Goal: Task Accomplishment & Management: Manage account settings

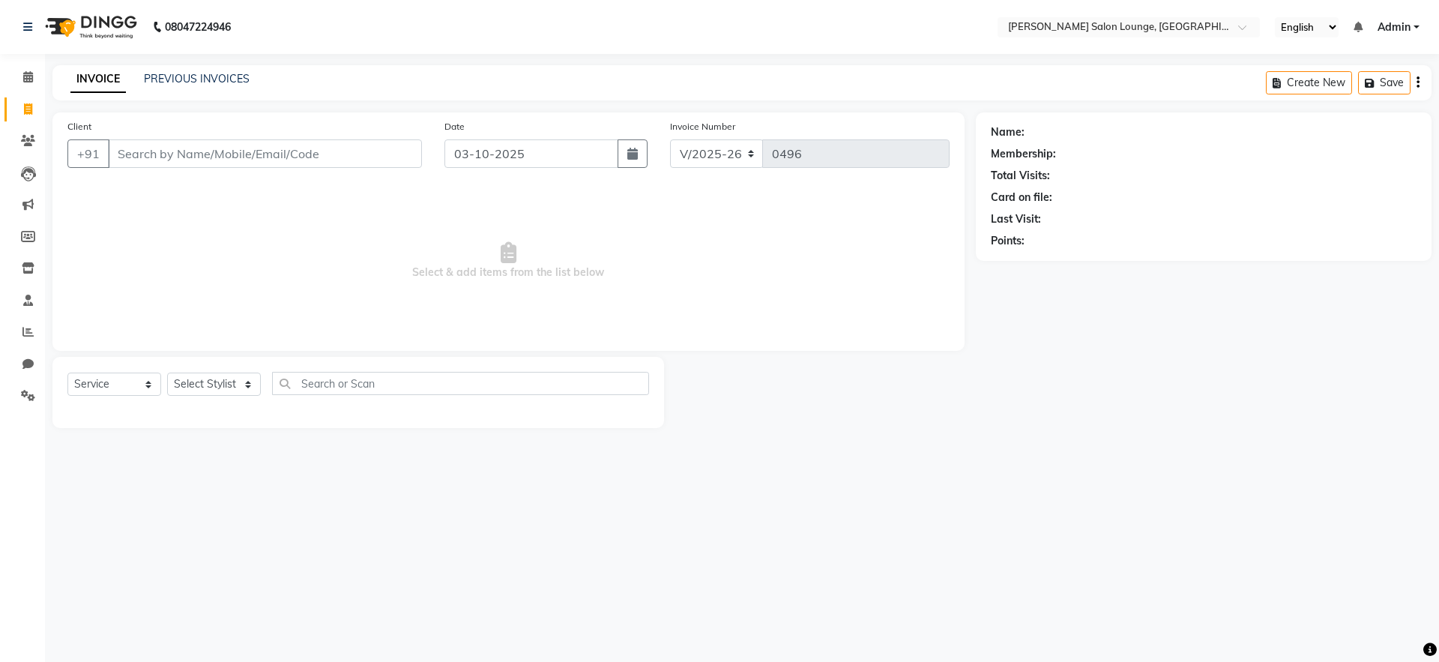
select select "8909"
select select "service"
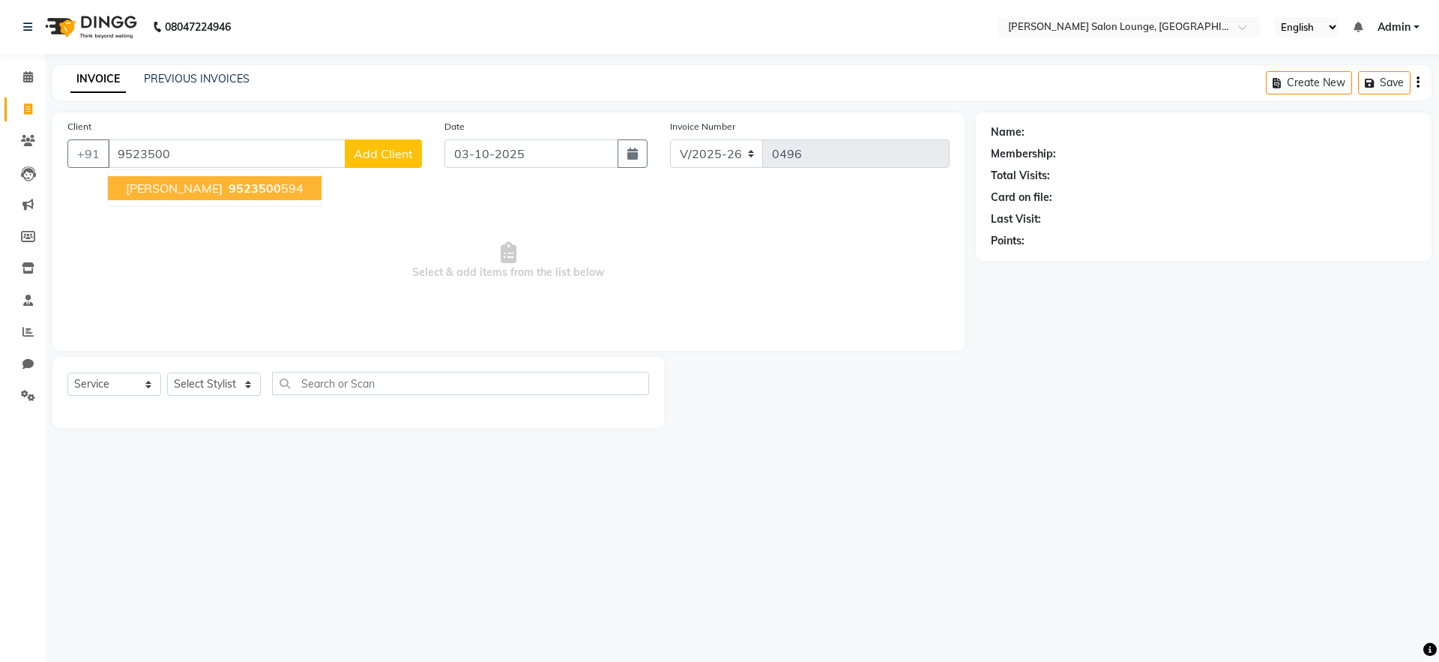
click at [252, 196] on button "[PERSON_NAME] 9523500 594" at bounding box center [215, 188] width 214 height 24
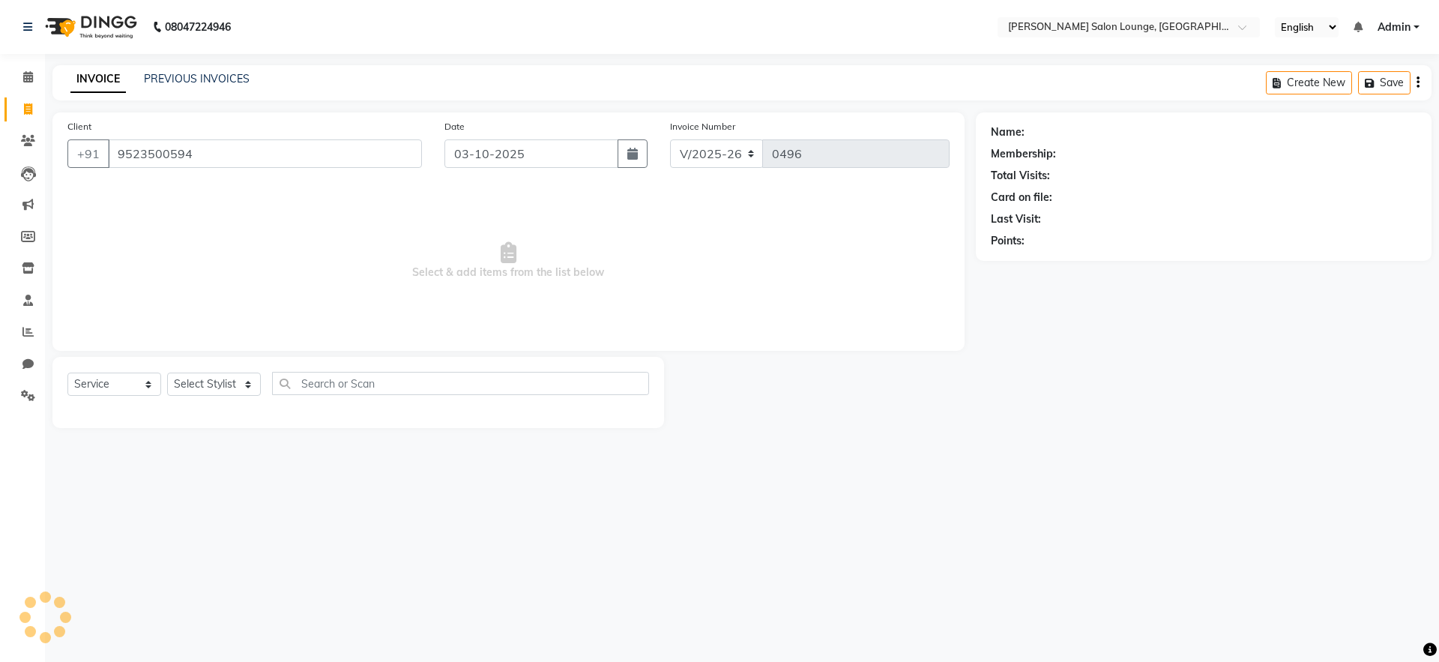
type input "9523500594"
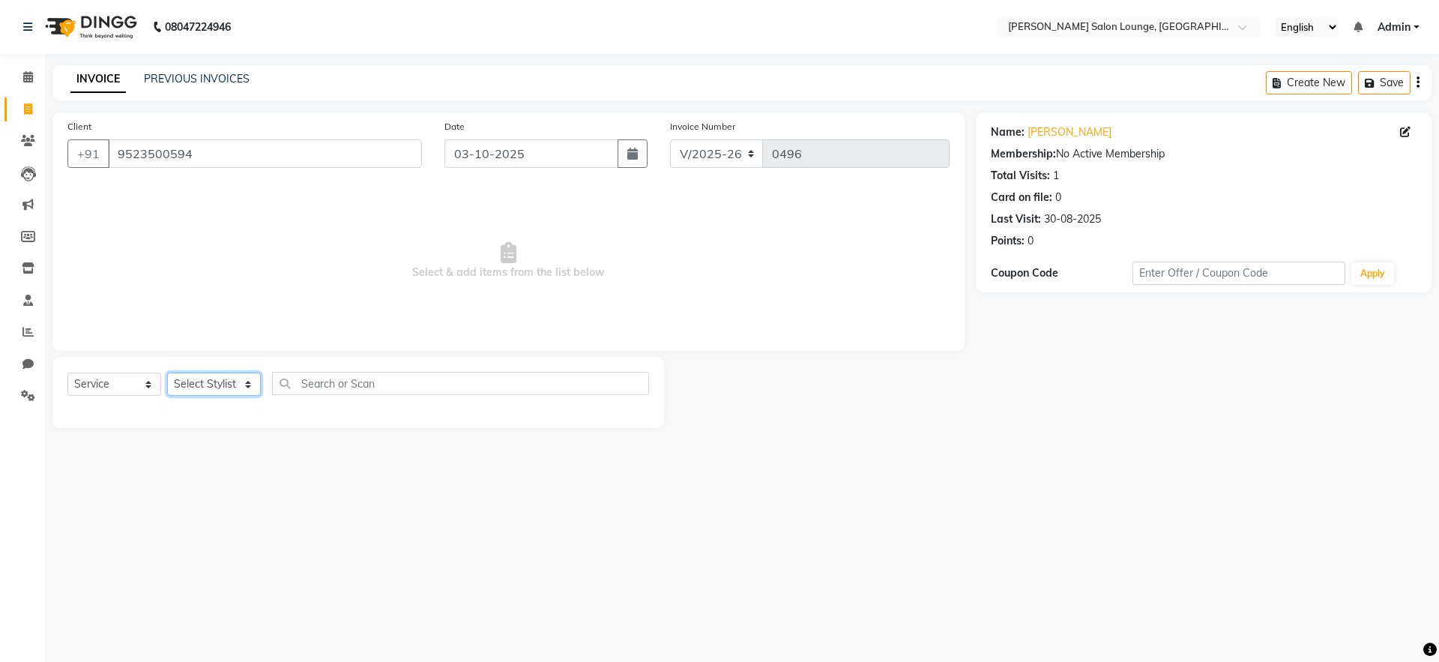
click at [220, 394] on select "Select Stylist [PERSON_NAME] Admin Ningma [PERSON_NAME] [PERSON_NAME][DATE]" at bounding box center [214, 384] width 94 height 23
click at [167, 373] on select "Select Stylist [PERSON_NAME] Admin Ningma [PERSON_NAME] [PERSON_NAME][DATE]" at bounding box center [214, 384] width 94 height 23
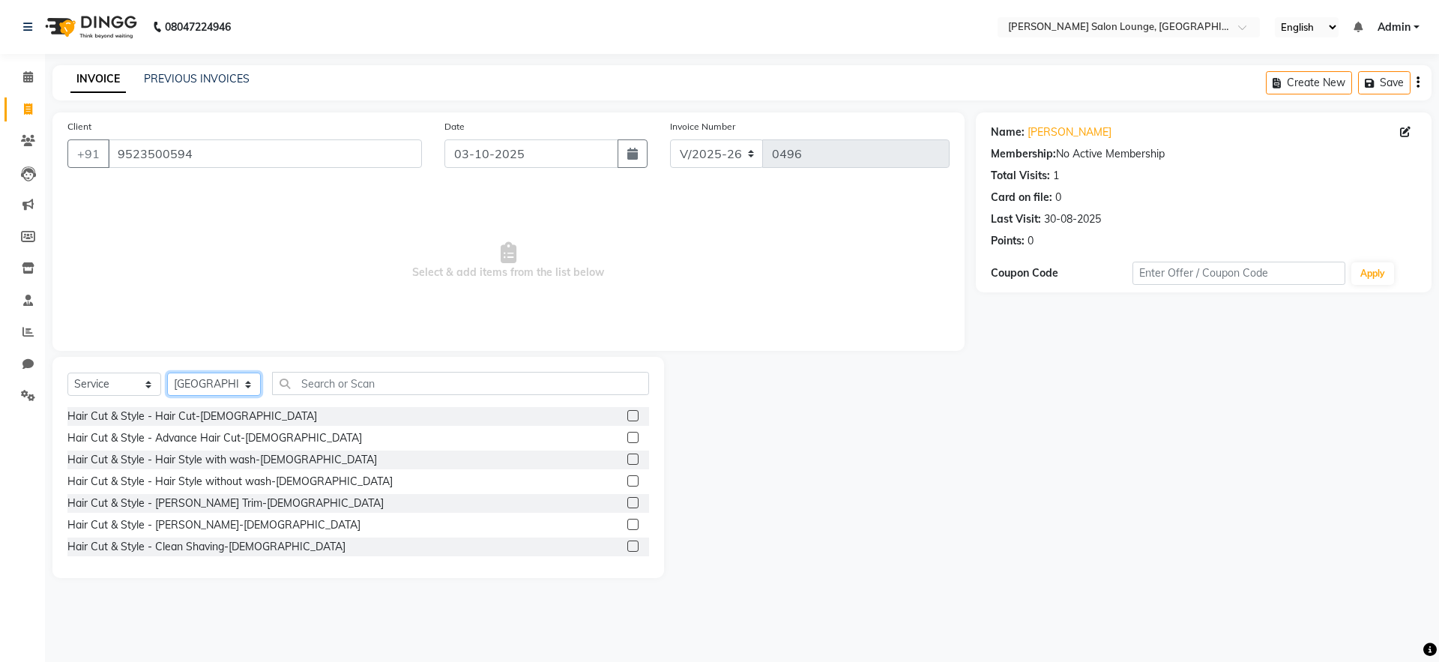
click at [238, 382] on select "Select Stylist [PERSON_NAME] Admin Ningma [PERSON_NAME] [PERSON_NAME][DATE]" at bounding box center [214, 384] width 94 height 23
select select "91731"
click at [167, 373] on select "Select Stylist [PERSON_NAME] Admin Ningma [PERSON_NAME] [PERSON_NAME][DATE]" at bounding box center [214, 384] width 94 height 23
click at [627, 419] on label at bounding box center [632, 415] width 11 height 11
click at [627, 419] on input "checkbox" at bounding box center [632, 416] width 10 height 10
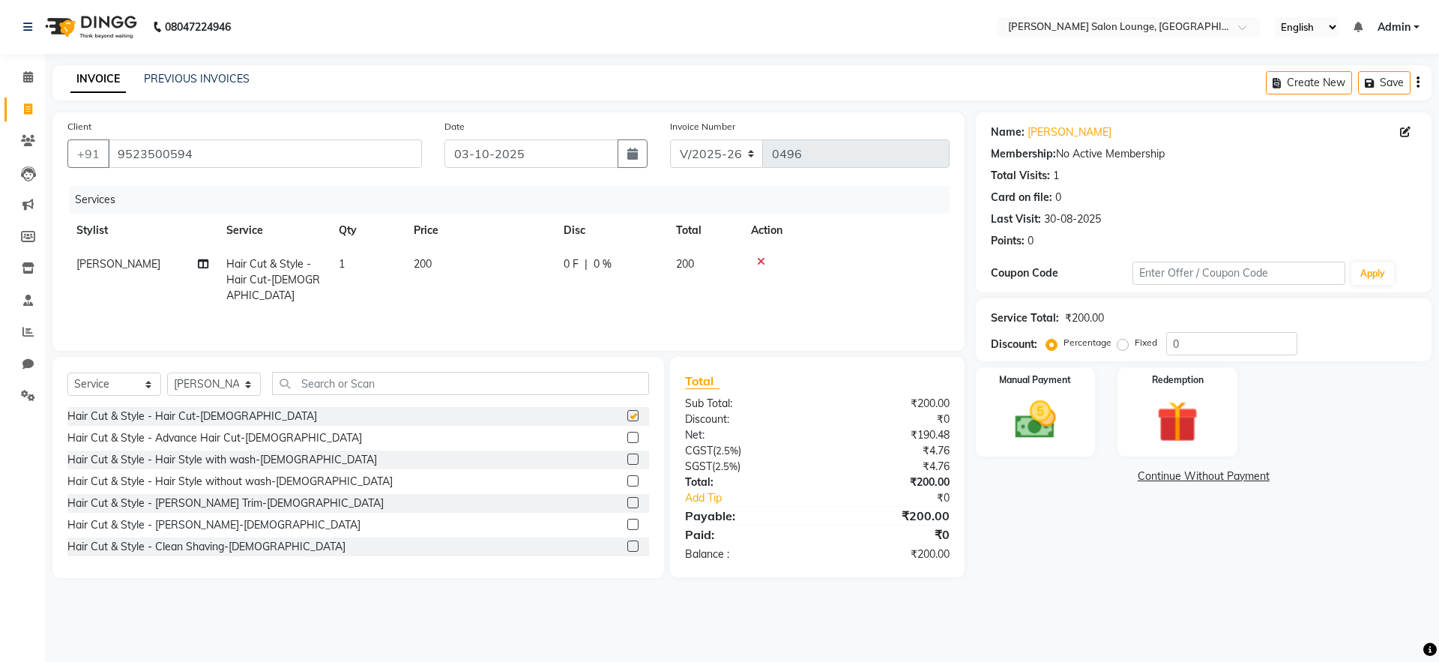
checkbox input "false"
click at [1198, 340] on input "0" at bounding box center [1231, 343] width 131 height 23
click at [1187, 344] on input "30" at bounding box center [1231, 343] width 131 height 23
type input "30"
drag, startPoint x: 403, startPoint y: 253, endPoint x: 437, endPoint y: 265, distance: 35.8
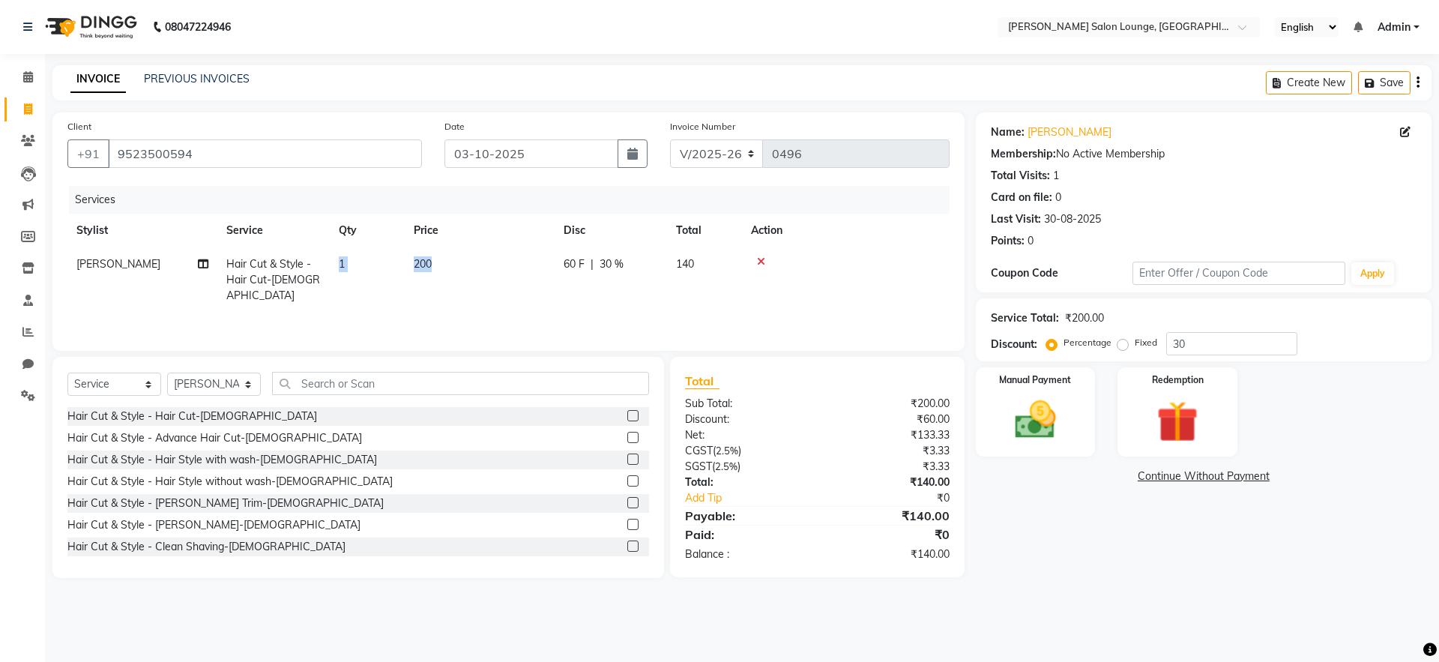
click at [435, 266] on tr "[PERSON_NAME] Hair Cut & Style - Hair Cut-[DEMOGRAPHIC_DATA] 1 200 60 F | 30 % …" at bounding box center [508, 279] width 882 height 65
click at [456, 260] on td "200" at bounding box center [480, 279] width 150 height 65
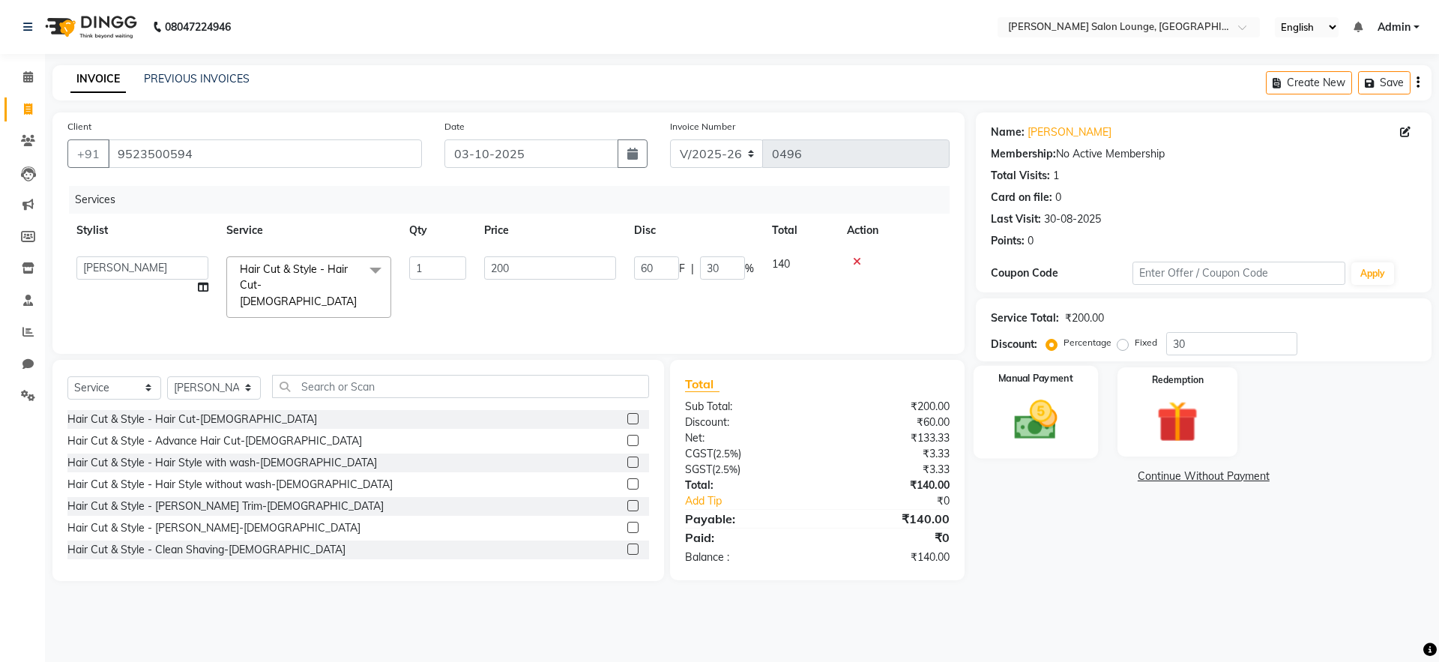
click at [1040, 404] on img at bounding box center [1036, 419] width 70 height 49
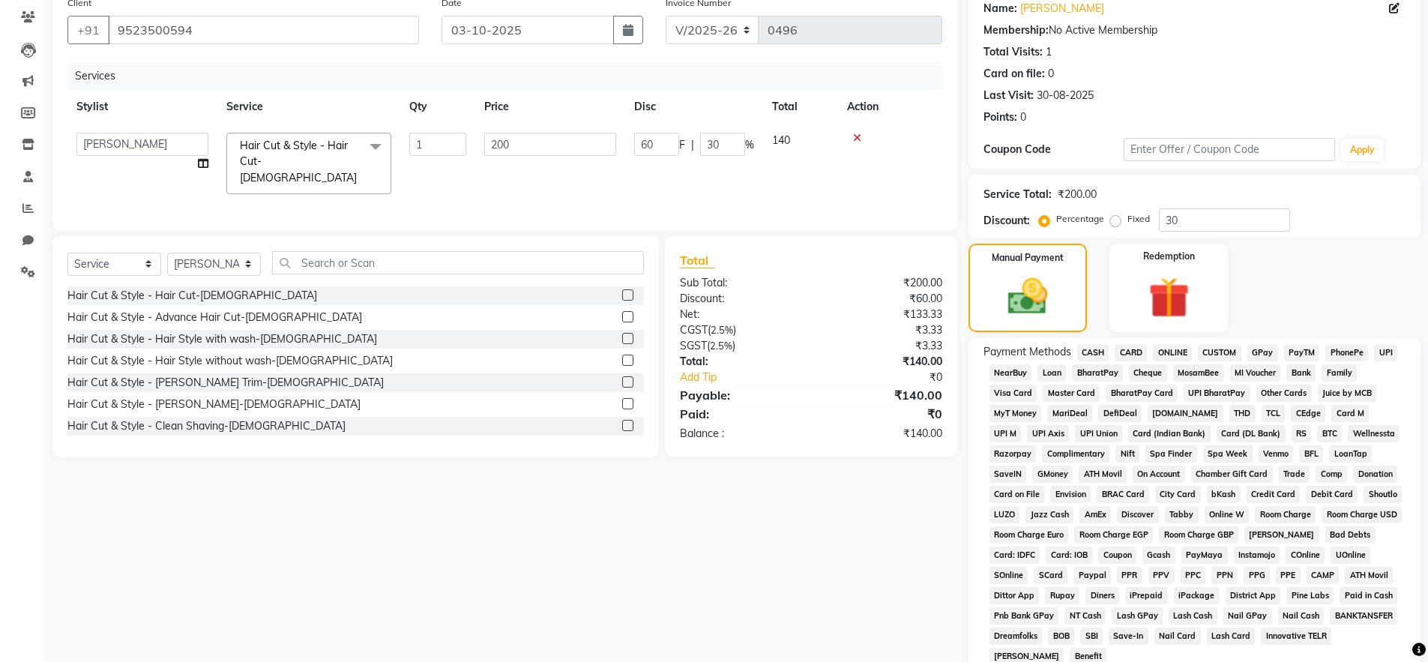
scroll to position [127, 0]
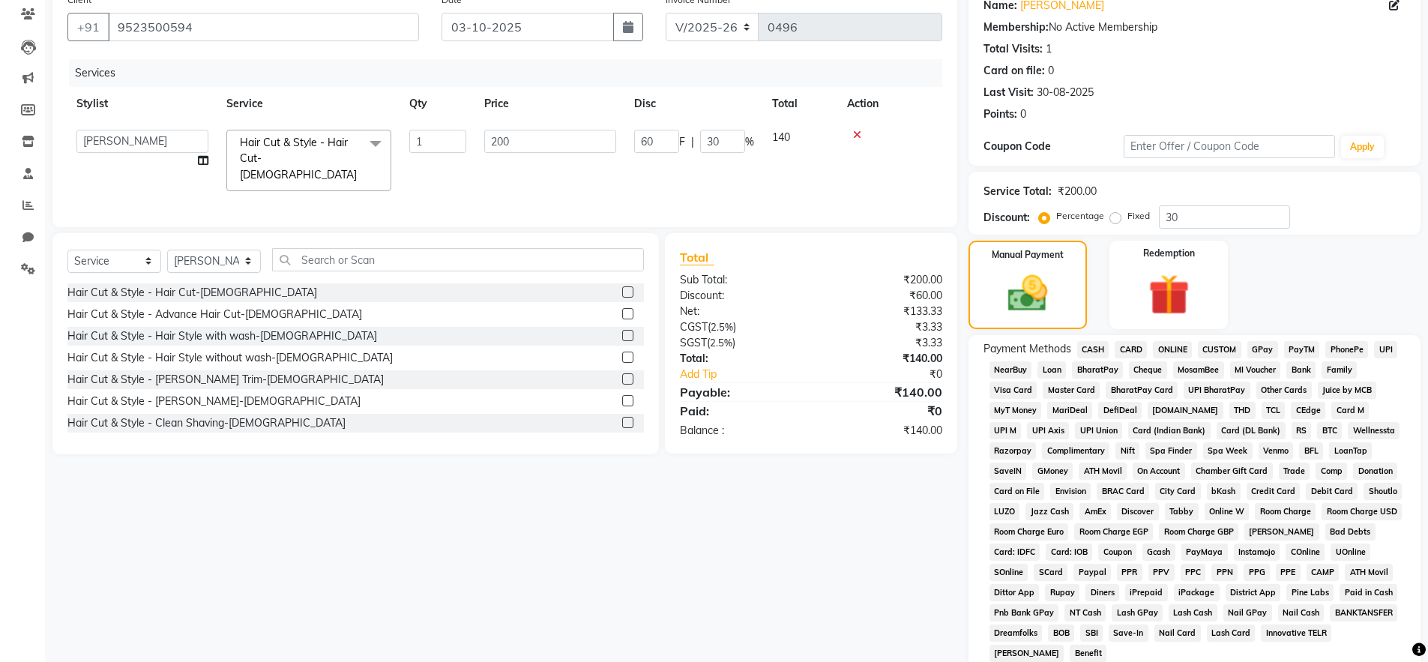
click at [1085, 346] on span "CASH" at bounding box center [1093, 349] width 32 height 17
click at [387, 259] on input "text" at bounding box center [458, 259] width 372 height 23
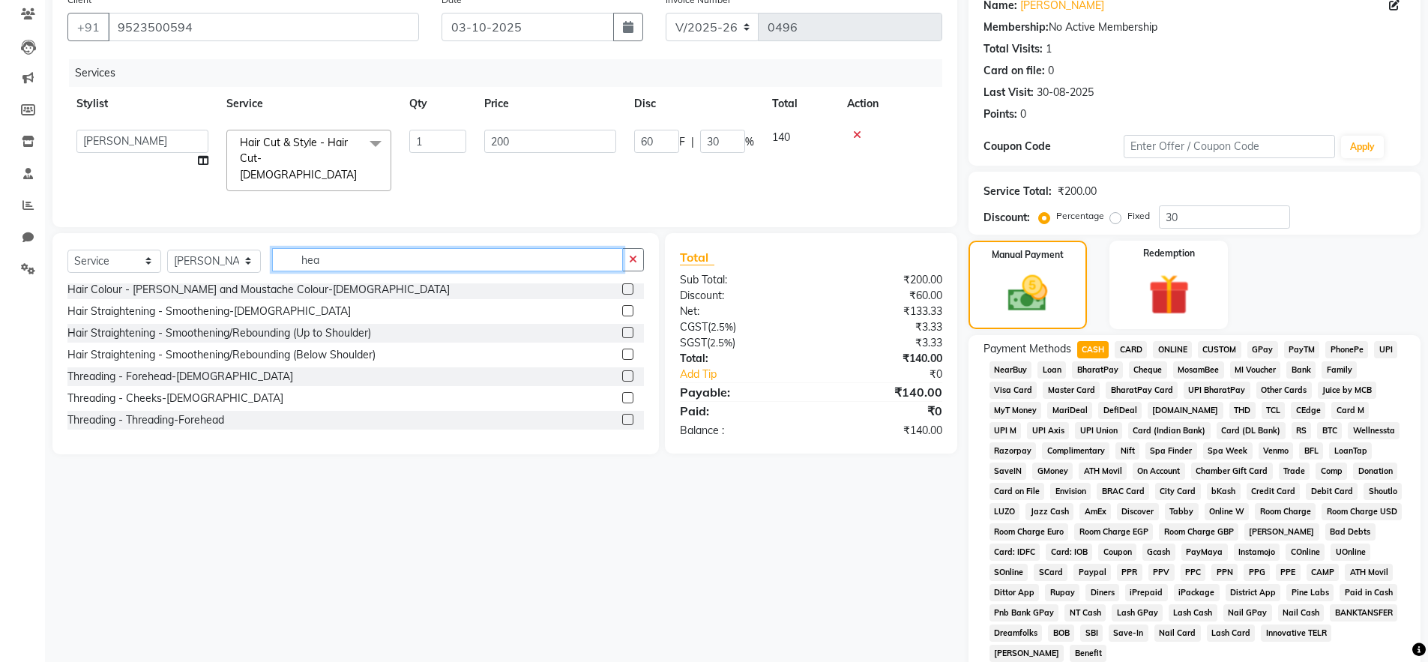
scroll to position [0, 0]
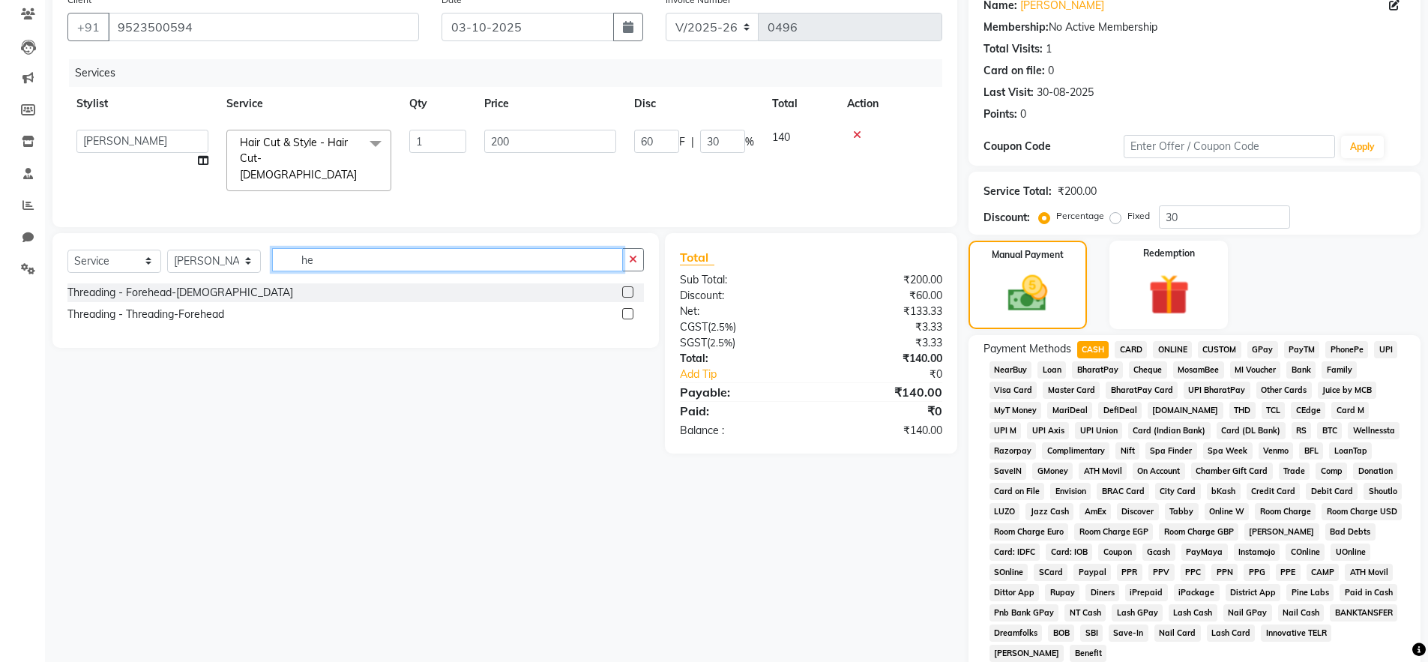
type input "h"
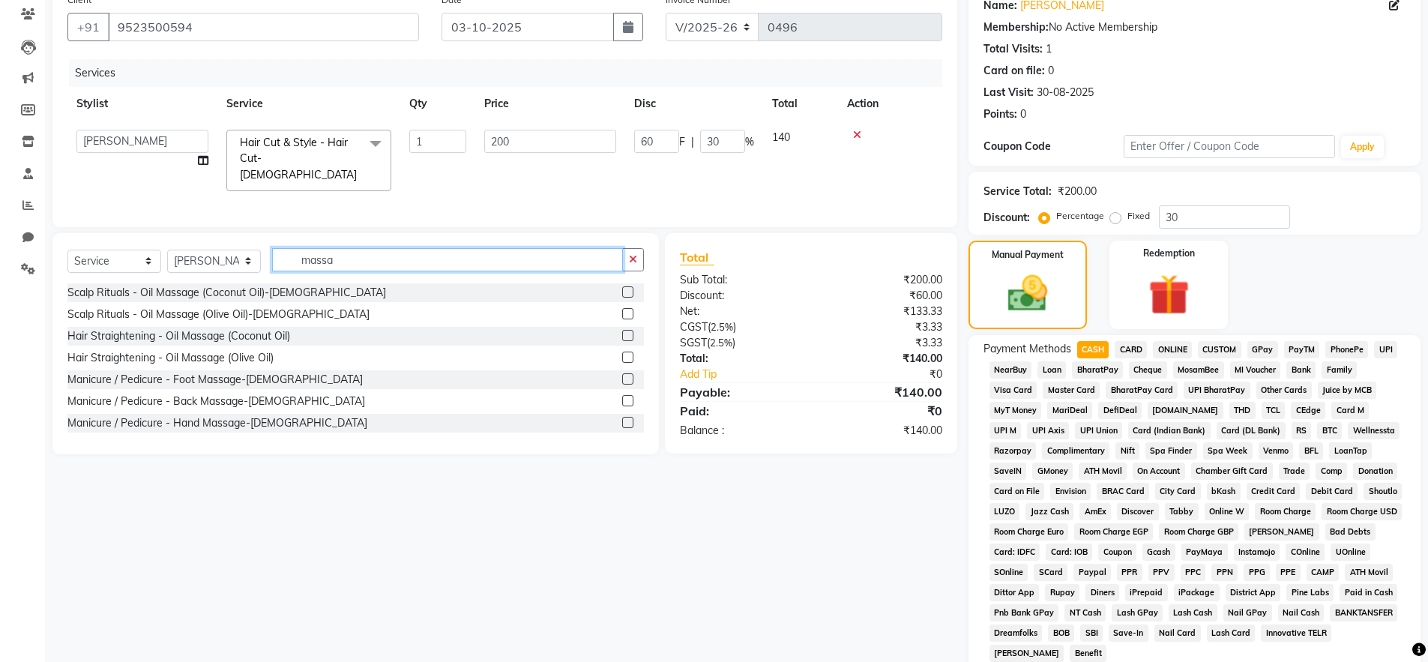
type input "massa"
click at [622, 308] on label at bounding box center [627, 313] width 11 height 11
click at [622, 310] on input "checkbox" at bounding box center [627, 315] width 10 height 10
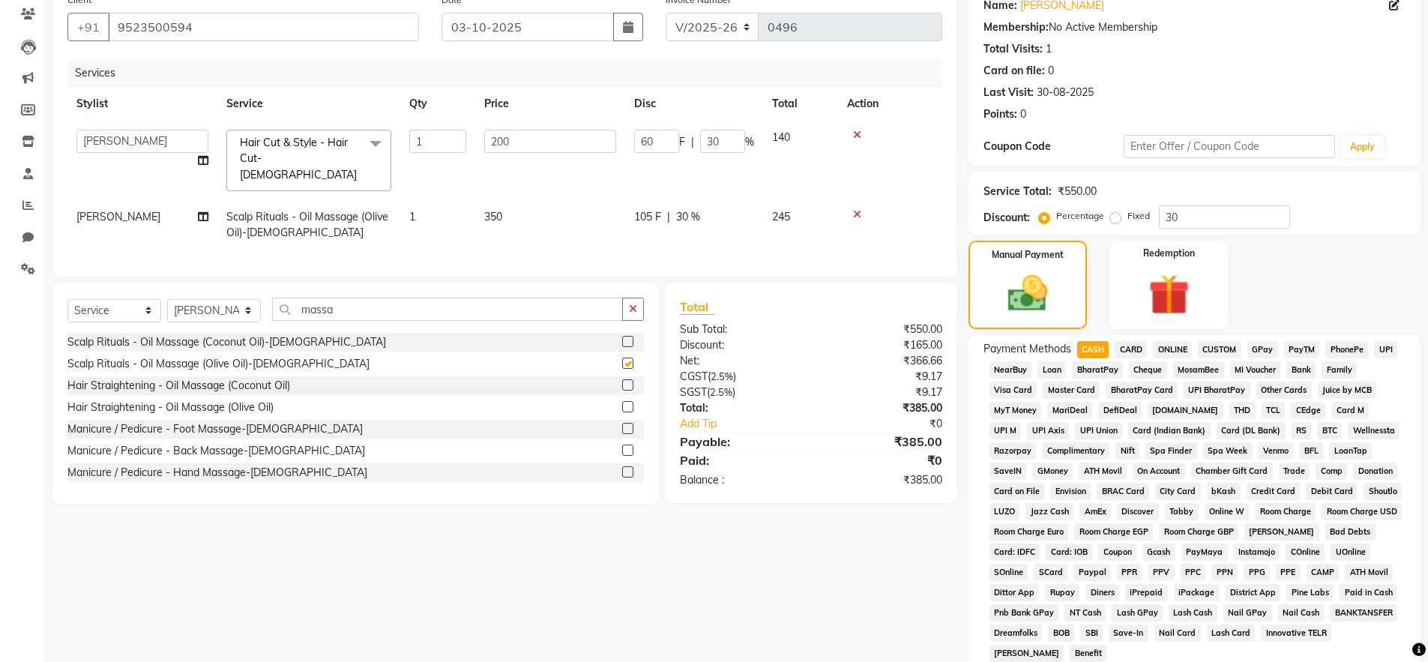
checkbox input "false"
drag, startPoint x: 763, startPoint y: 199, endPoint x: 799, endPoint y: 201, distance: 36.0
click at [799, 201] on td "245" at bounding box center [800, 224] width 75 height 49
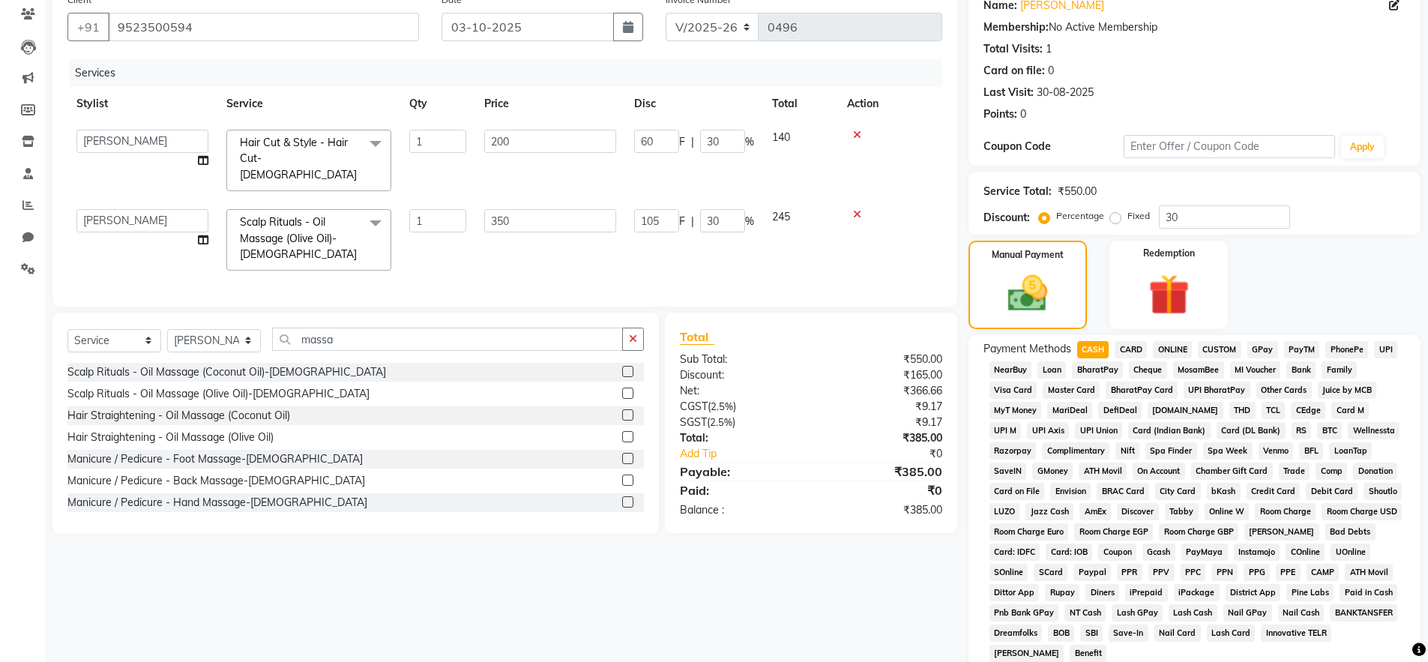
click at [853, 209] on icon at bounding box center [857, 214] width 8 height 10
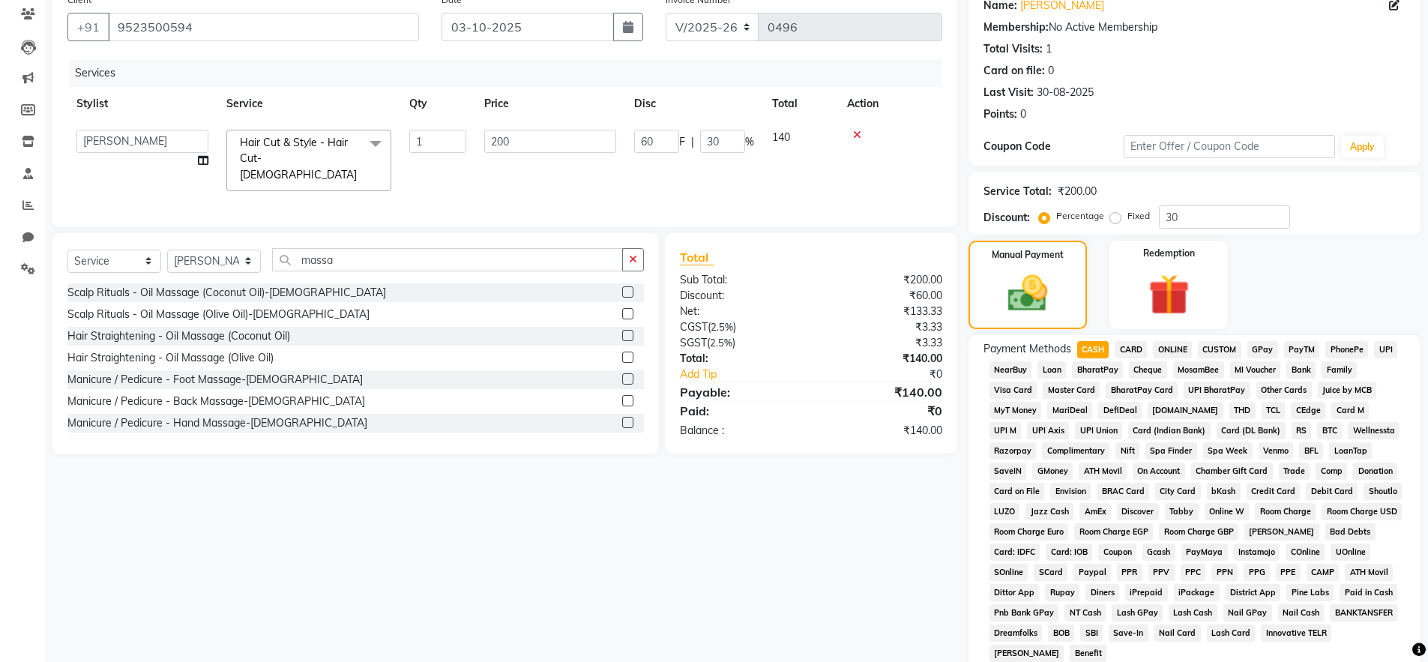
scroll to position [325, 0]
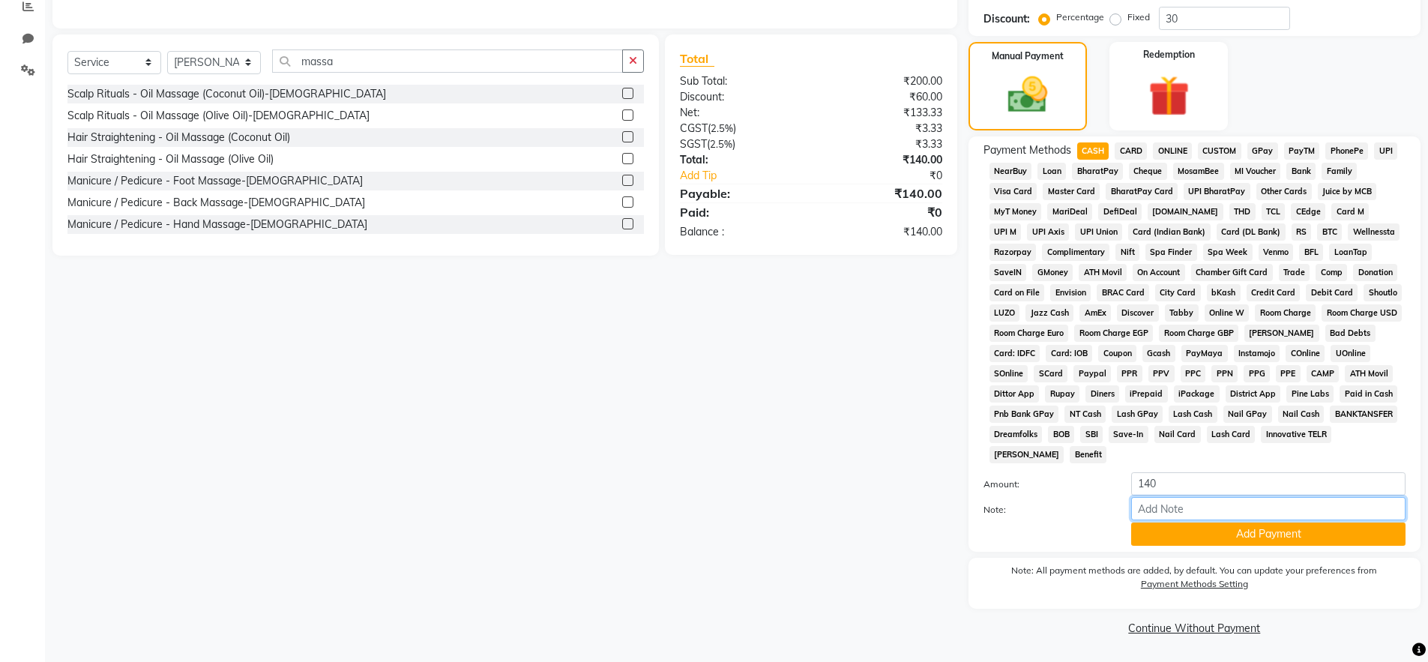
click at [1171, 510] on input "Note:" at bounding box center [1268, 508] width 274 height 23
click at [751, 573] on div "Client [PHONE_NUMBER] Date [DATE] Invoice Number V/2025 V/[PHONE_NUMBER] Servic…" at bounding box center [504, 213] width 927 height 852
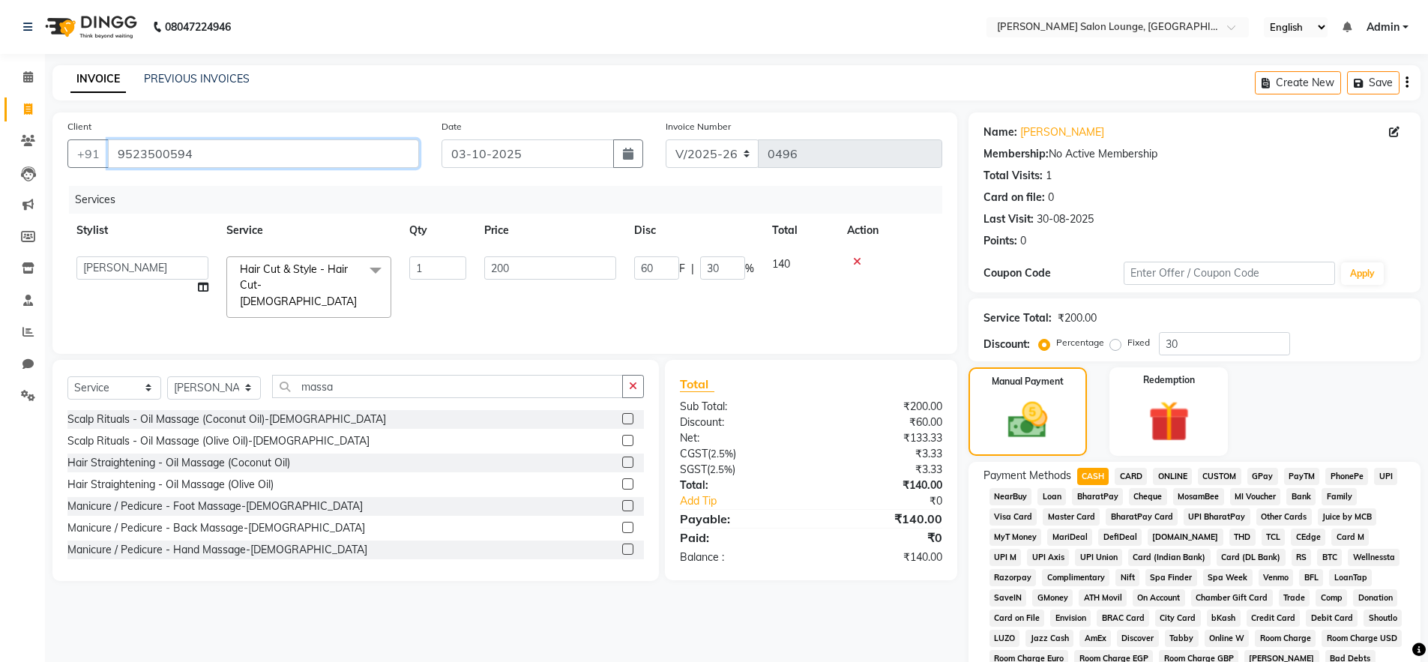
click at [216, 159] on input "9523500594" at bounding box center [263, 153] width 311 height 28
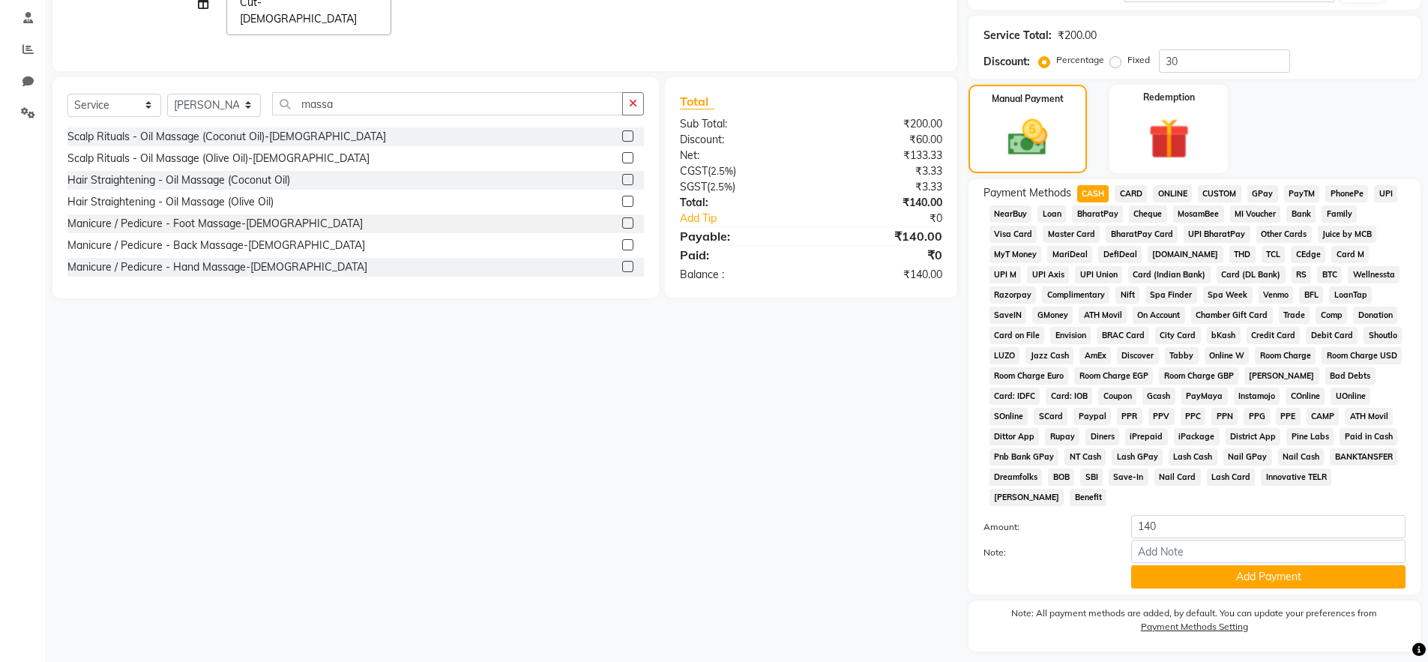
scroll to position [284, 0]
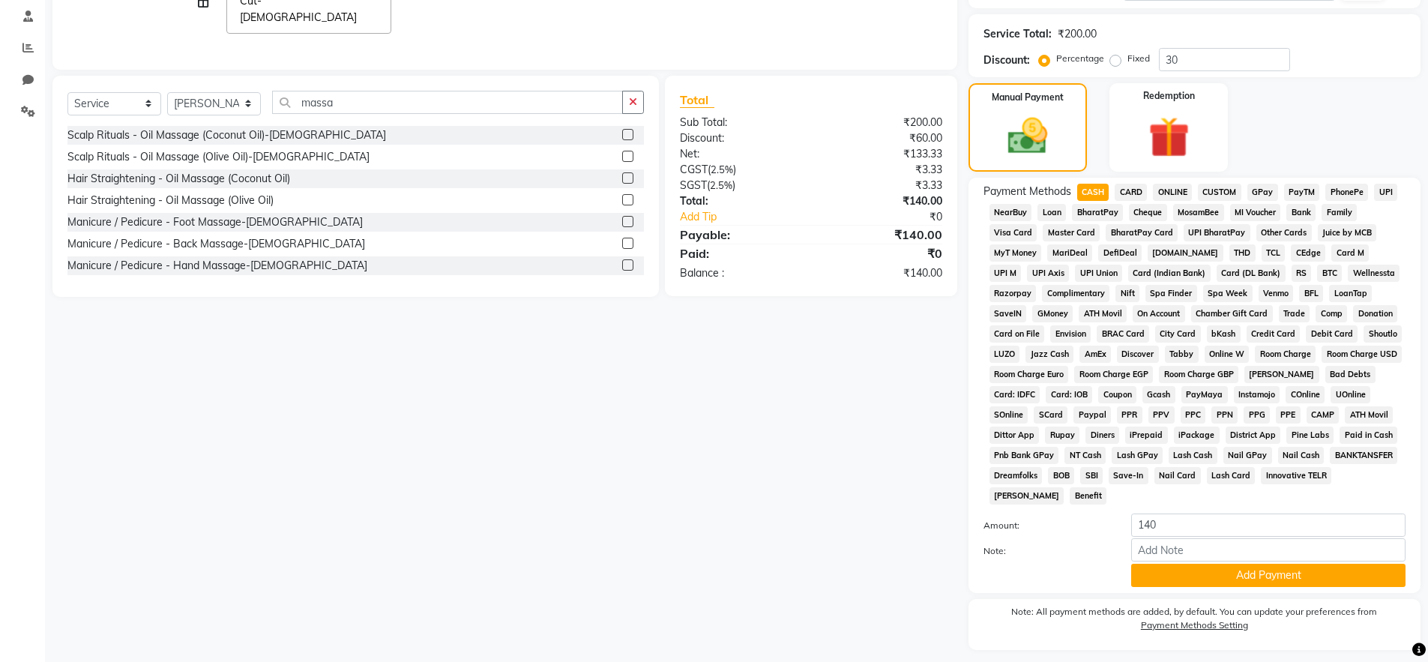
click at [1385, 192] on span "UPI" at bounding box center [1385, 192] width 23 height 17
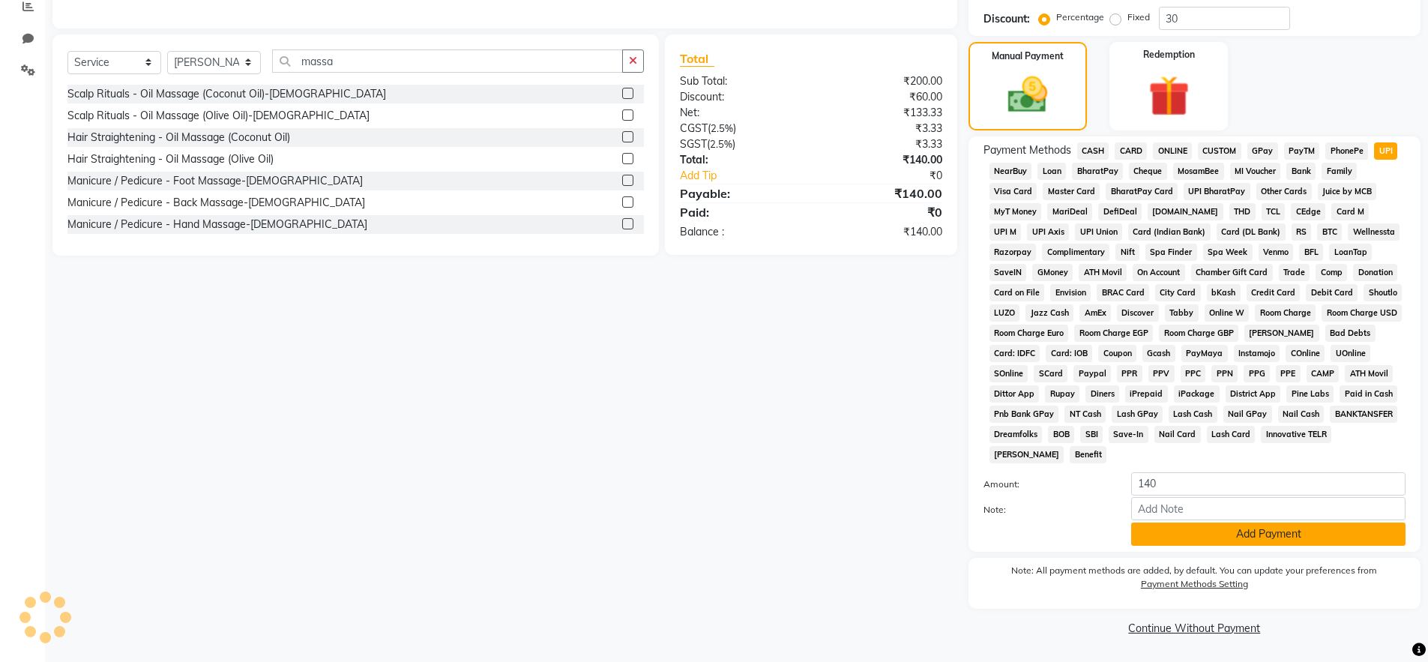
click at [1306, 540] on button "Add Payment" at bounding box center [1268, 533] width 274 height 23
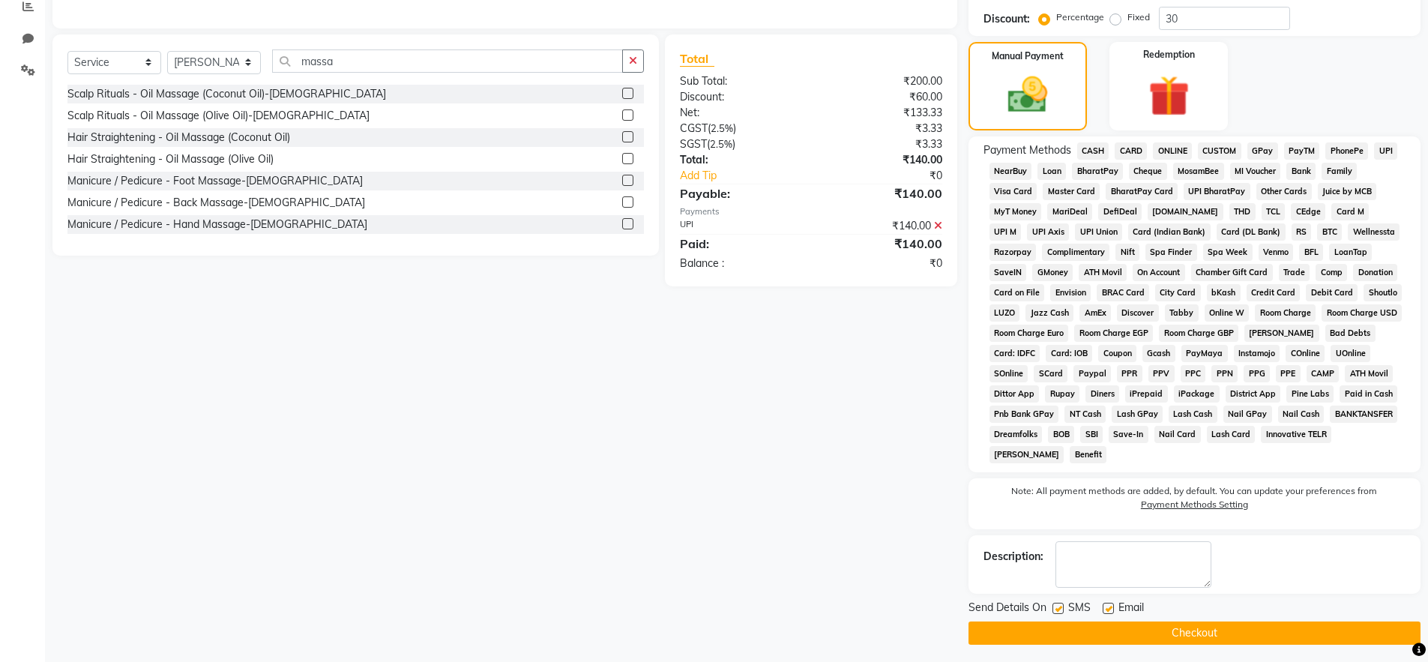
click at [1263, 636] on button "Checkout" at bounding box center [1194, 632] width 452 height 23
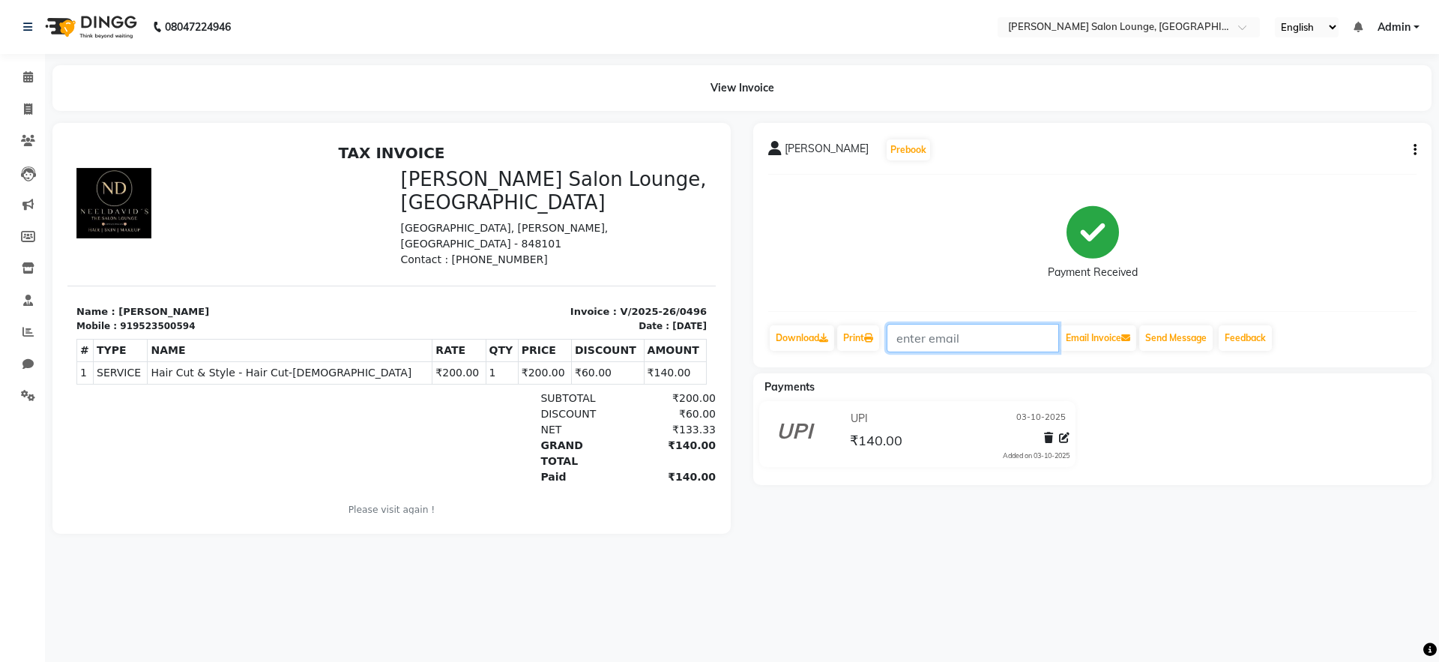
click at [908, 346] on input "text" at bounding box center [973, 338] width 172 height 28
click at [29, 83] on span at bounding box center [28, 77] width 26 height 17
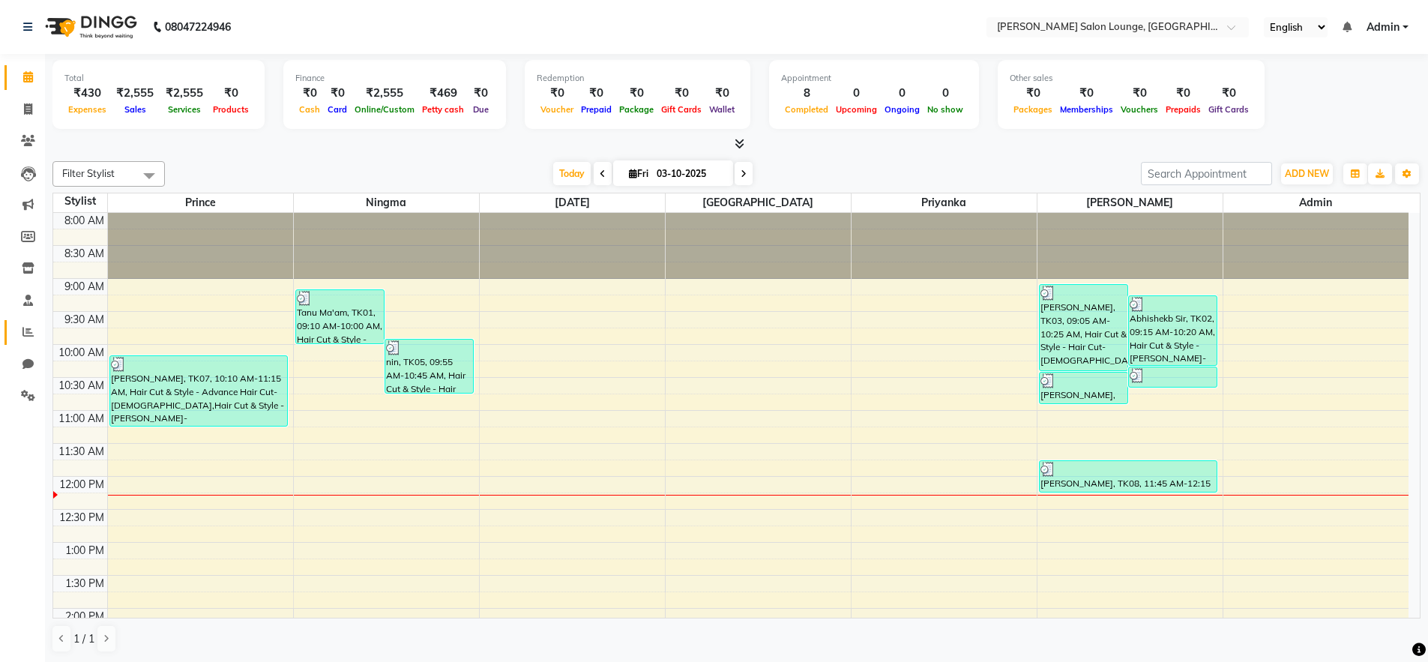
click at [31, 341] on link "Reports" at bounding box center [22, 332] width 36 height 25
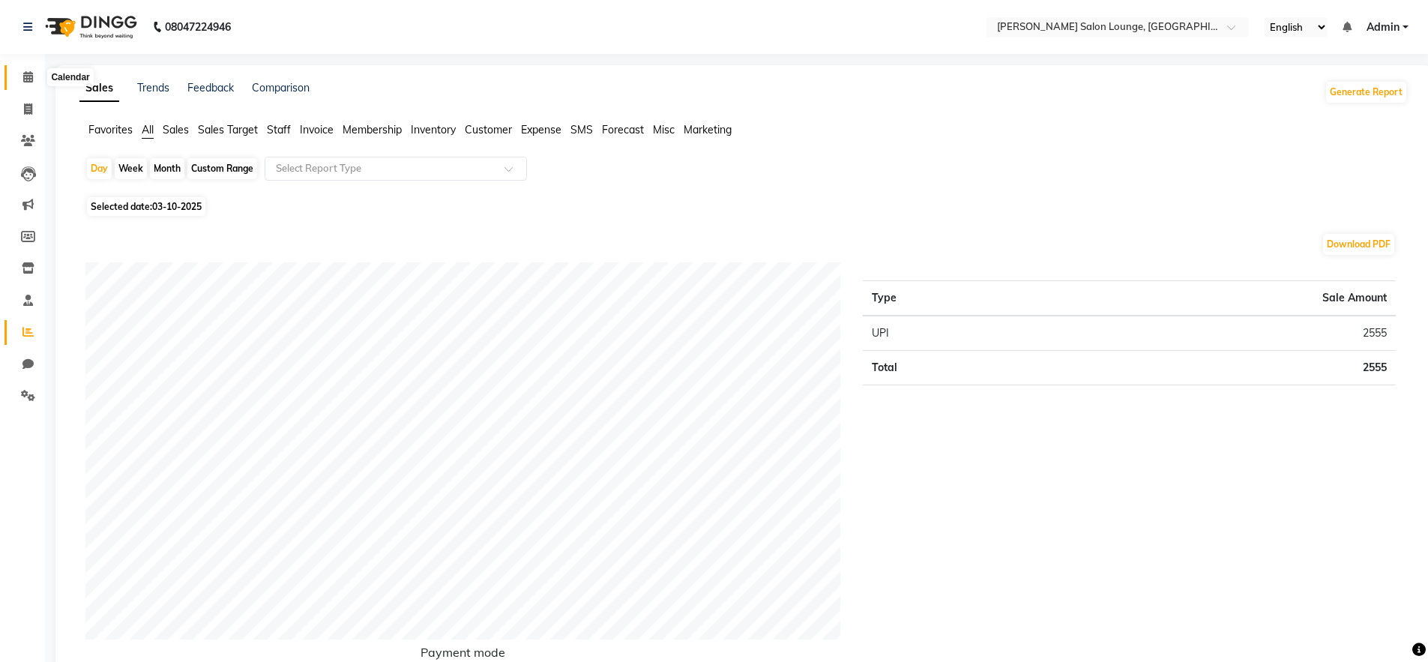
click at [25, 85] on span at bounding box center [28, 77] width 26 height 17
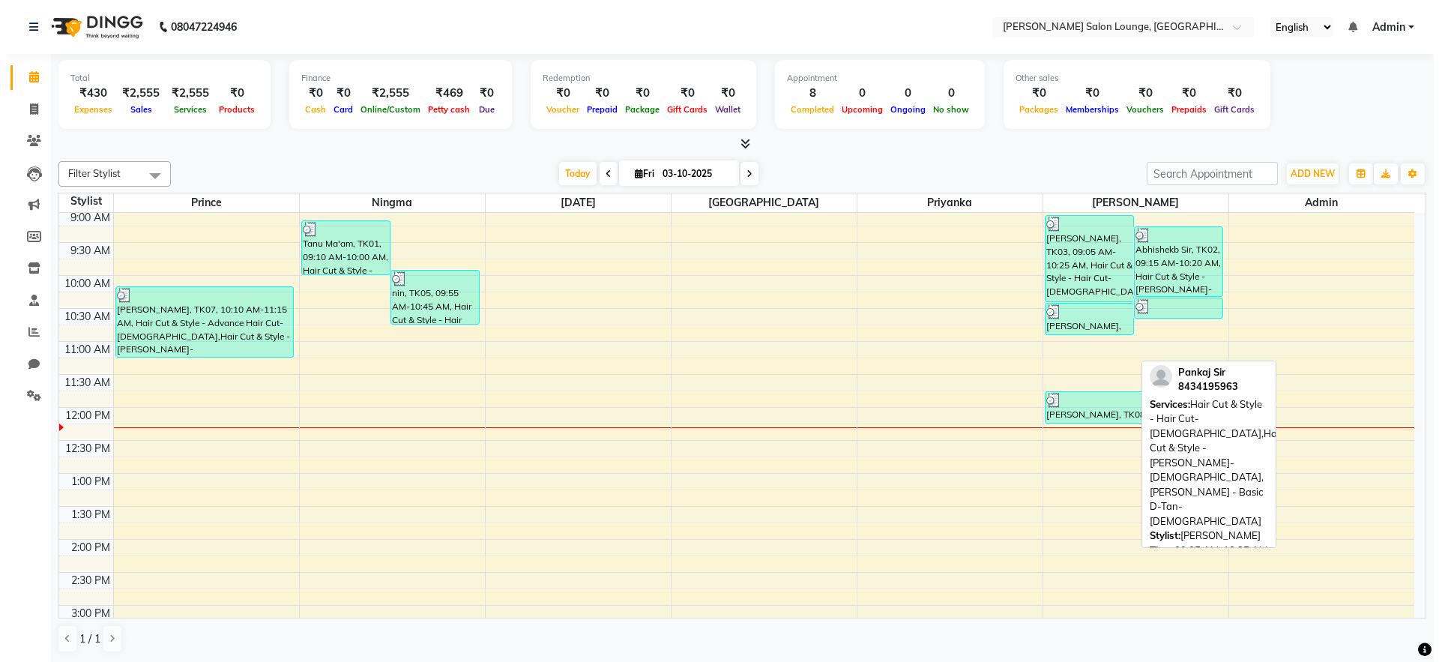
scroll to position [70, 0]
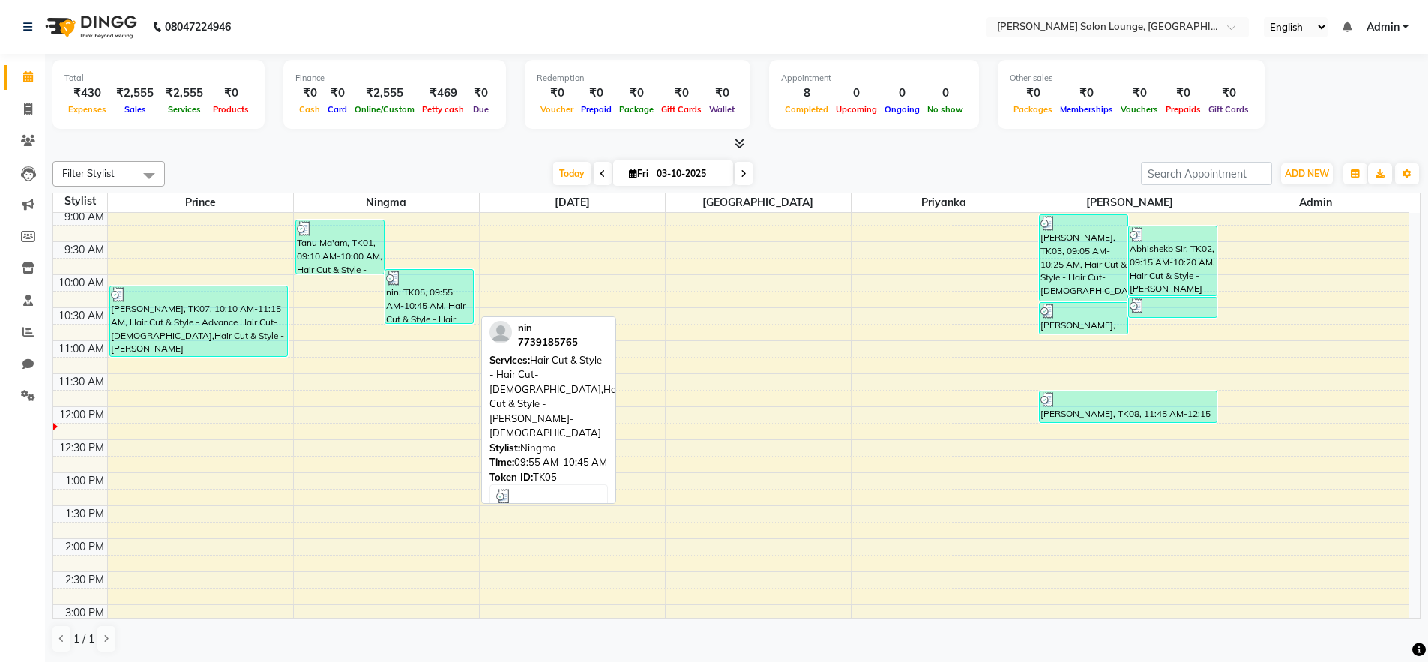
click at [397, 276] on img at bounding box center [393, 278] width 15 height 15
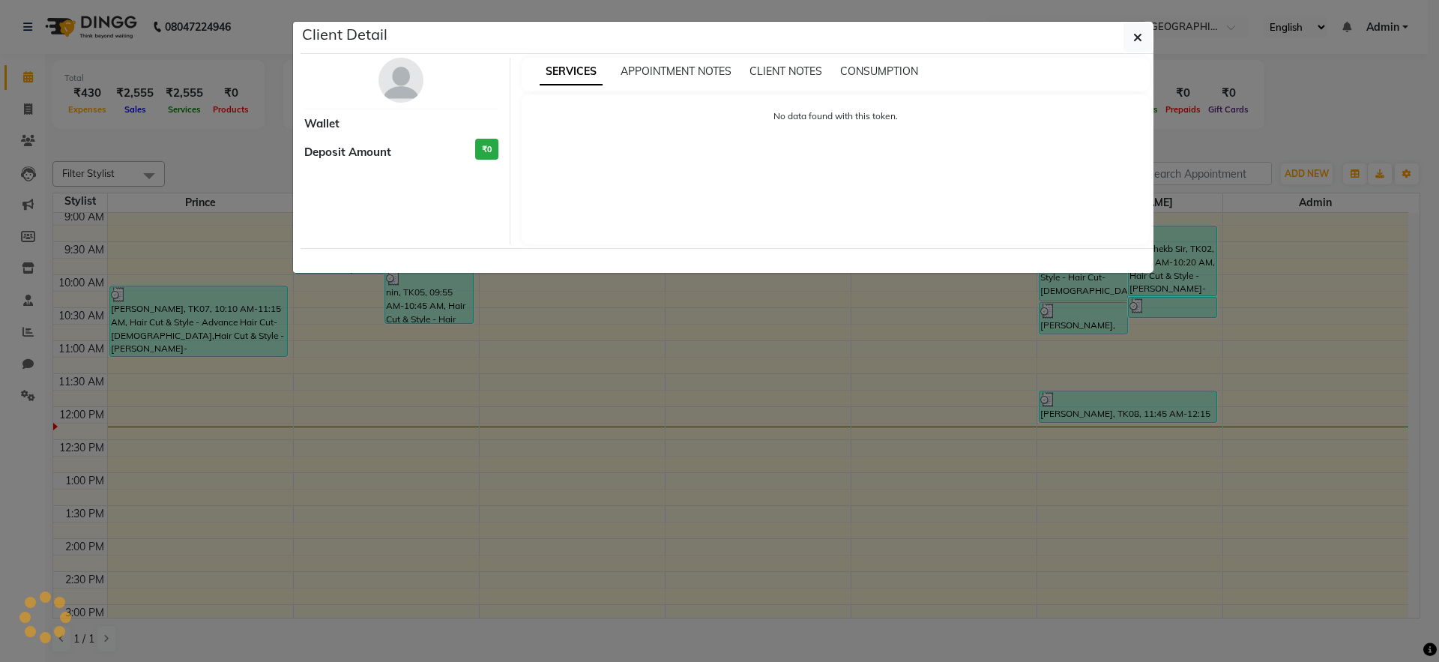
select select "3"
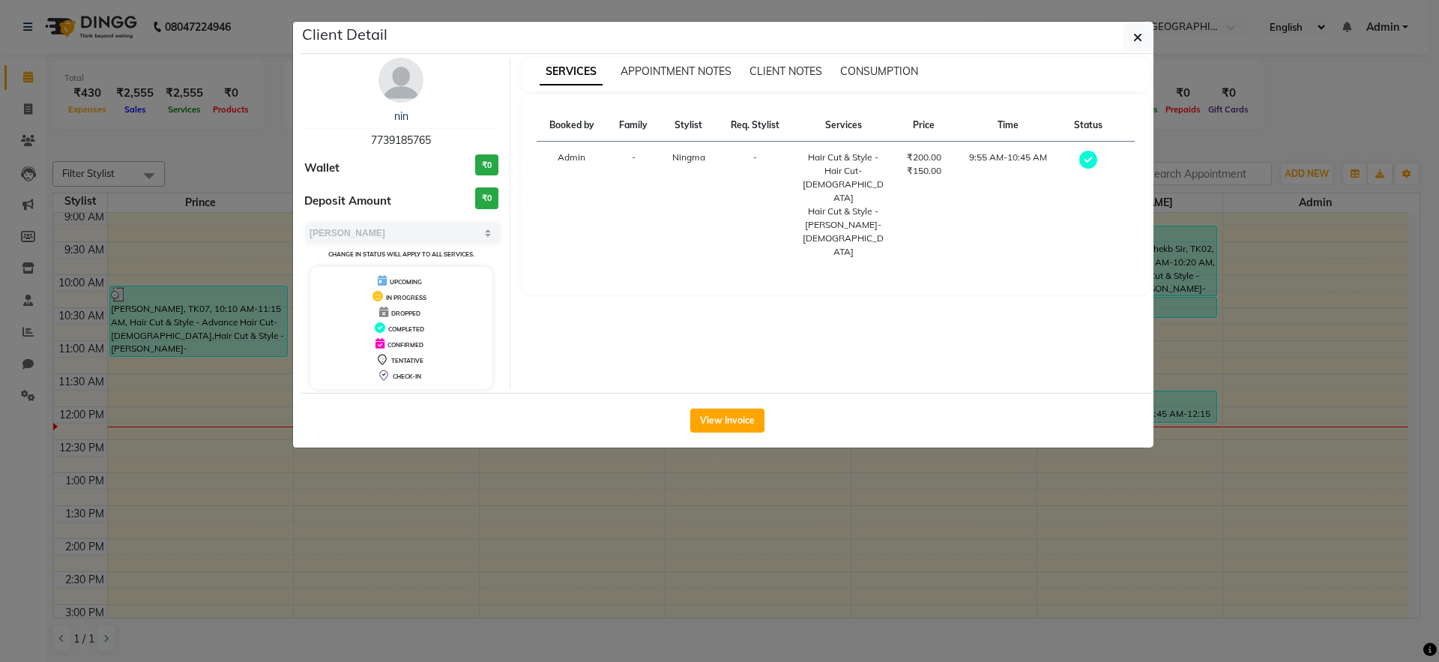
click at [1026, 154] on td "9:55 AM-10:45 AM" at bounding box center [1007, 205] width 109 height 127
click at [1035, 157] on td "9:55 AM-10:45 AM" at bounding box center [1007, 205] width 109 height 127
click at [732, 417] on button "View Invoice" at bounding box center [727, 420] width 74 height 24
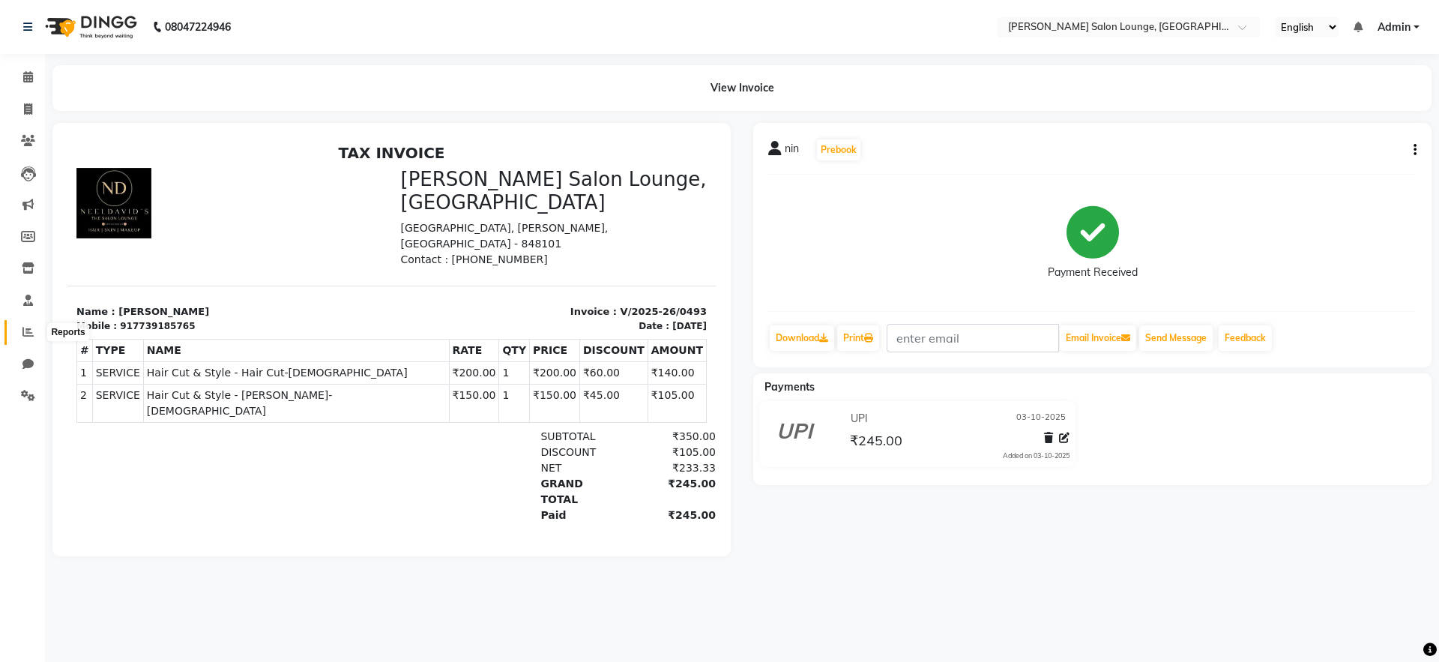
click at [22, 328] on icon at bounding box center [27, 331] width 11 height 11
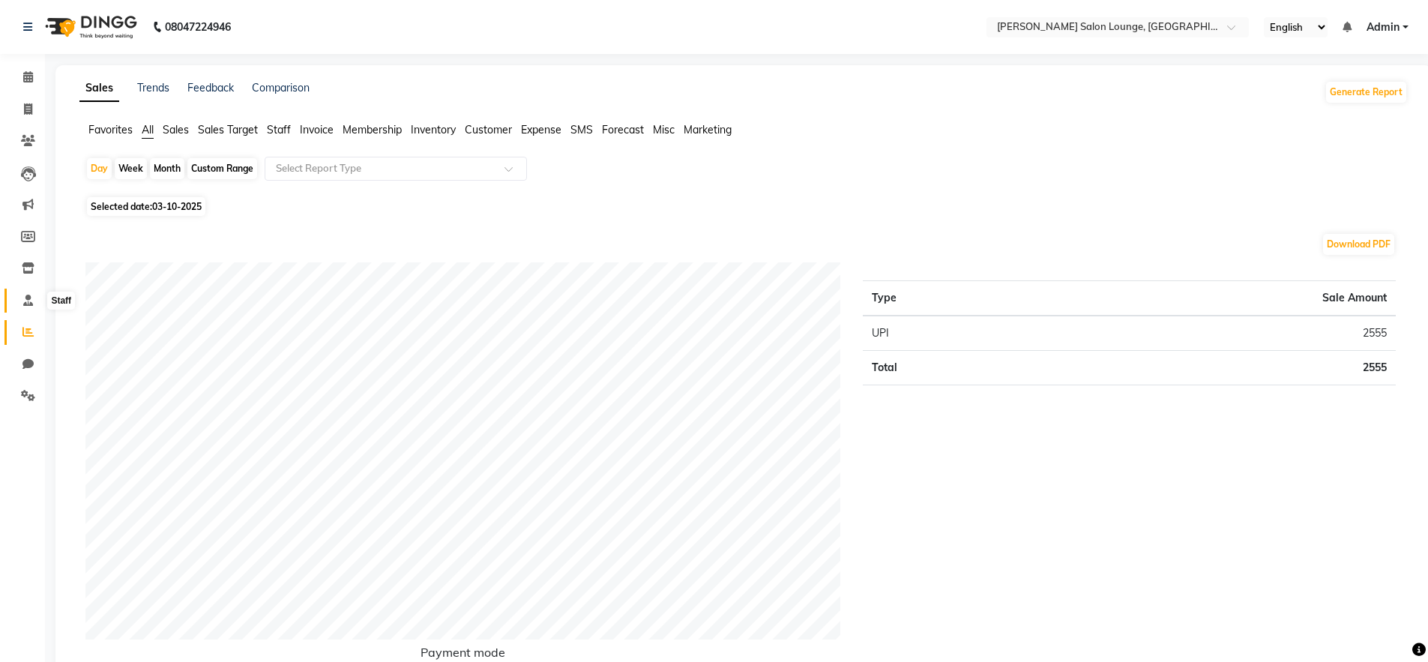
click at [33, 304] on span at bounding box center [28, 300] width 26 height 17
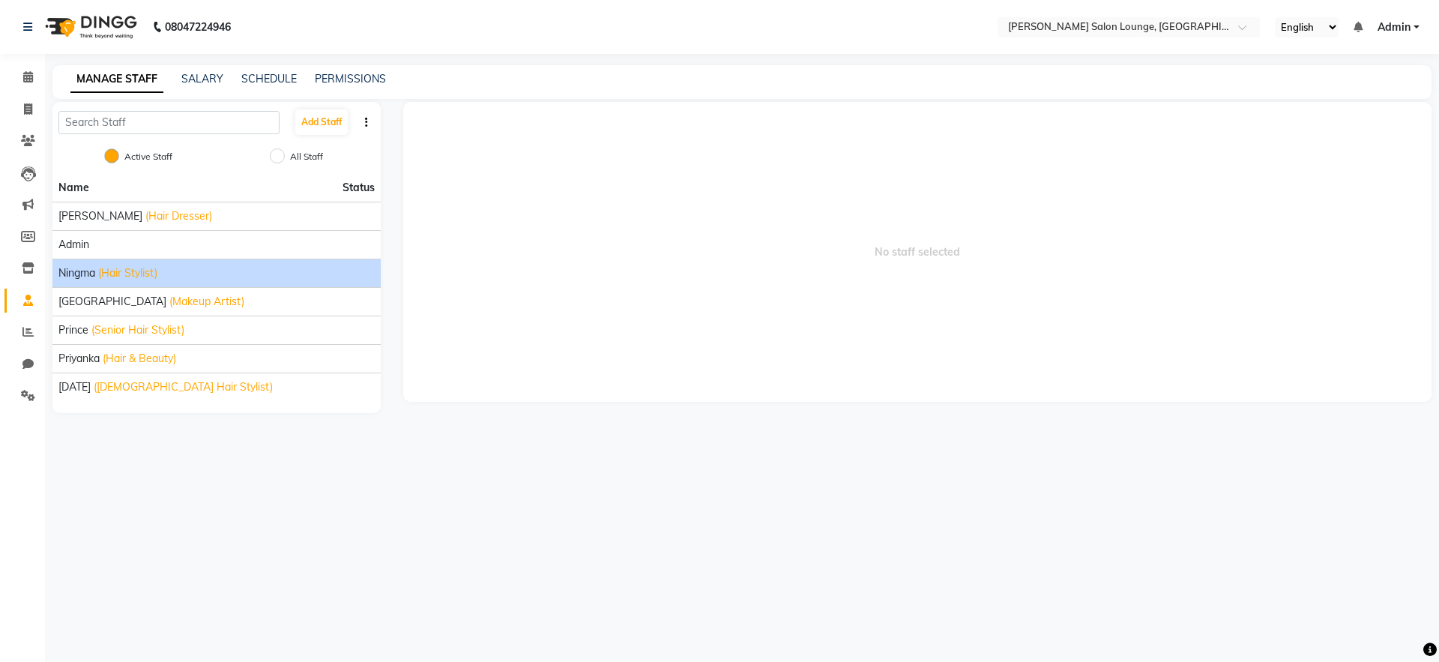
click at [248, 276] on div "Ningma (Hair Stylist)" at bounding box center [216, 273] width 316 height 16
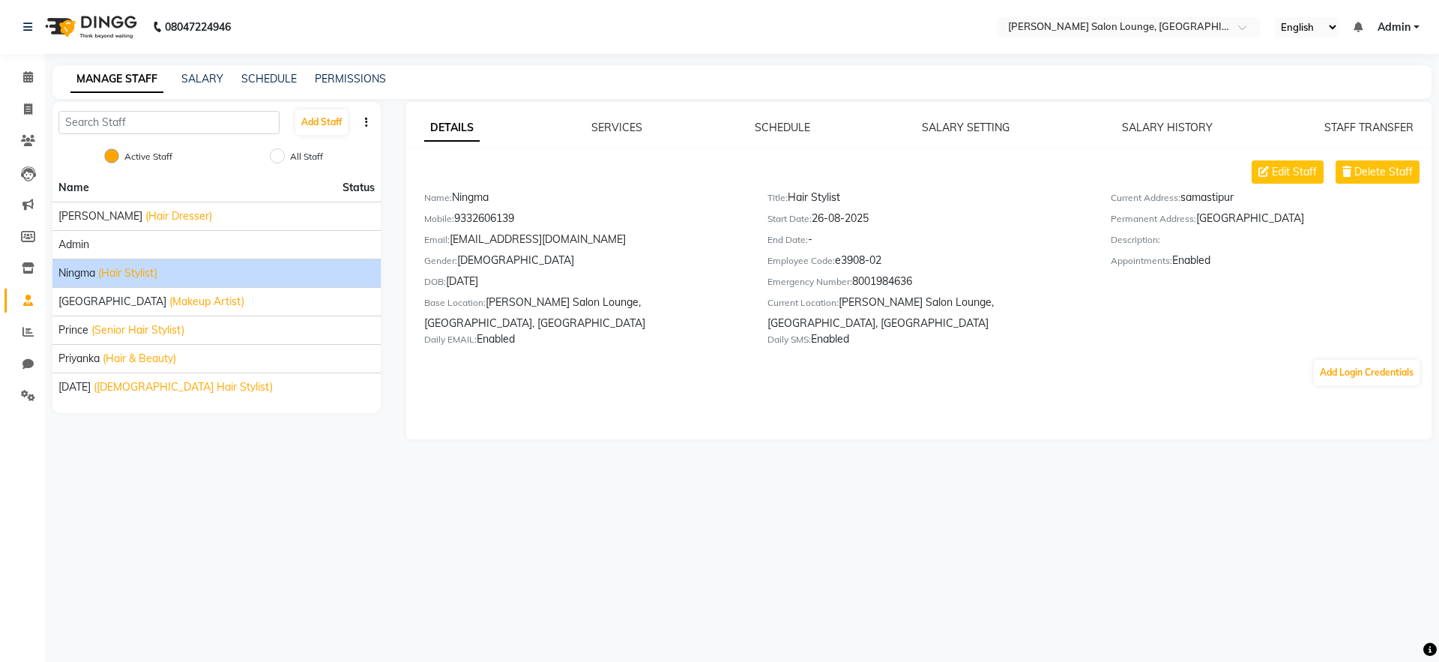
click at [1175, 136] on div "DETAILS SERVICES SCHEDULE SALARY SETTING SALARY HISTORY STAFF TRANSFER Edit Sta…" at bounding box center [919, 253] width 1026 height 267
click at [1163, 127] on link "SALARY HISTORY" at bounding box center [1167, 127] width 91 height 13
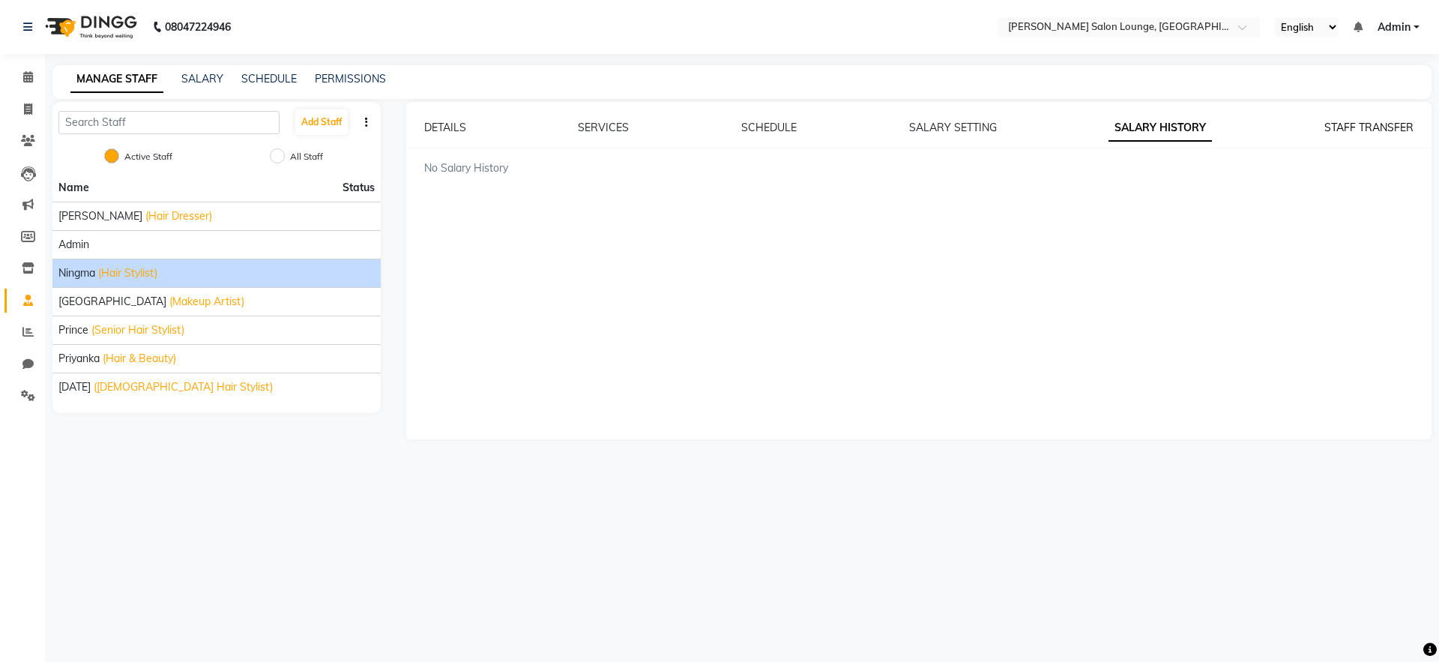
click at [1391, 133] on link "STAFF TRANSFER" at bounding box center [1368, 127] width 89 height 13
click at [1165, 130] on link "SALARY HISTORY" at bounding box center [1153, 127] width 91 height 13
click at [972, 132] on link "SALARY SETTING" at bounding box center [953, 127] width 88 height 13
click at [770, 127] on link "SCHEDULE" at bounding box center [768, 127] width 55 height 13
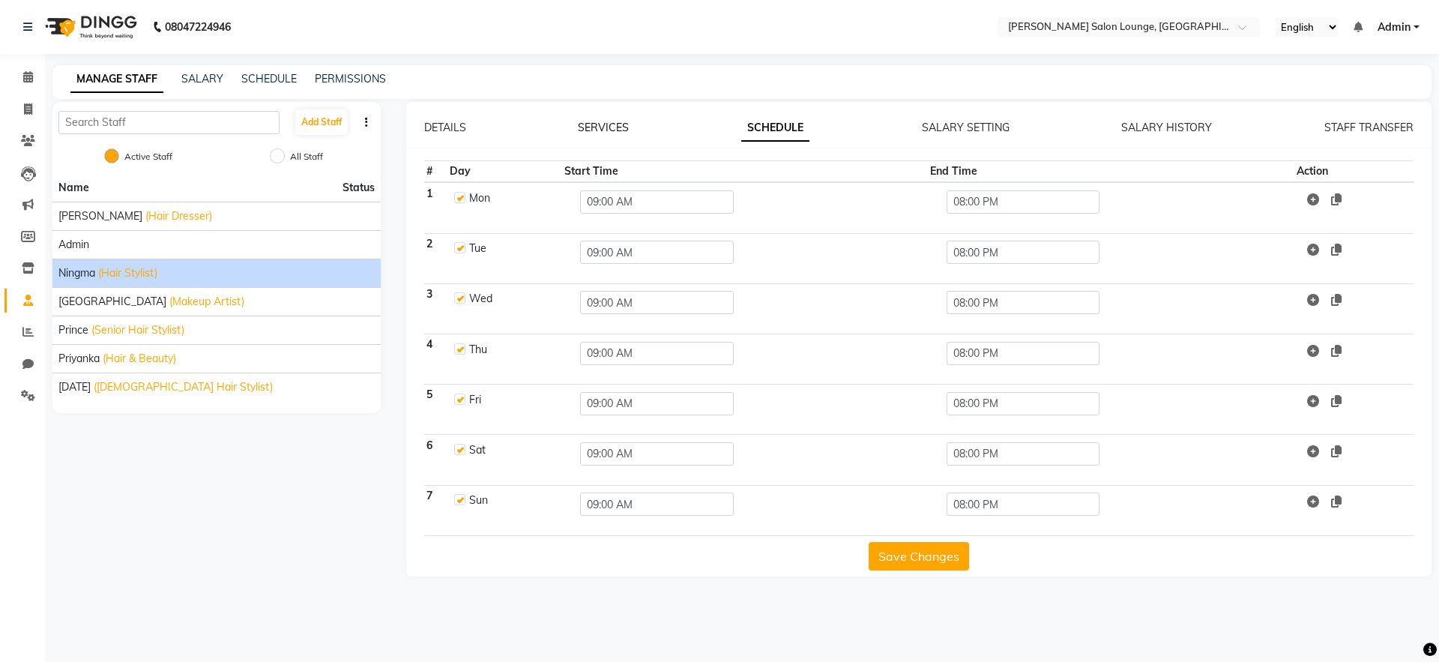
click at [615, 129] on link "SERVICES" at bounding box center [603, 127] width 51 height 13
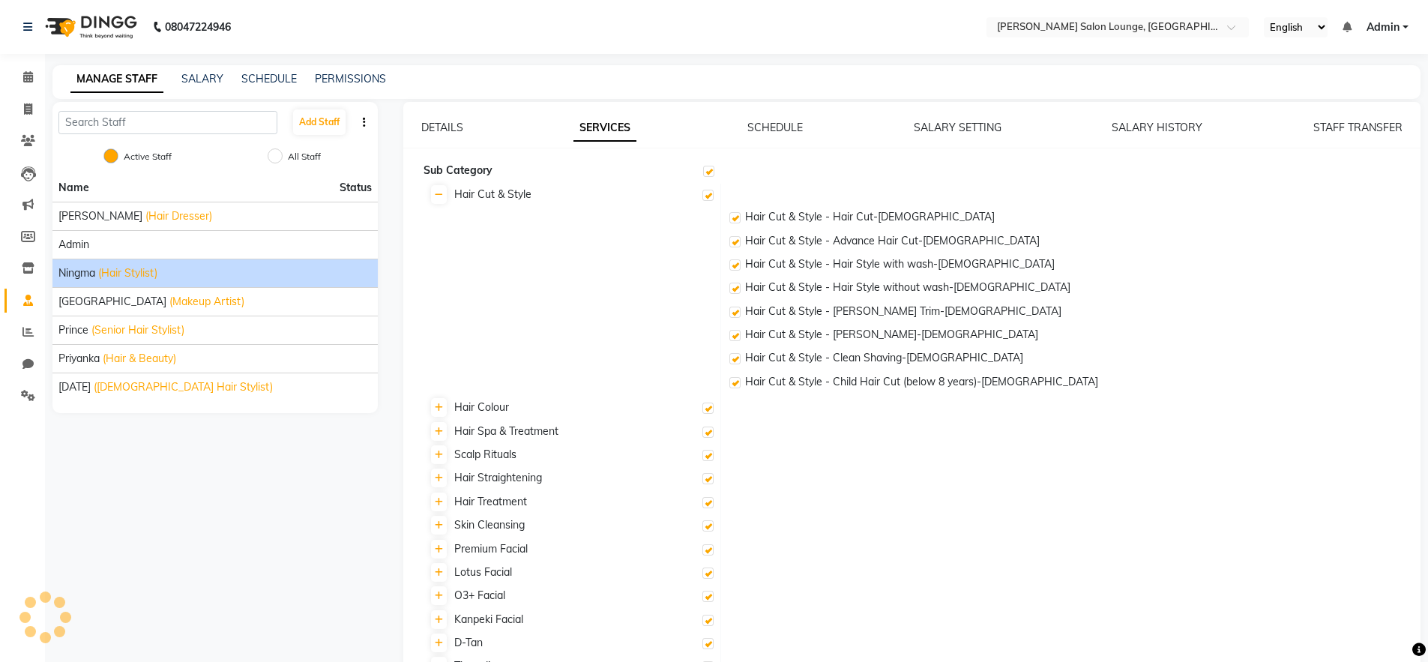
checkbox input "true"
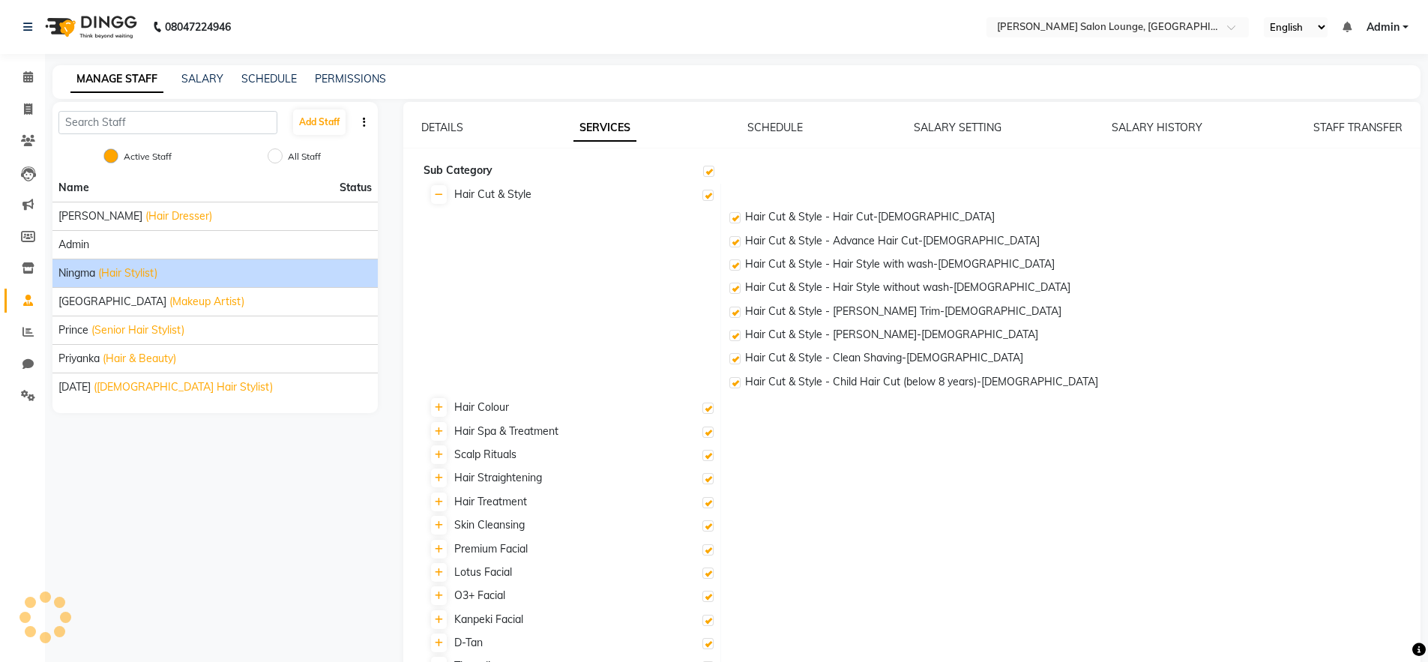
checkbox input "true"
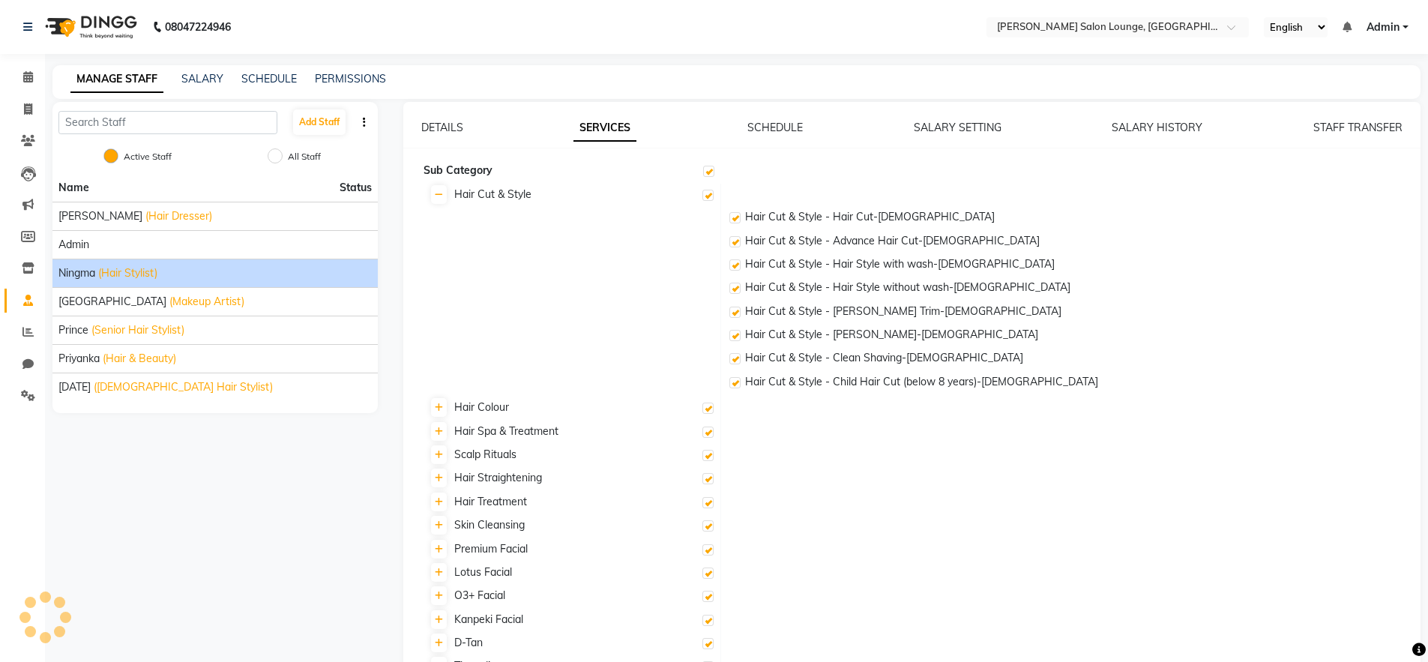
checkbox input "true"
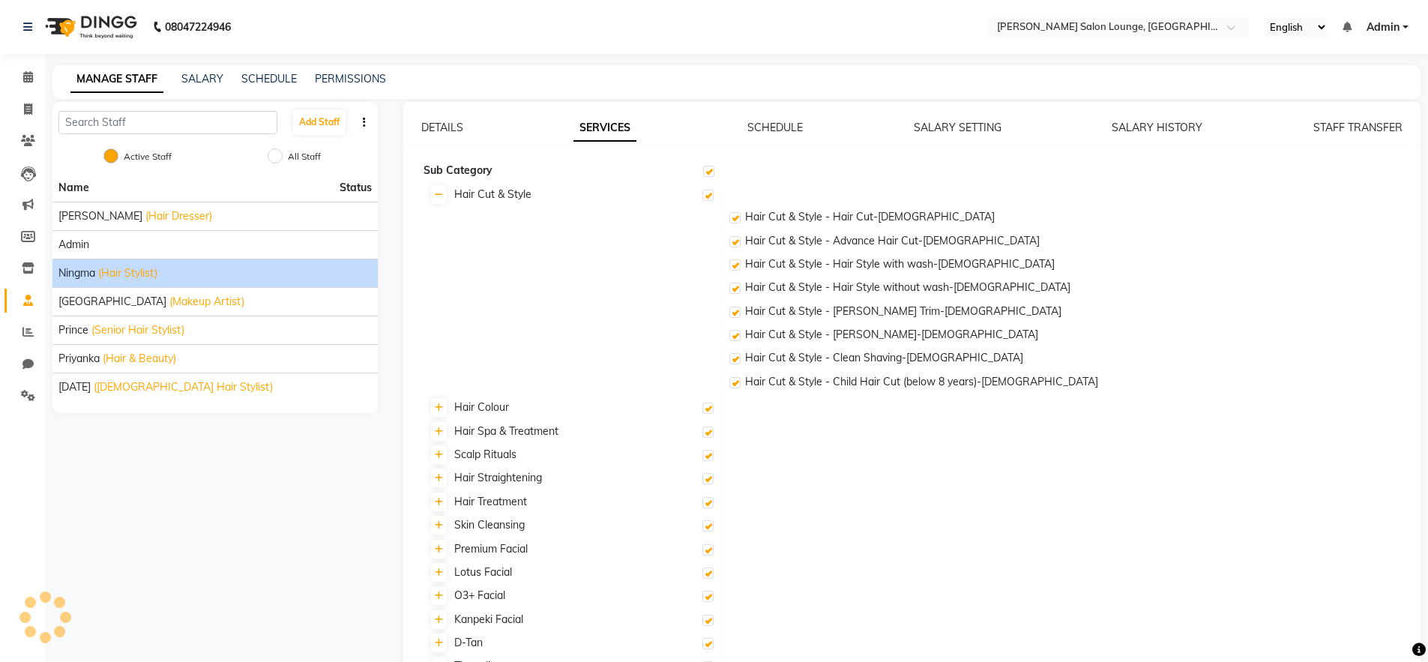
checkbox input "true"
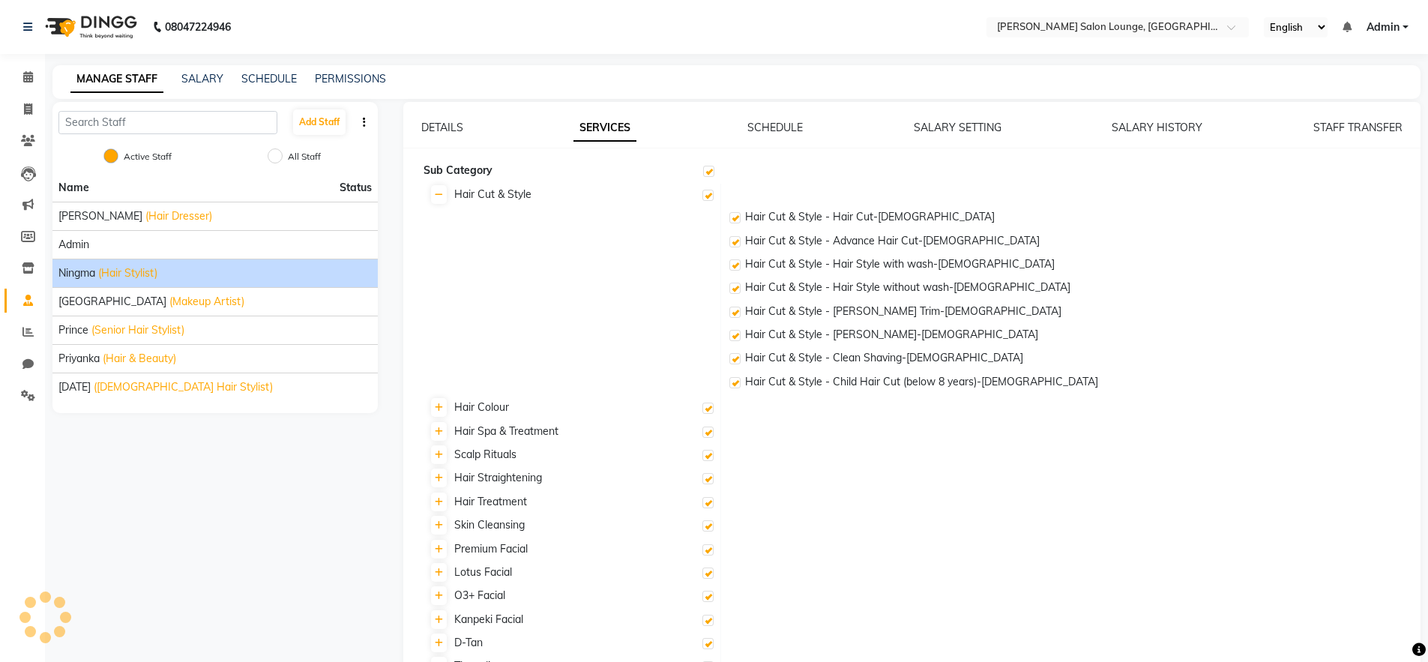
checkbox input "true"
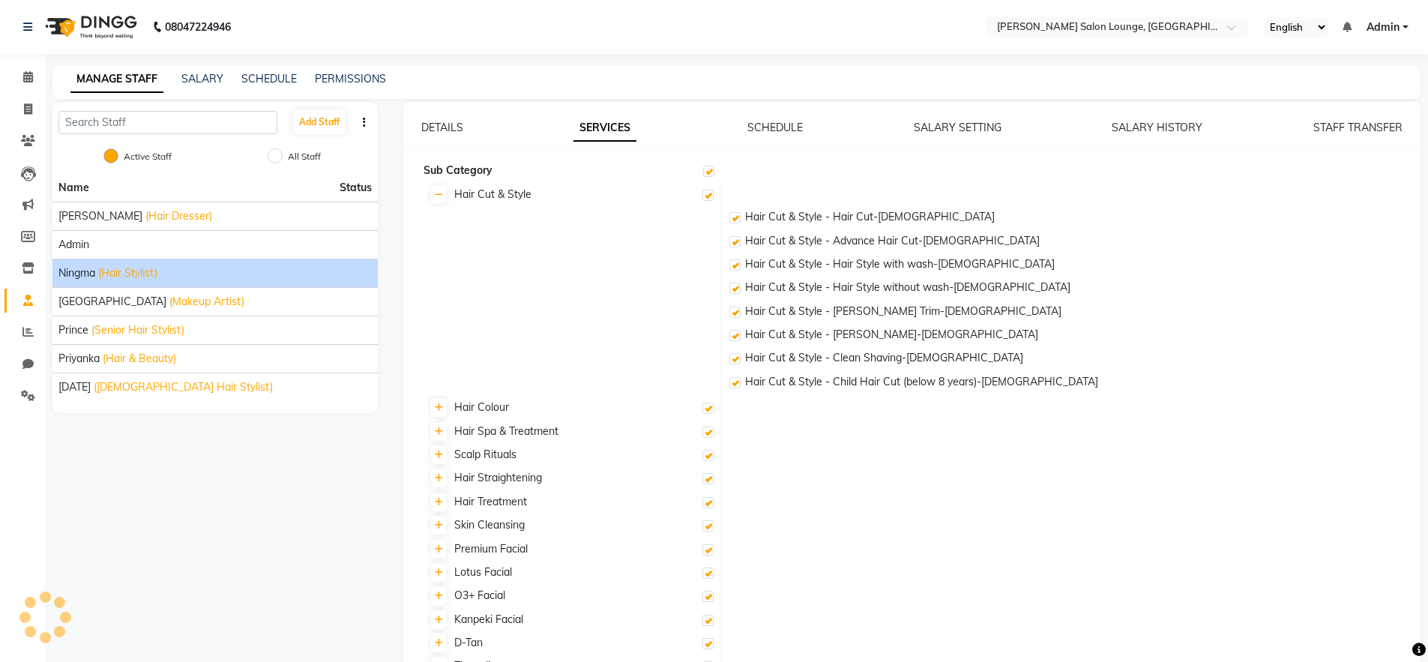
checkbox input "true"
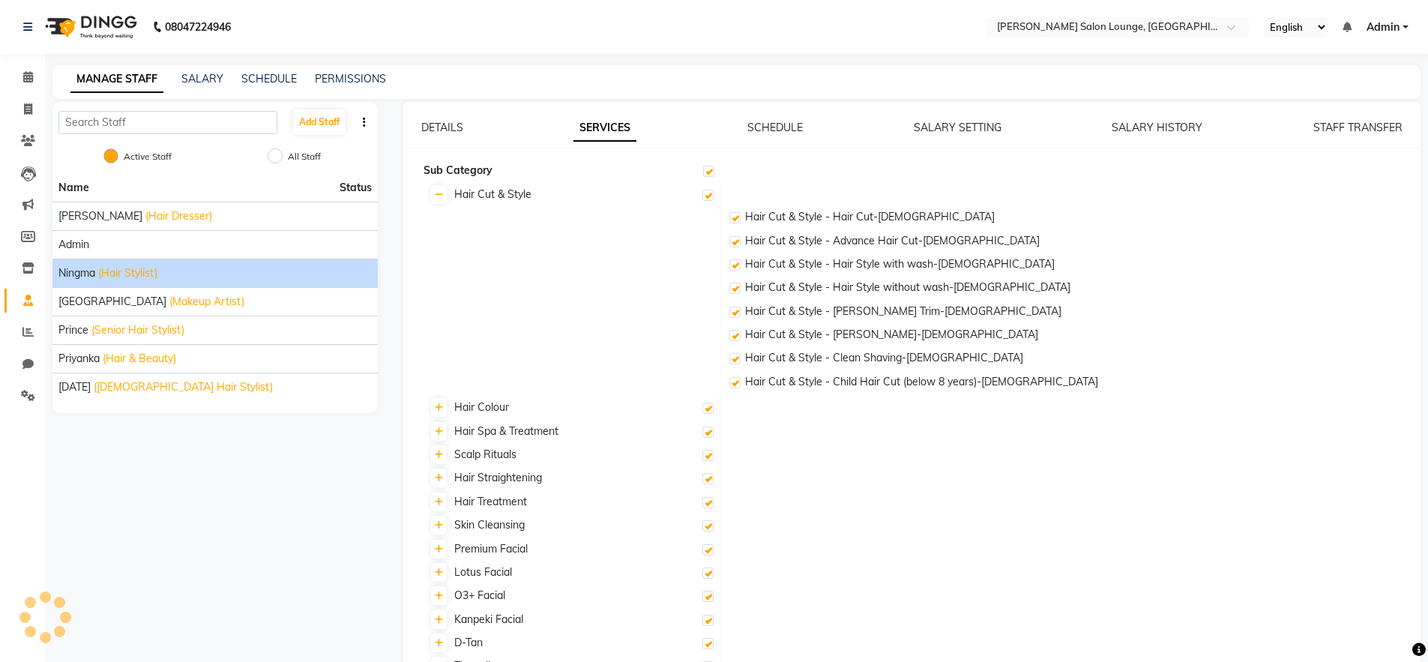
checkbox input "true"
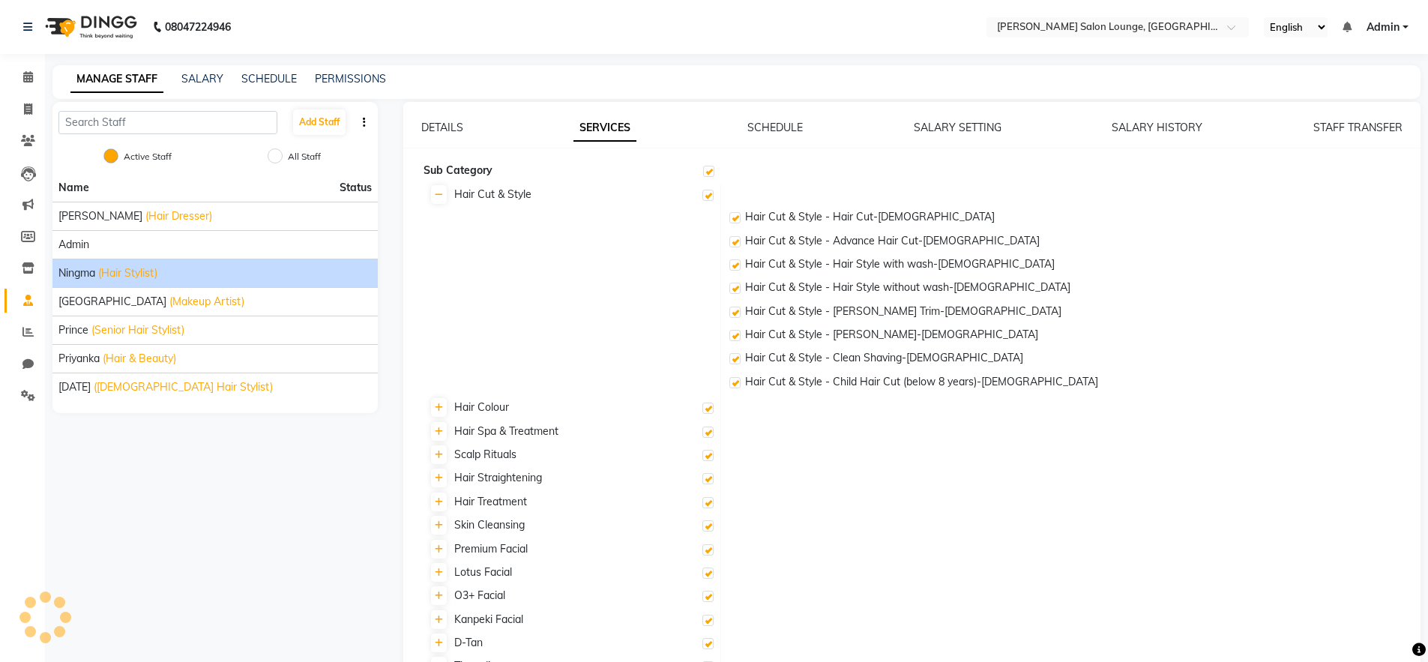
checkbox input "true"
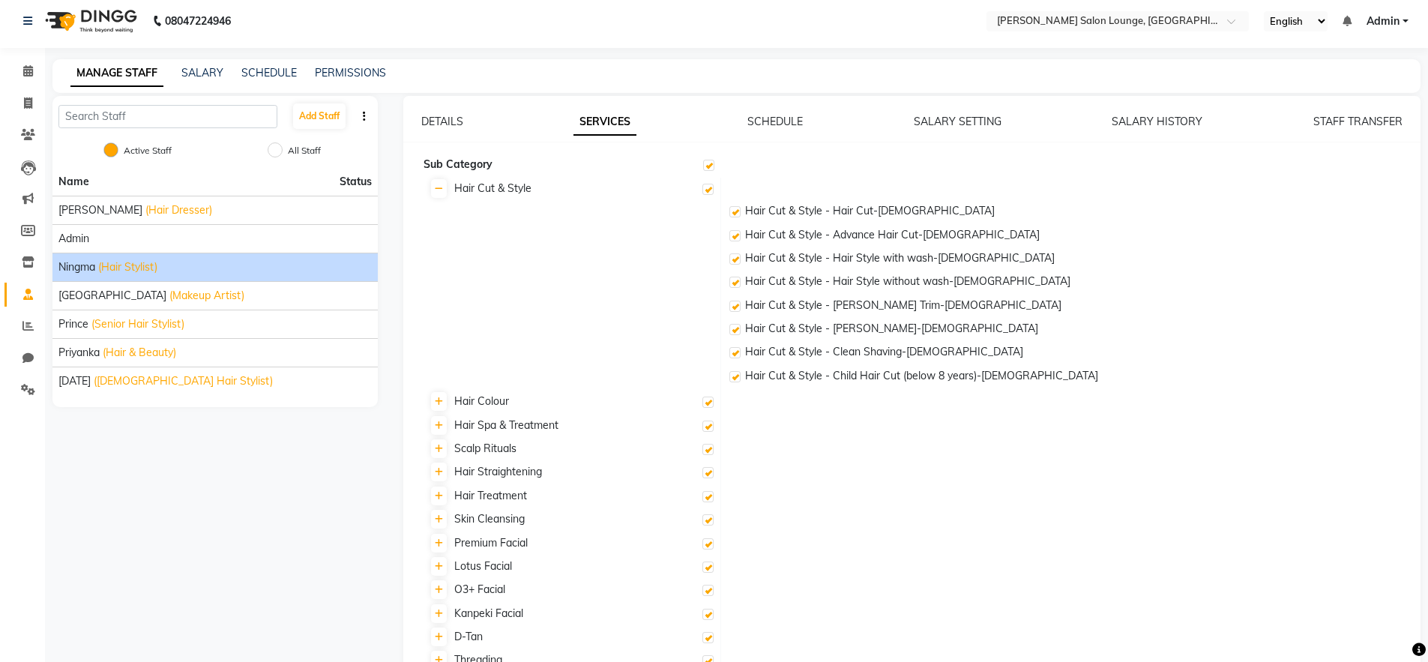
scroll to position [9, 0]
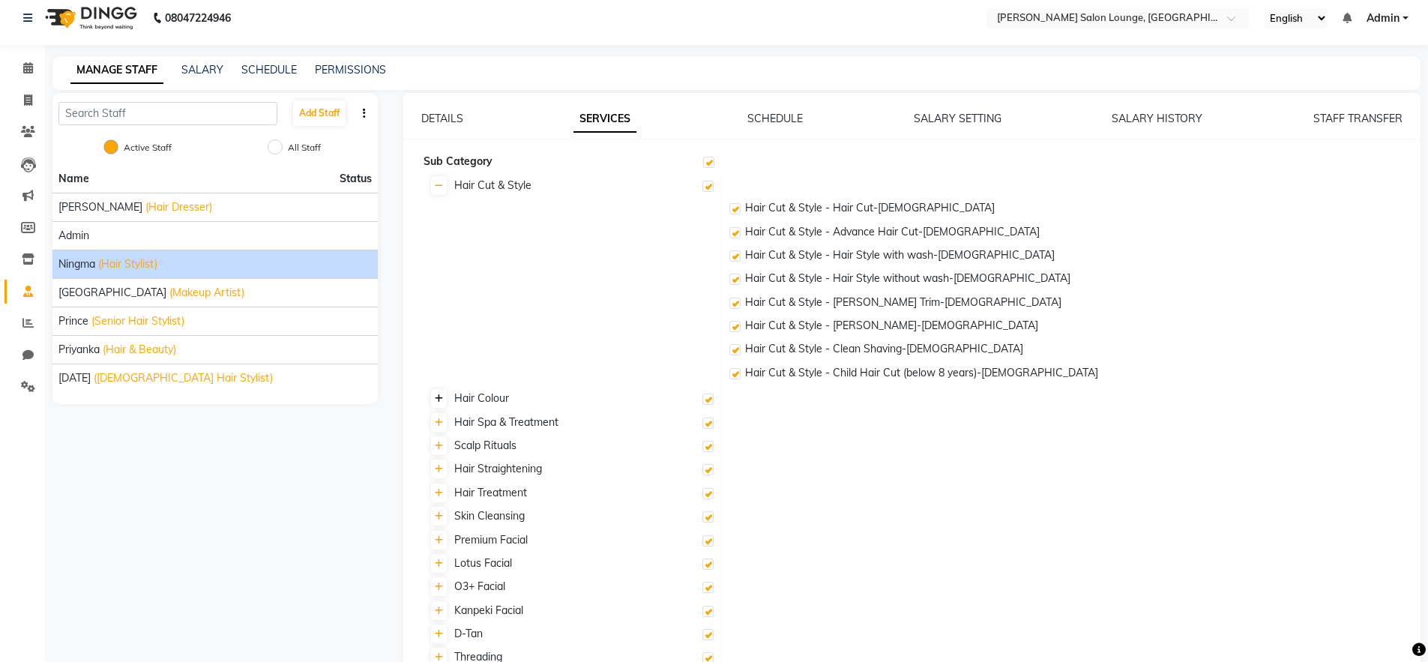
click at [444, 402] on link at bounding box center [439, 398] width 16 height 19
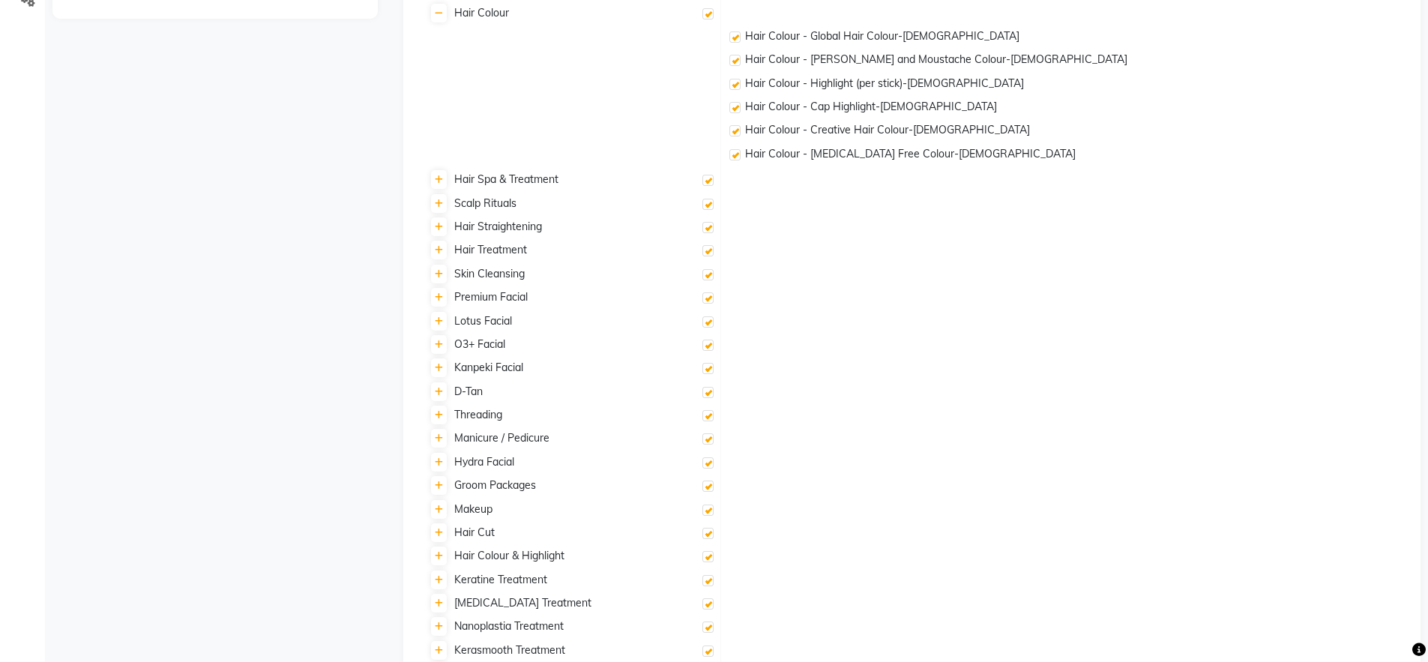
scroll to position [393, 0]
click at [435, 401] on link at bounding box center [439, 392] width 16 height 19
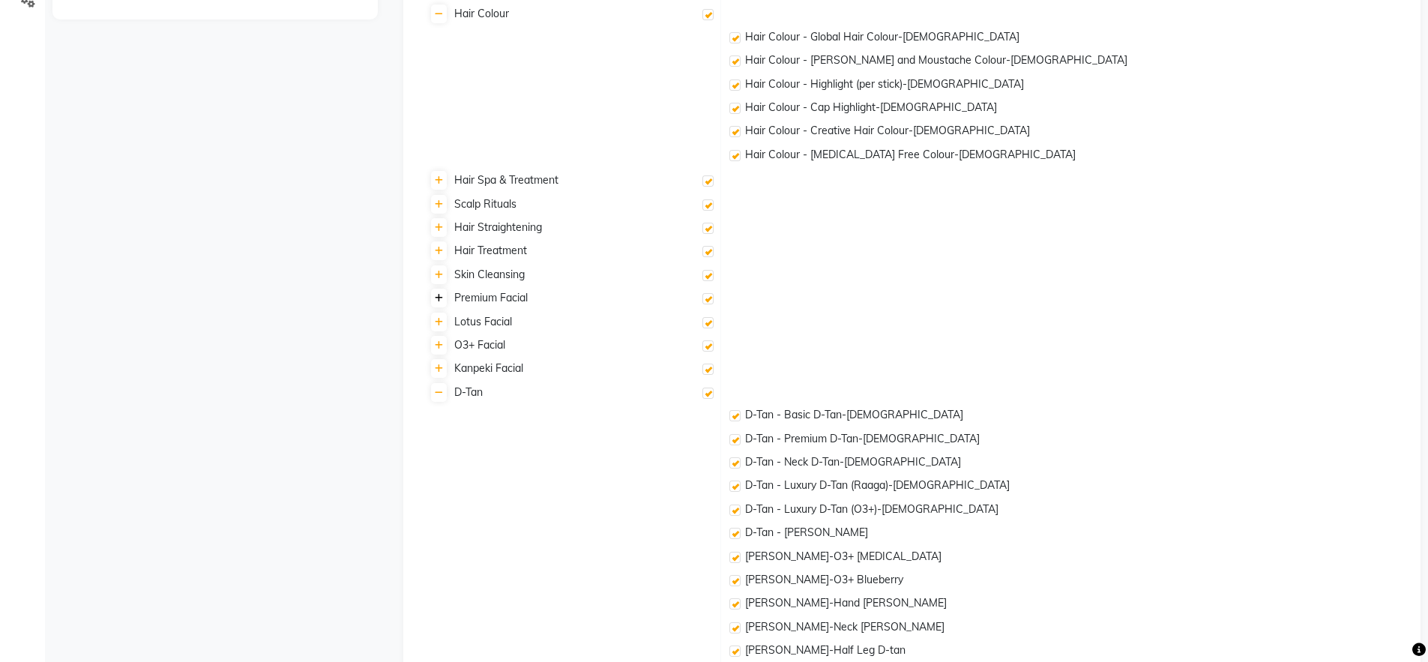
click at [437, 294] on icon at bounding box center [439, 298] width 8 height 9
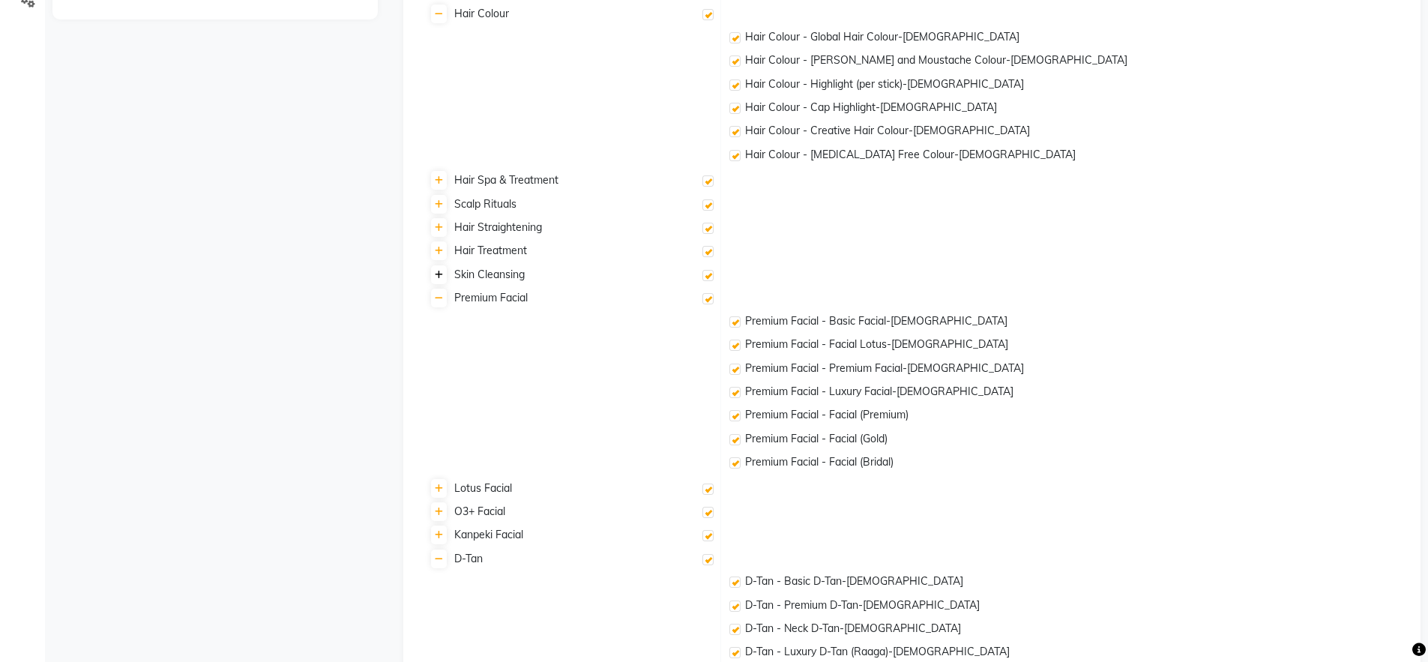
click at [444, 274] on link at bounding box center [439, 274] width 16 height 19
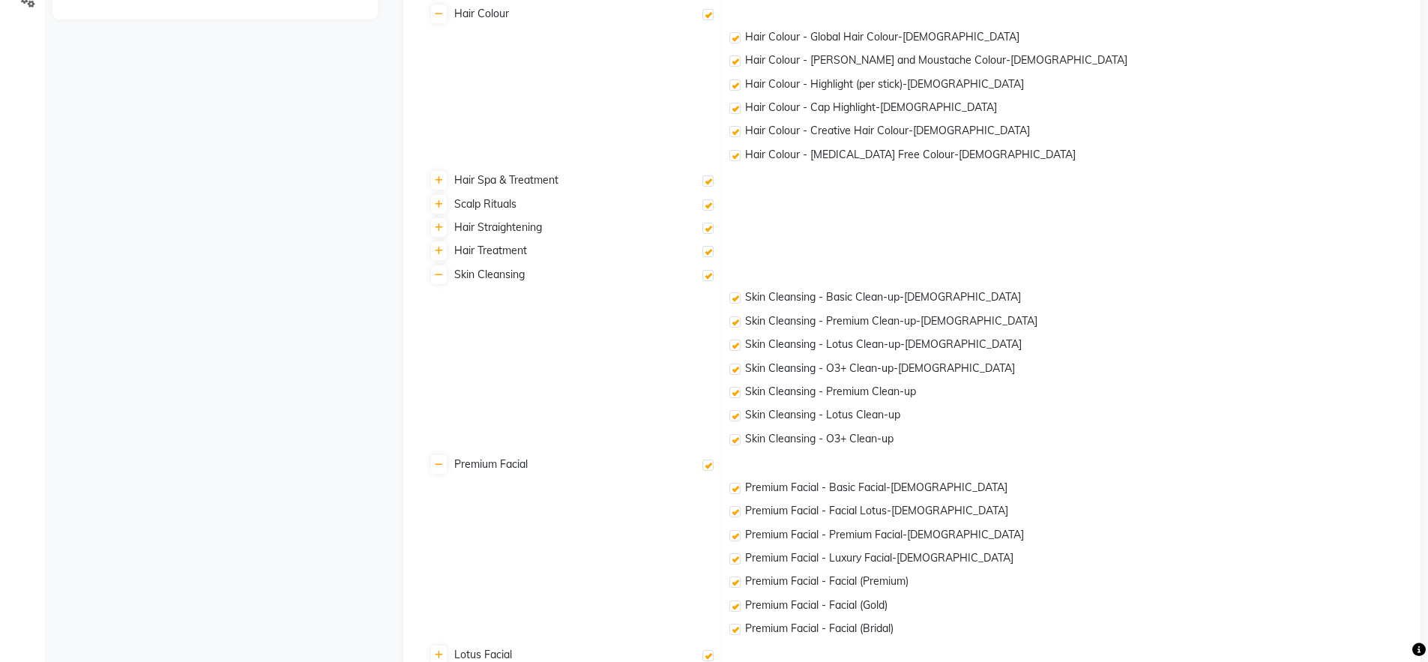
click at [447, 251] on div "Hair Treatment" at bounding box center [570, 251] width 283 height 16
click at [443, 252] on link at bounding box center [439, 250] width 16 height 19
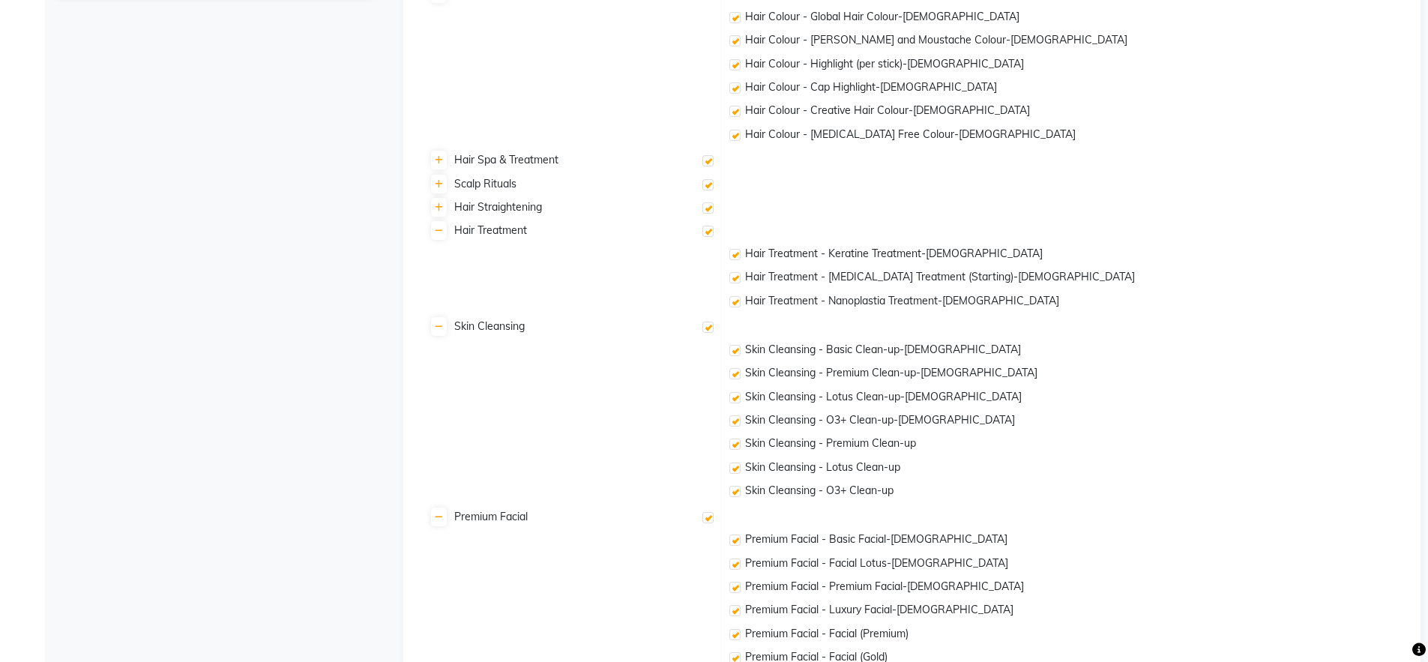
scroll to position [0, 0]
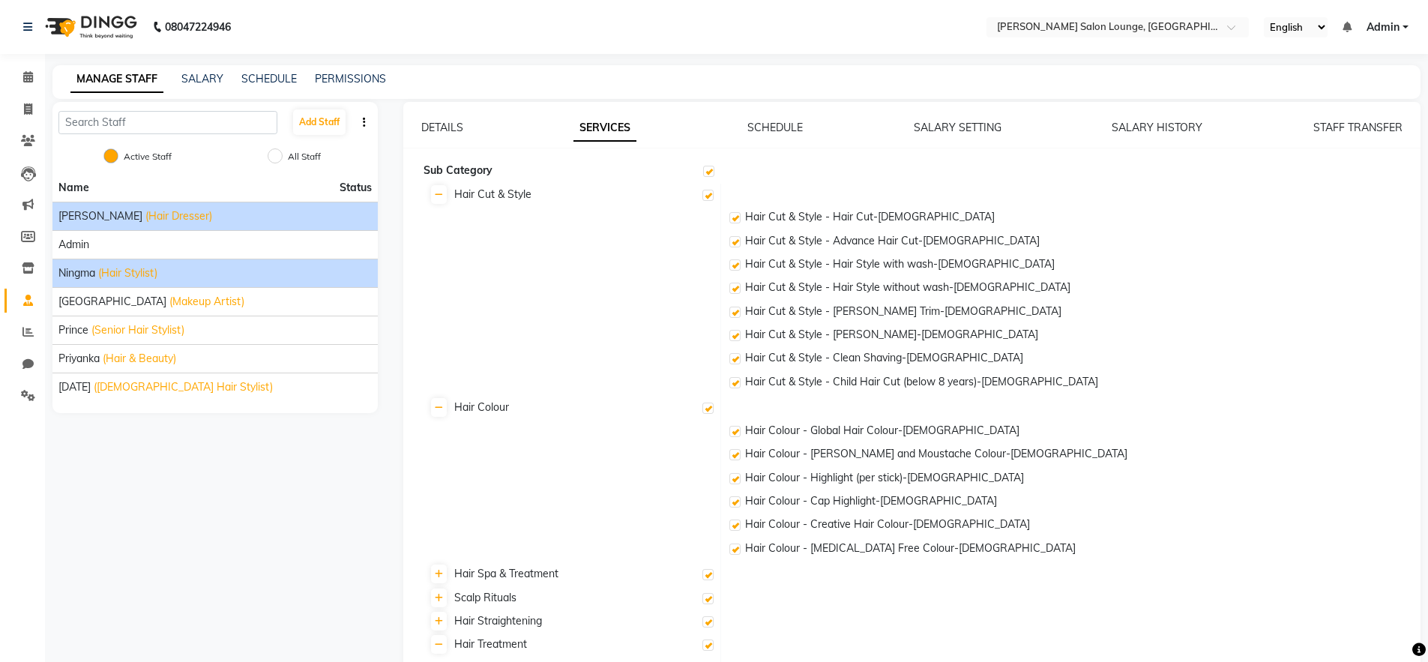
click at [121, 223] on span "[PERSON_NAME]" at bounding box center [100, 216] width 84 height 16
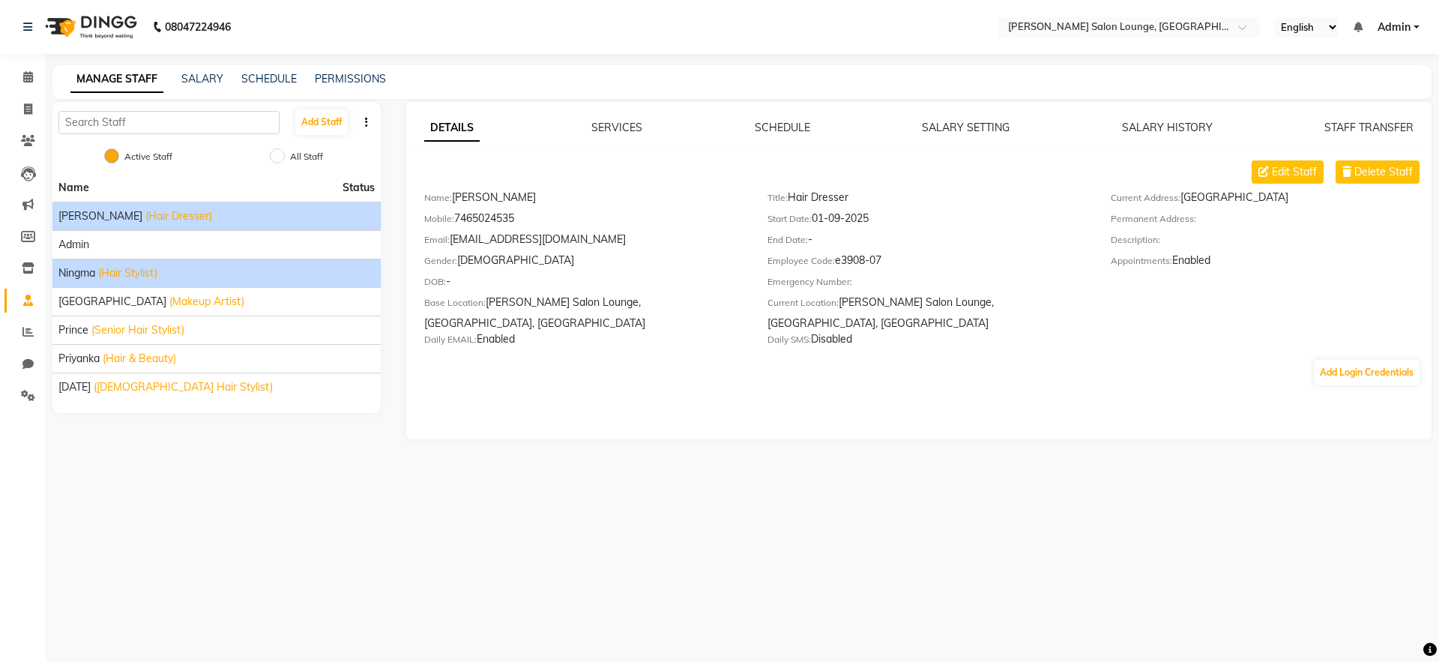
click at [136, 274] on span "(Hair Stylist)" at bounding box center [127, 273] width 59 height 16
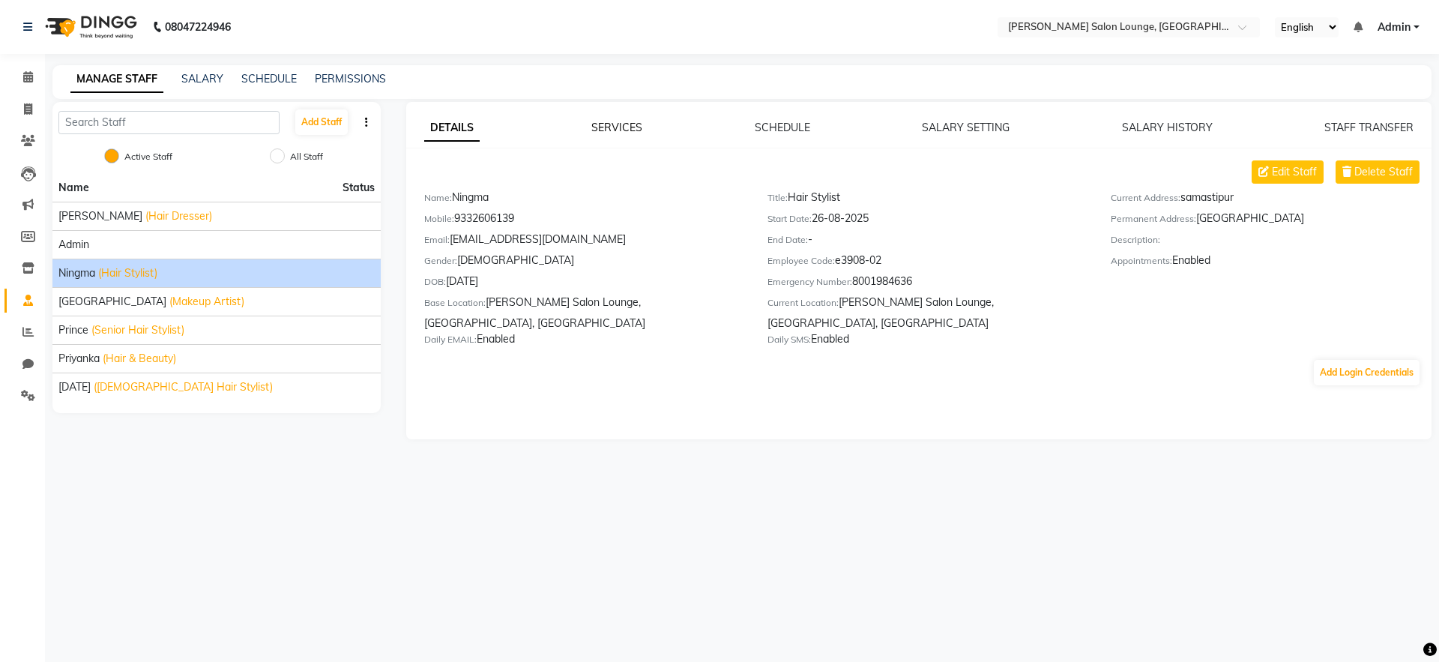
drag, startPoint x: 625, startPoint y: 103, endPoint x: 624, endPoint y: 133, distance: 30.0
click at [624, 115] on div "DETAILS SERVICES SCHEDULE SALARY SETTING SALARY HISTORY STAFF TRANSFER Edit Sta…" at bounding box center [919, 270] width 1026 height 337
click at [624, 133] on link "SERVICES" at bounding box center [616, 127] width 51 height 13
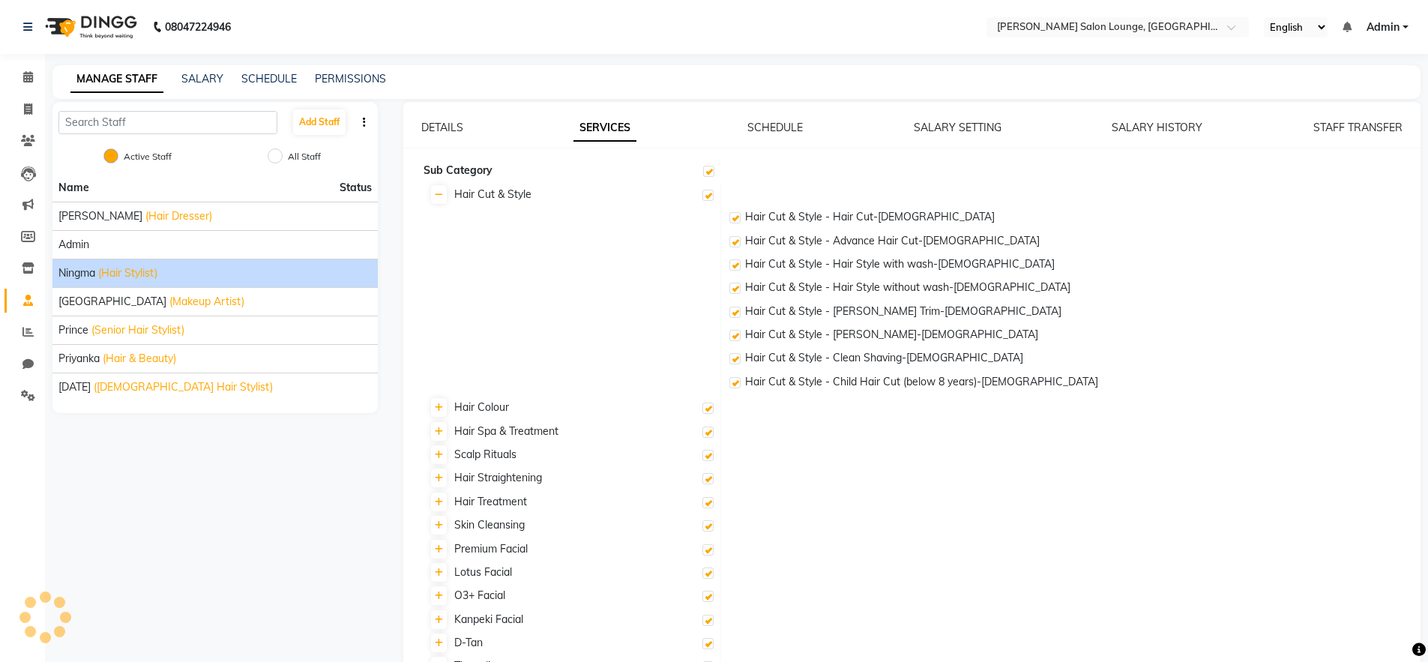
checkbox input "true"
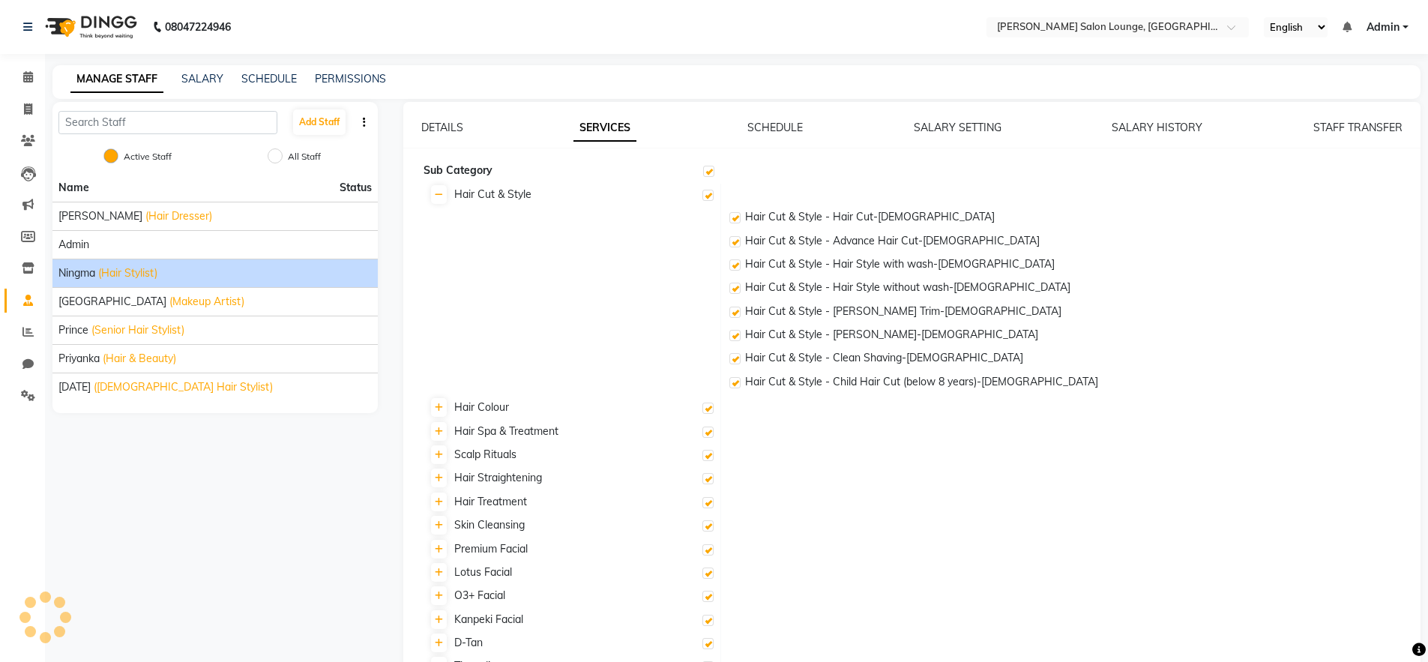
checkbox input "true"
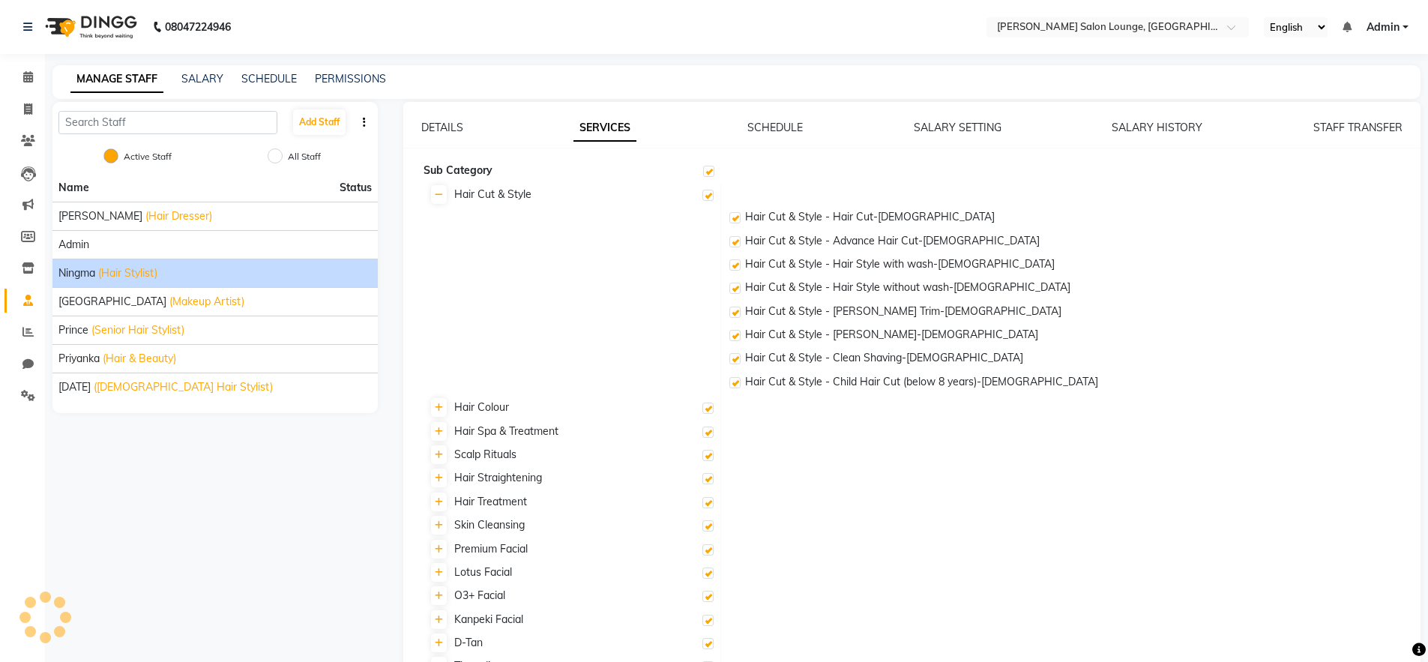
checkbox input "true"
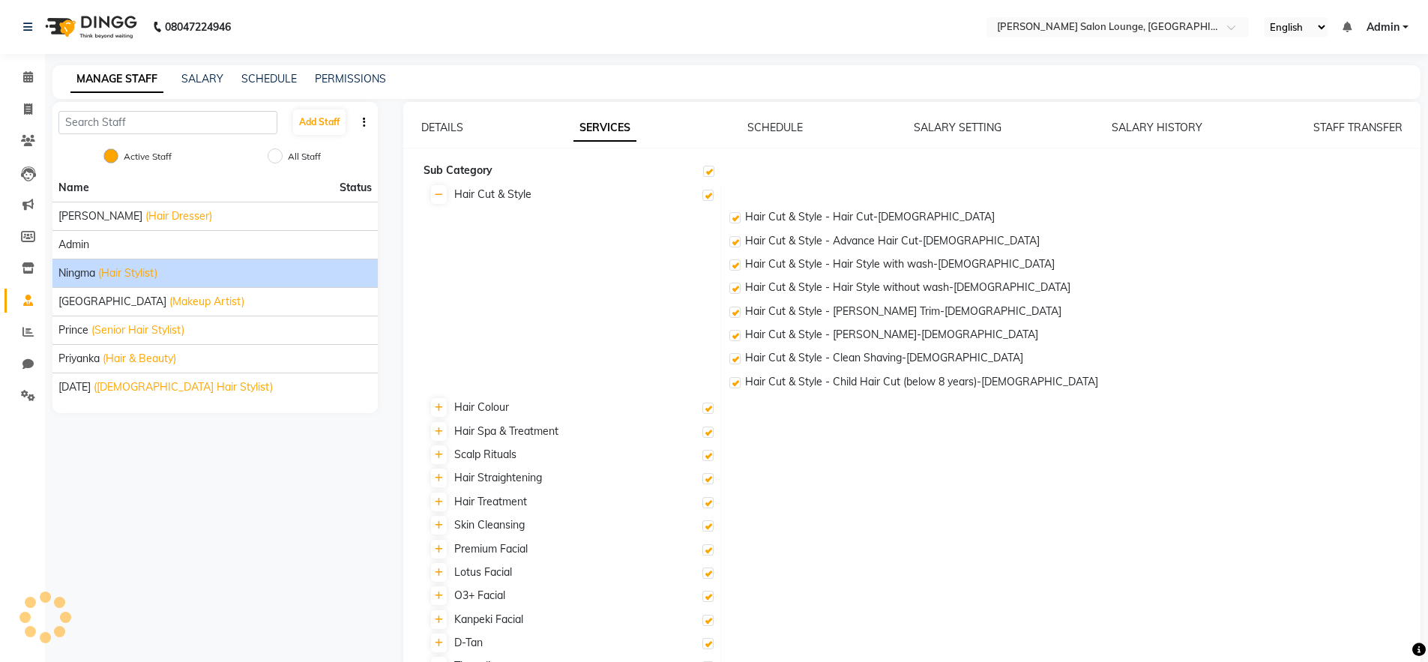
checkbox input "true"
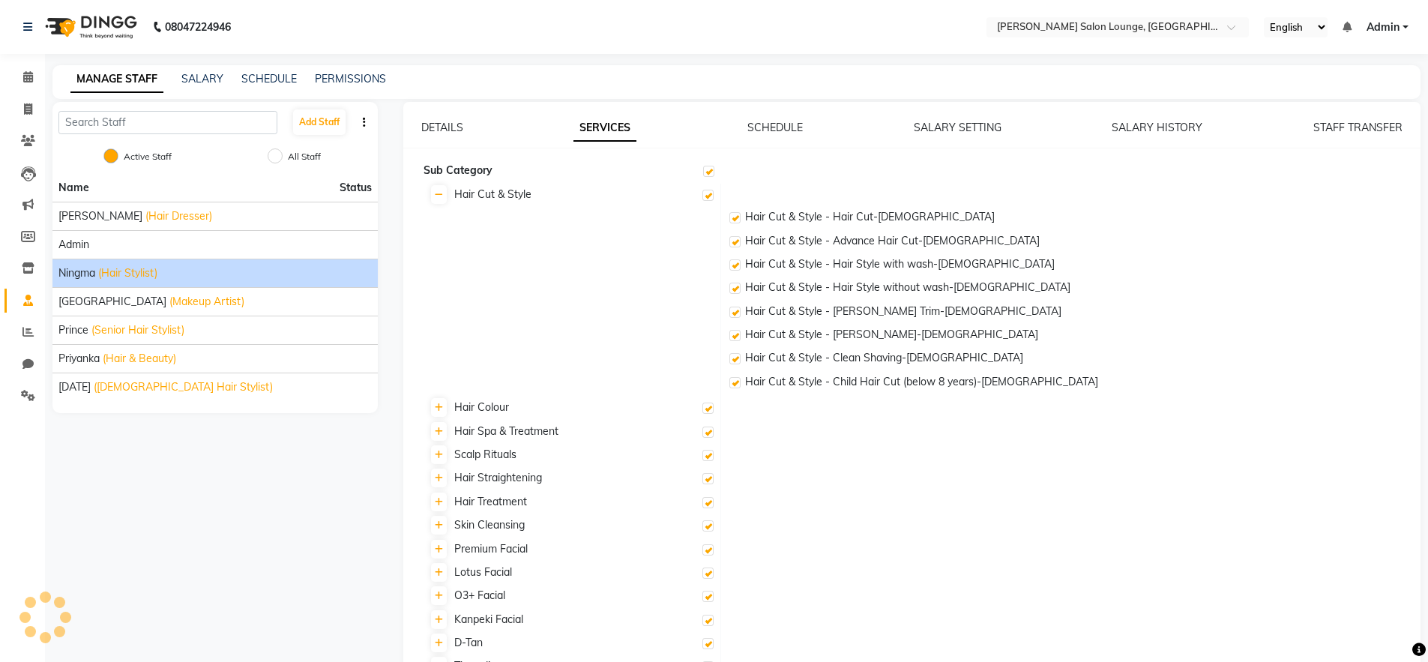
checkbox input "true"
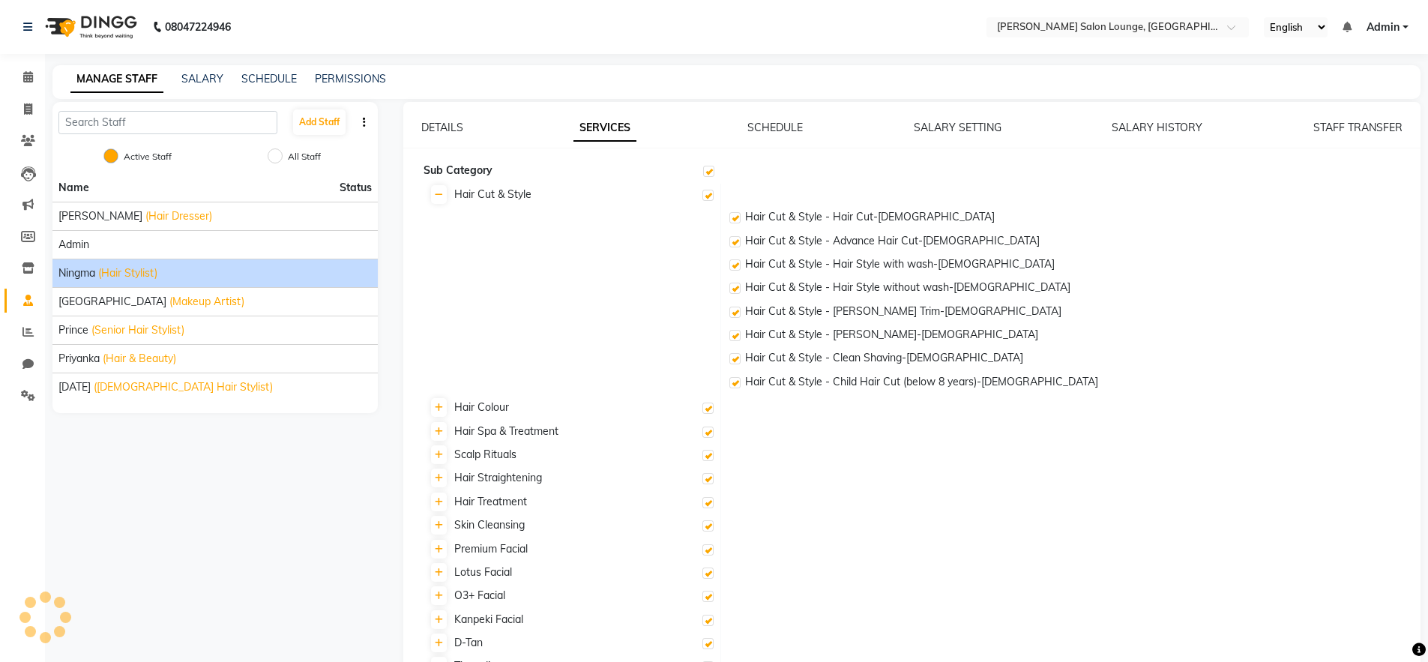
checkbox input "true"
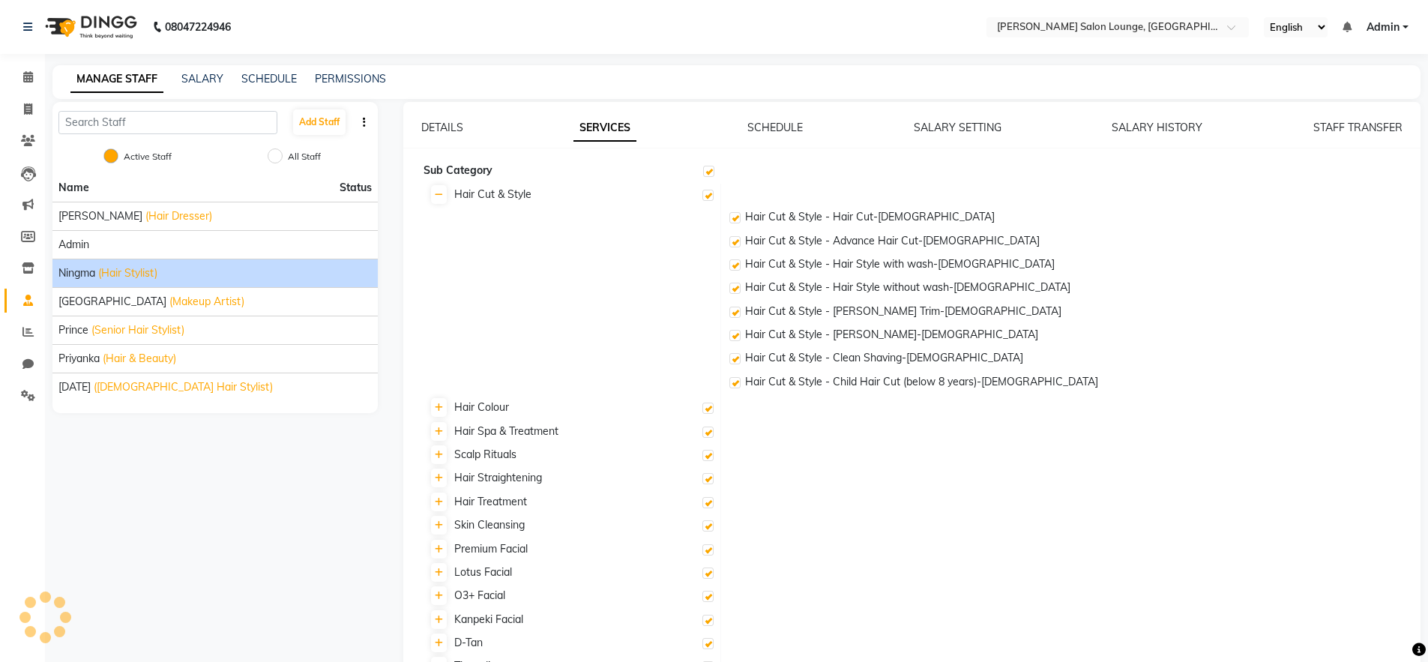
checkbox input "true"
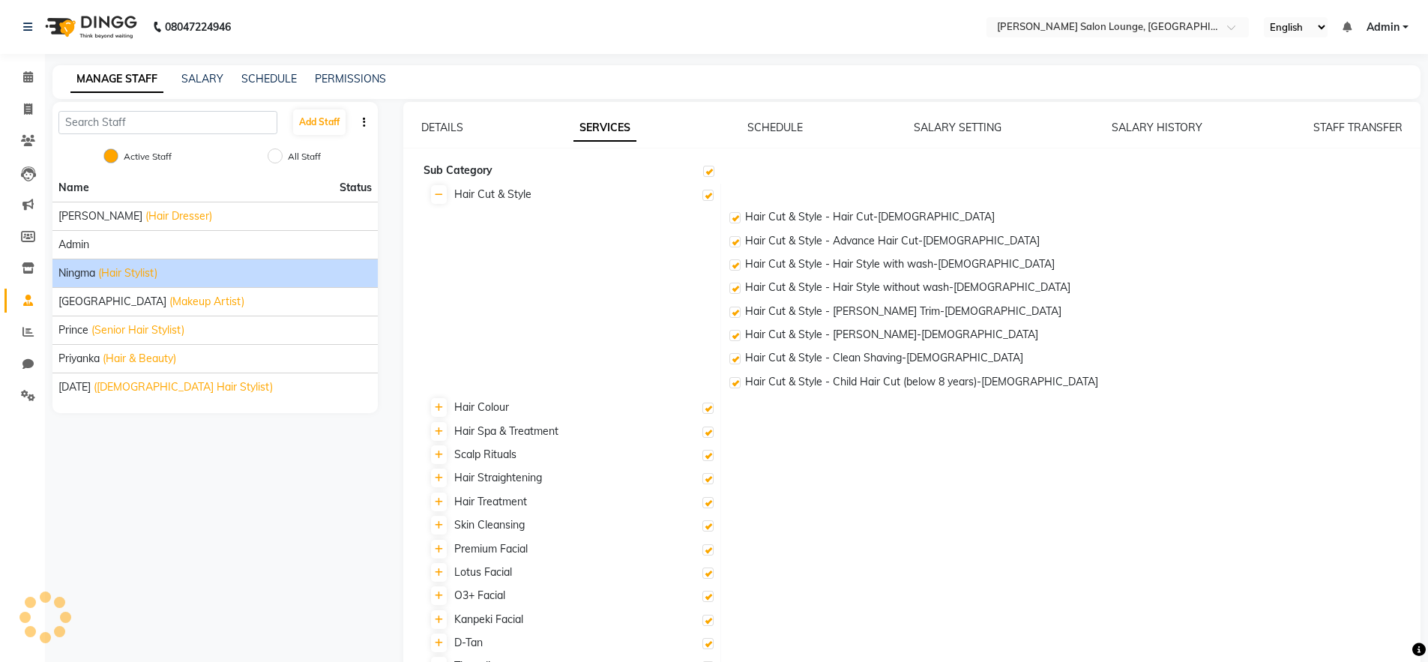
checkbox input "true"
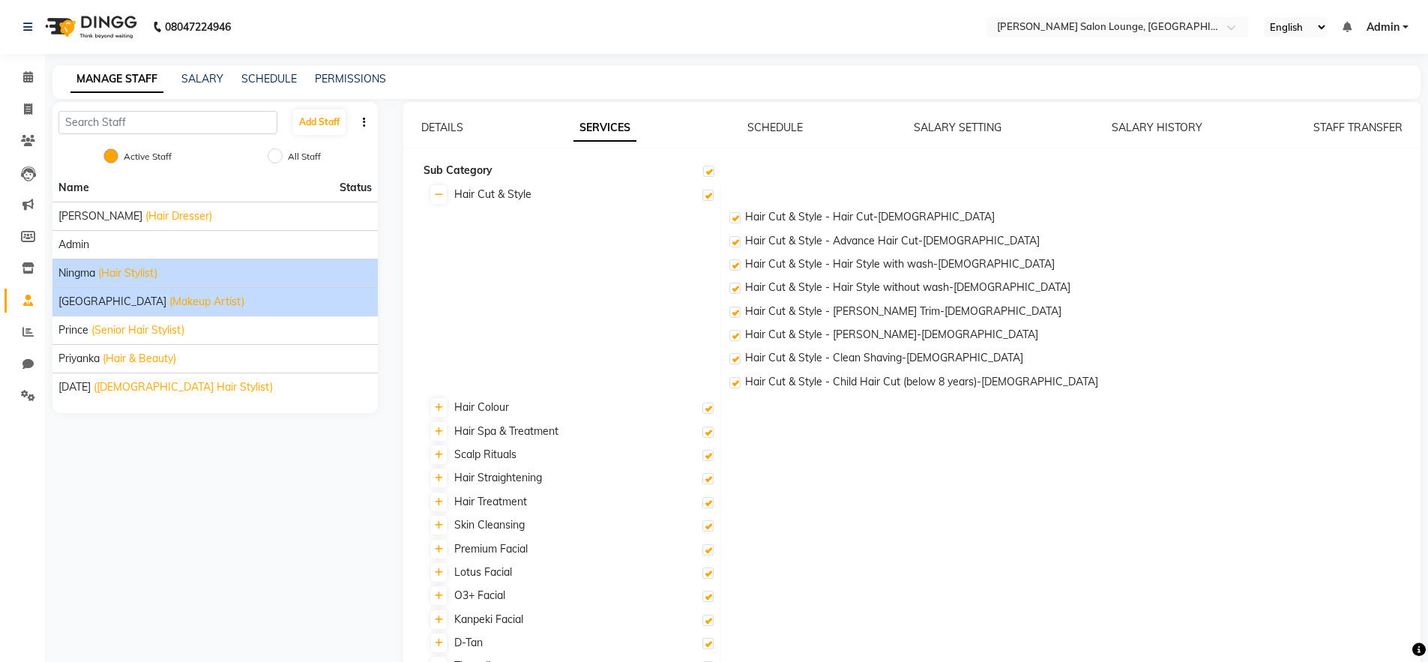
click at [165, 292] on li "[PERSON_NAME] (Makeup Artist)" at bounding box center [214, 301] width 325 height 28
click at [169, 299] on span "(Makeup Artist)" at bounding box center [206, 302] width 75 height 16
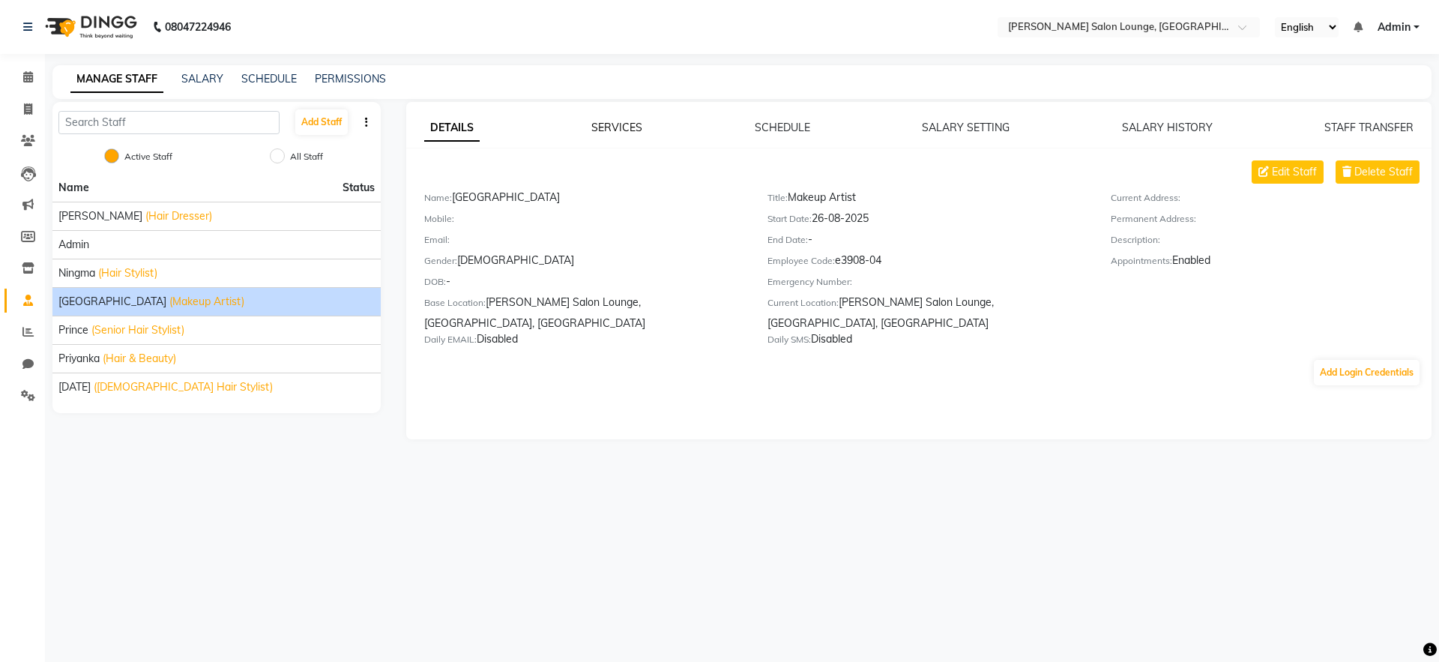
click at [625, 124] on link "SERVICES" at bounding box center [616, 127] width 51 height 13
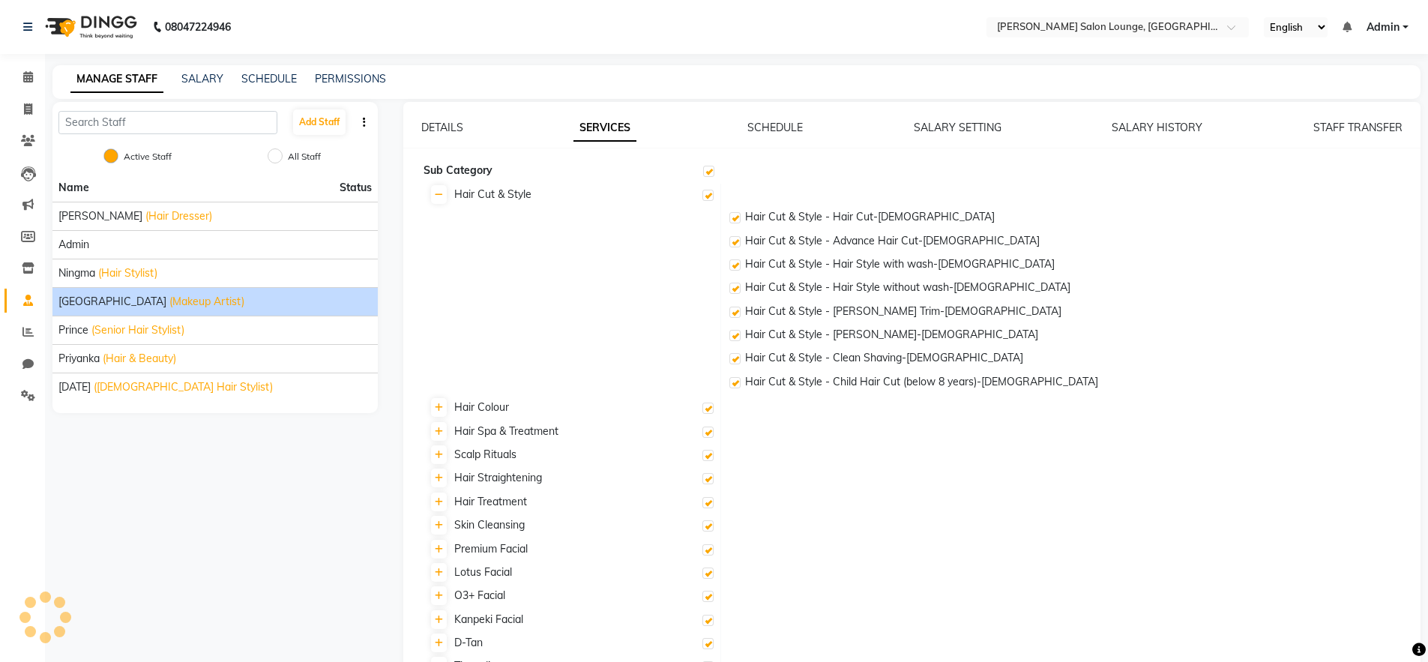
checkbox input "true"
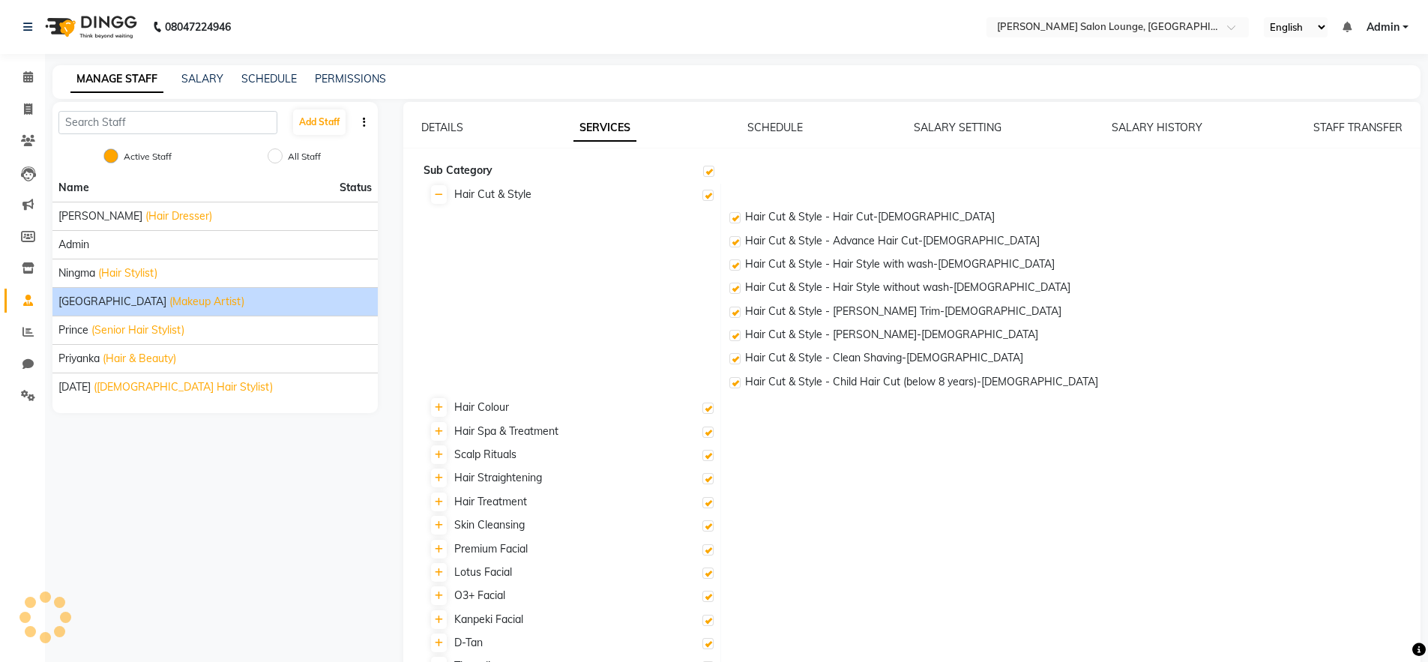
checkbox input "true"
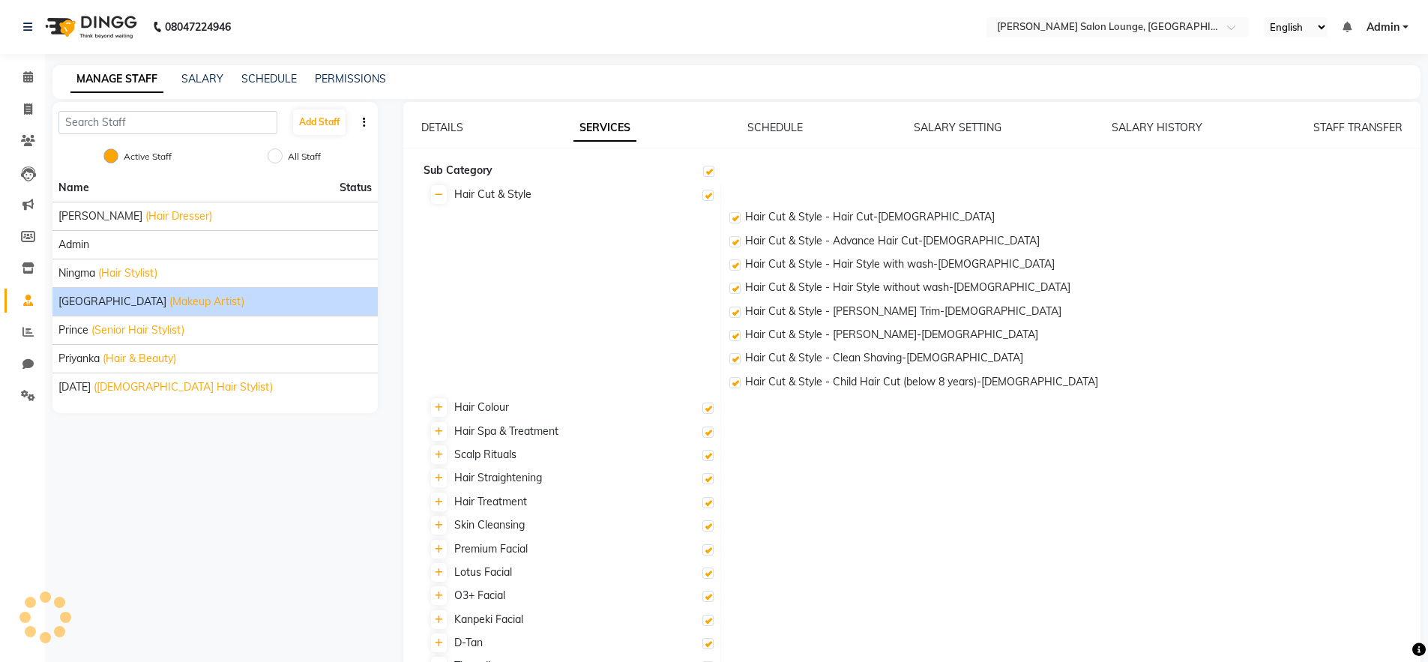
checkbox input "true"
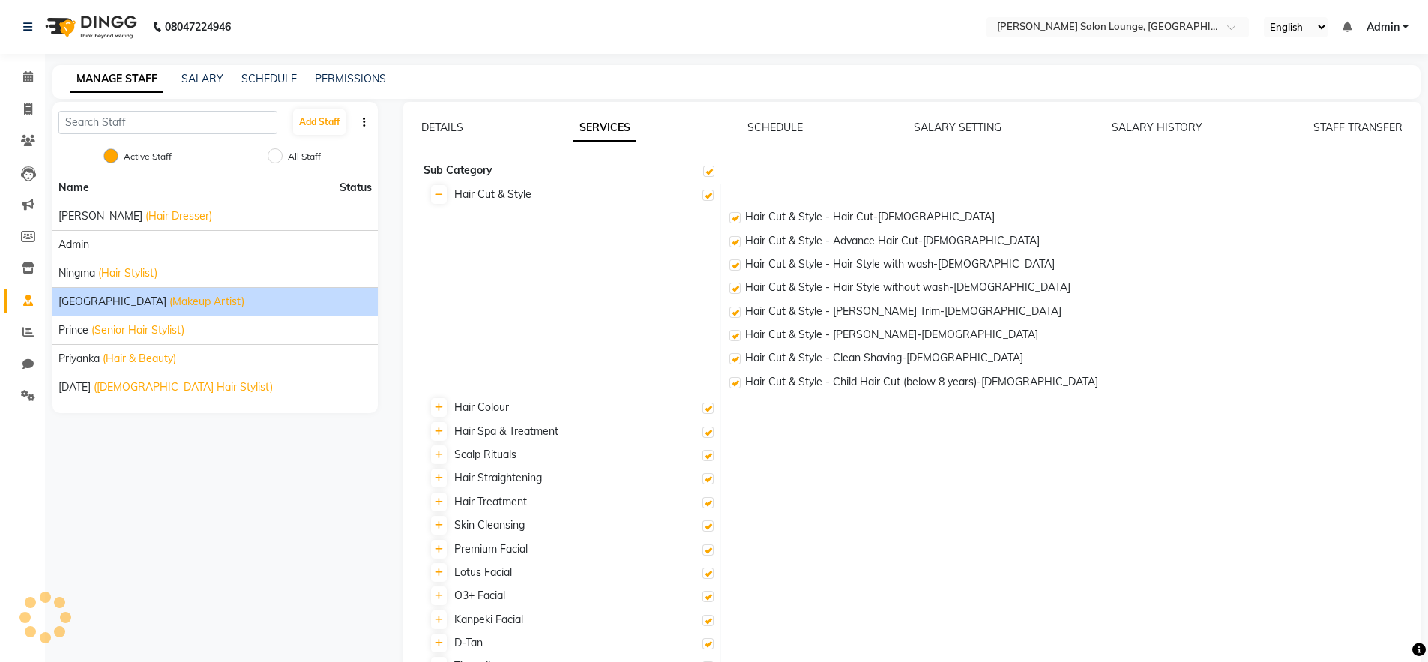
checkbox input "true"
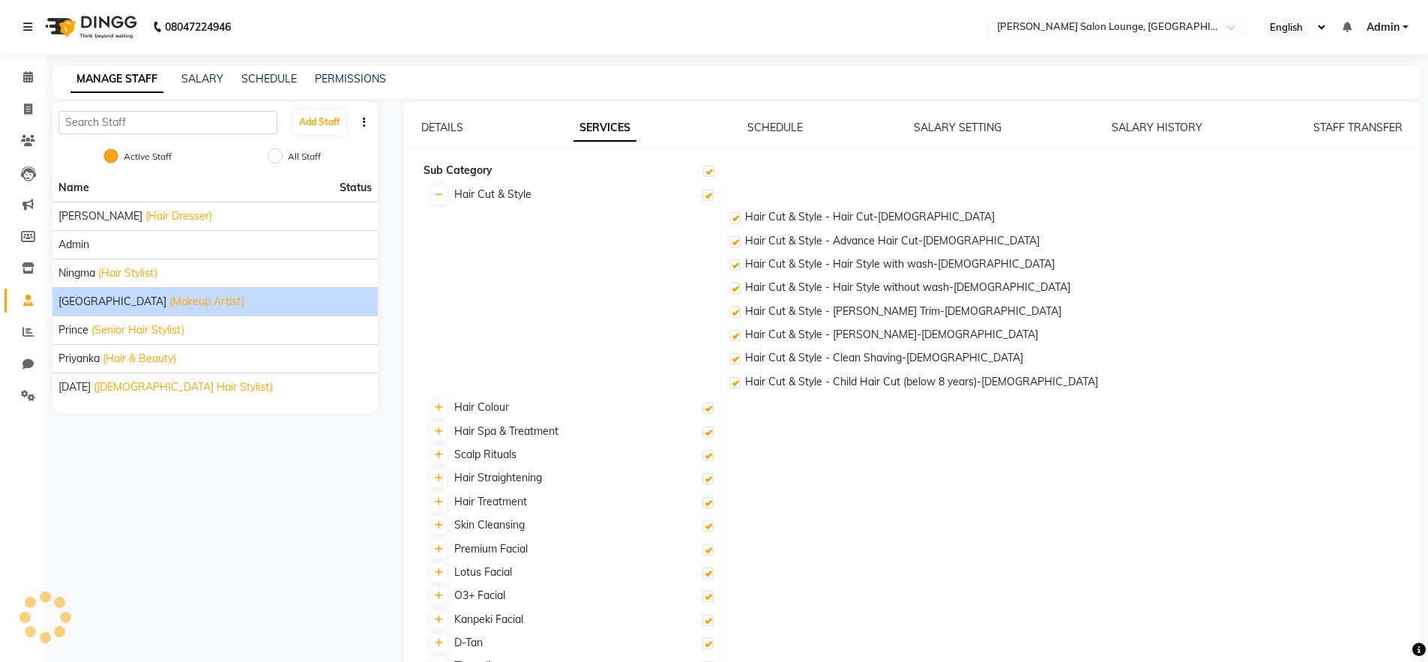
checkbox input "true"
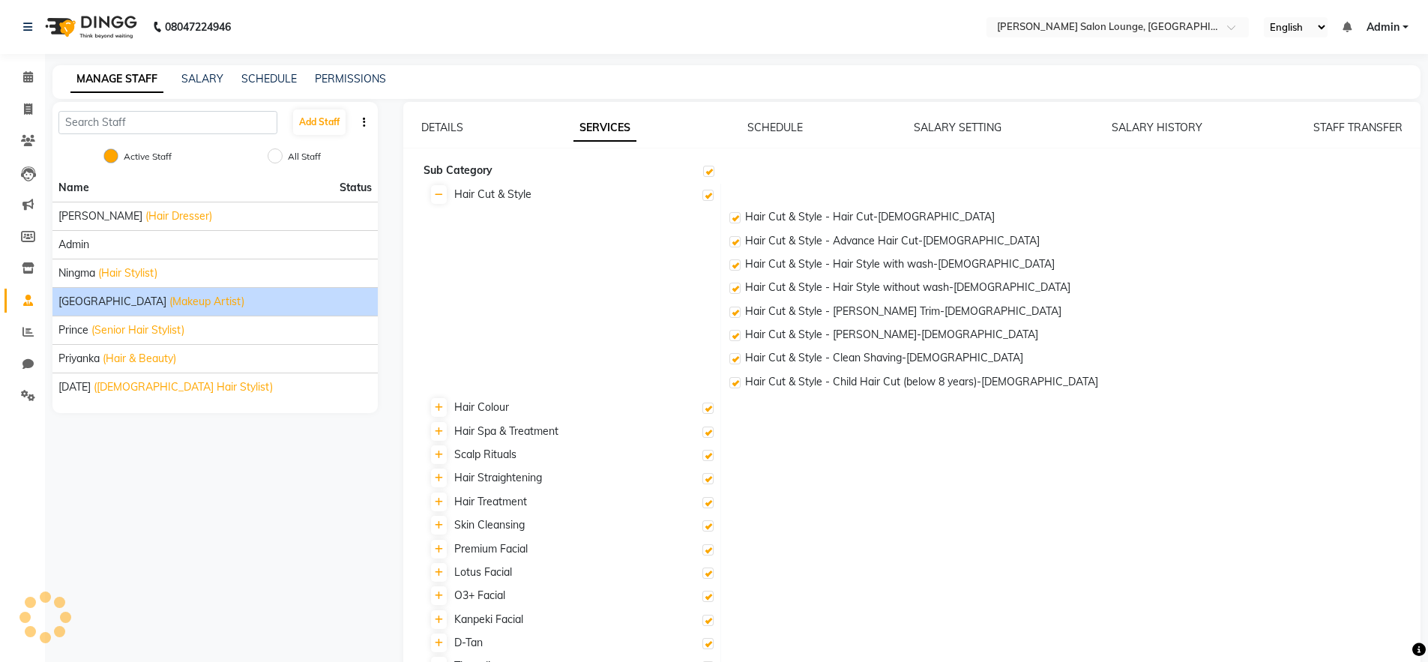
checkbox input "true"
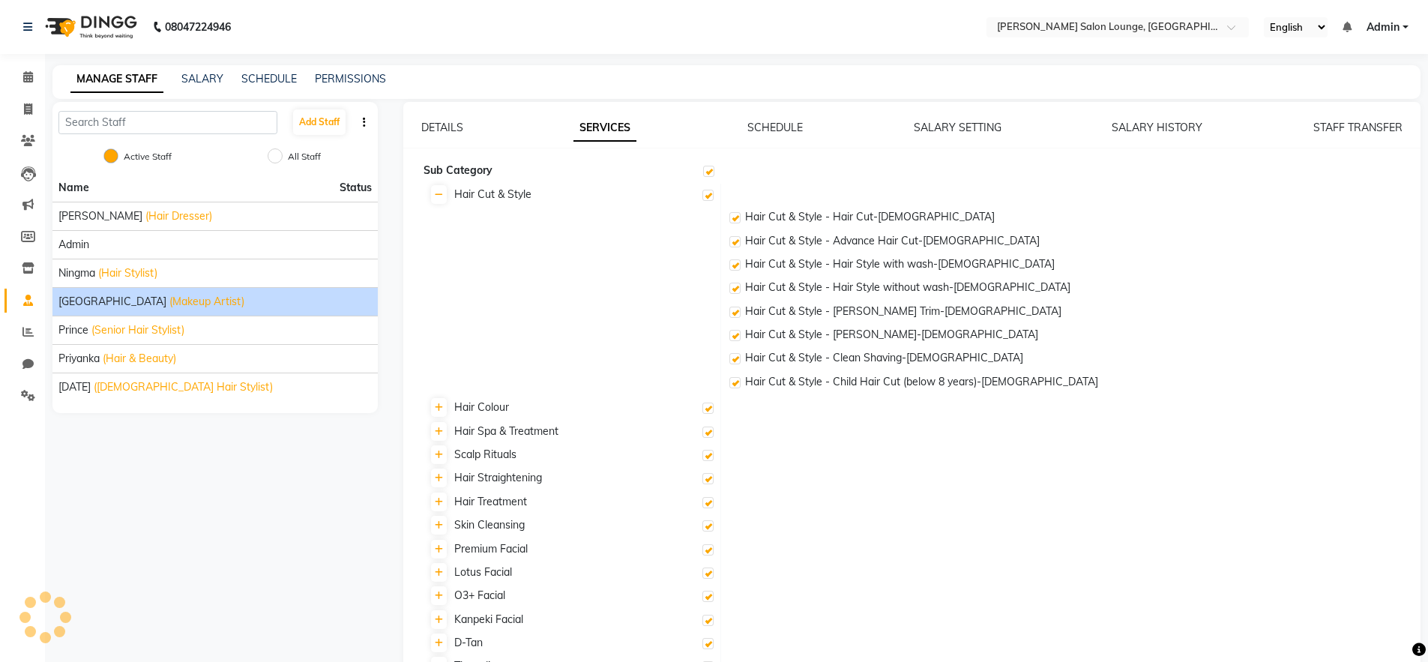
checkbox input "true"
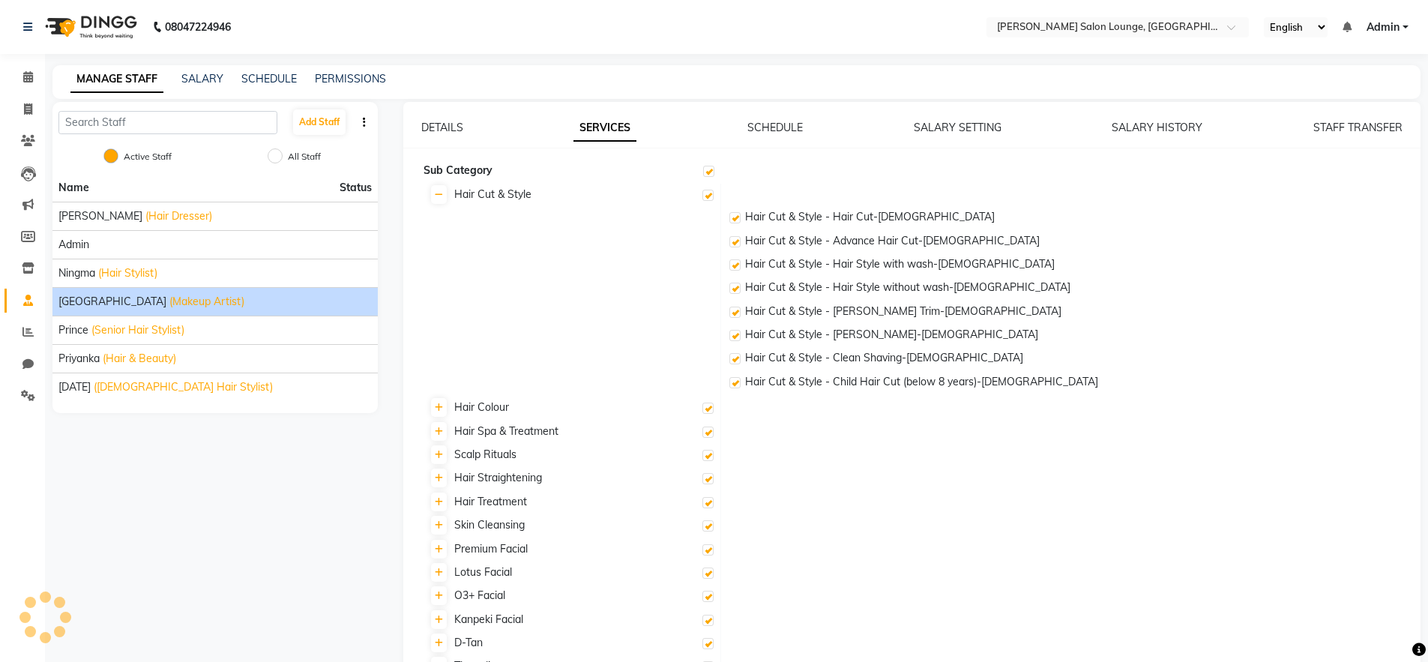
checkbox input "true"
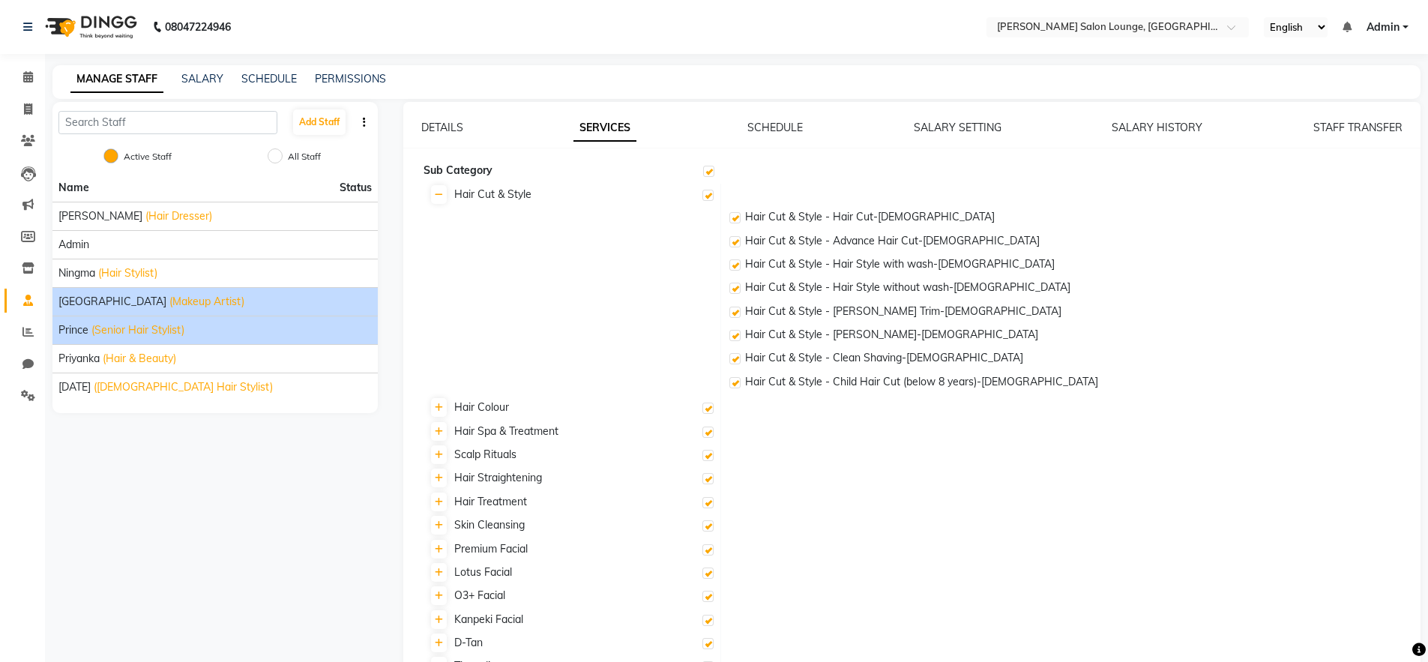
click at [211, 338] on li "Prince (Senior Hair Stylist)" at bounding box center [214, 330] width 325 height 28
click at [210, 334] on div "Prince (Senior Hair Stylist)" at bounding box center [214, 330] width 313 height 16
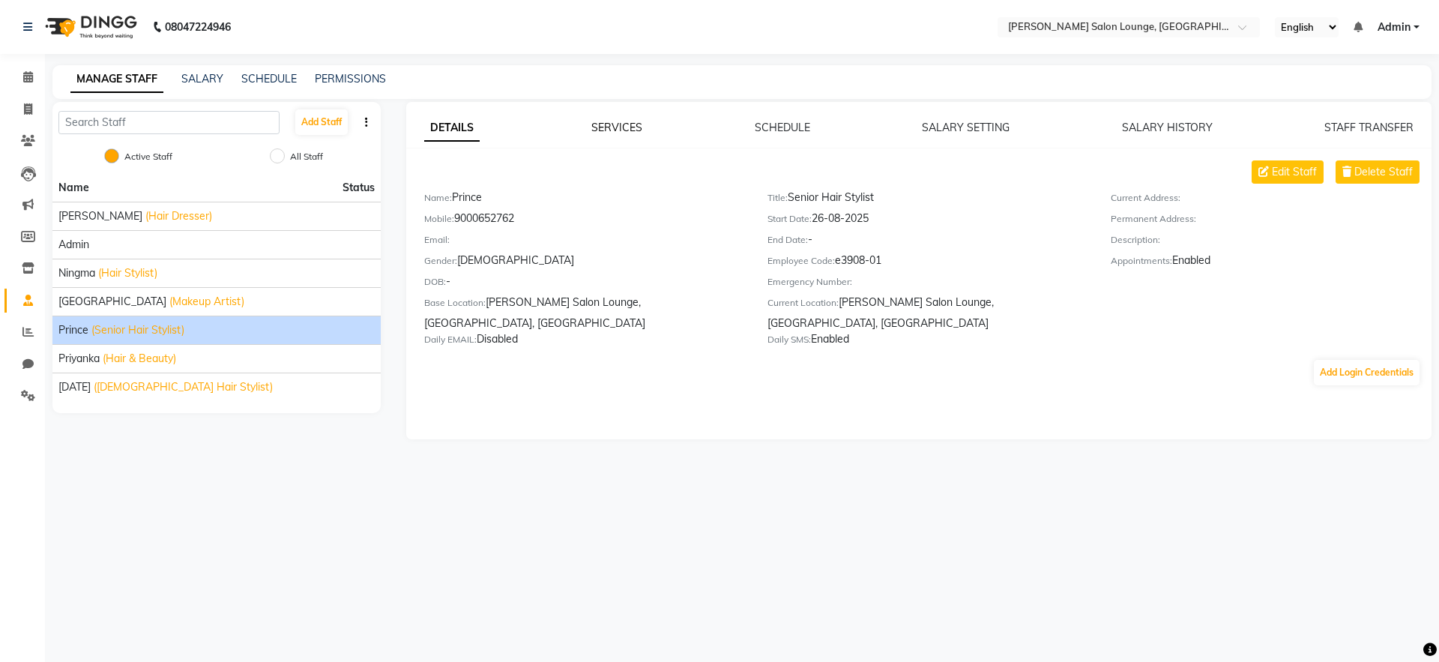
click at [610, 123] on link "SERVICES" at bounding box center [616, 127] width 51 height 13
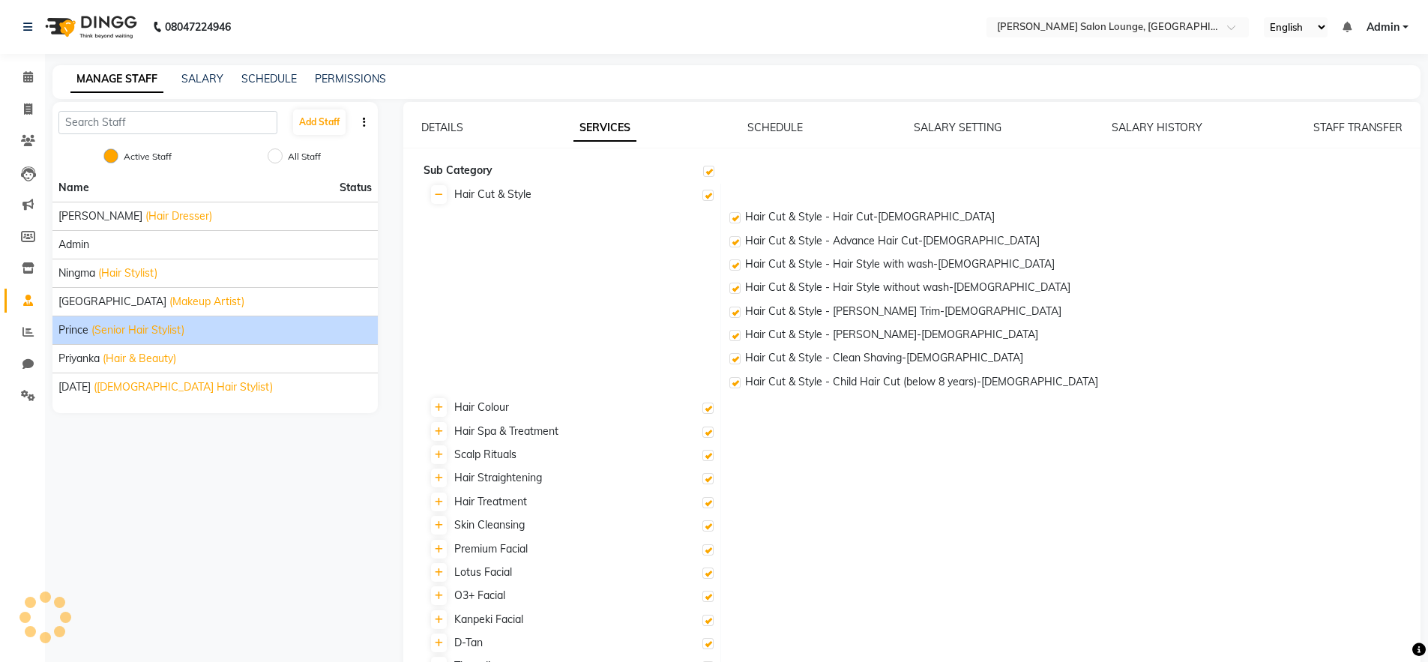
checkbox input "true"
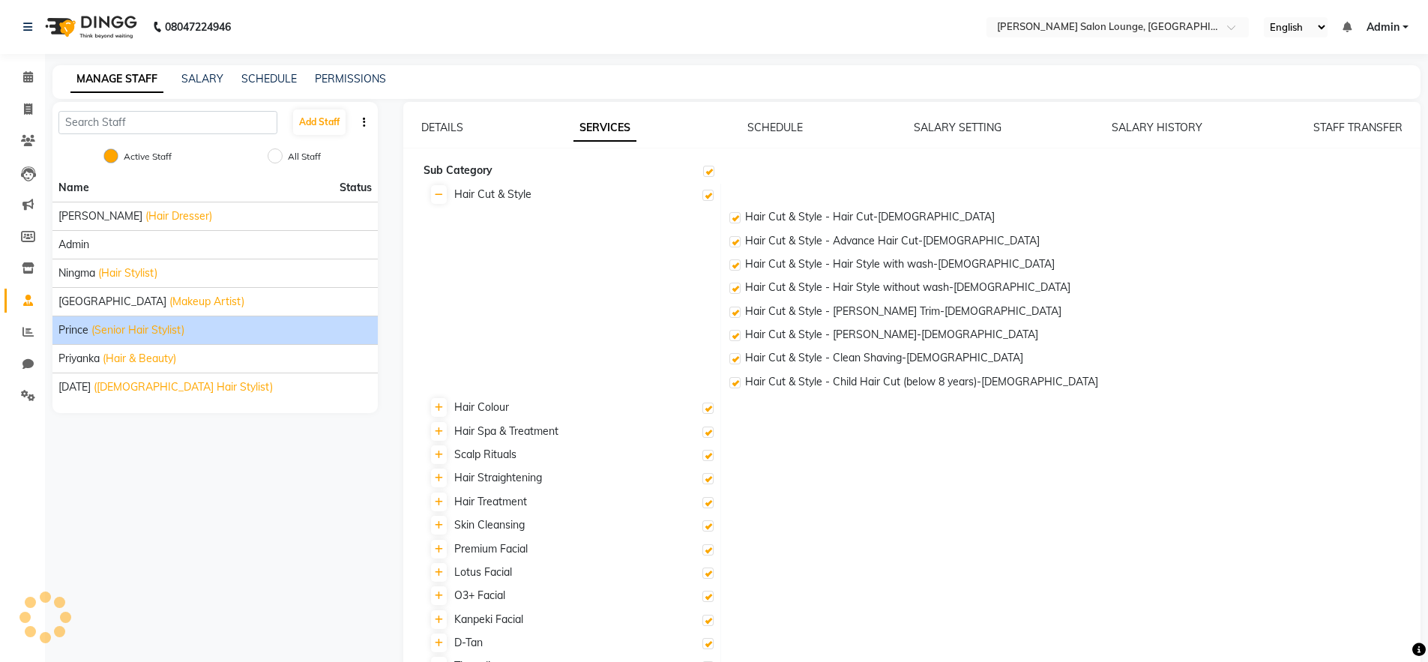
checkbox input "true"
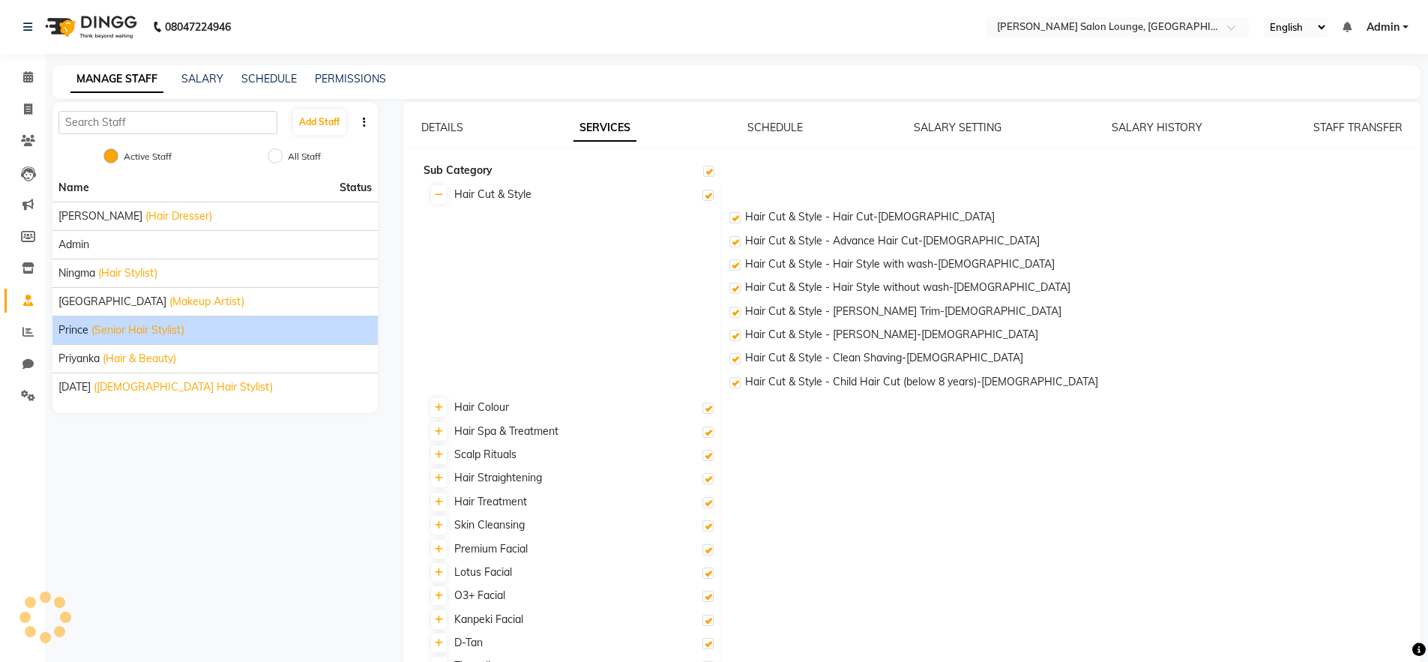
checkbox input "true"
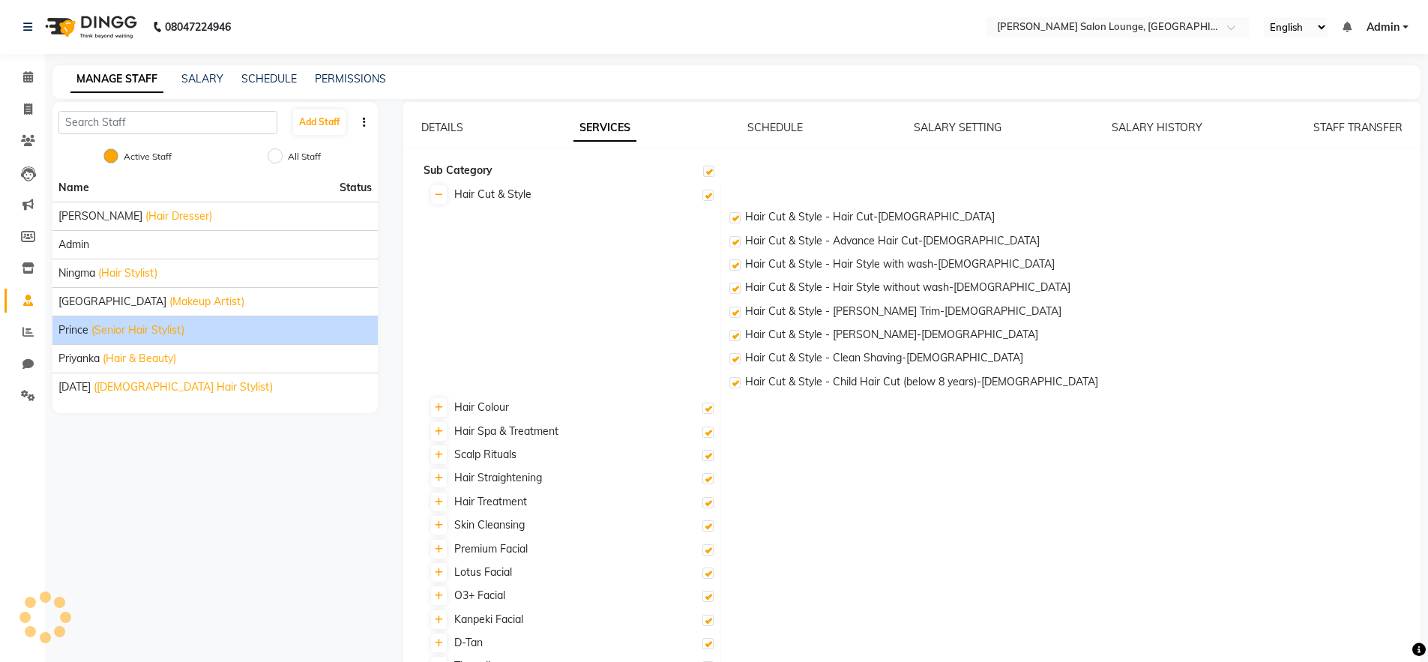
checkbox input "true"
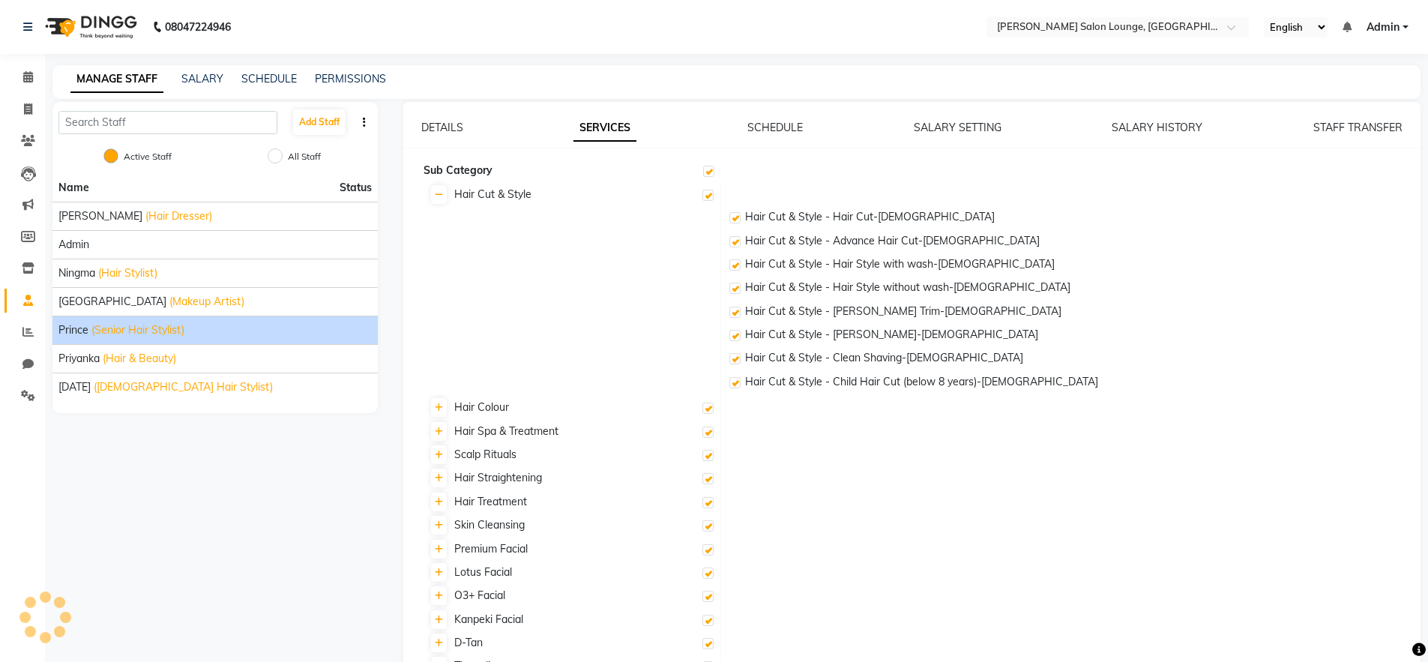
checkbox input "true"
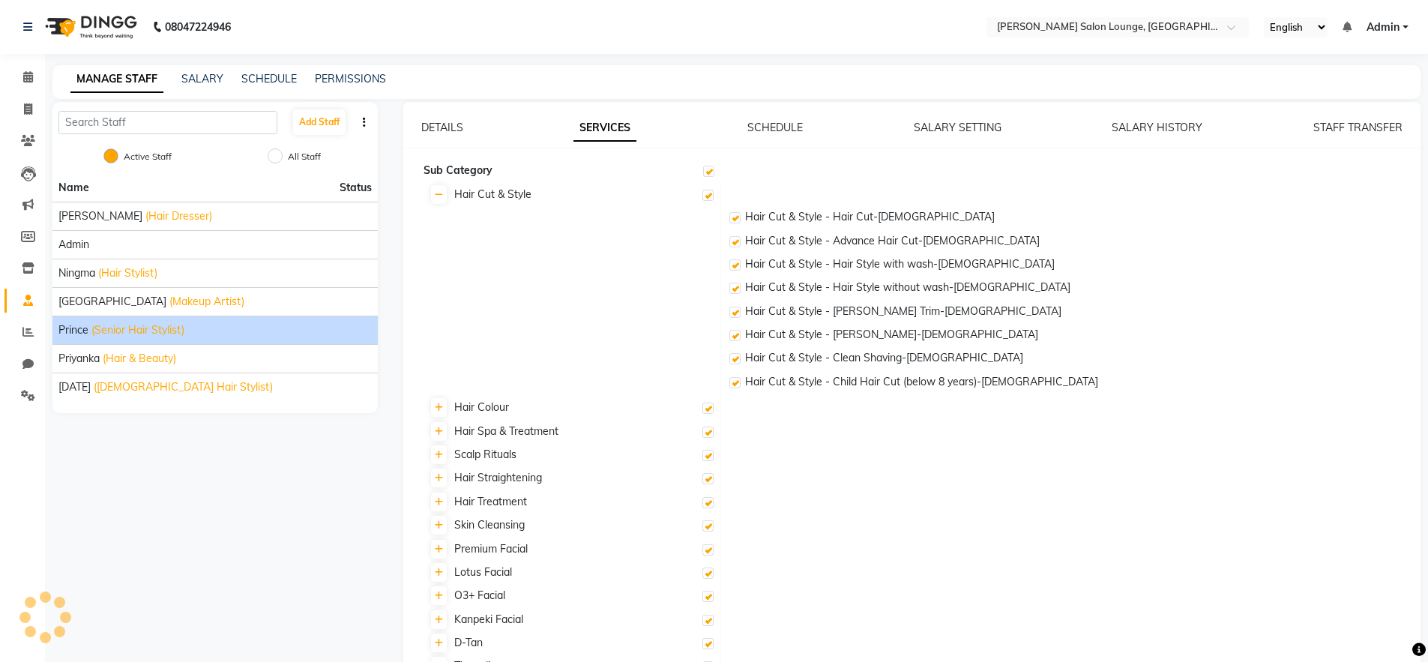
checkbox input "true"
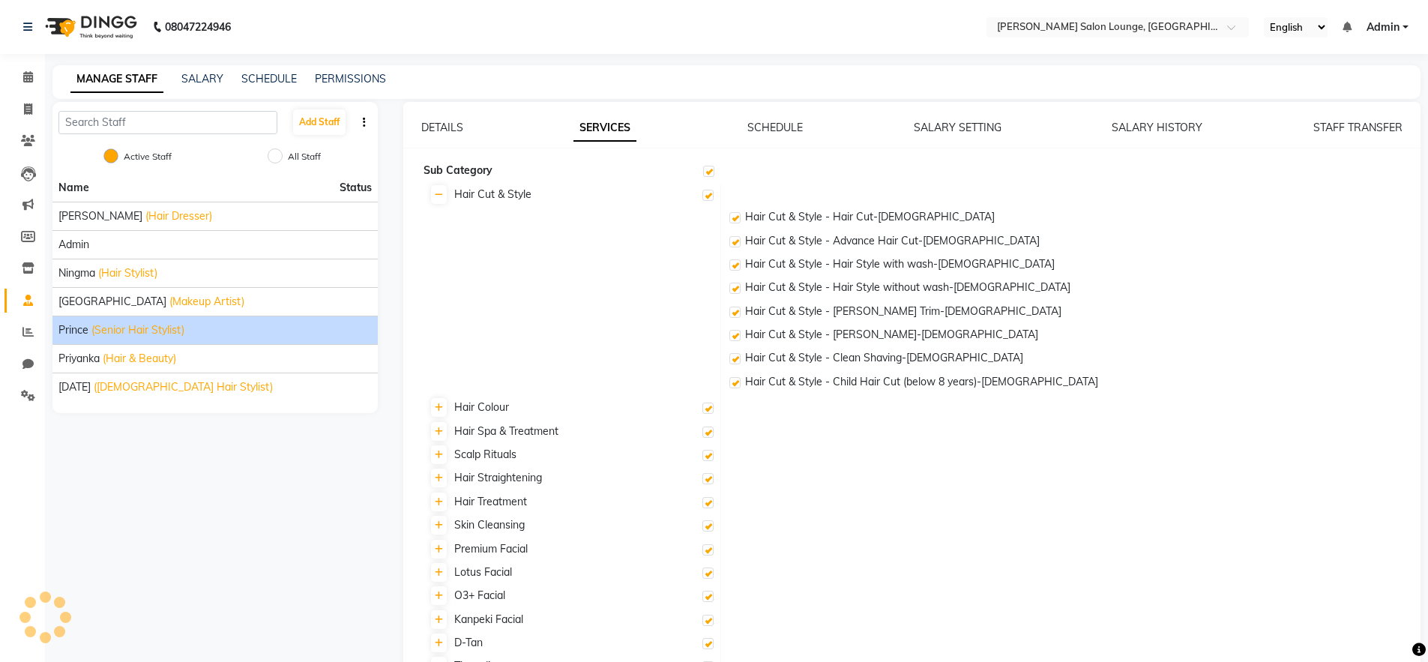
checkbox input "true"
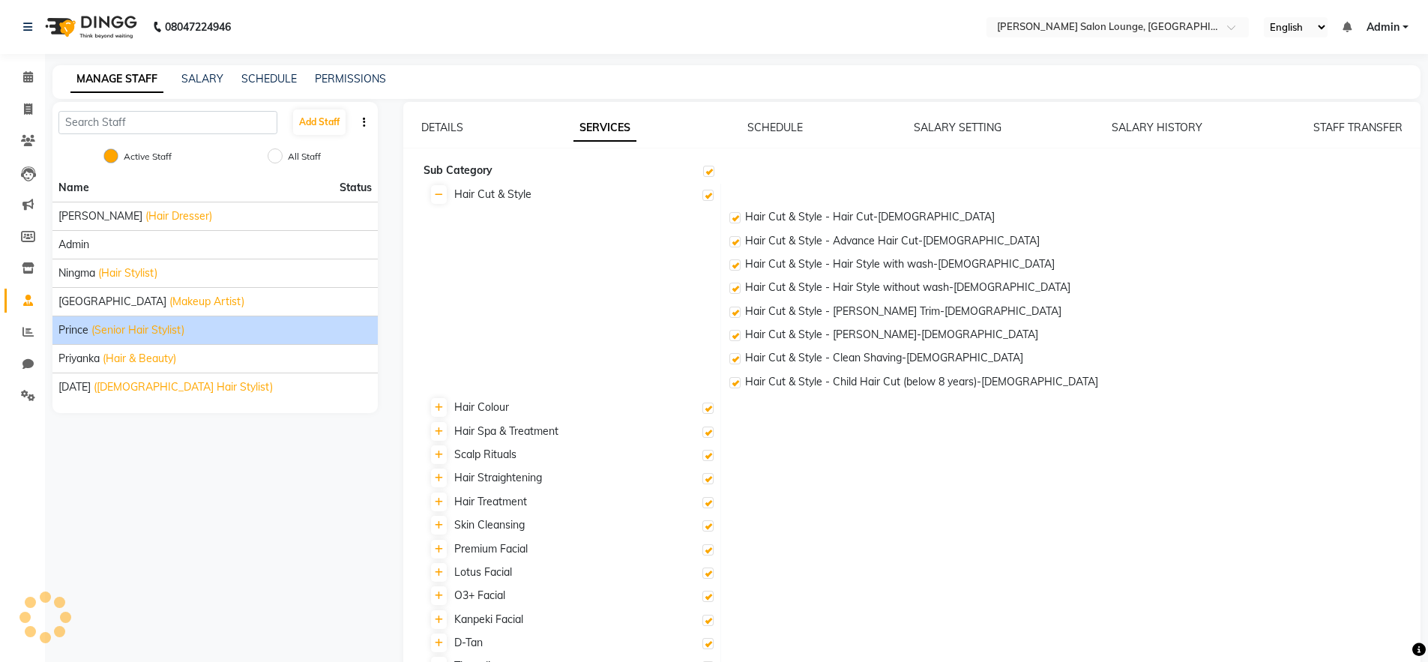
checkbox input "true"
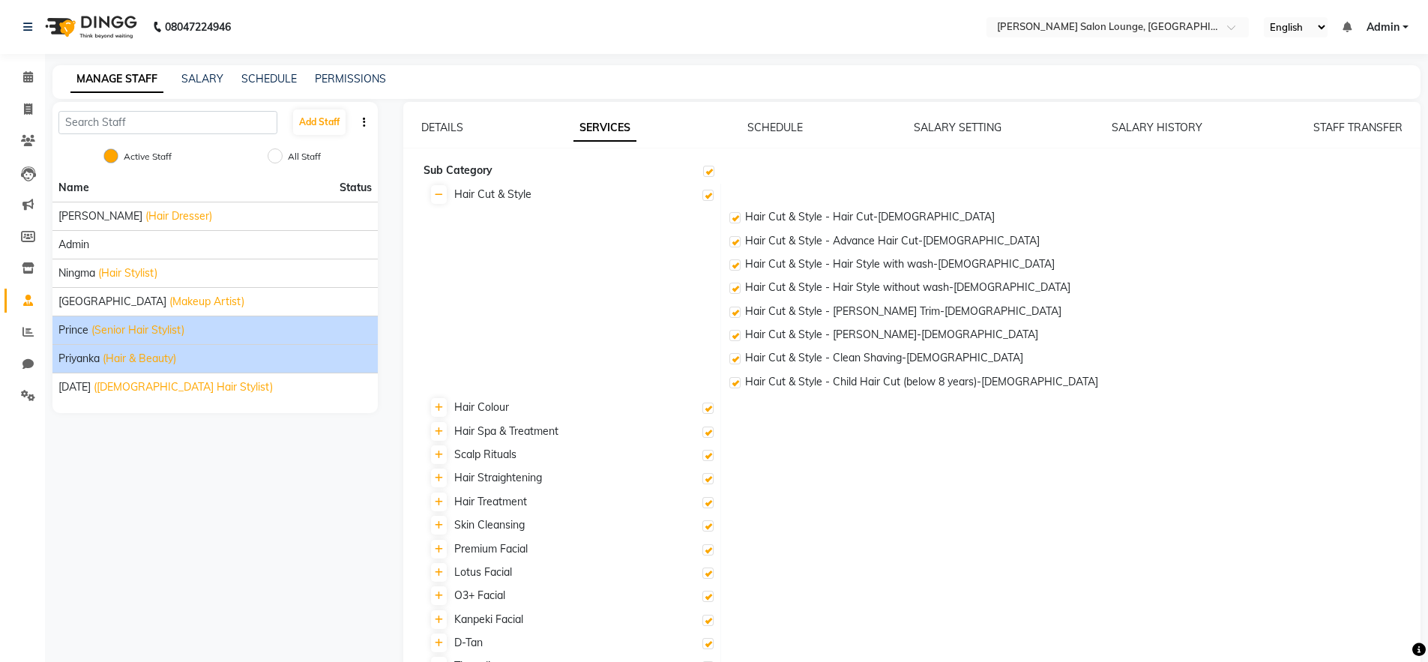
click at [271, 368] on li "Priyanka (Hair & Beauty)" at bounding box center [214, 358] width 325 height 28
click at [270, 366] on li "Priyanka (Hair & Beauty)" at bounding box center [214, 358] width 325 height 28
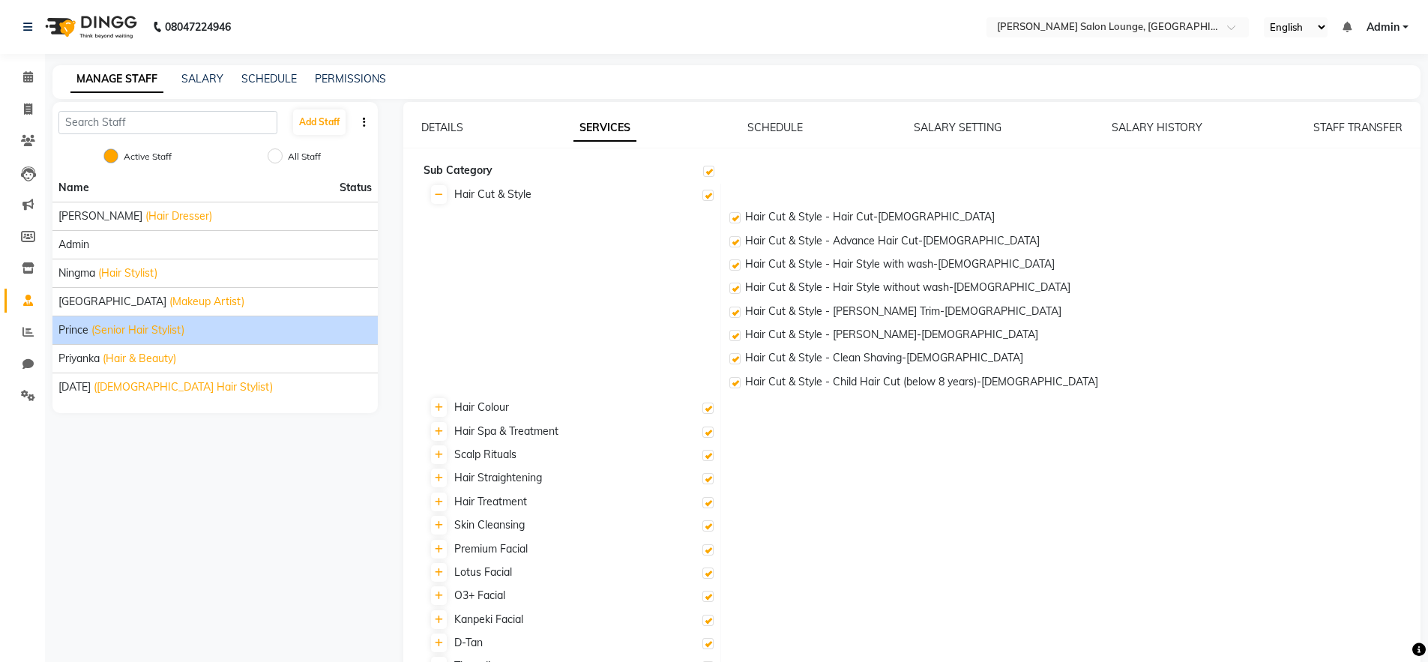
click at [136, 516] on div "Add Staff Active Staff All Staff Name Status [PERSON_NAME] (Hair Dresser) Admin…" at bounding box center [215, 602] width 348 height 1001
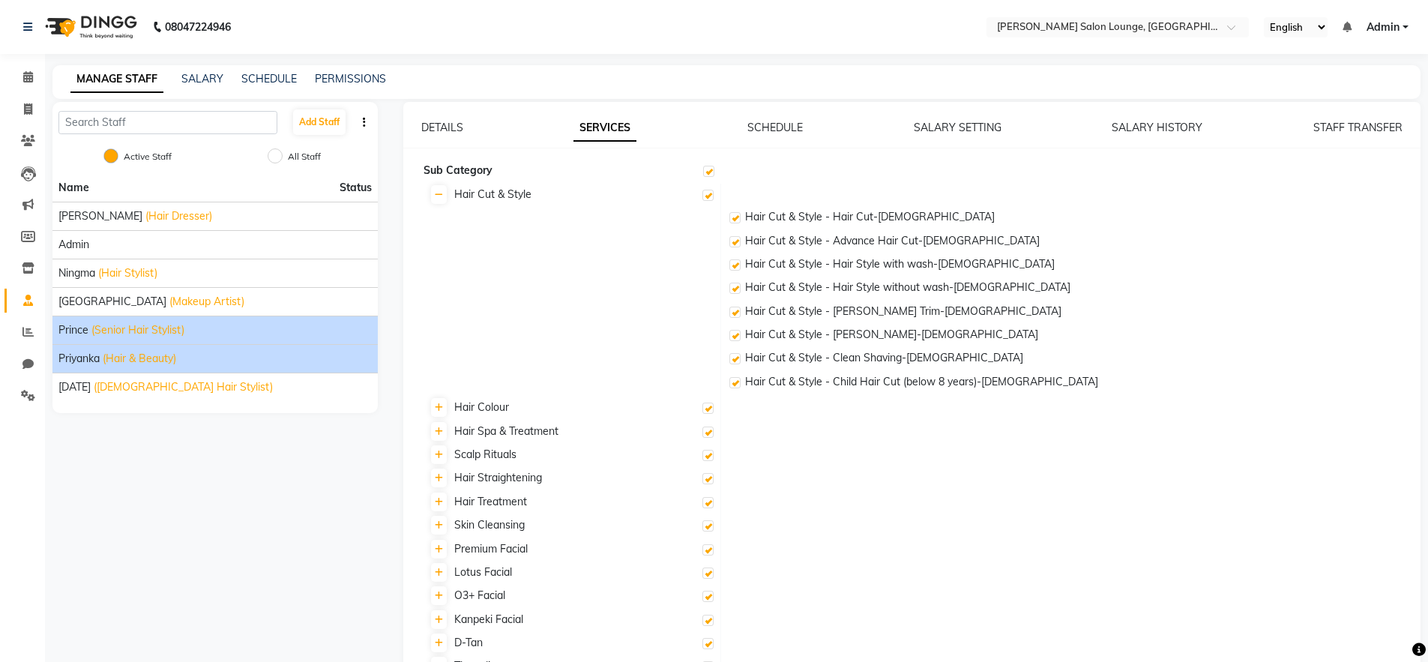
click at [194, 365] on div "Priyanka (Hair & Beauty)" at bounding box center [214, 359] width 313 height 16
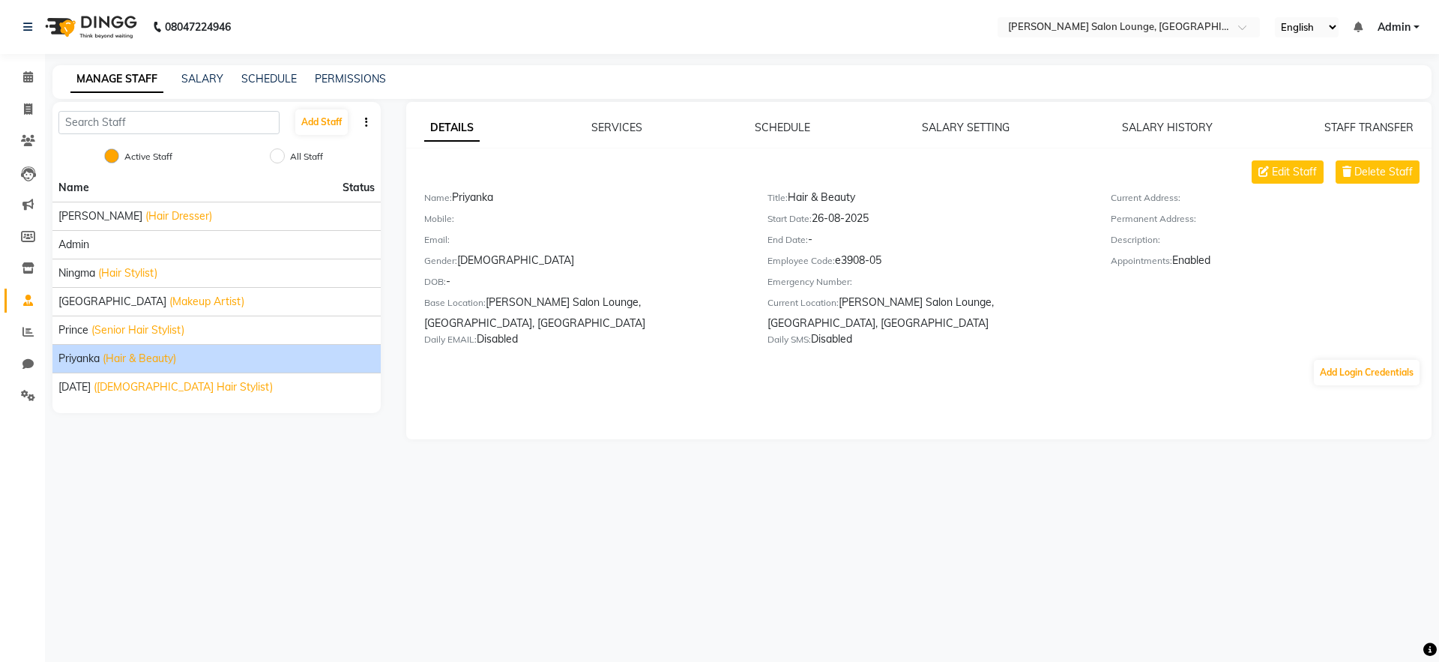
click at [612, 135] on div "SERVICES" at bounding box center [616, 128] width 51 height 16
click at [612, 128] on link "SERVICES" at bounding box center [616, 127] width 51 height 13
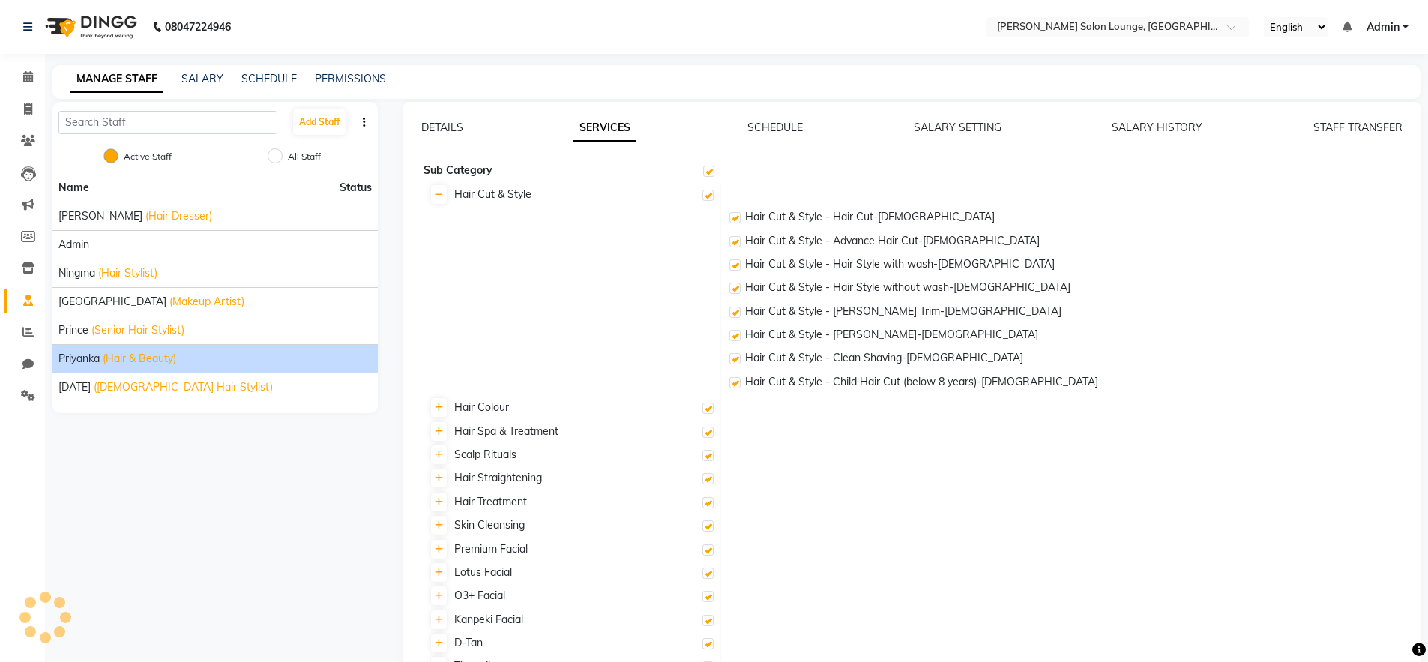
checkbox input "true"
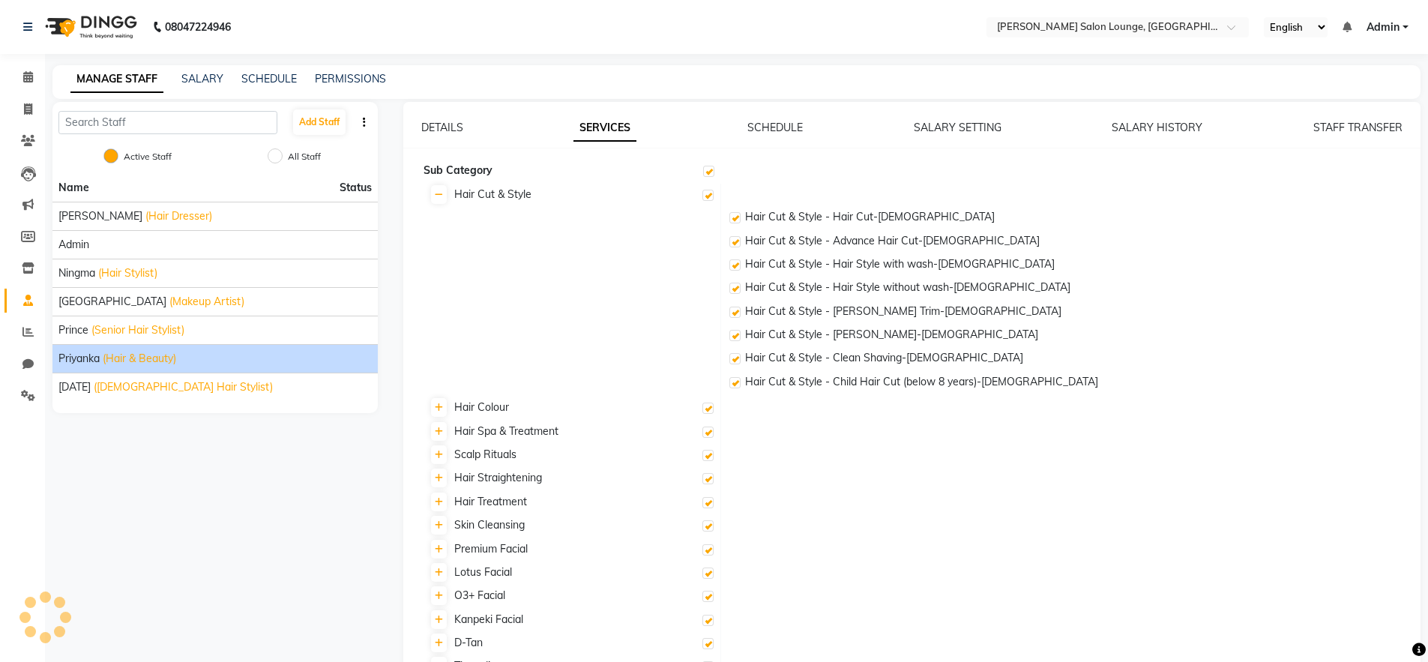
checkbox input "true"
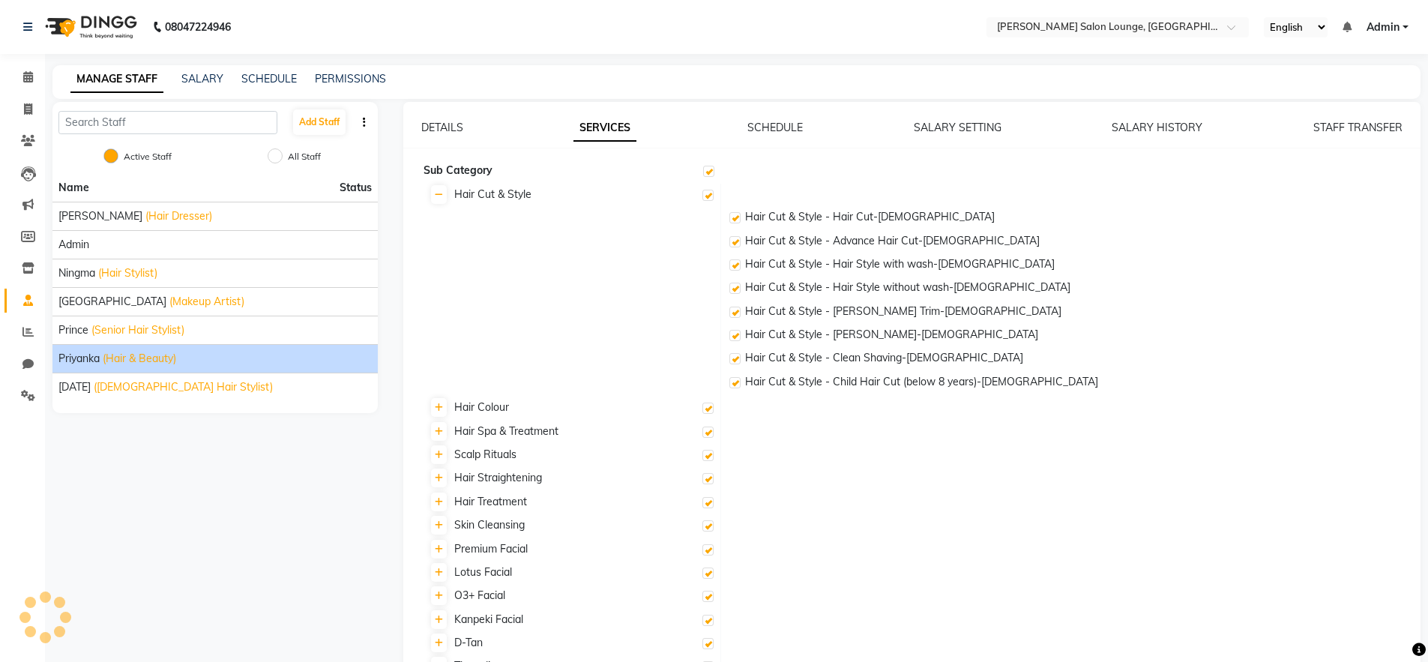
checkbox input "true"
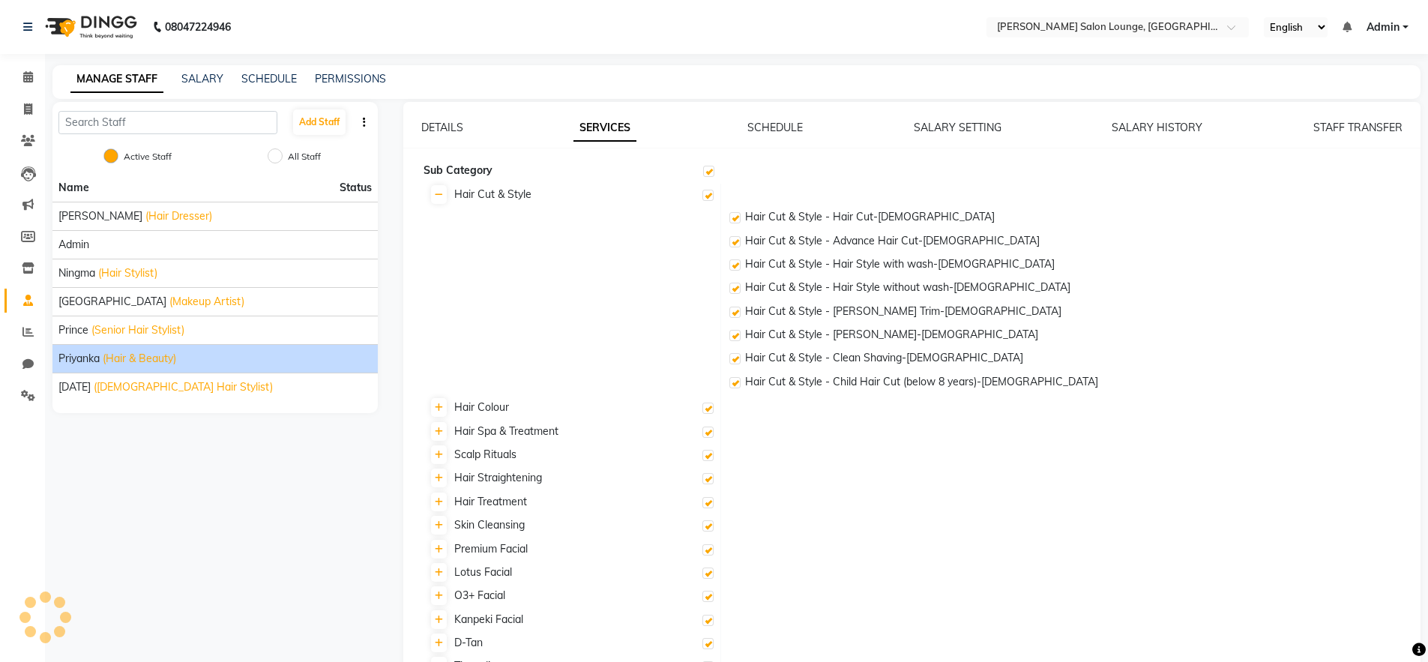
checkbox input "true"
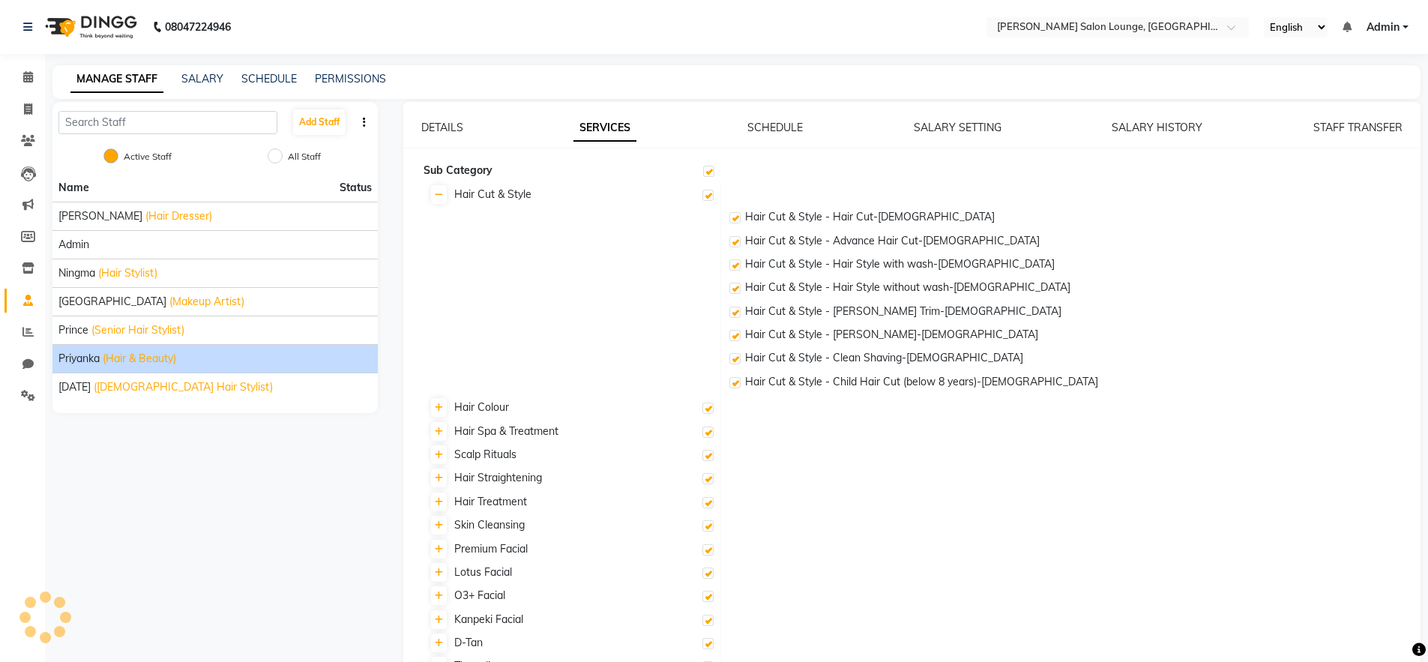
checkbox input "true"
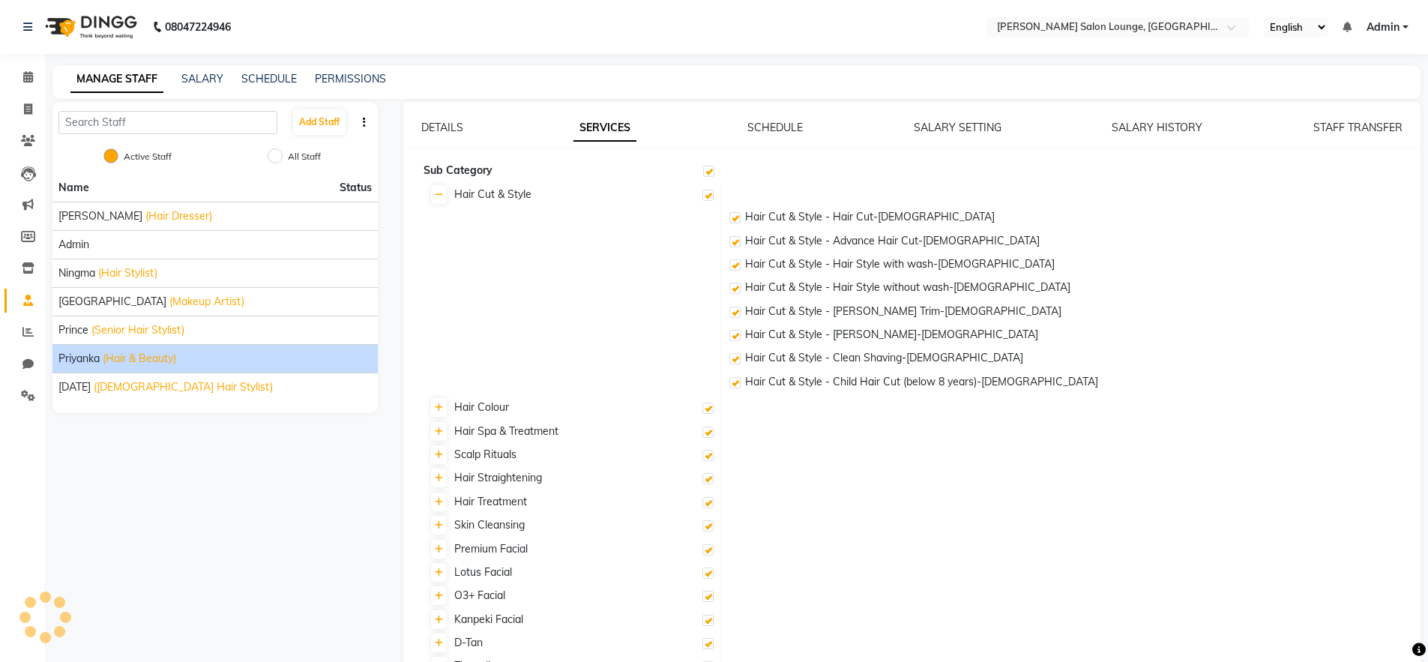
checkbox input "true"
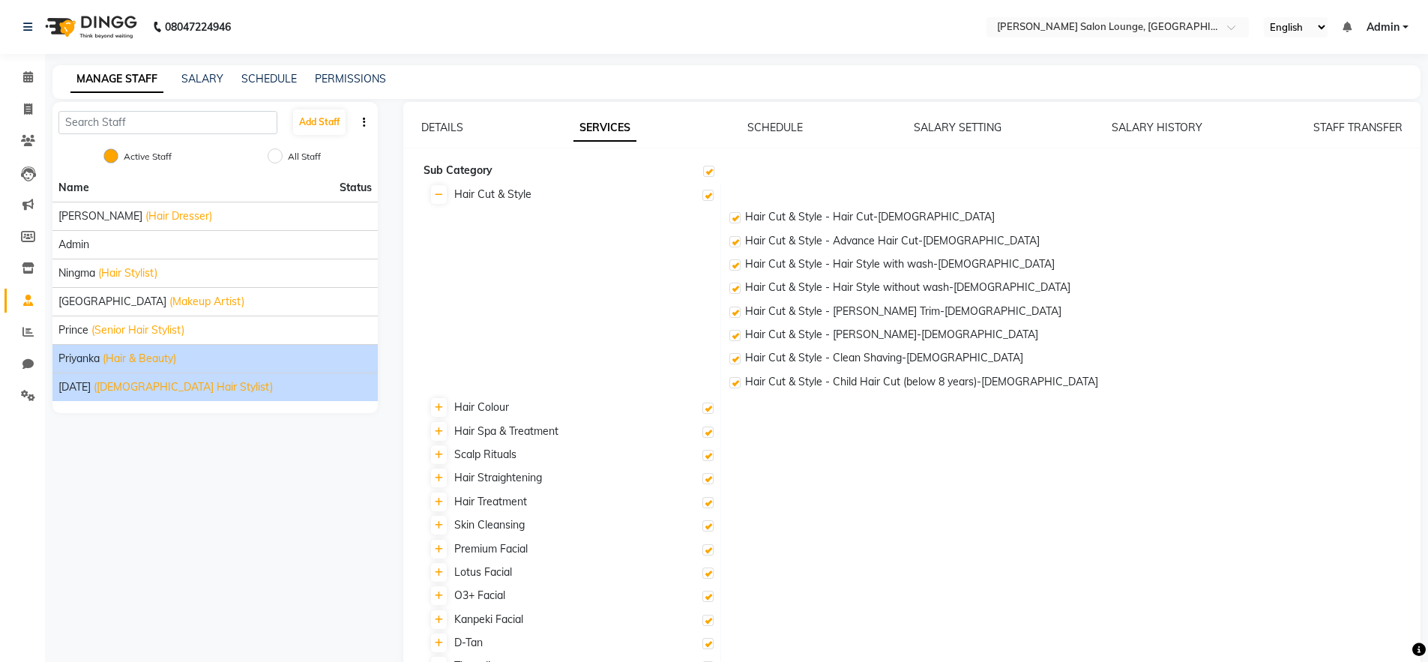
click at [231, 382] on div "[DATE] ([DEMOGRAPHIC_DATA] Hair Stylist)" at bounding box center [214, 387] width 313 height 16
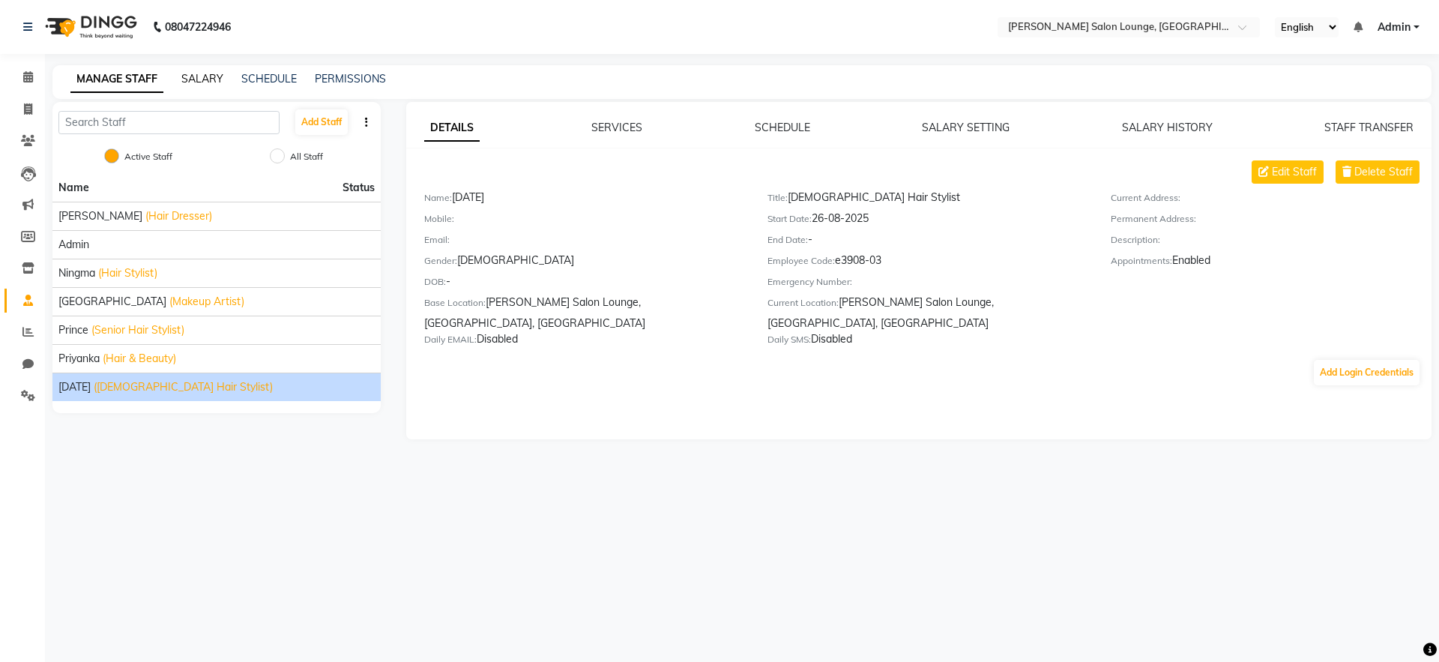
click at [208, 75] on link "SALARY" at bounding box center [202, 78] width 42 height 13
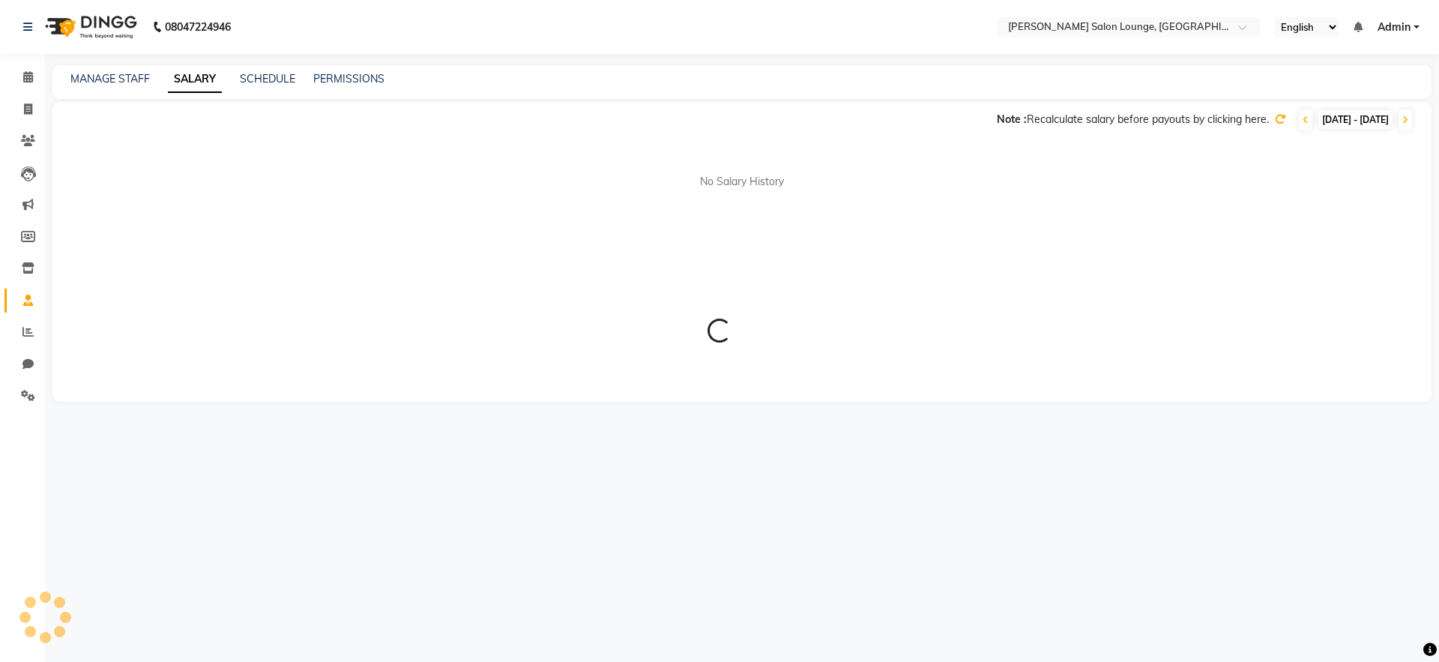
click at [87, 87] on div "MANAGE STAFF SALARY SCHEDULE PERMISSIONS" at bounding box center [741, 82] width 1379 height 34
click at [89, 78] on link "MANAGE STAFF" at bounding box center [109, 78] width 79 height 13
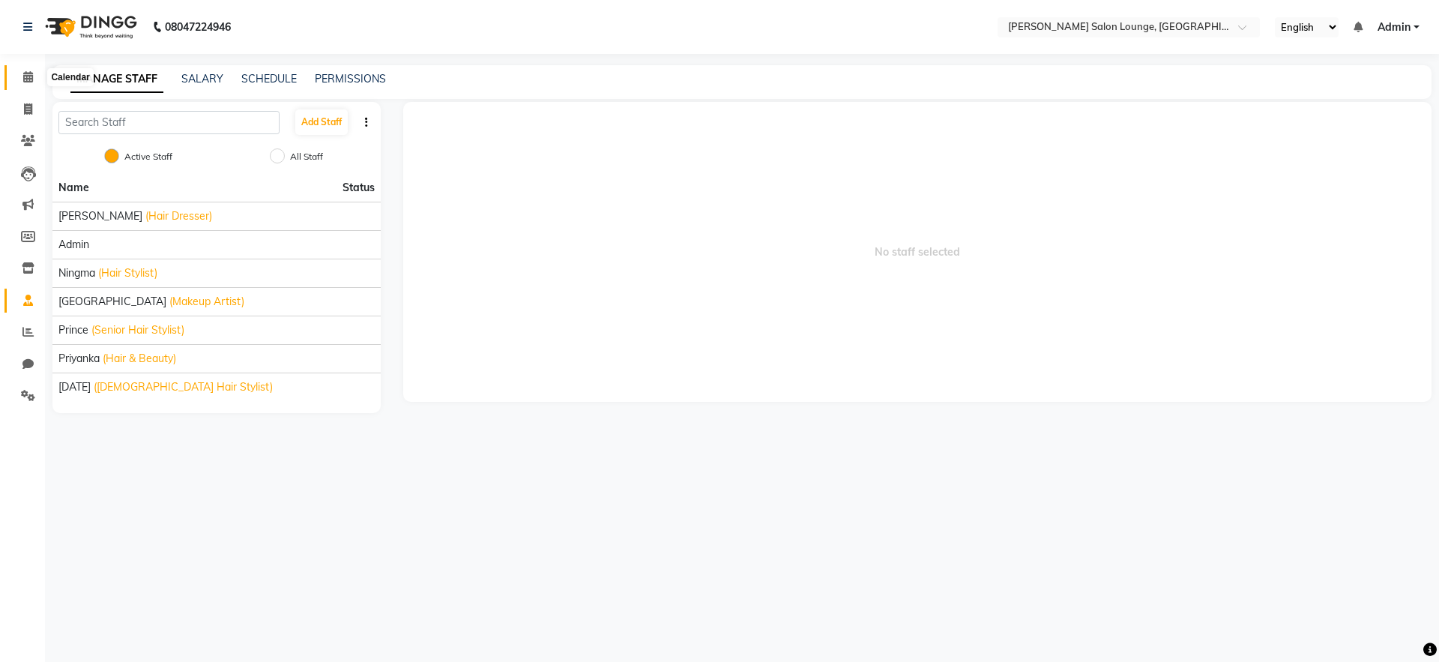
click at [36, 81] on span at bounding box center [28, 77] width 26 height 17
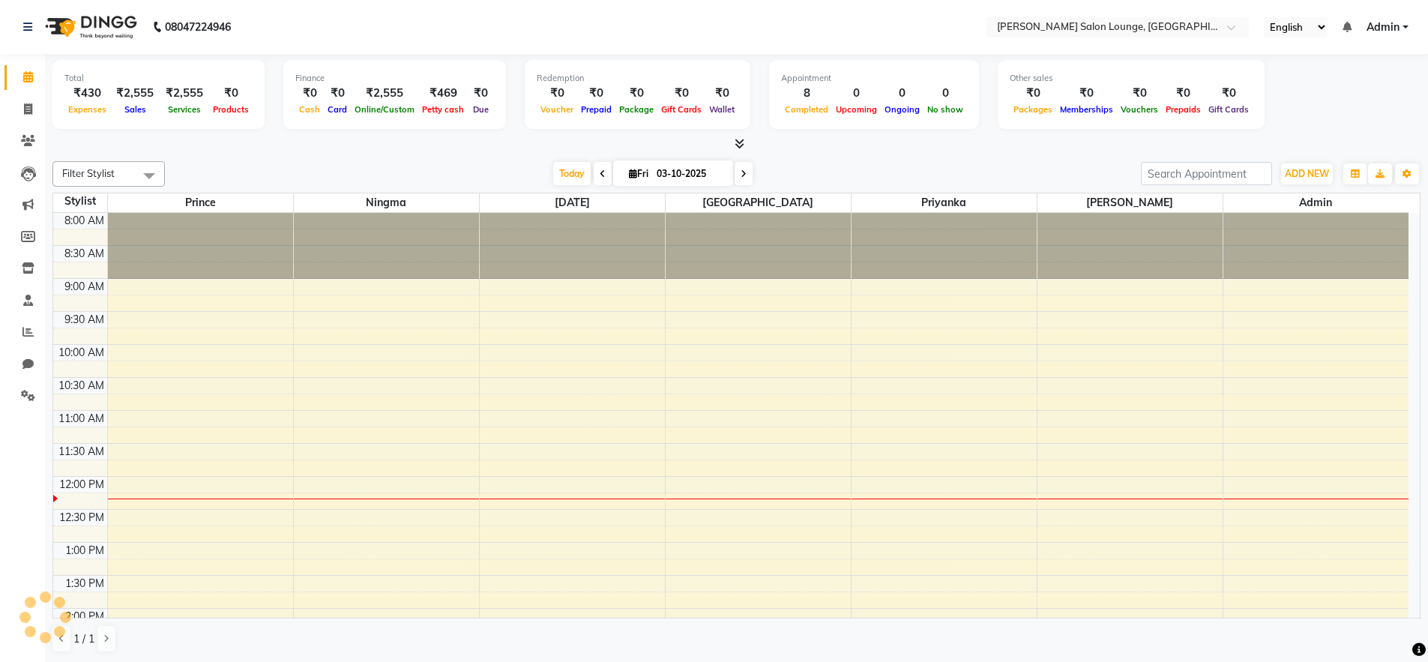
scroll to position [265, 0]
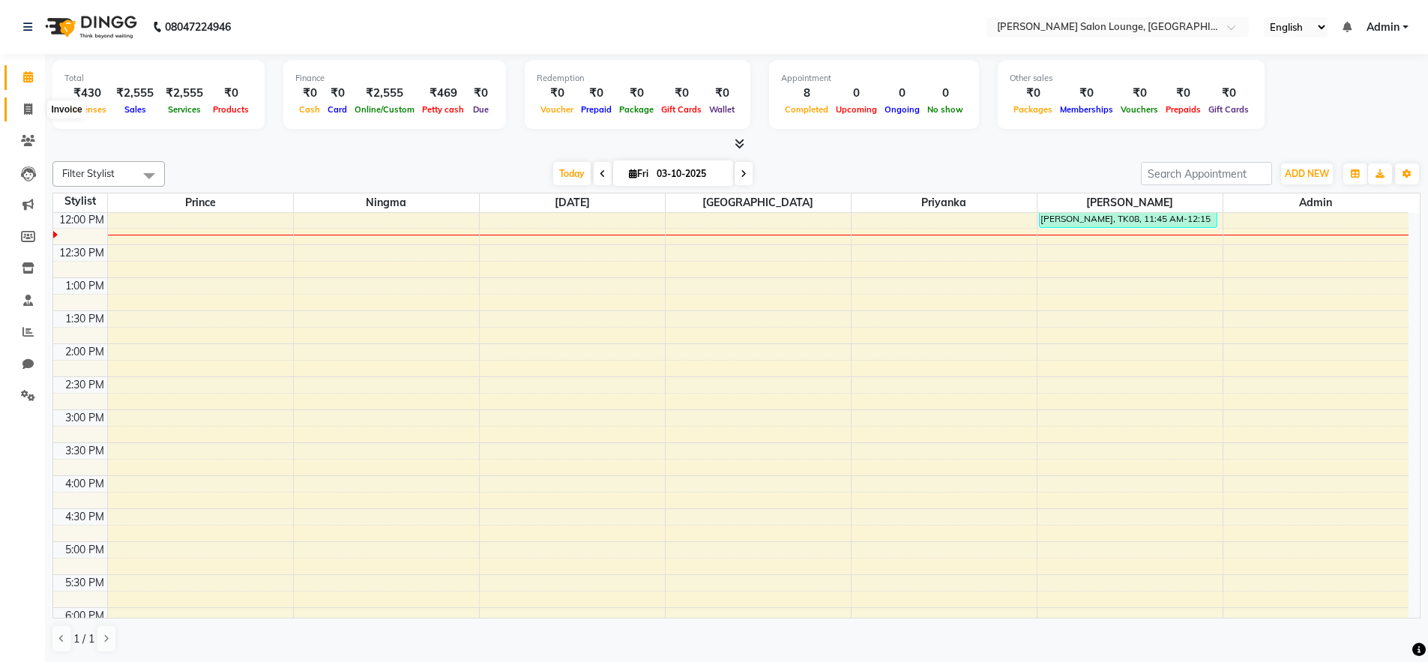
click at [27, 114] on icon at bounding box center [28, 108] width 8 height 11
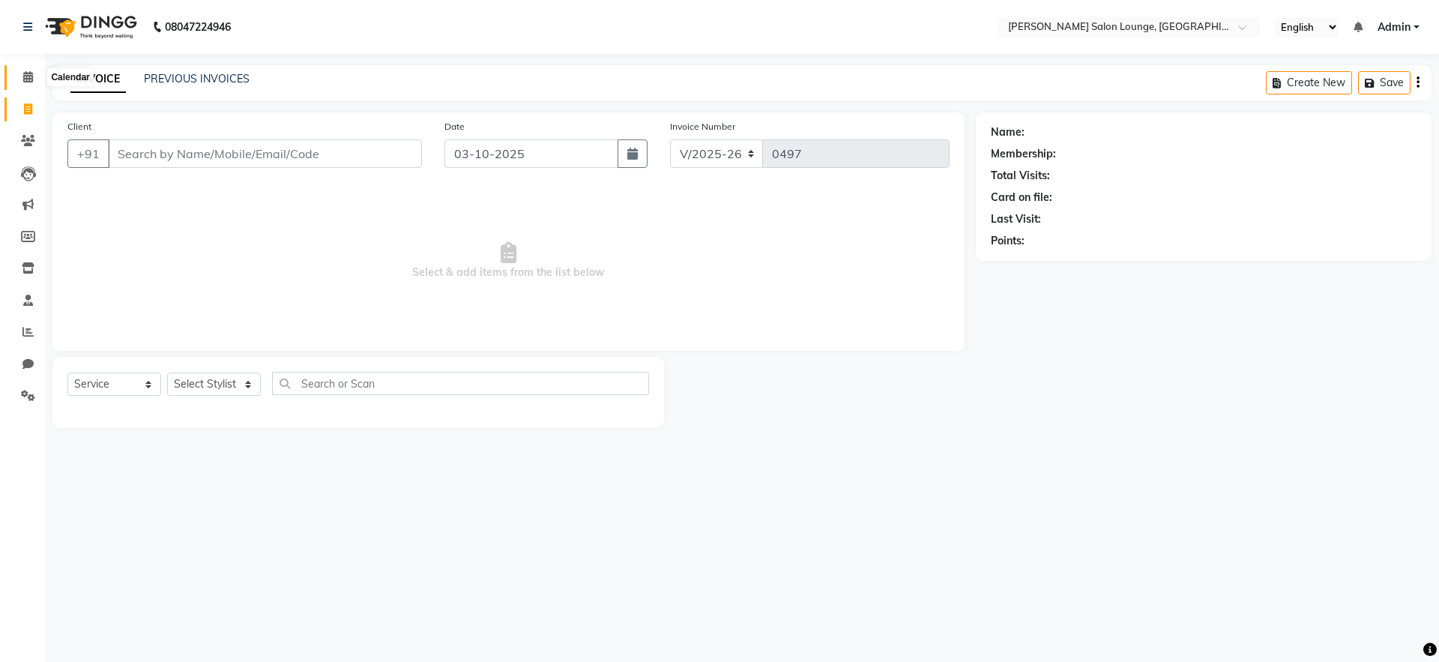
click at [32, 80] on icon at bounding box center [28, 76] width 10 height 11
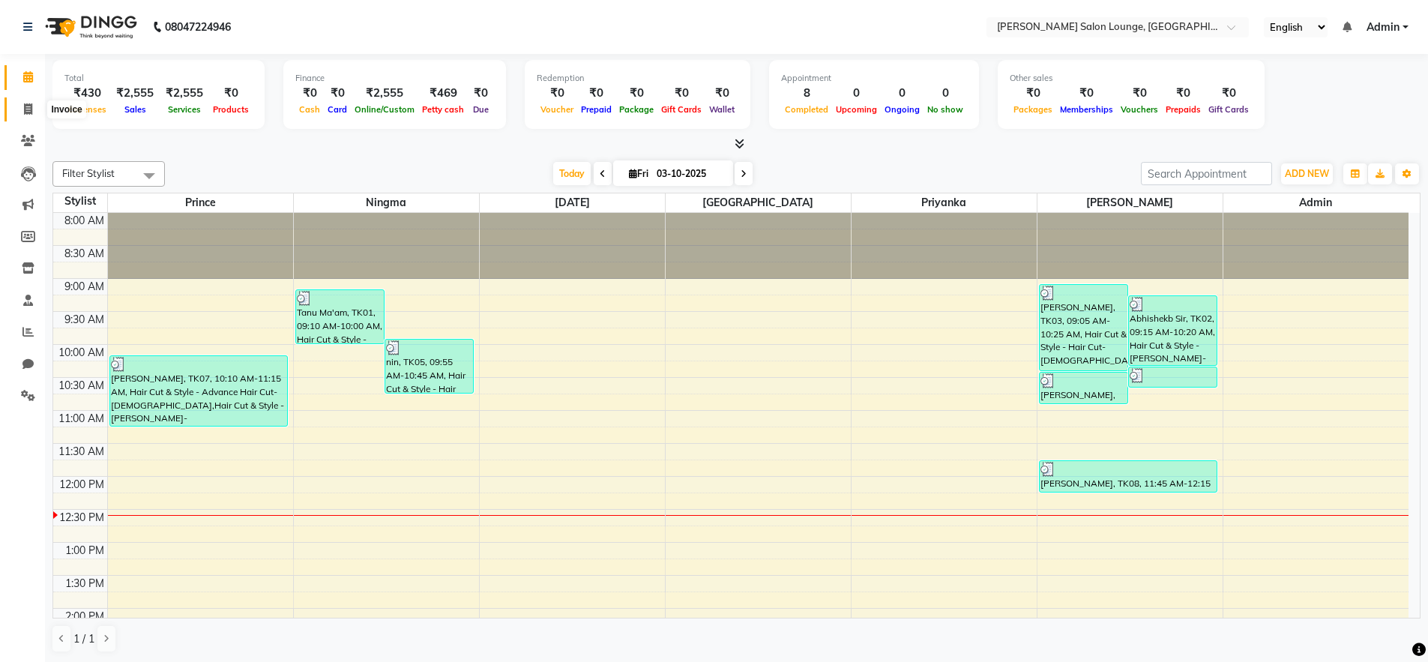
click at [31, 108] on icon at bounding box center [28, 108] width 8 height 11
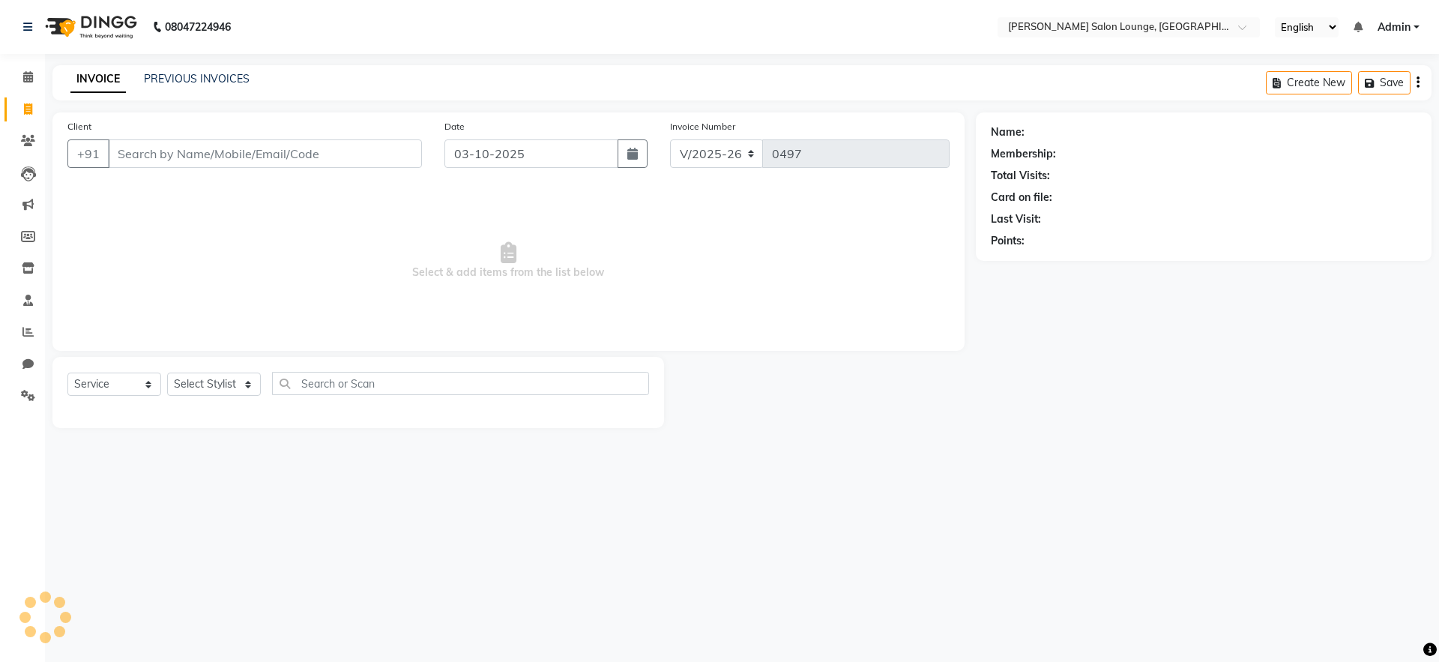
click at [139, 150] on input "Client" at bounding box center [265, 153] width 314 height 28
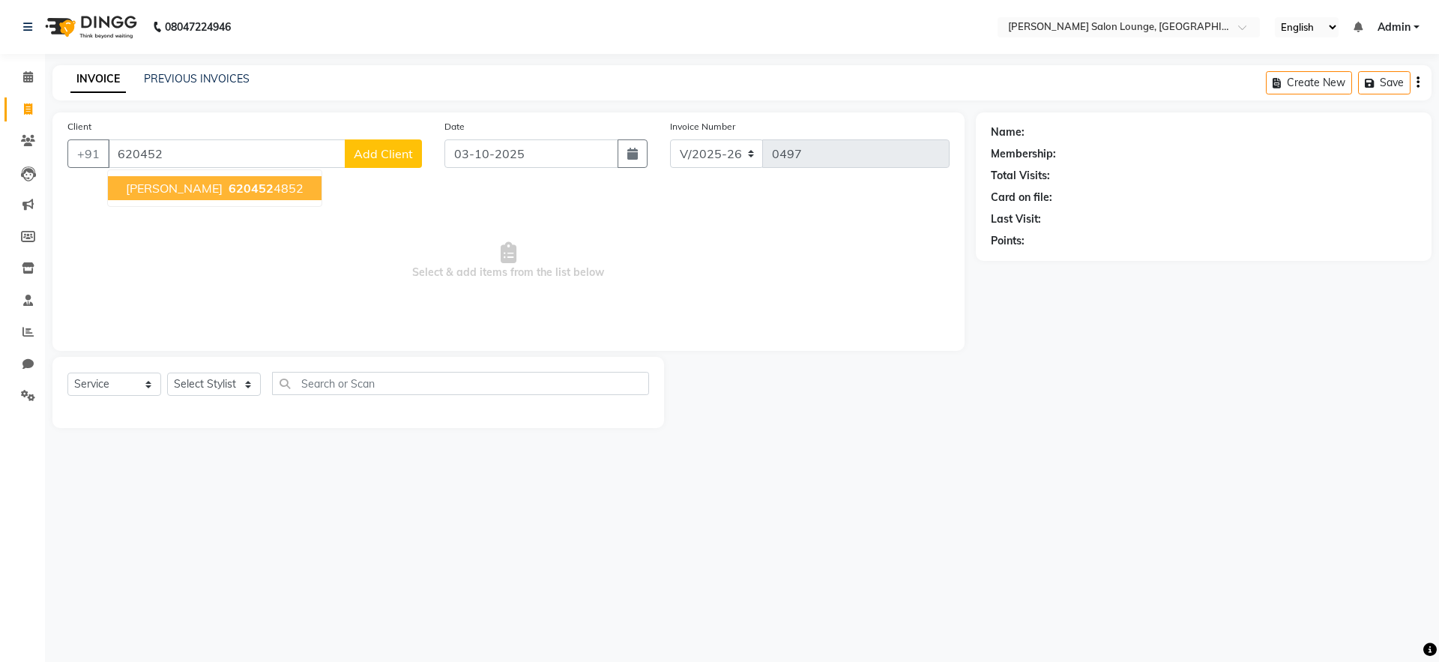
click at [231, 192] on ngb-highlight "620452 4852" at bounding box center [265, 188] width 78 height 15
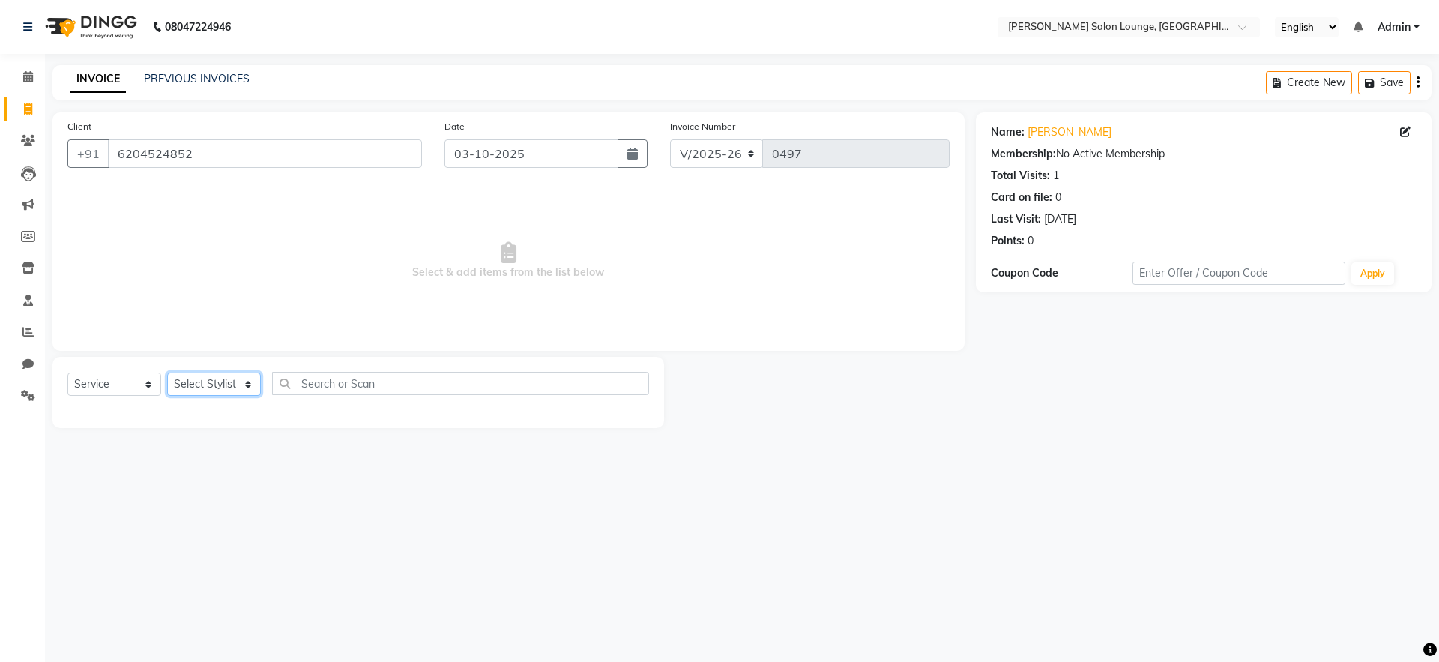
click at [253, 381] on select "Select Stylist [PERSON_NAME] Admin Ningma [PERSON_NAME] [PERSON_NAME][DATE]" at bounding box center [214, 384] width 94 height 23
click at [167, 373] on select "Select Stylist [PERSON_NAME] Admin Ningma [PERSON_NAME] [PERSON_NAME][DATE]" at bounding box center [214, 384] width 94 height 23
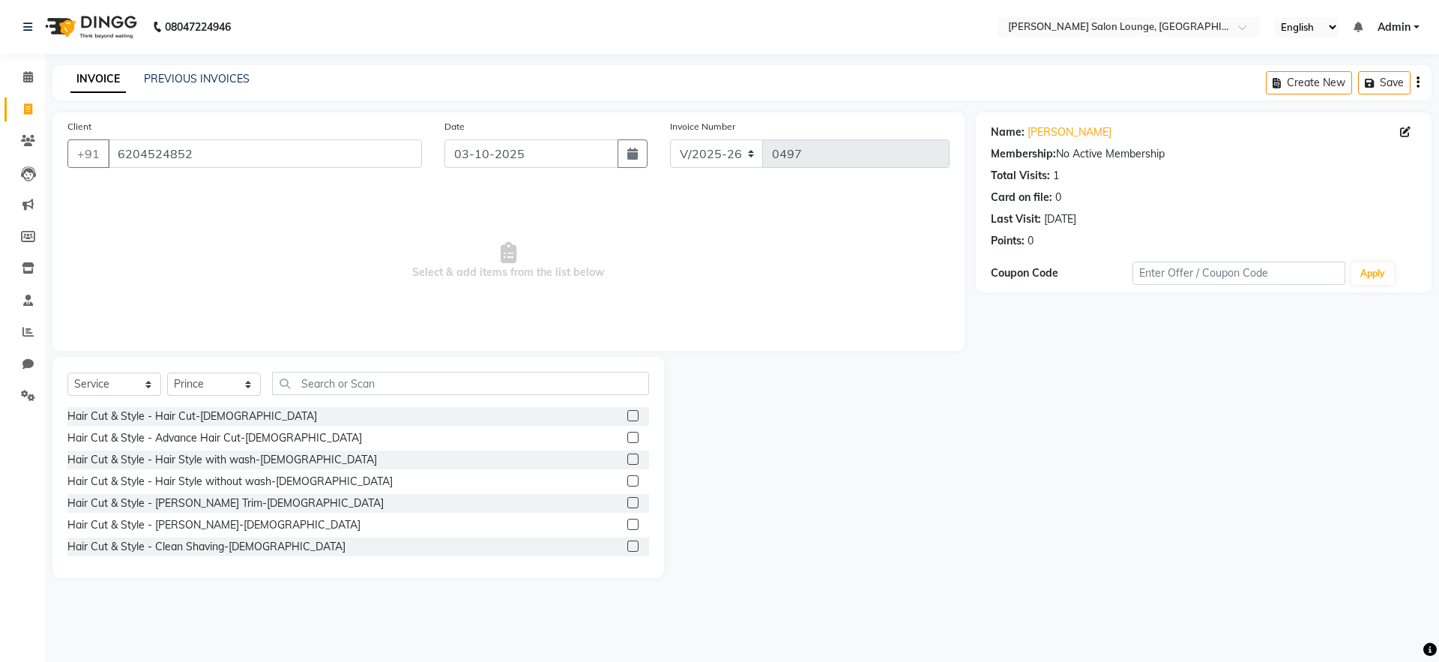
click at [627, 414] on label at bounding box center [632, 415] width 11 height 11
click at [627, 414] on input "checkbox" at bounding box center [632, 416] width 10 height 10
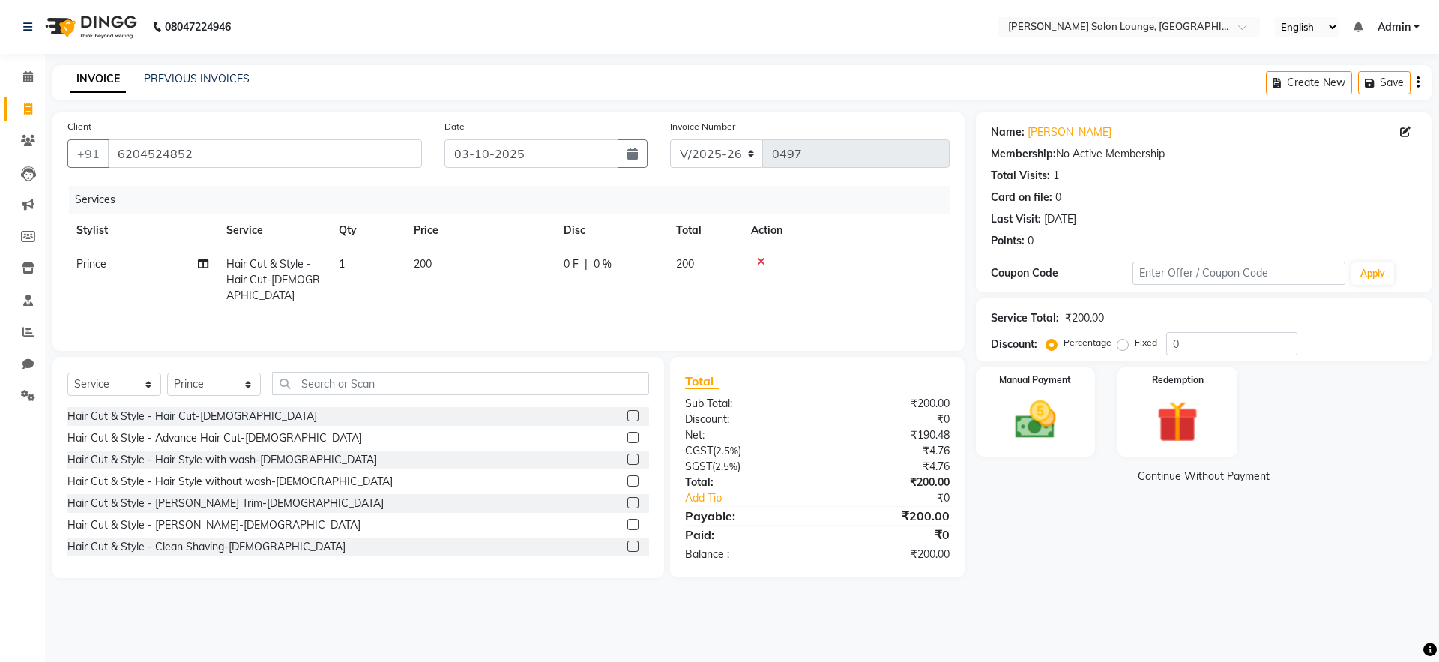
click at [627, 504] on label at bounding box center [632, 502] width 11 height 11
click at [627, 504] on input "checkbox" at bounding box center [632, 503] width 10 height 10
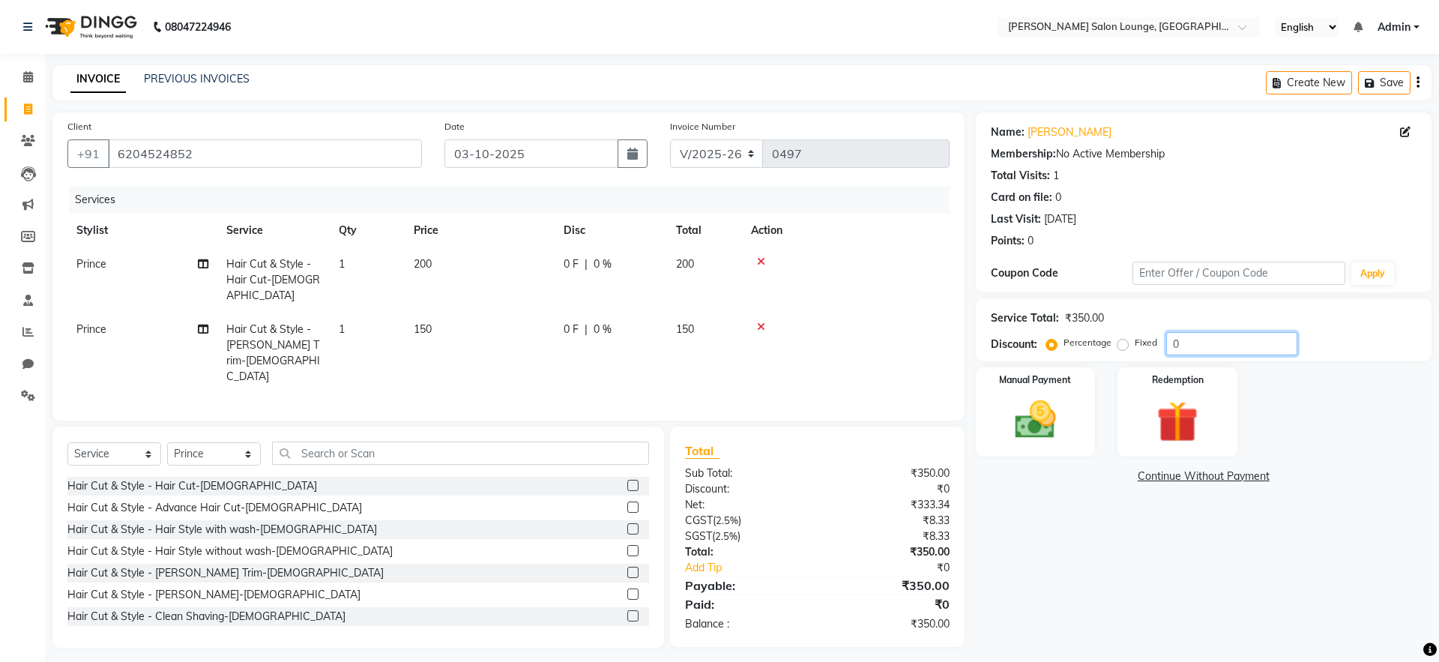
click at [1172, 345] on input "0" at bounding box center [1231, 343] width 131 height 23
click at [1025, 435] on img at bounding box center [1036, 419] width 70 height 49
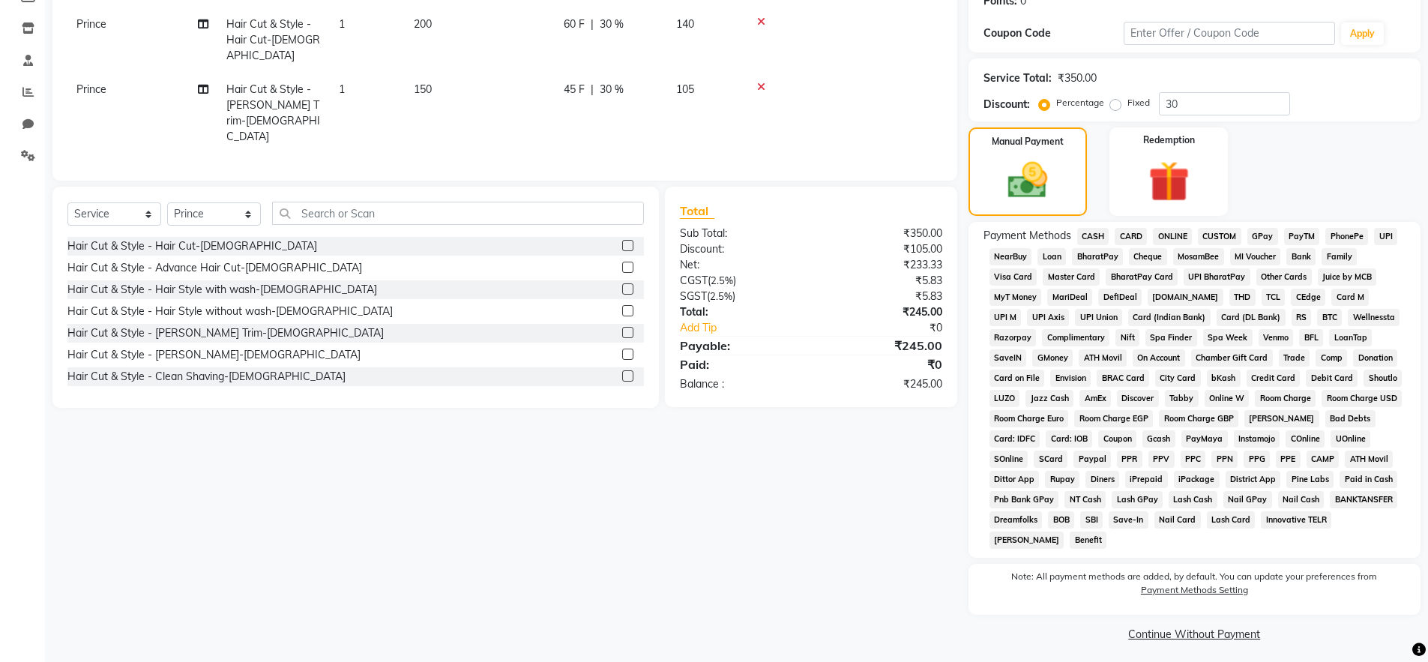
scroll to position [246, 0]
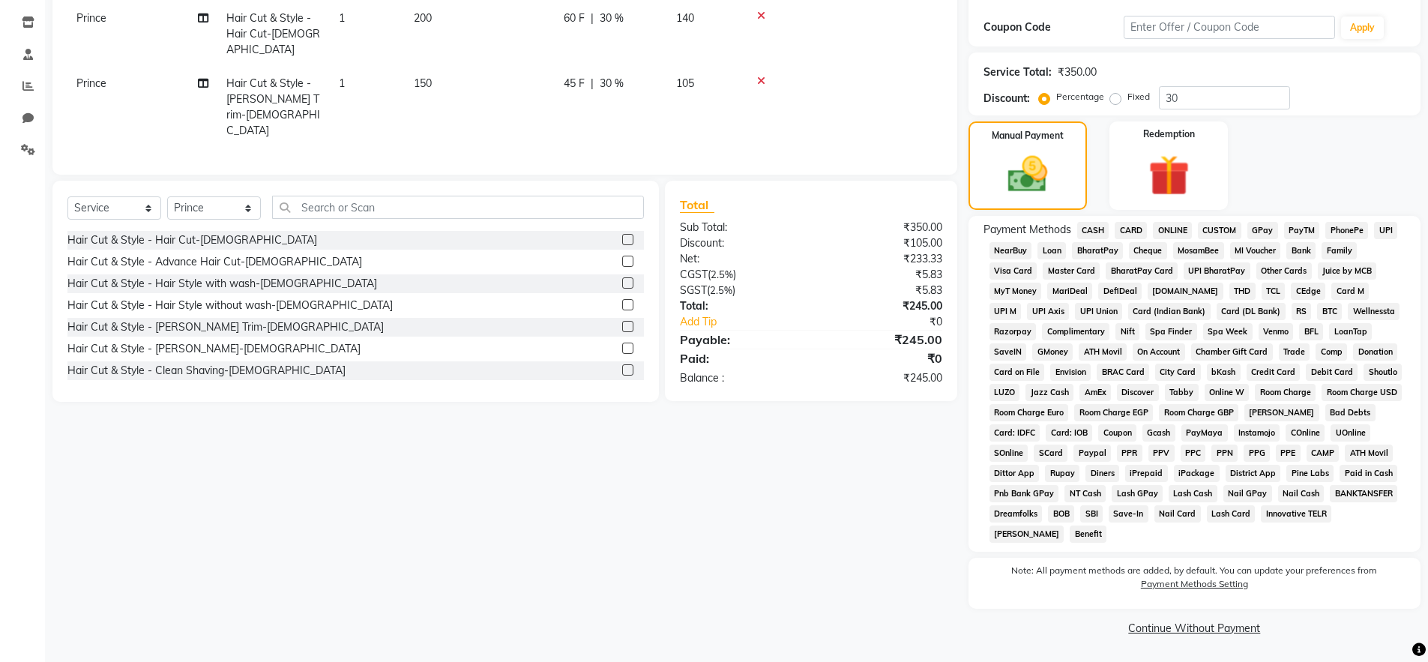
click at [1085, 231] on span "CASH" at bounding box center [1093, 230] width 32 height 17
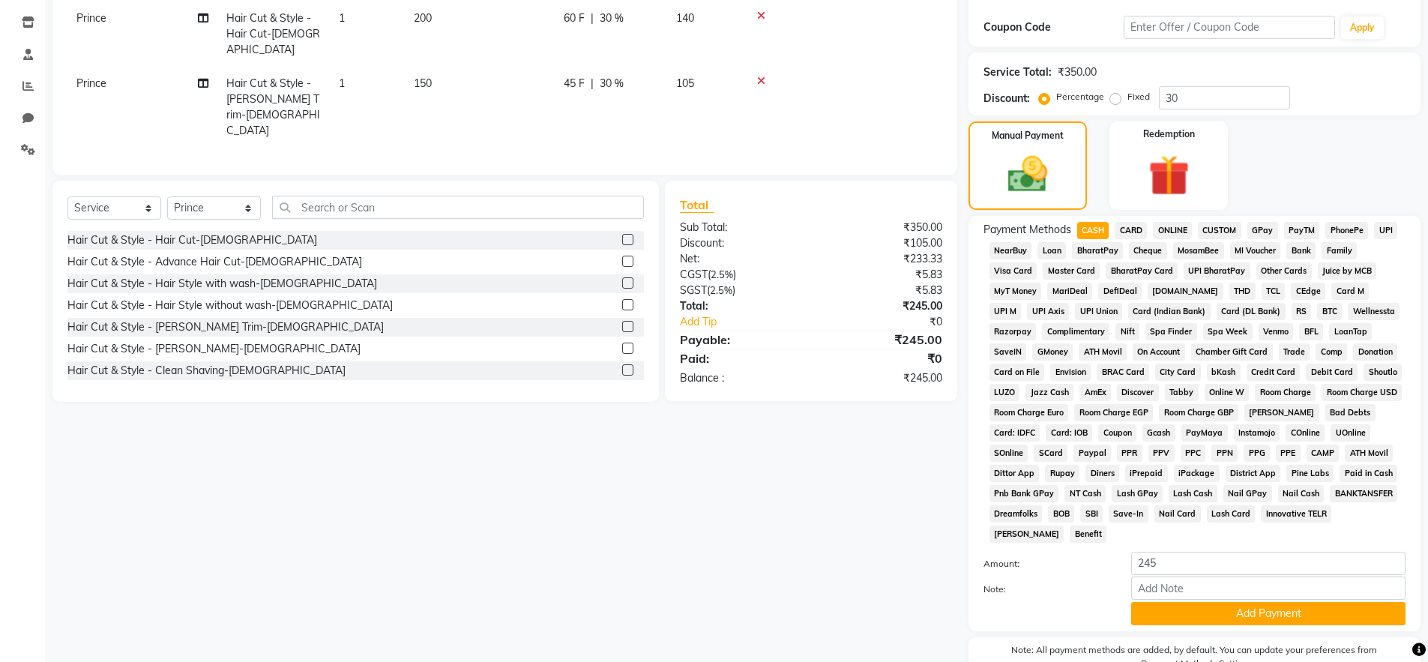
scroll to position [325, 0]
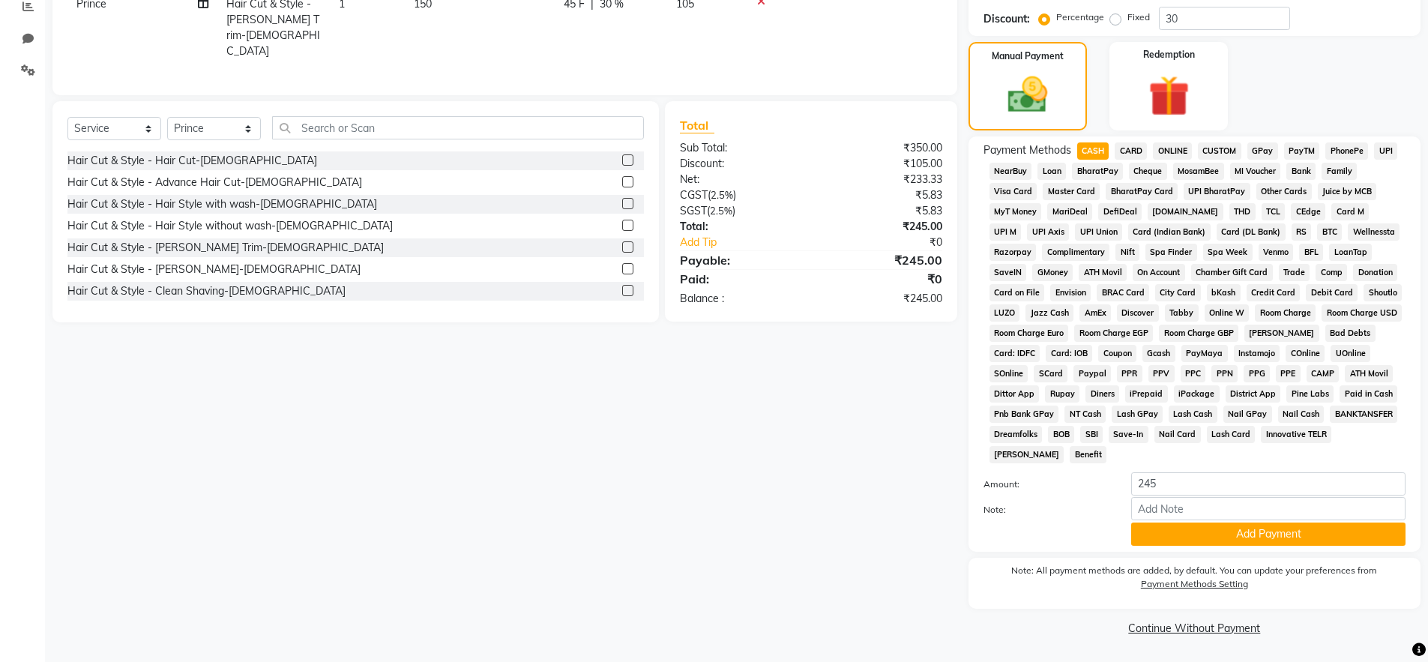
click at [1248, 528] on button "Add Payment" at bounding box center [1268, 533] width 274 height 23
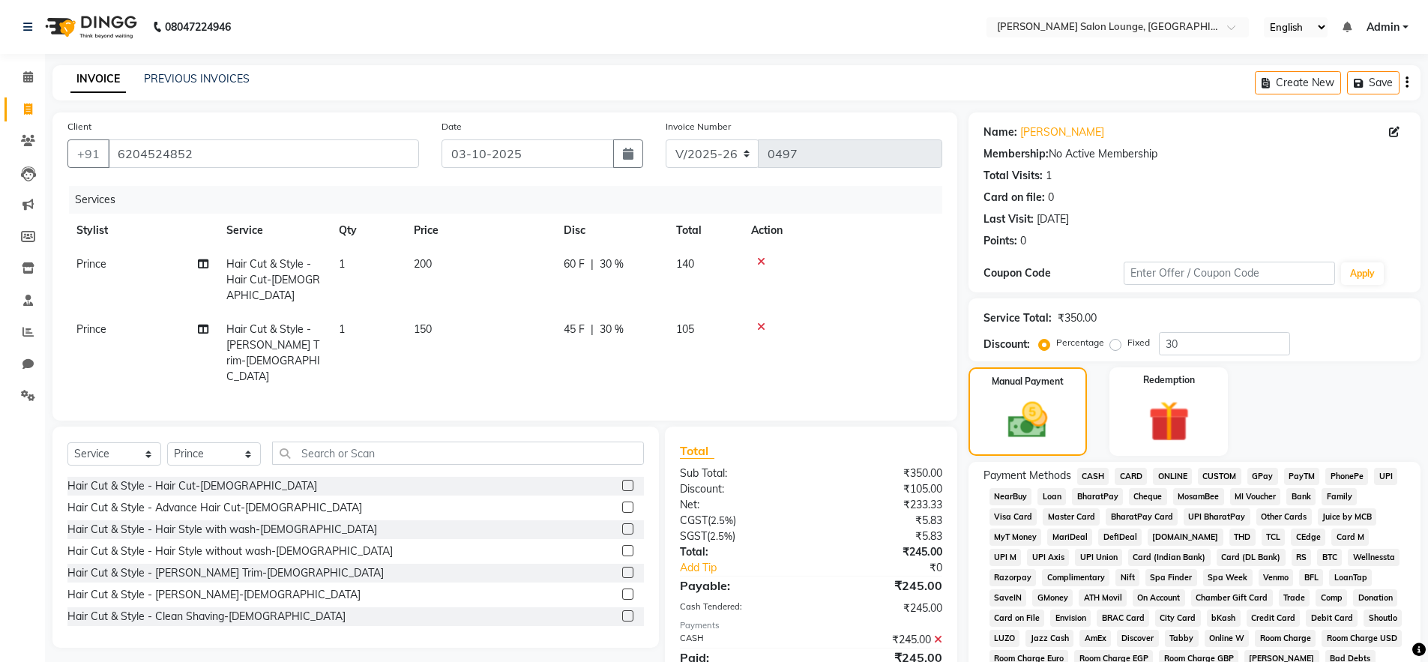
scroll to position [331, 0]
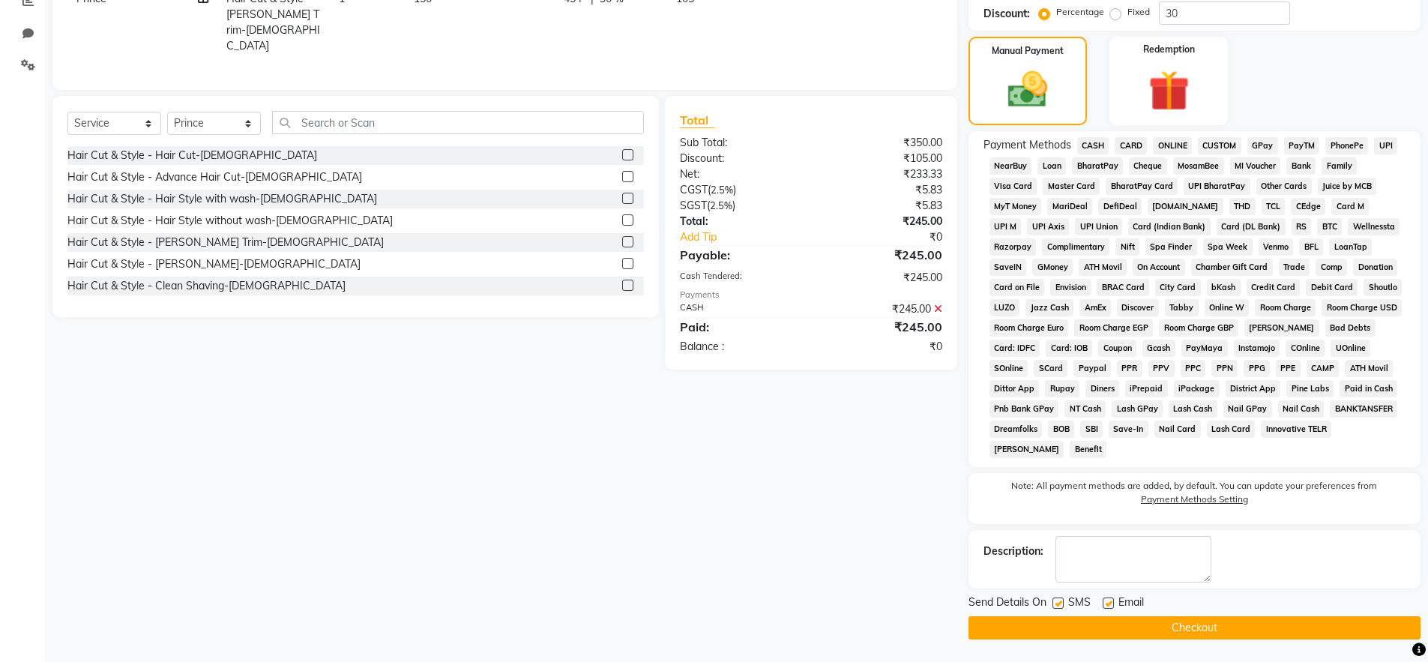
click at [1213, 633] on button "Checkout" at bounding box center [1194, 627] width 452 height 23
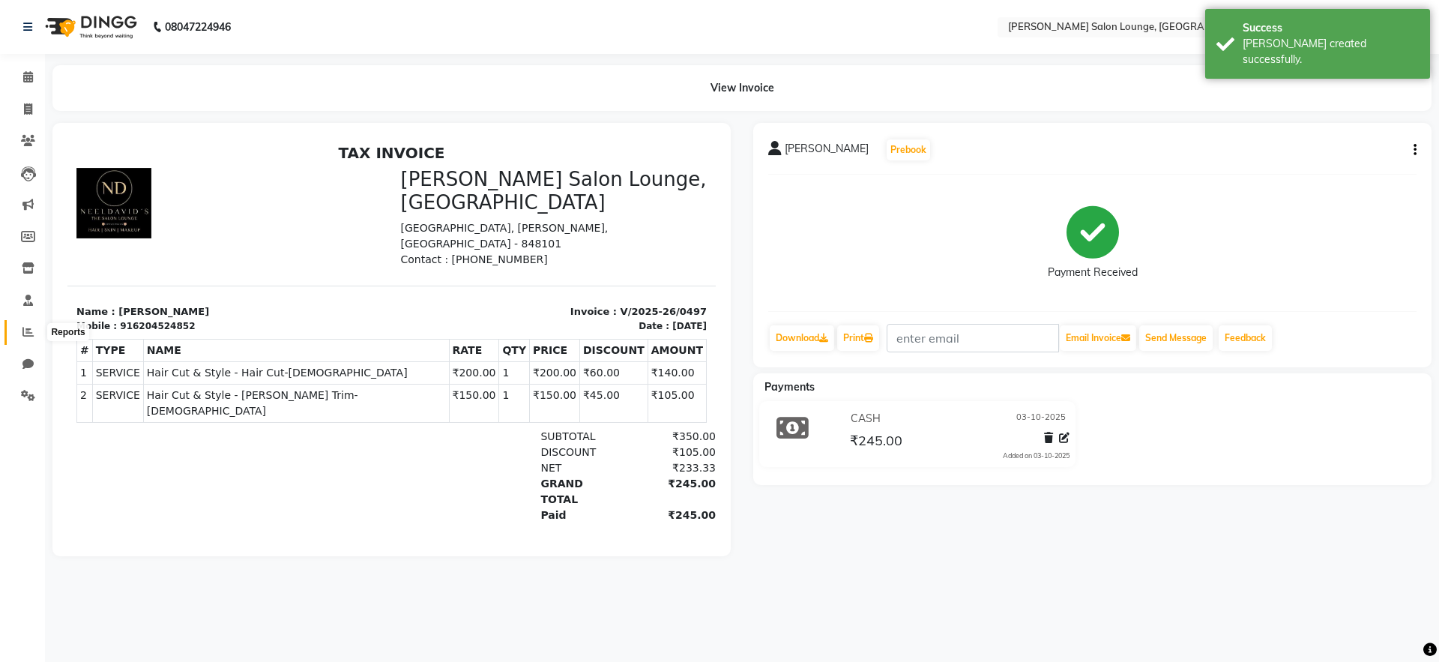
click at [26, 328] on icon at bounding box center [27, 331] width 11 height 11
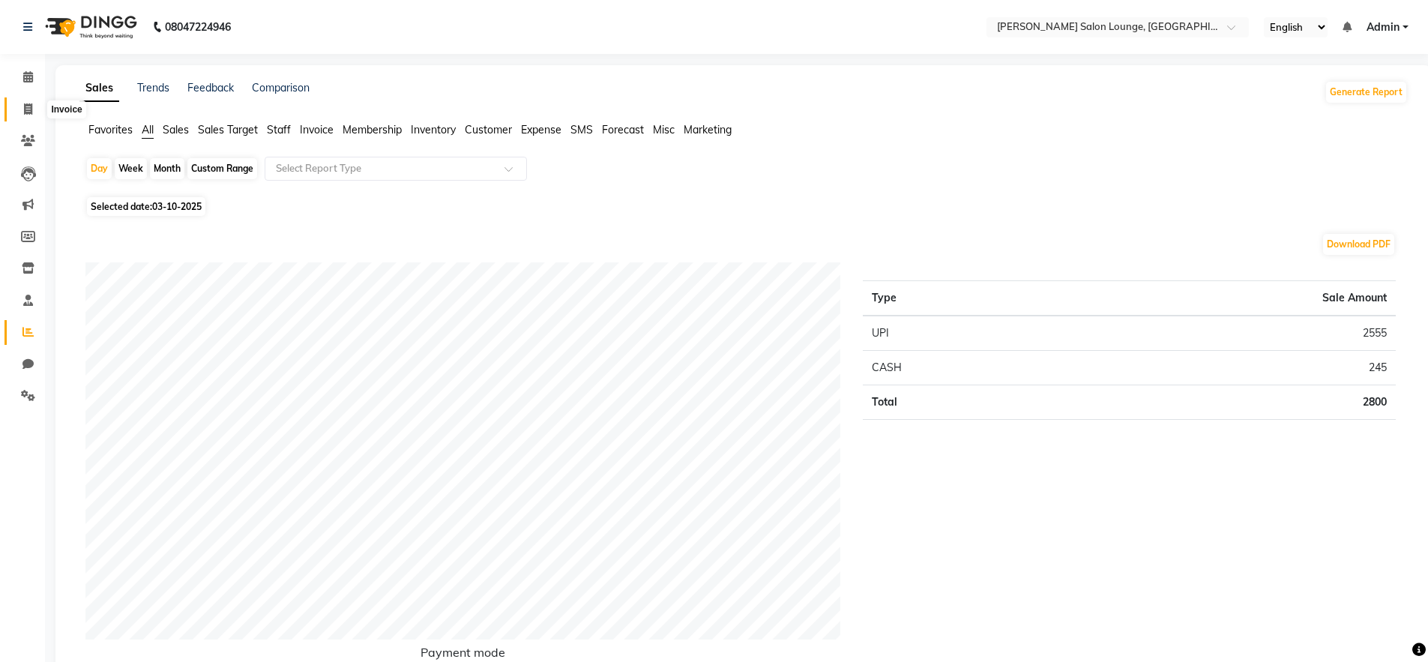
click at [30, 114] on icon at bounding box center [28, 108] width 8 height 11
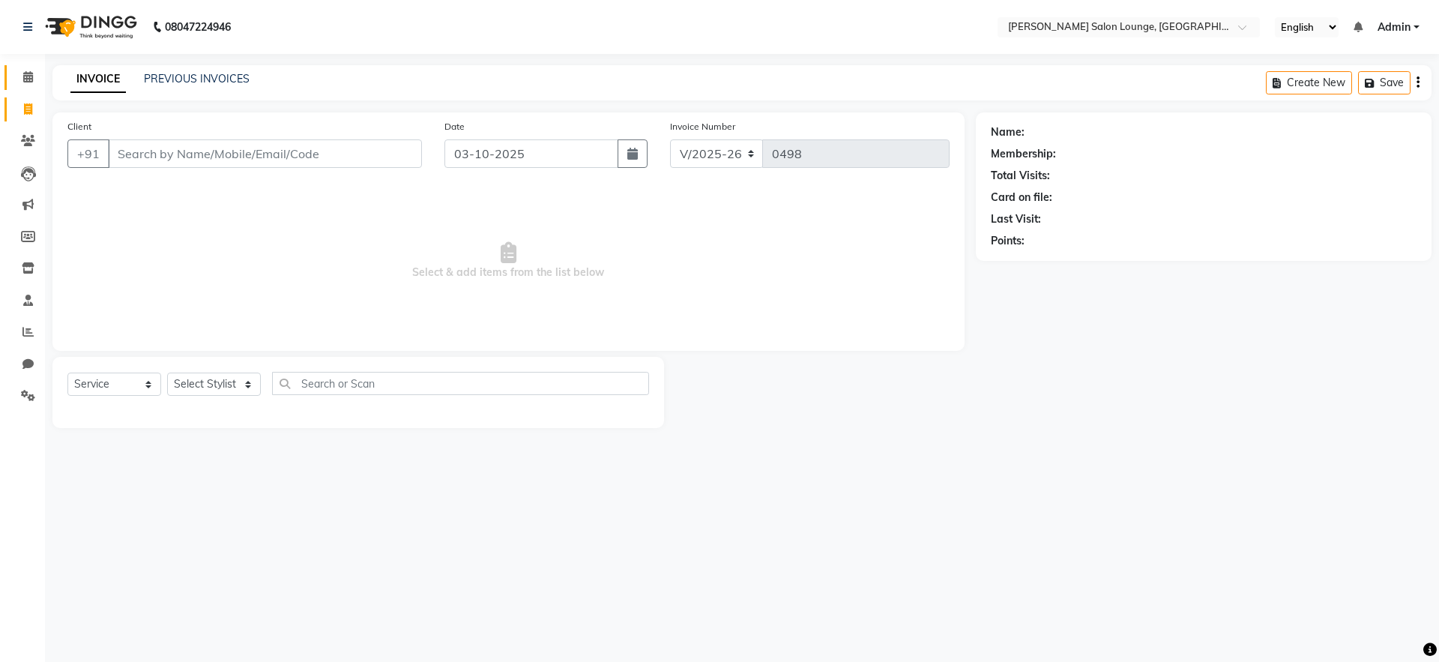
click at [31, 85] on link "Calendar" at bounding box center [22, 77] width 36 height 25
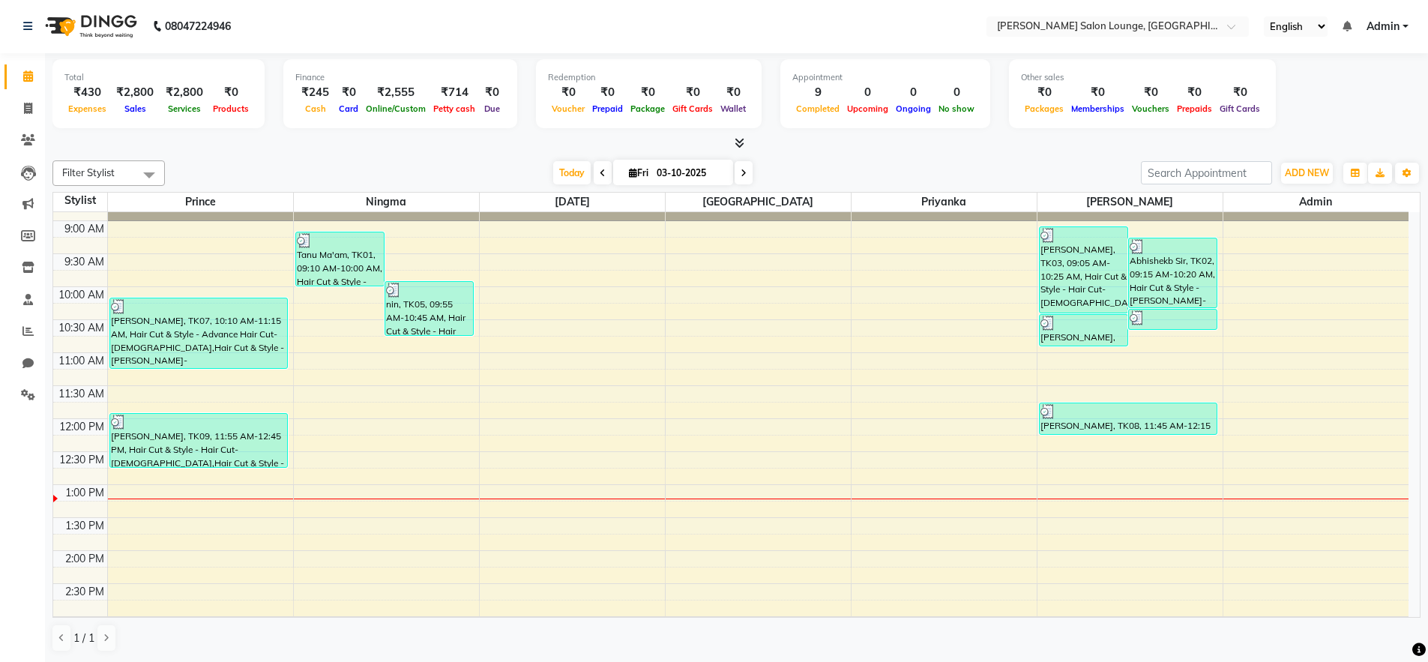
scroll to position [452, 0]
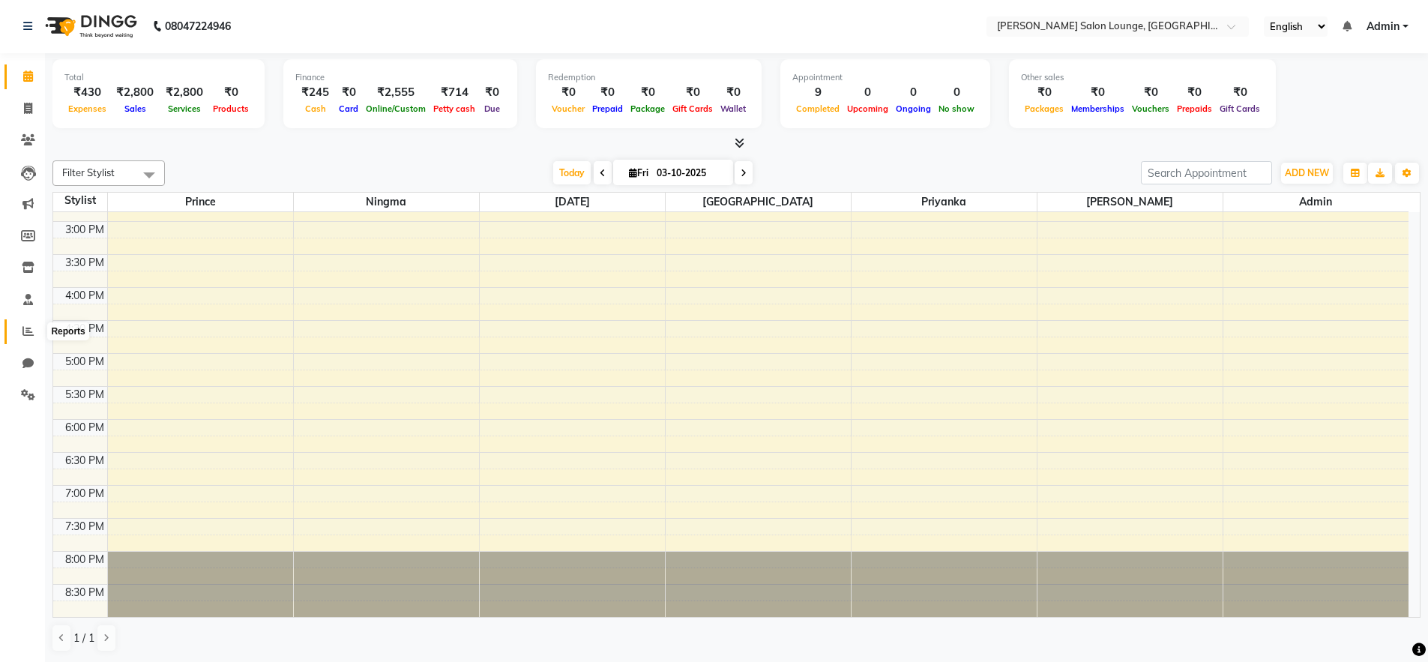
click at [35, 333] on span at bounding box center [28, 331] width 26 height 17
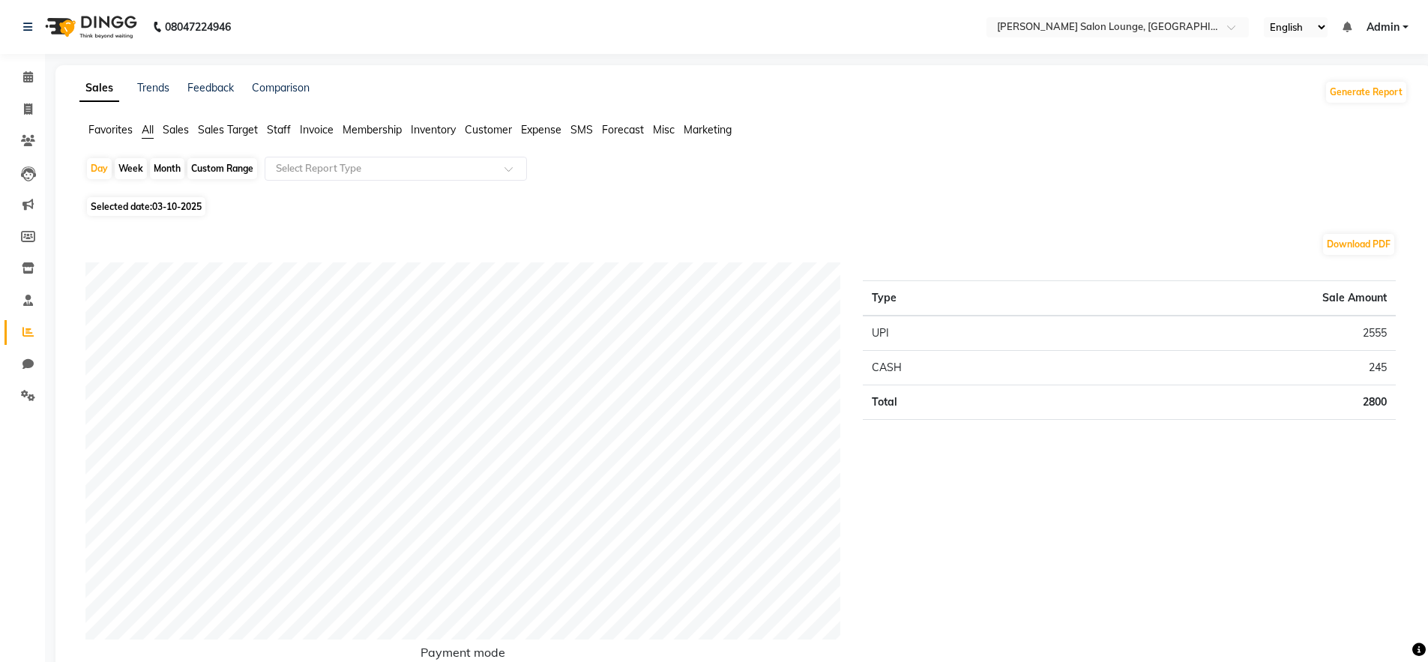
drag, startPoint x: 55, startPoint y: 107, endPoint x: 46, endPoint y: 109, distance: 10.0
click at [34, 112] on span at bounding box center [28, 109] width 26 height 17
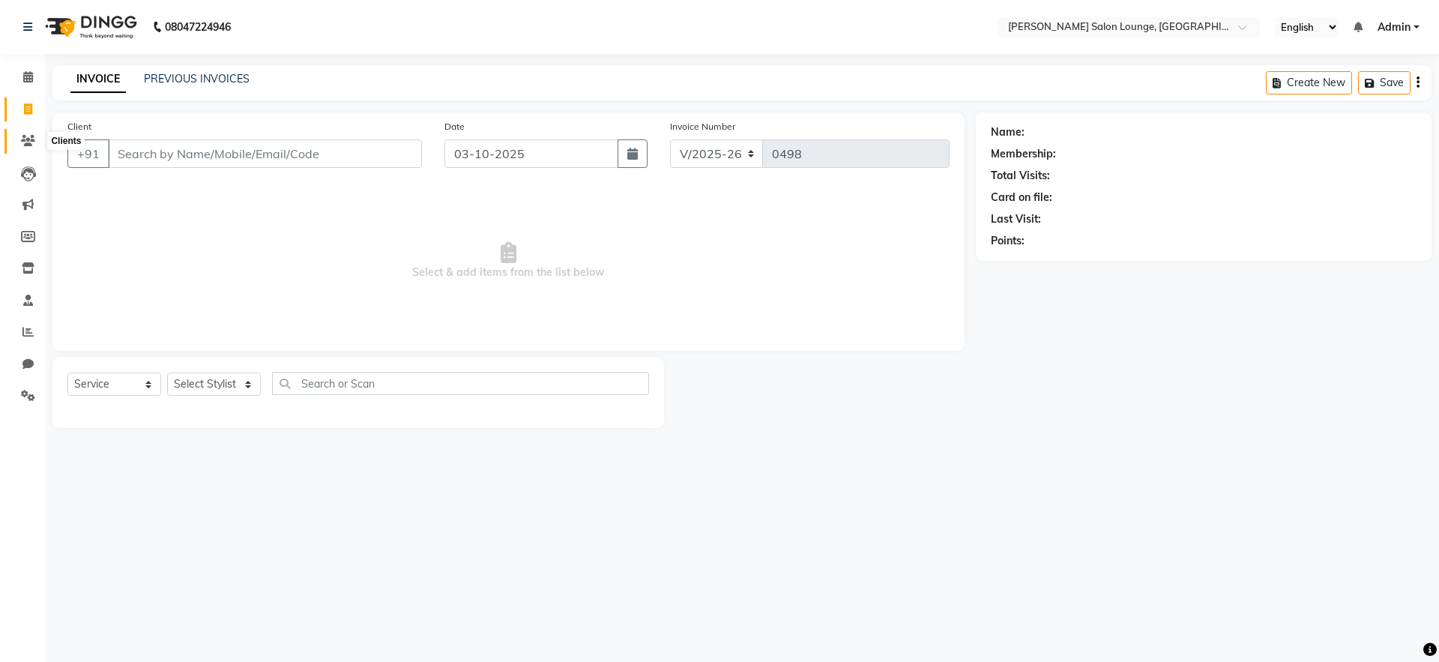
click at [31, 140] on icon at bounding box center [28, 140] width 14 height 11
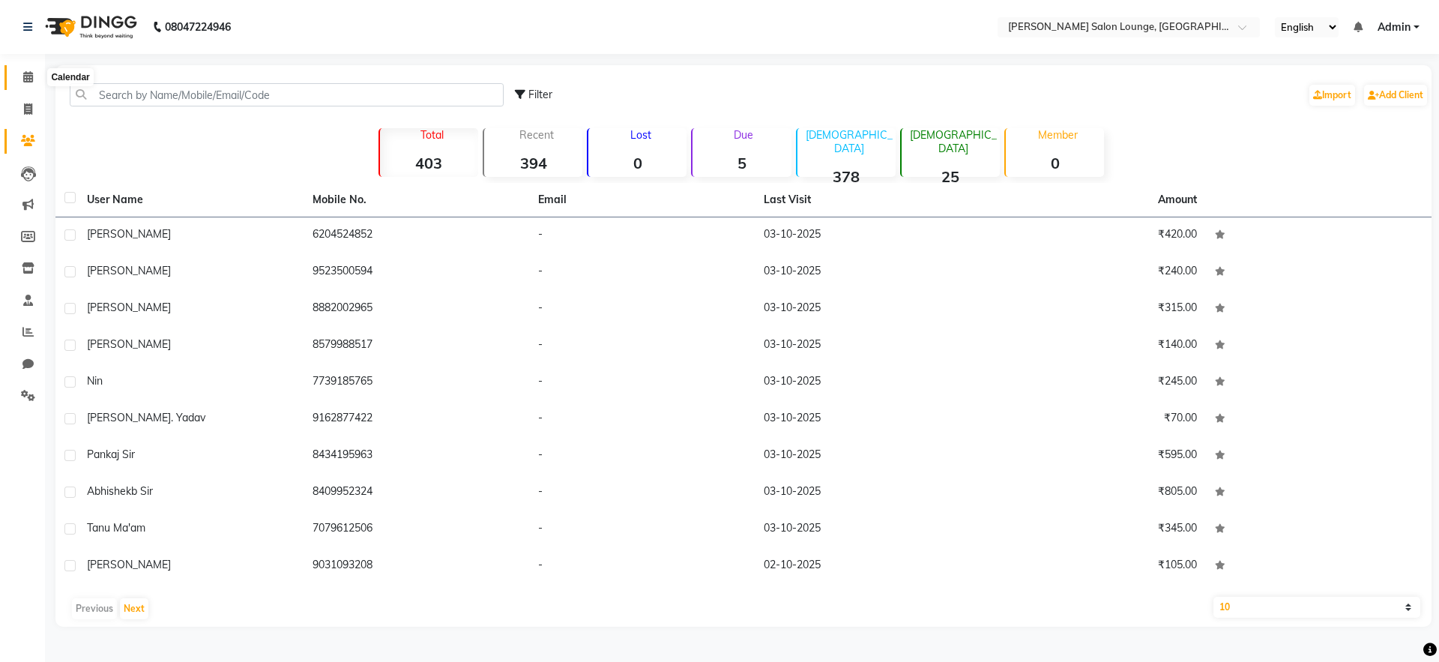
click at [34, 75] on span at bounding box center [28, 77] width 26 height 17
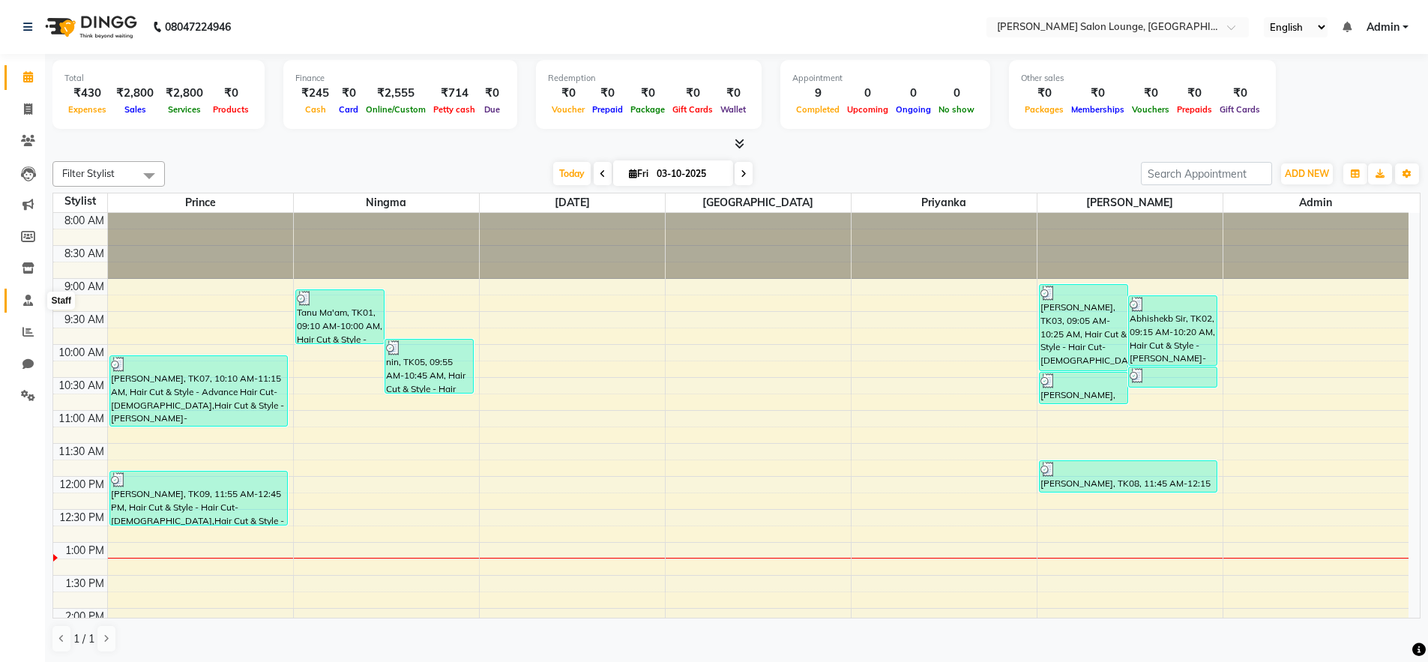
click at [31, 295] on icon at bounding box center [28, 300] width 10 height 11
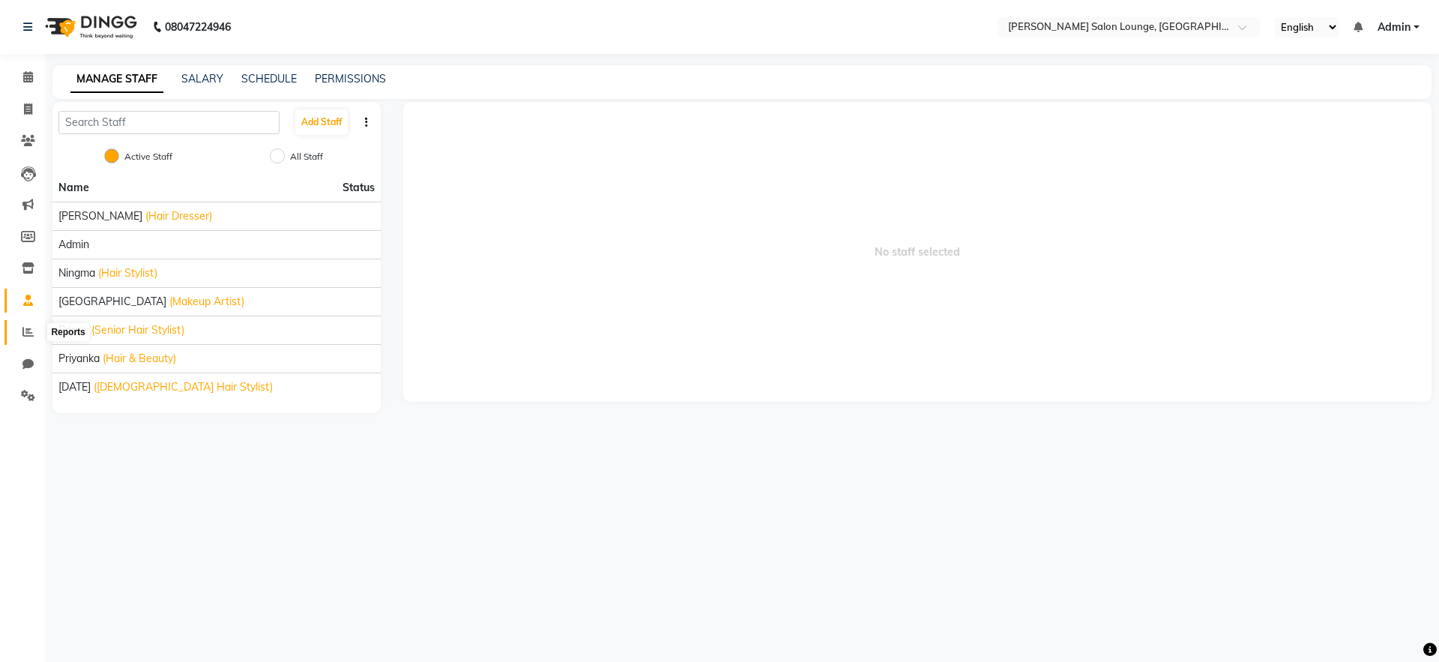
click at [25, 331] on icon at bounding box center [27, 331] width 11 height 11
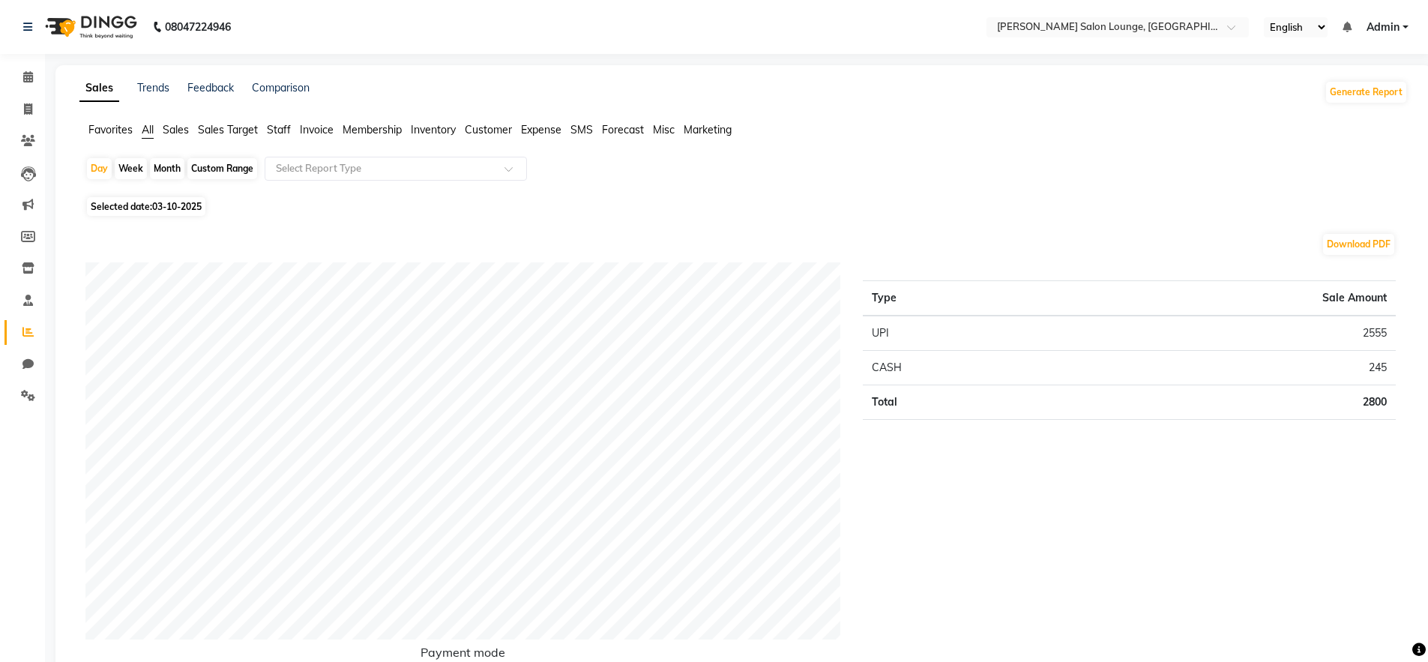
click at [167, 210] on span "03-10-2025" at bounding box center [176, 206] width 49 height 11
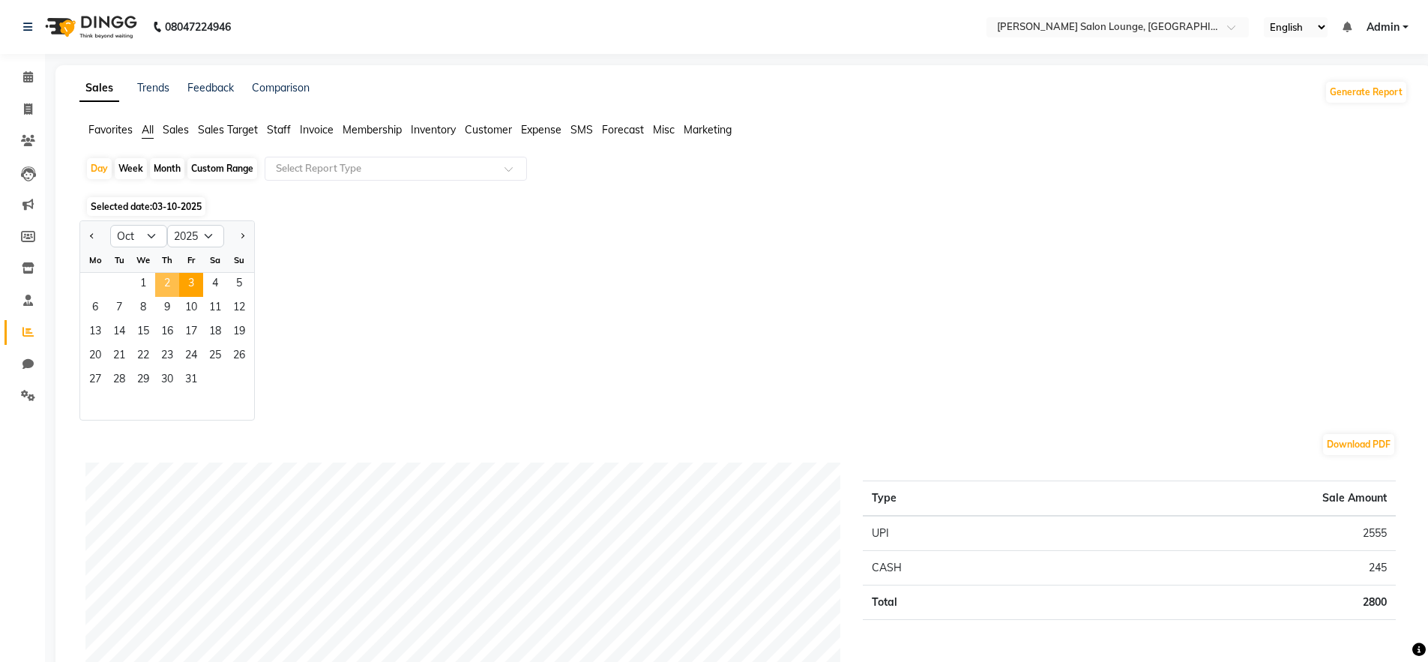
click at [166, 277] on span "2" at bounding box center [167, 285] width 24 height 24
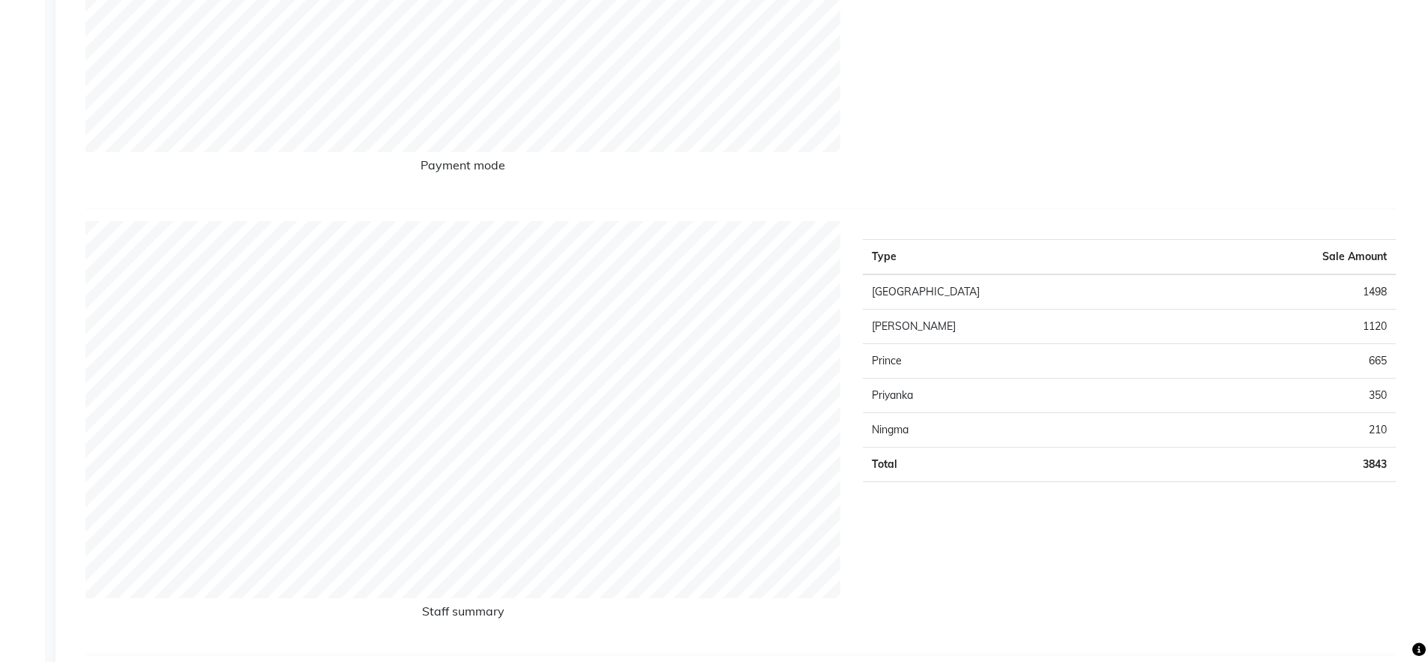
scroll to position [576, 0]
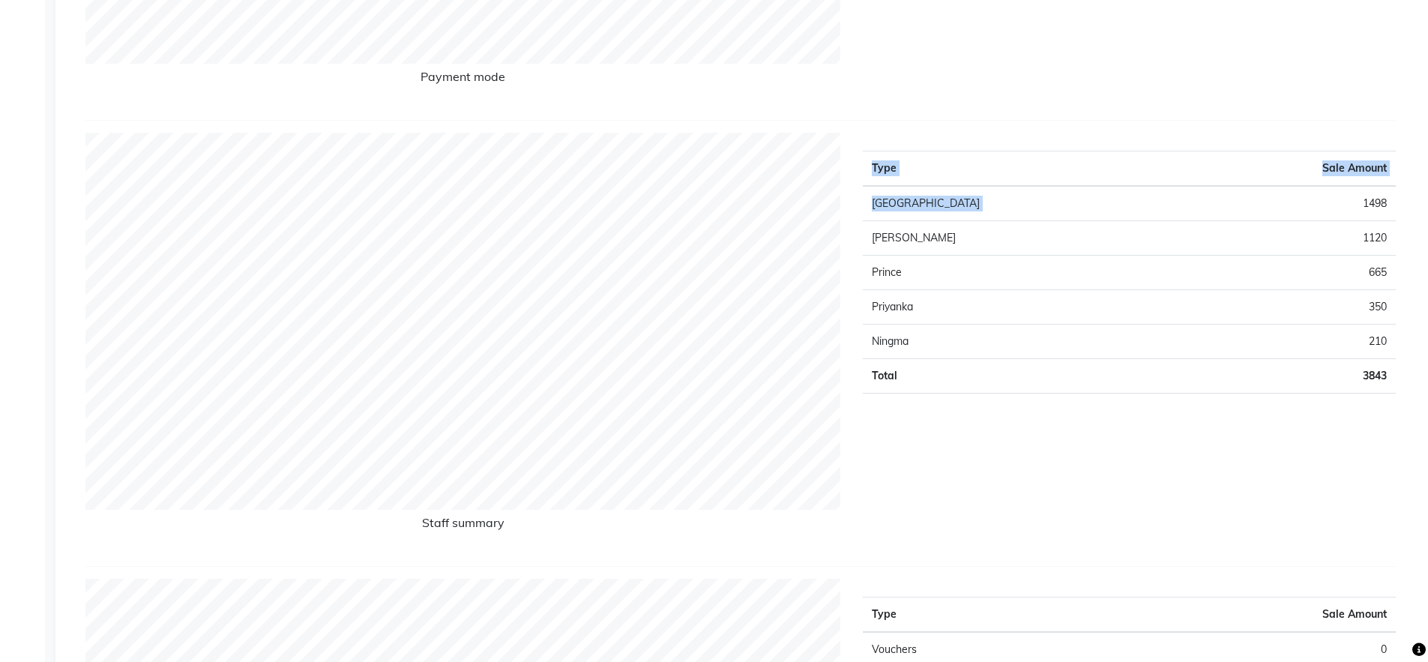
drag, startPoint x: 1348, startPoint y: 209, endPoint x: 1407, endPoint y: 199, distance: 59.3
click at [1185, 152] on th "Sale Amount" at bounding box center [1290, 168] width 211 height 35
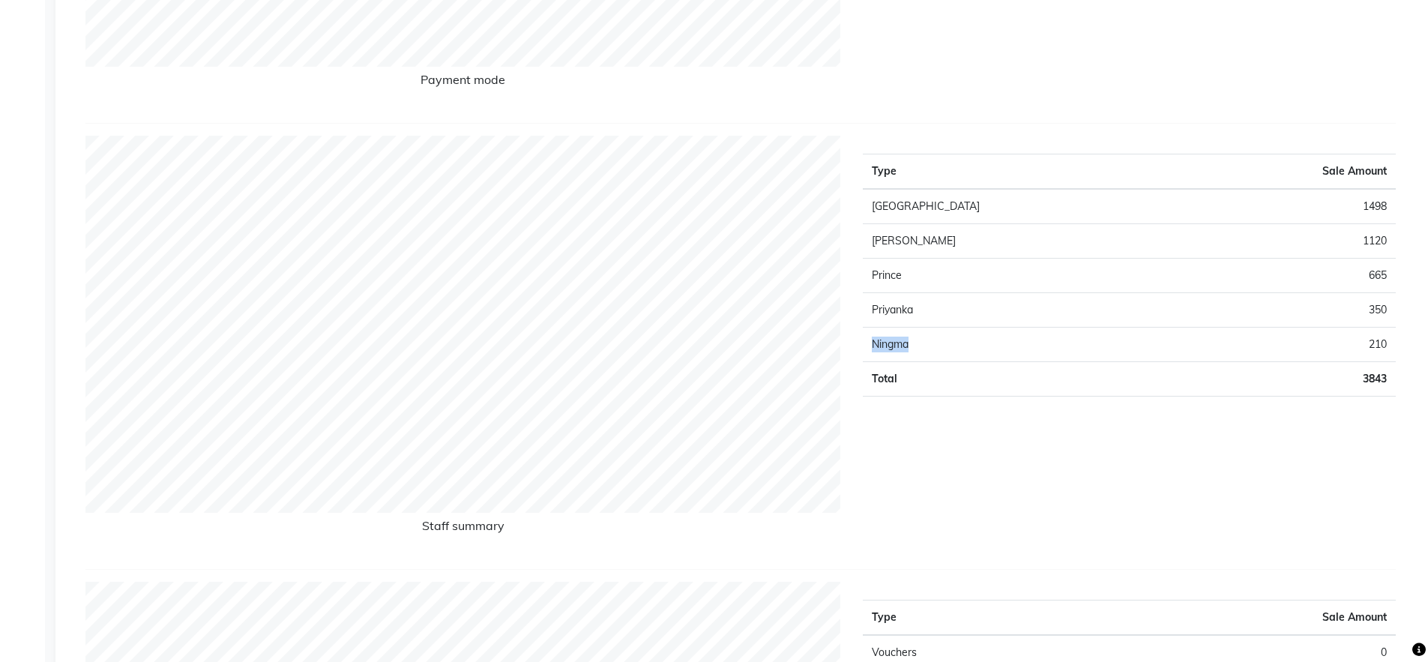
drag, startPoint x: 871, startPoint y: 338, endPoint x: 908, endPoint y: 341, distance: 37.6
click at [908, 341] on td "Ningma" at bounding box center [1024, 345] width 322 height 34
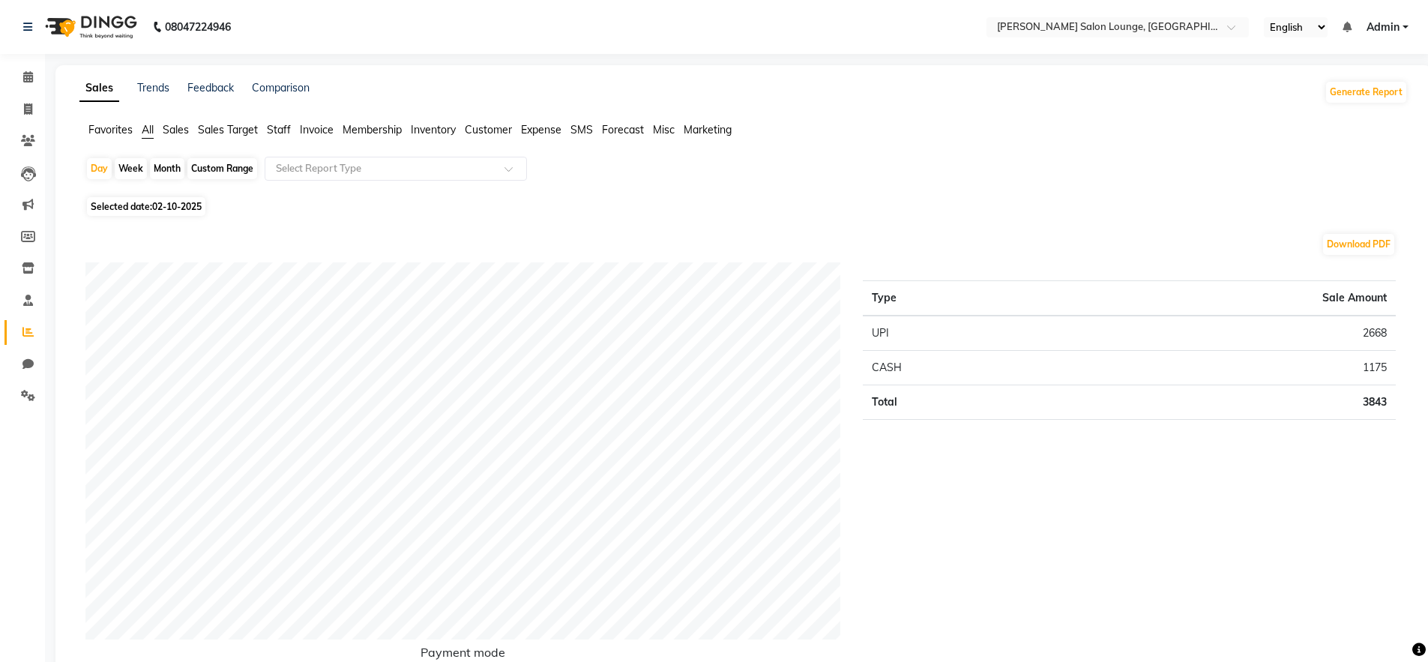
click at [174, 213] on span "Selected date: [DATE]" at bounding box center [146, 206] width 118 height 19
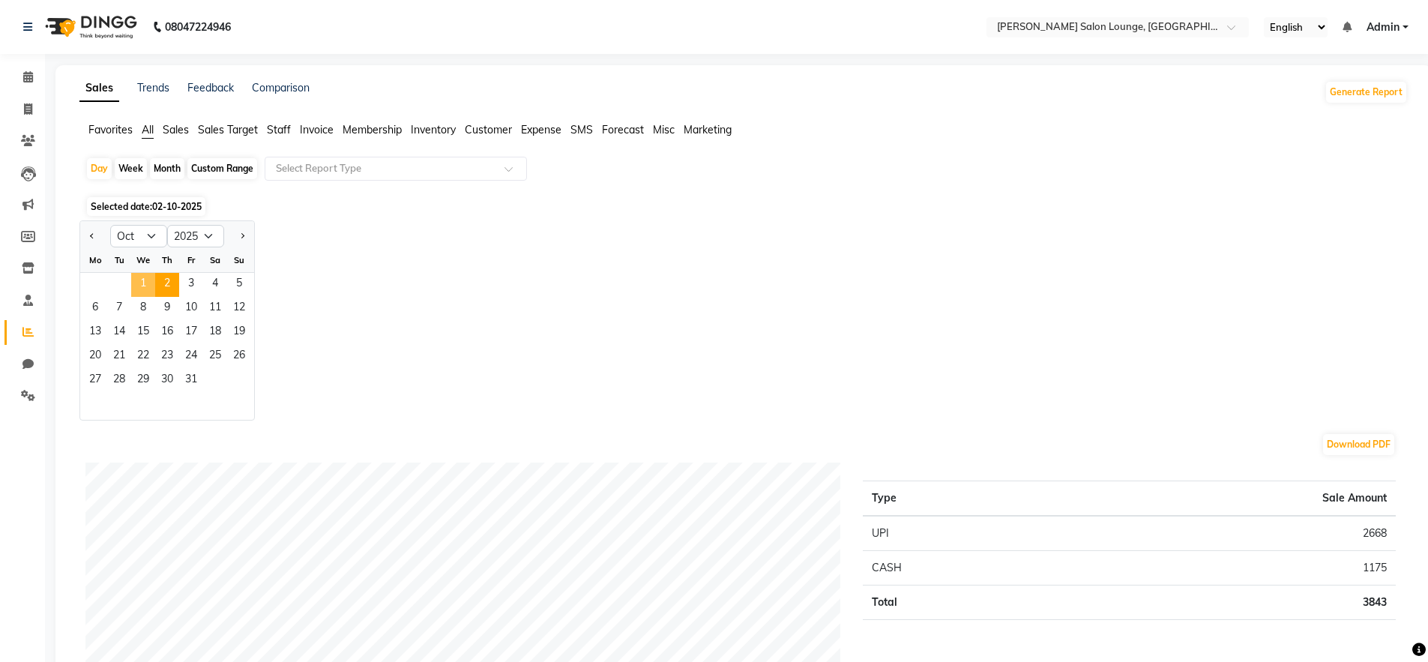
click at [148, 289] on span "1" at bounding box center [143, 285] width 24 height 24
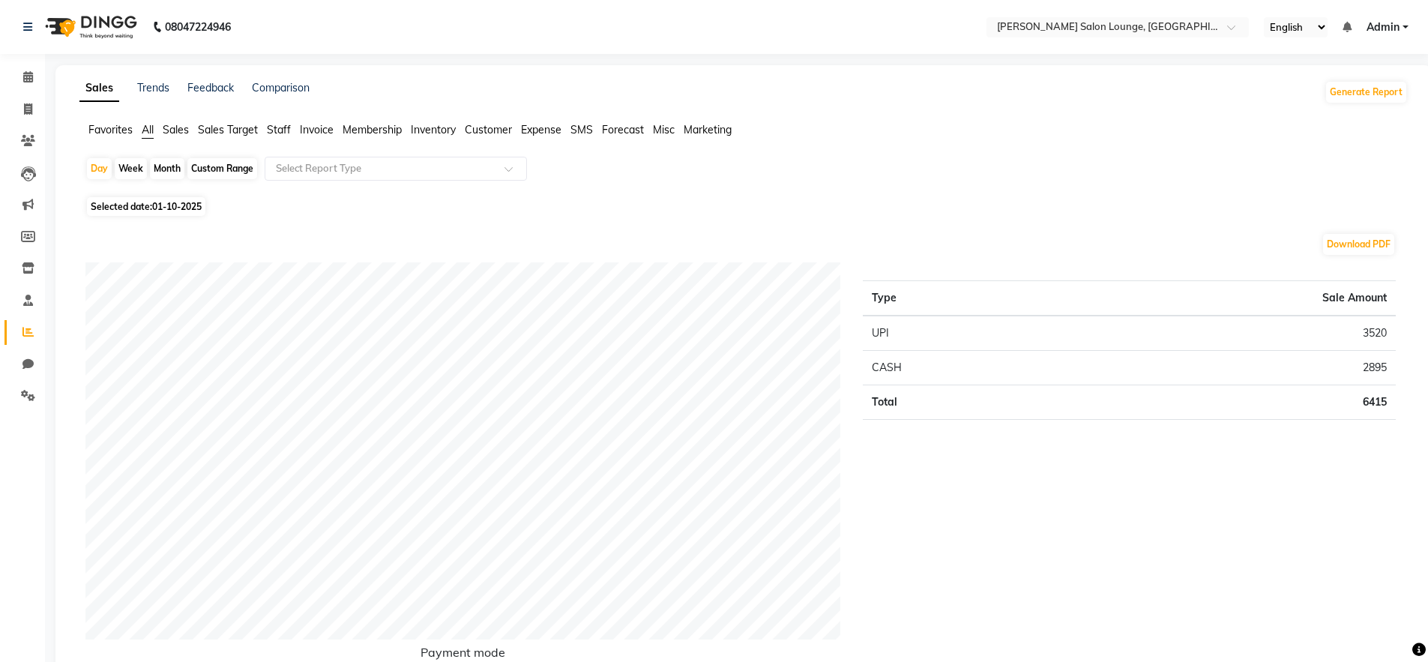
click at [156, 206] on span "01-10-2025" at bounding box center [176, 206] width 49 height 11
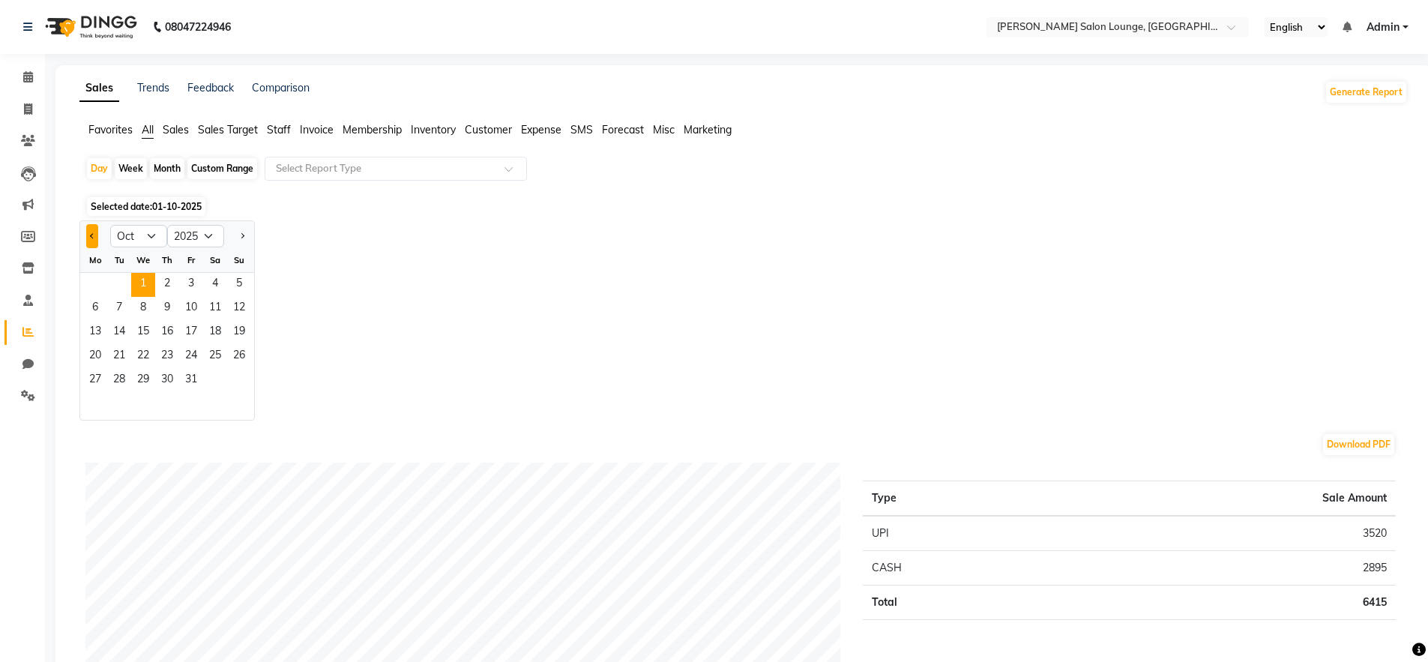
click at [97, 235] on button "Previous month" at bounding box center [92, 236] width 12 height 24
click at [120, 389] on span "30" at bounding box center [119, 381] width 24 height 24
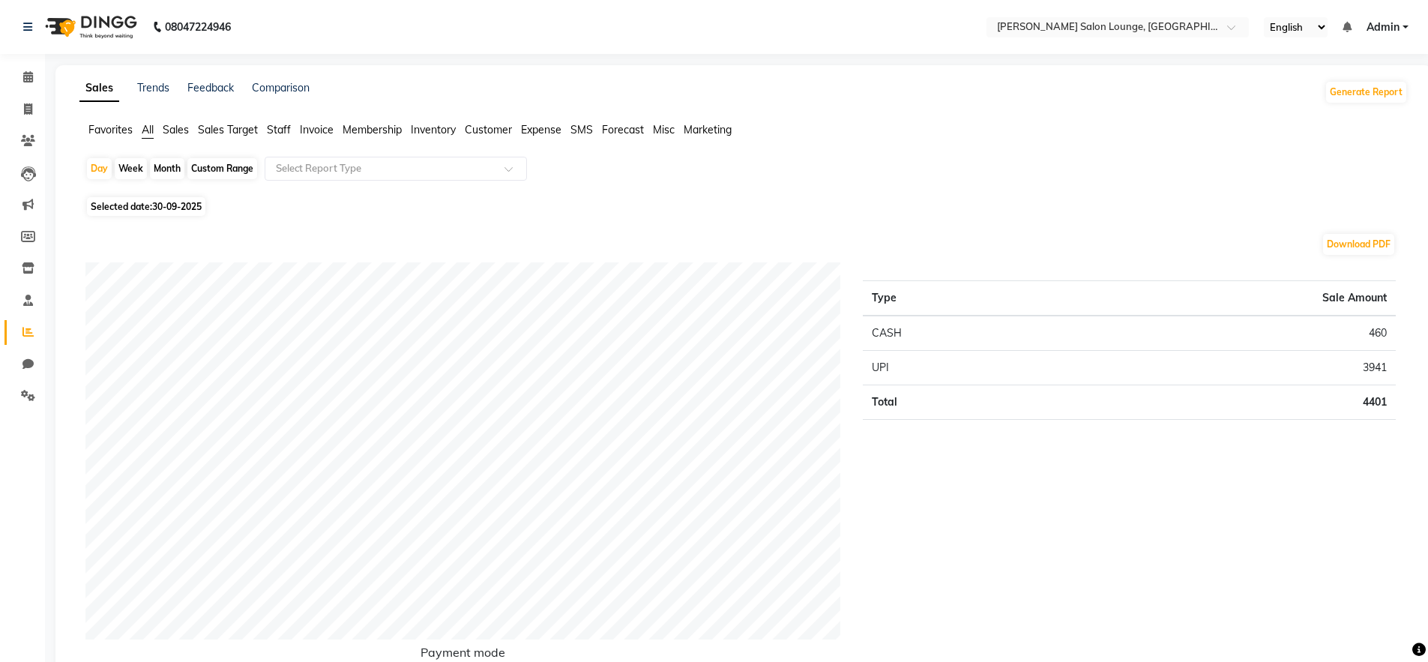
click at [186, 201] on span "30-09-2025" at bounding box center [176, 206] width 49 height 11
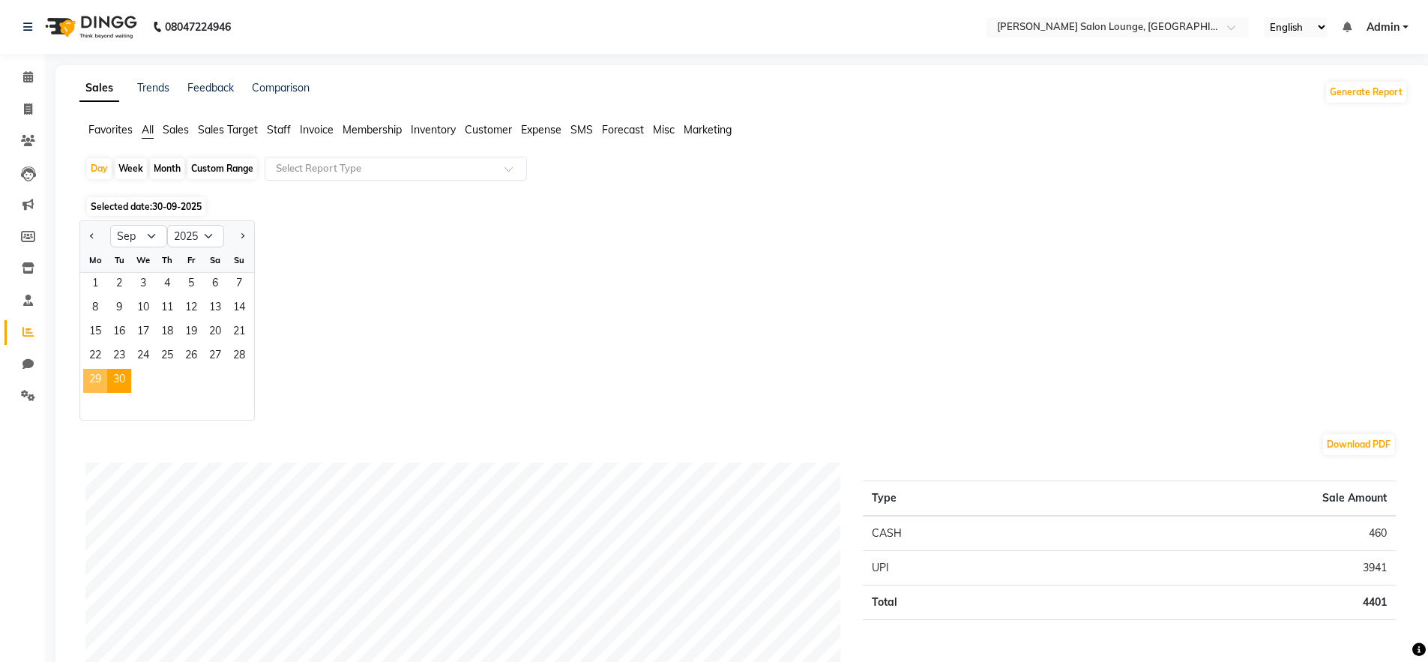
click at [96, 370] on span "29" at bounding box center [95, 381] width 24 height 24
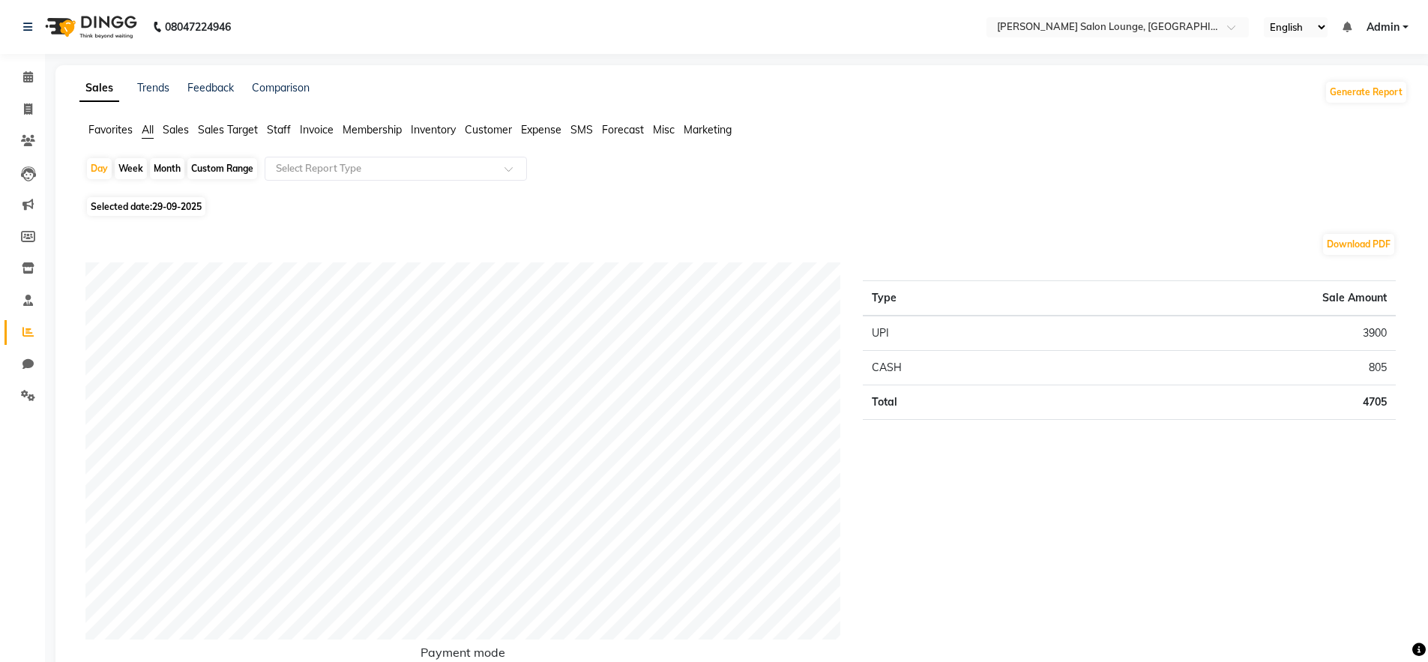
click at [154, 209] on span "29-09-2025" at bounding box center [176, 206] width 49 height 11
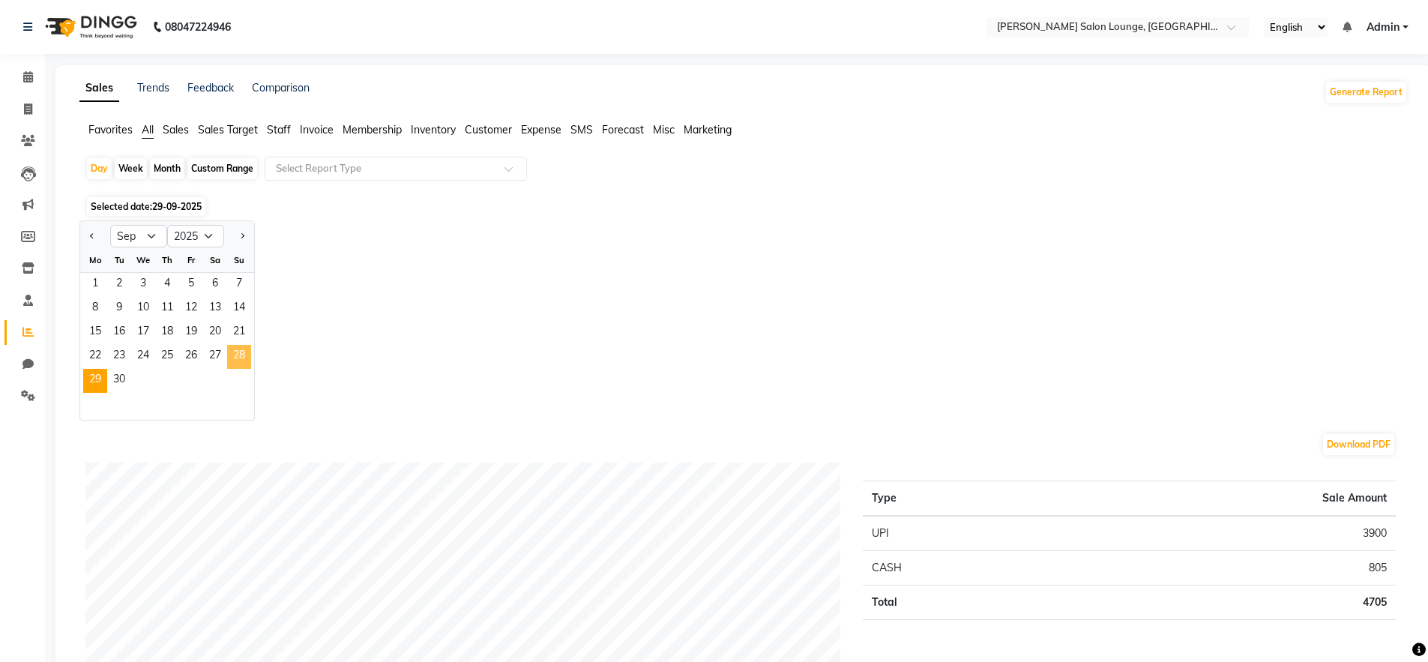
click at [243, 351] on span "28" at bounding box center [239, 357] width 24 height 24
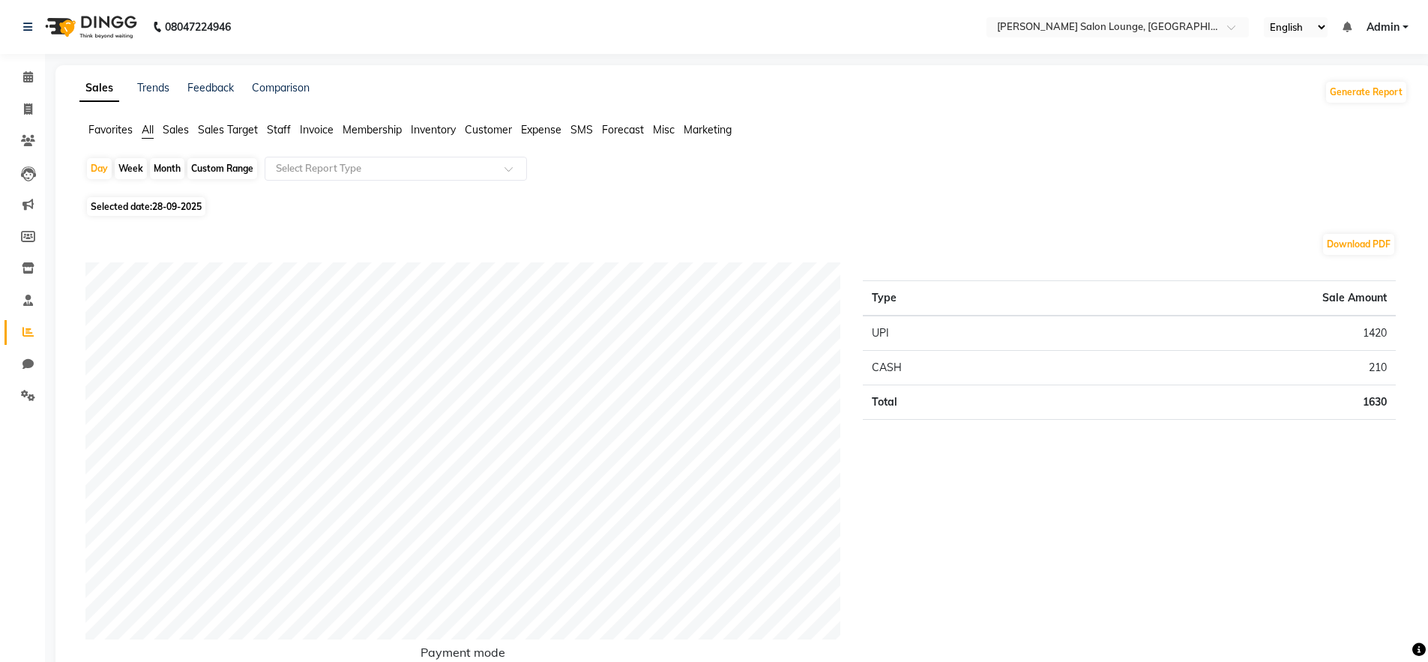
click at [186, 208] on span "28-09-2025" at bounding box center [176, 206] width 49 height 11
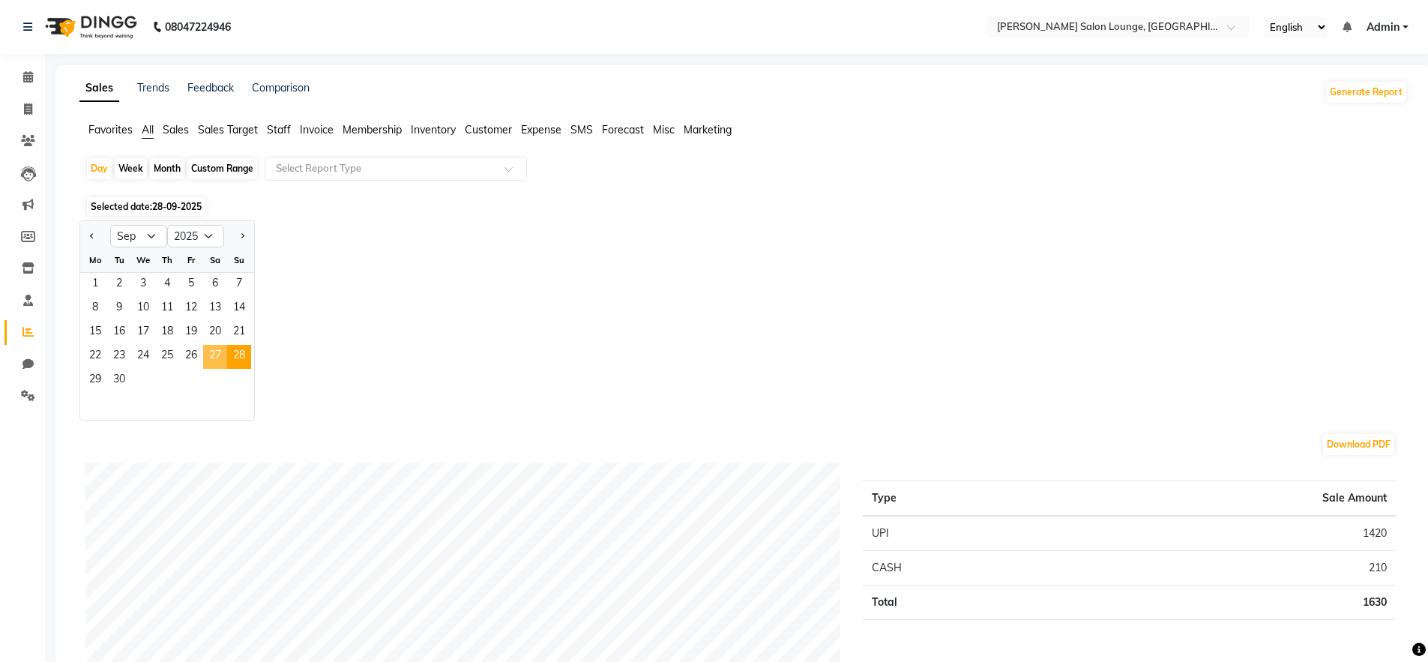
click at [209, 360] on span "27" at bounding box center [215, 357] width 24 height 24
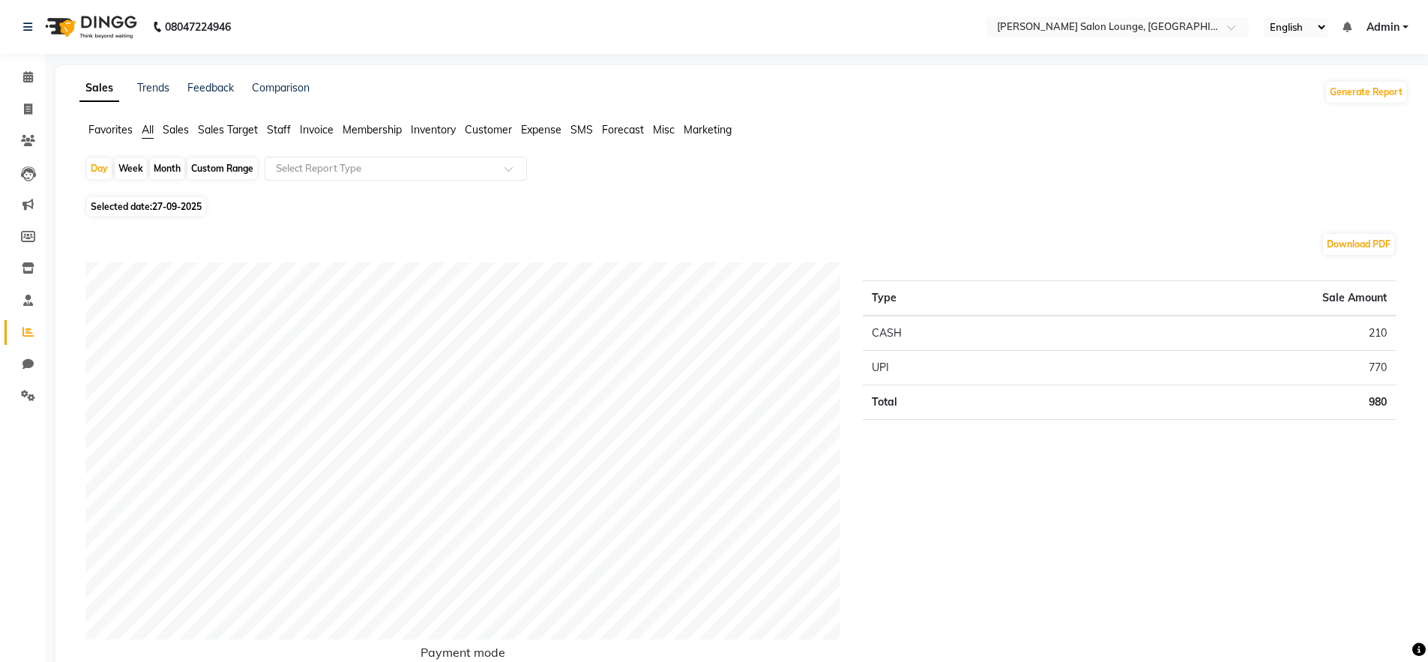
click at [169, 207] on span "27-09-2025" at bounding box center [176, 206] width 49 height 11
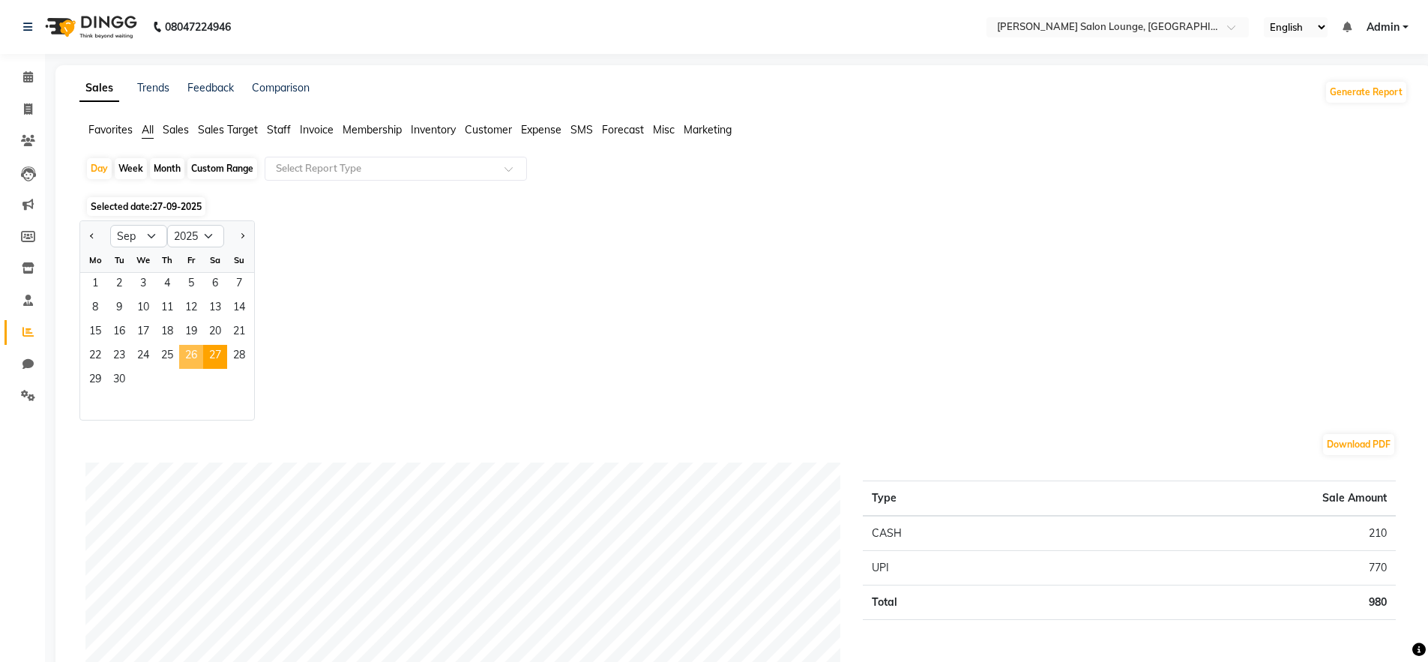
click at [193, 357] on span "26" at bounding box center [191, 357] width 24 height 24
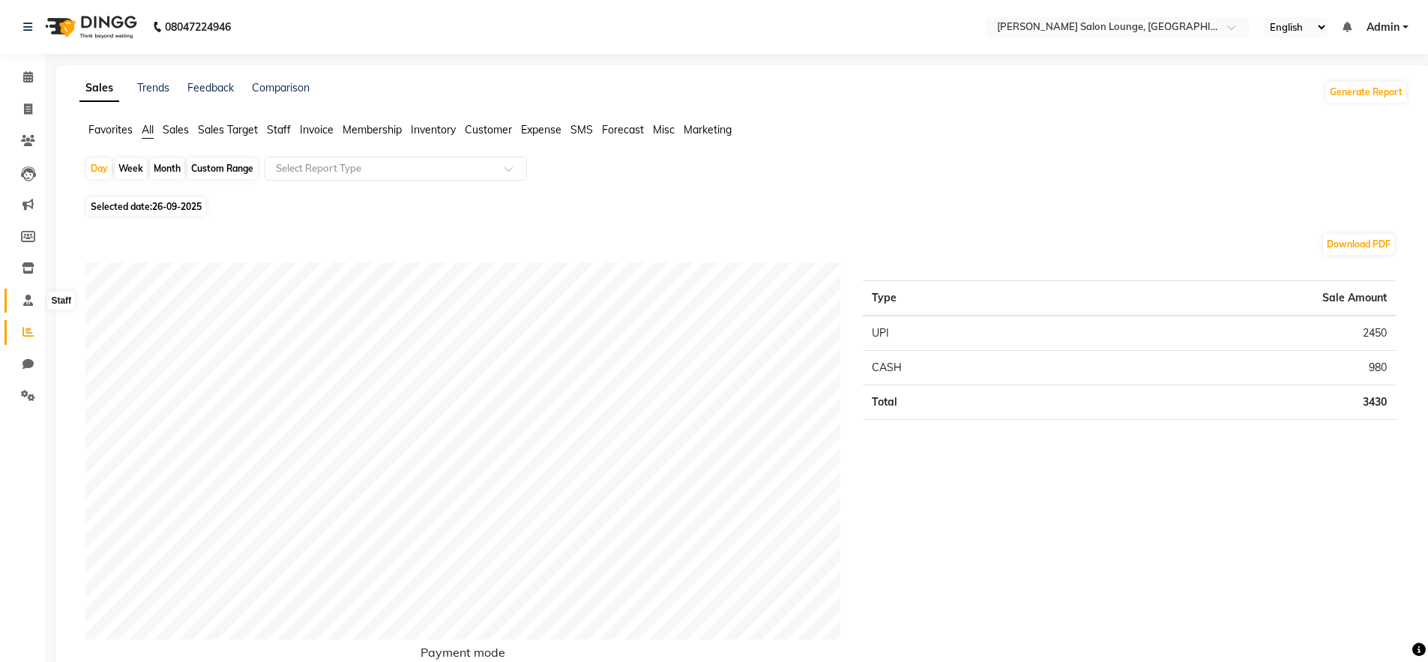
click at [28, 301] on icon at bounding box center [28, 300] width 10 height 11
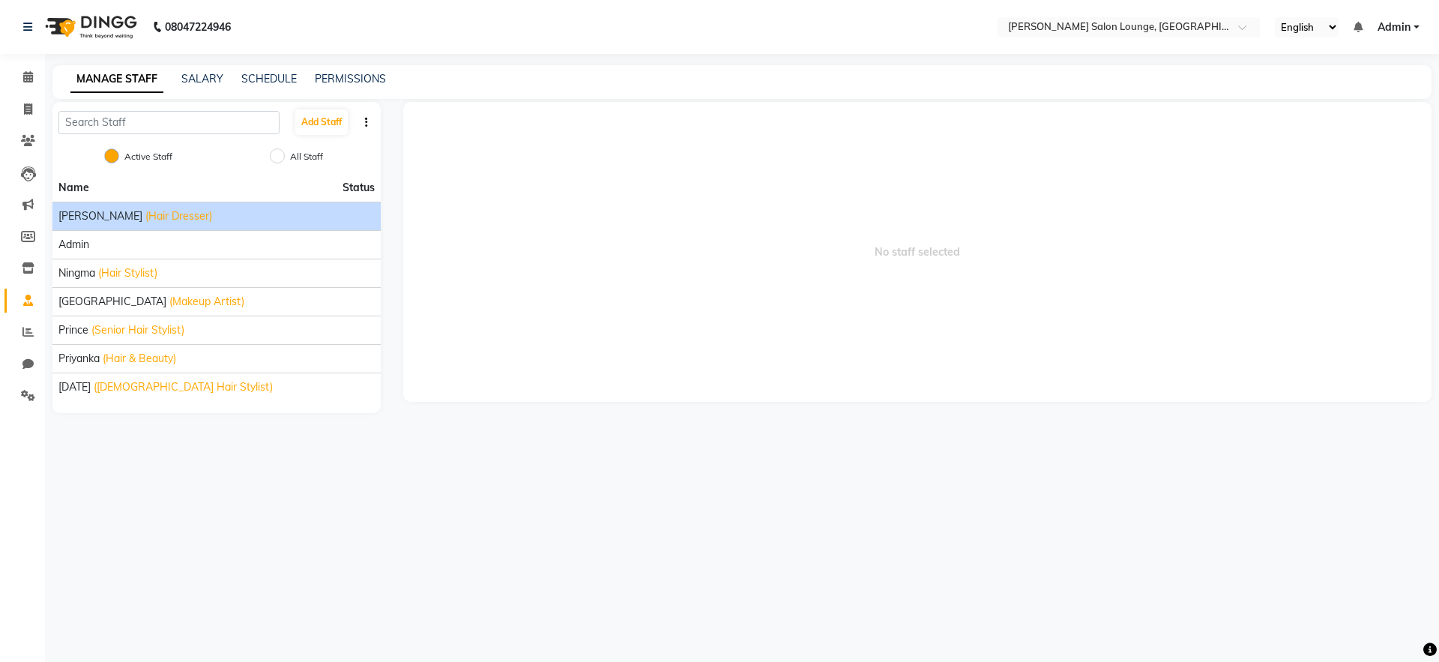
click at [217, 215] on div "[PERSON_NAME] (Hair Dresser)" at bounding box center [216, 216] width 316 height 16
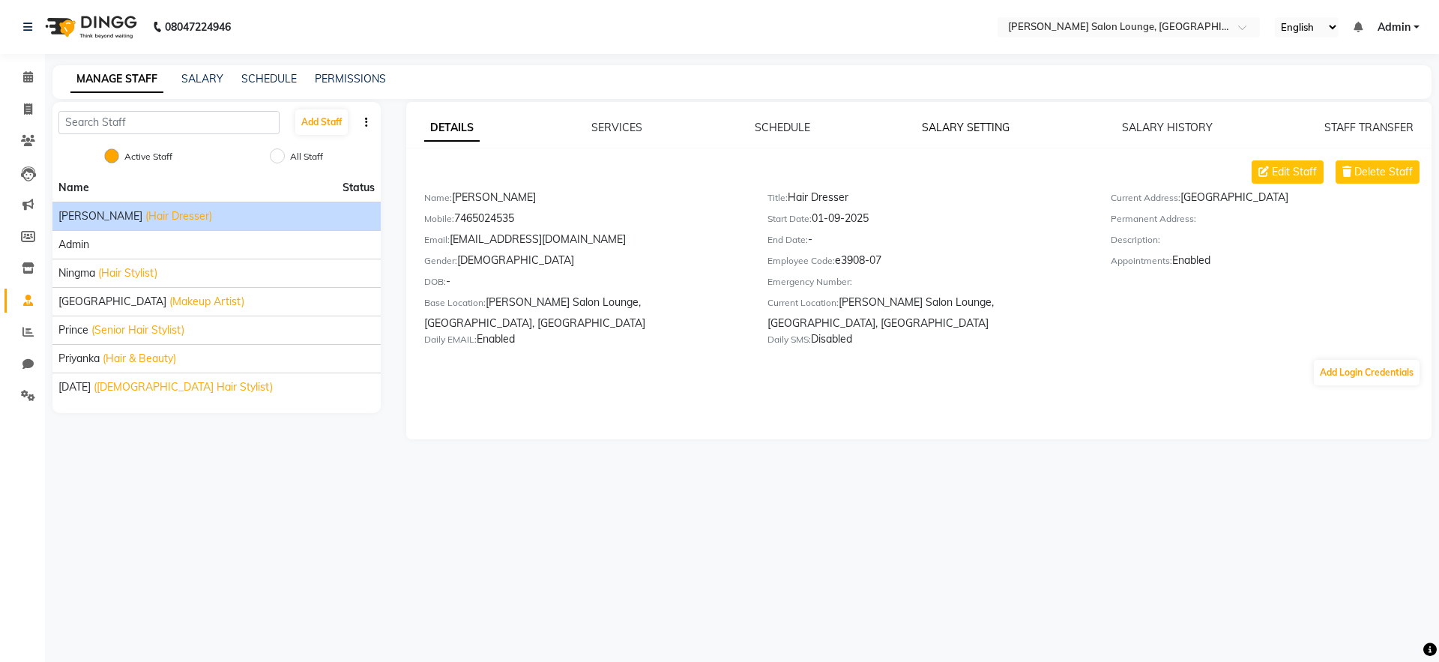
click at [952, 122] on link "SALARY SETTING" at bounding box center [966, 127] width 88 height 13
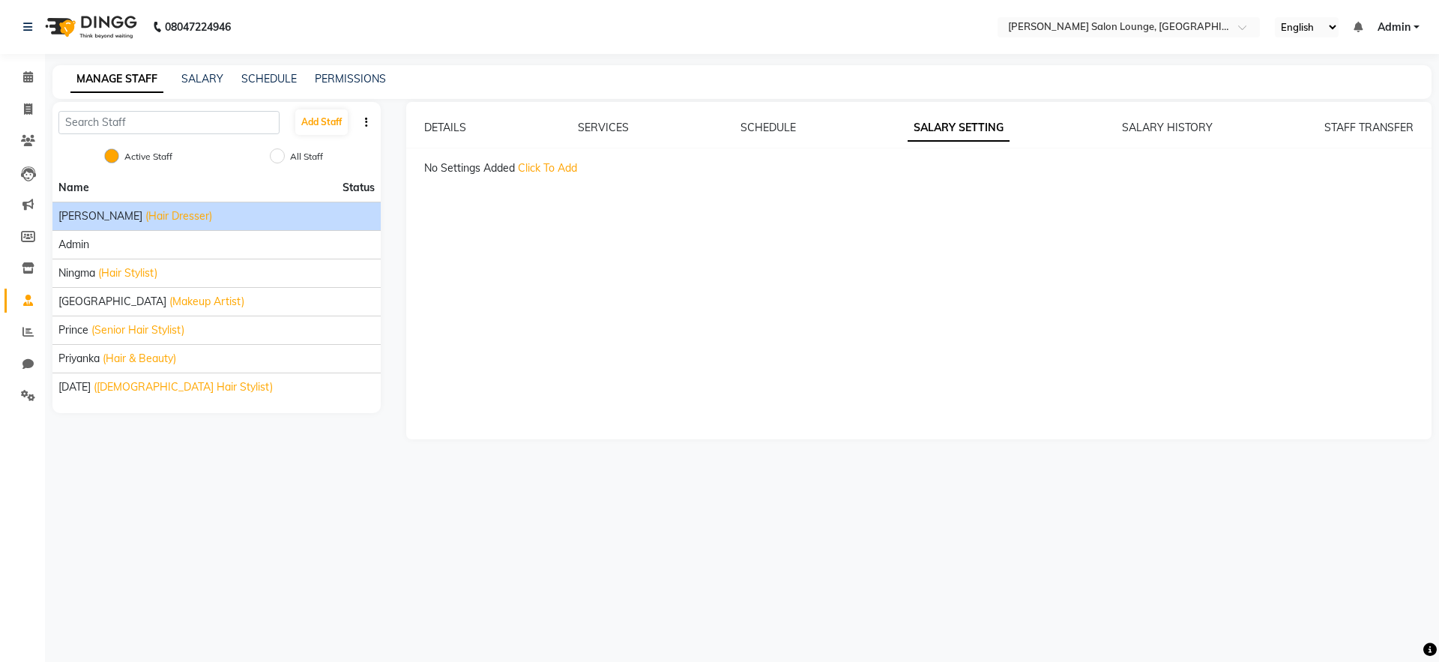
click at [1168, 116] on div "DETAILS SERVICES SCHEDULE SALARY SETTING SALARY HISTORY STAFF TRANSFER No Setti…" at bounding box center [919, 270] width 1026 height 337
click at [1167, 133] on link "SALARY HISTORY" at bounding box center [1167, 127] width 91 height 13
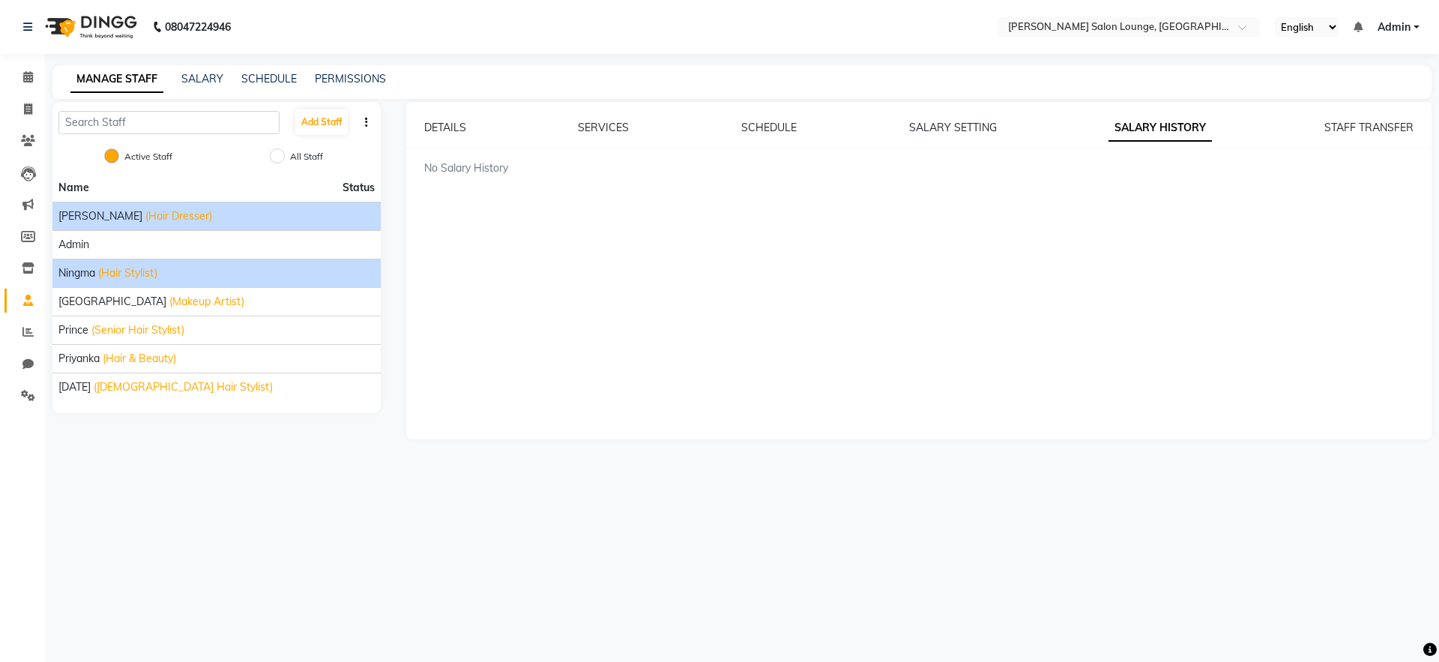
click at [119, 278] on span "(Hair Stylist)" at bounding box center [127, 273] width 59 height 16
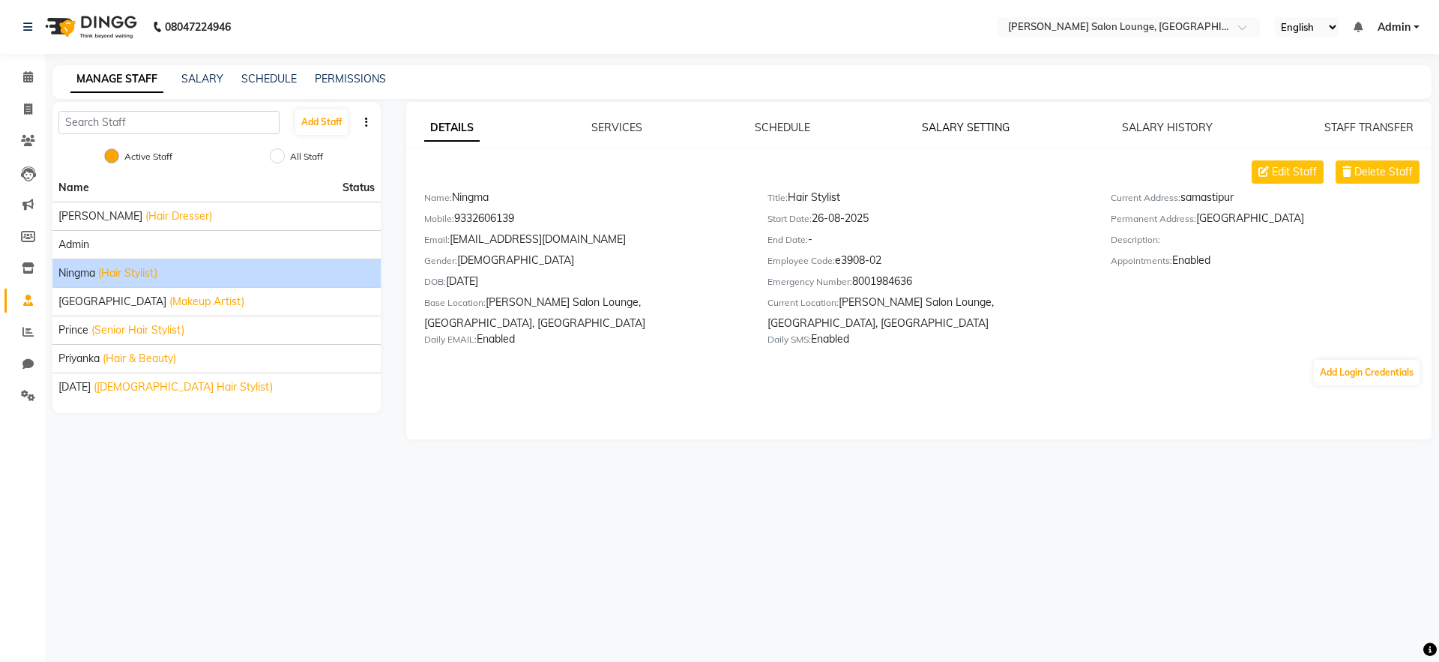
click at [938, 127] on link "SALARY SETTING" at bounding box center [966, 127] width 88 height 13
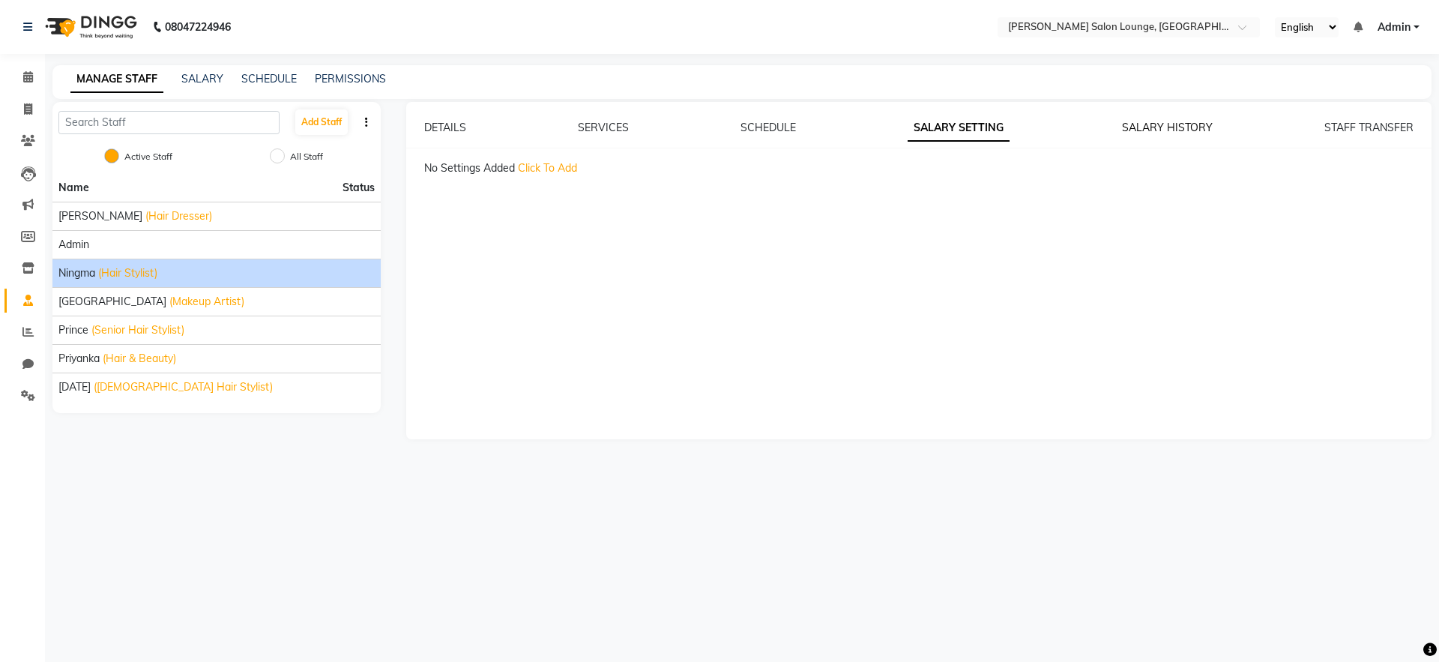
click at [1167, 127] on link "SALARY HISTORY" at bounding box center [1167, 127] width 91 height 13
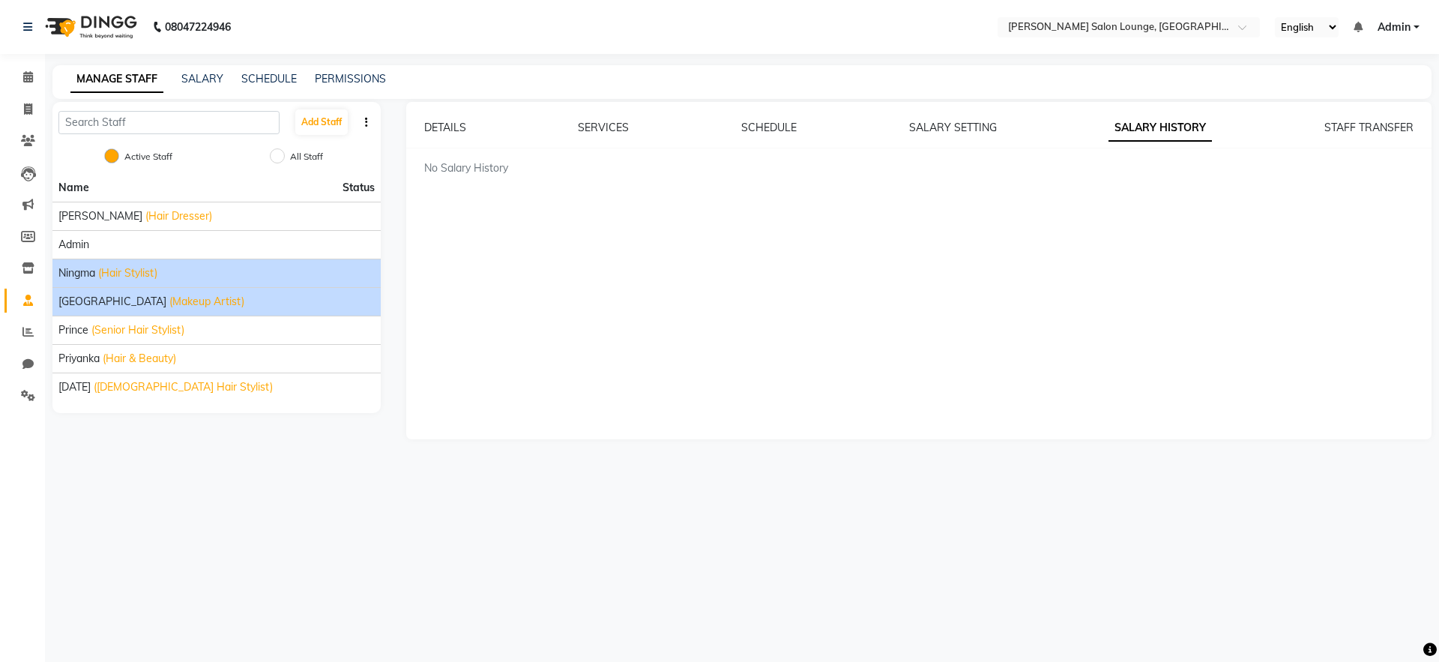
click at [245, 313] on li "[PERSON_NAME] (Makeup Artist)" at bounding box center [216, 301] width 328 height 28
click at [250, 308] on div "[PERSON_NAME] (Makeup Artist)" at bounding box center [216, 302] width 316 height 16
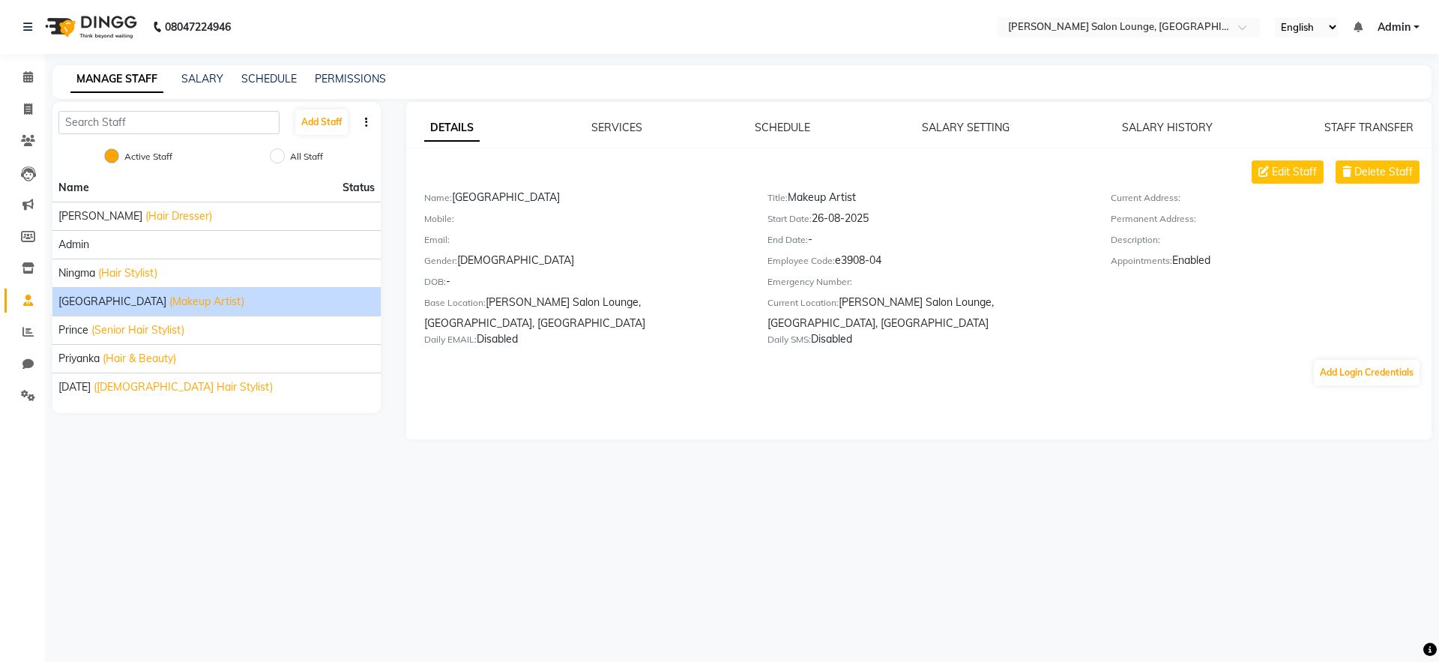
click at [926, 139] on div "DETAILS SERVICES SCHEDULE SALARY SETTING SALARY HISTORY STAFF TRANSFER Edit Sta…" at bounding box center [919, 253] width 1026 height 267
click at [936, 125] on link "SALARY SETTING" at bounding box center [966, 127] width 88 height 13
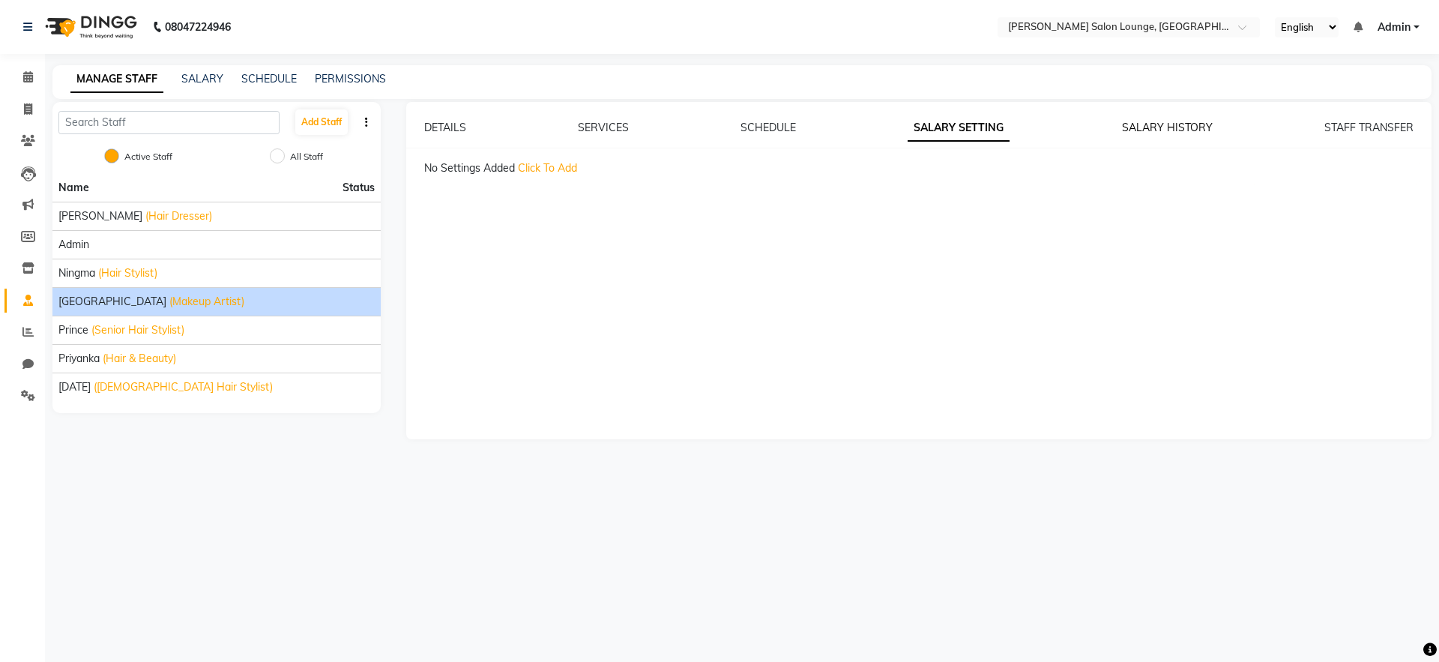
click at [1159, 125] on link "SALARY HISTORY" at bounding box center [1167, 127] width 91 height 13
click at [38, 67] on link "Calendar" at bounding box center [22, 77] width 36 height 25
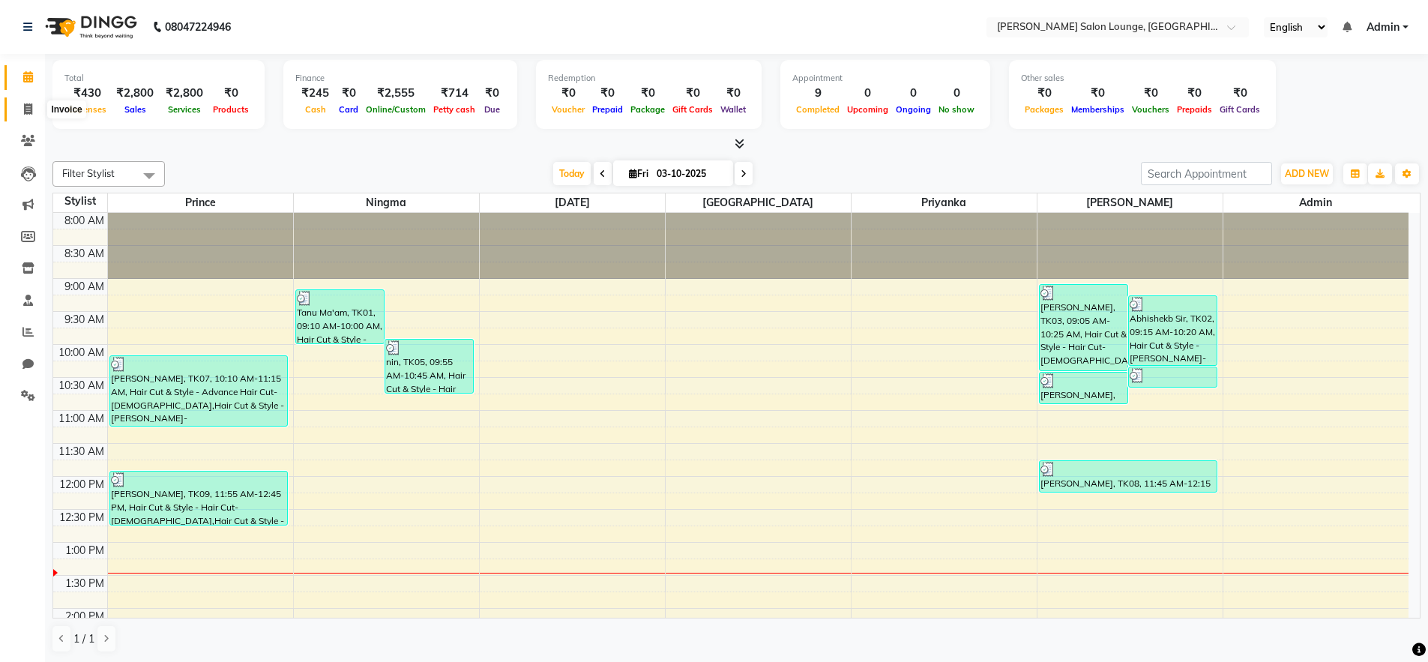
click at [23, 101] on span at bounding box center [28, 109] width 26 height 17
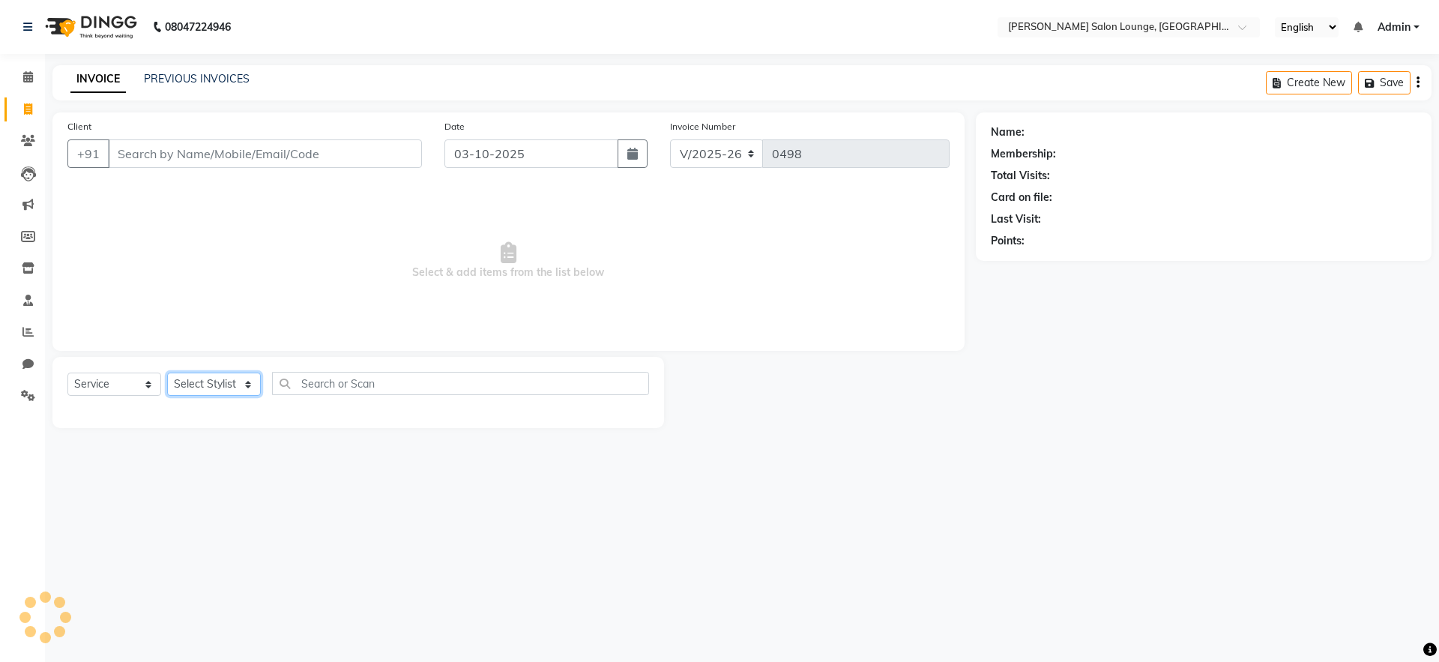
click at [232, 389] on select "Select Stylist" at bounding box center [214, 384] width 94 height 23
click at [134, 385] on select "Select Service Product Membership Package Voucher Prepaid Gift Card" at bounding box center [114, 384] width 94 height 23
click at [67, 373] on select "Select Service Product Membership Package Voucher Prepaid Gift Card" at bounding box center [114, 384] width 94 height 23
click at [216, 381] on select "Select Stylist [PERSON_NAME] Admin Ningma [PERSON_NAME] [PERSON_NAME][DATE]" at bounding box center [214, 384] width 94 height 23
click at [167, 373] on select "Select Stylist [PERSON_NAME] Admin Ningma [PERSON_NAME] [PERSON_NAME][DATE]" at bounding box center [214, 384] width 94 height 23
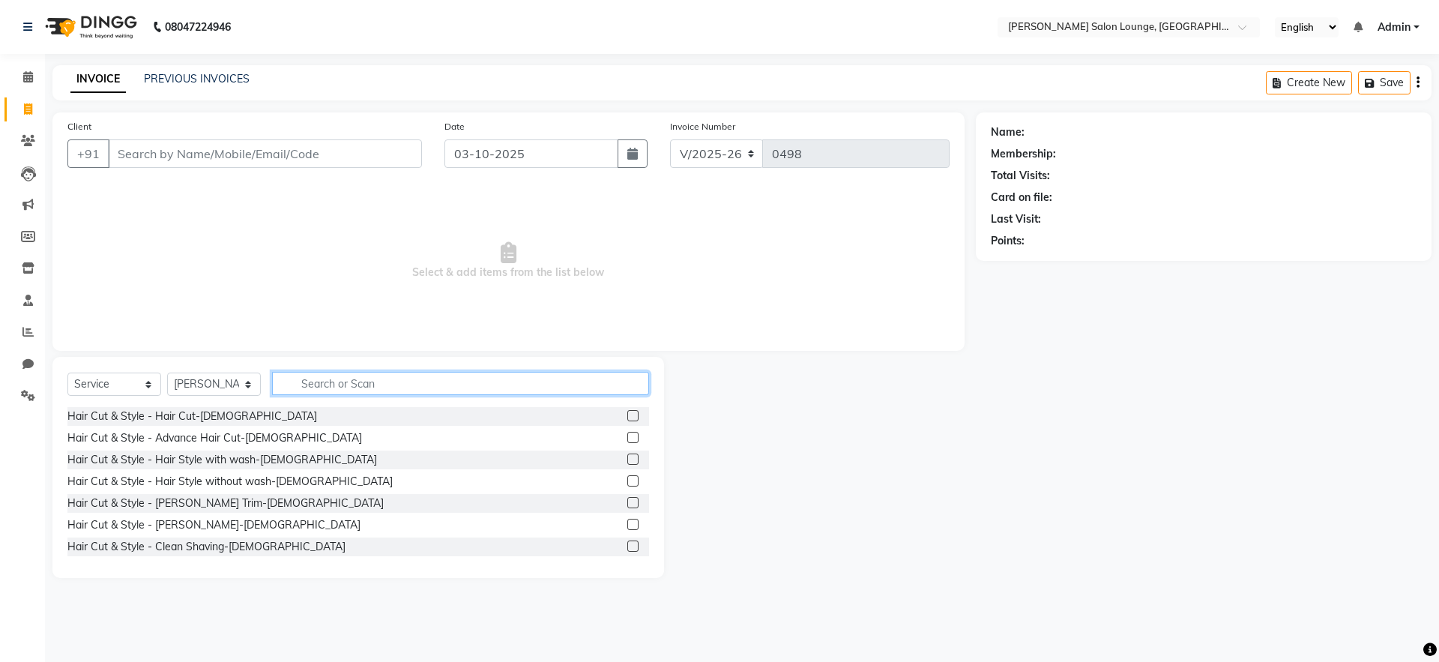
click at [326, 384] on input "text" at bounding box center [460, 383] width 377 height 23
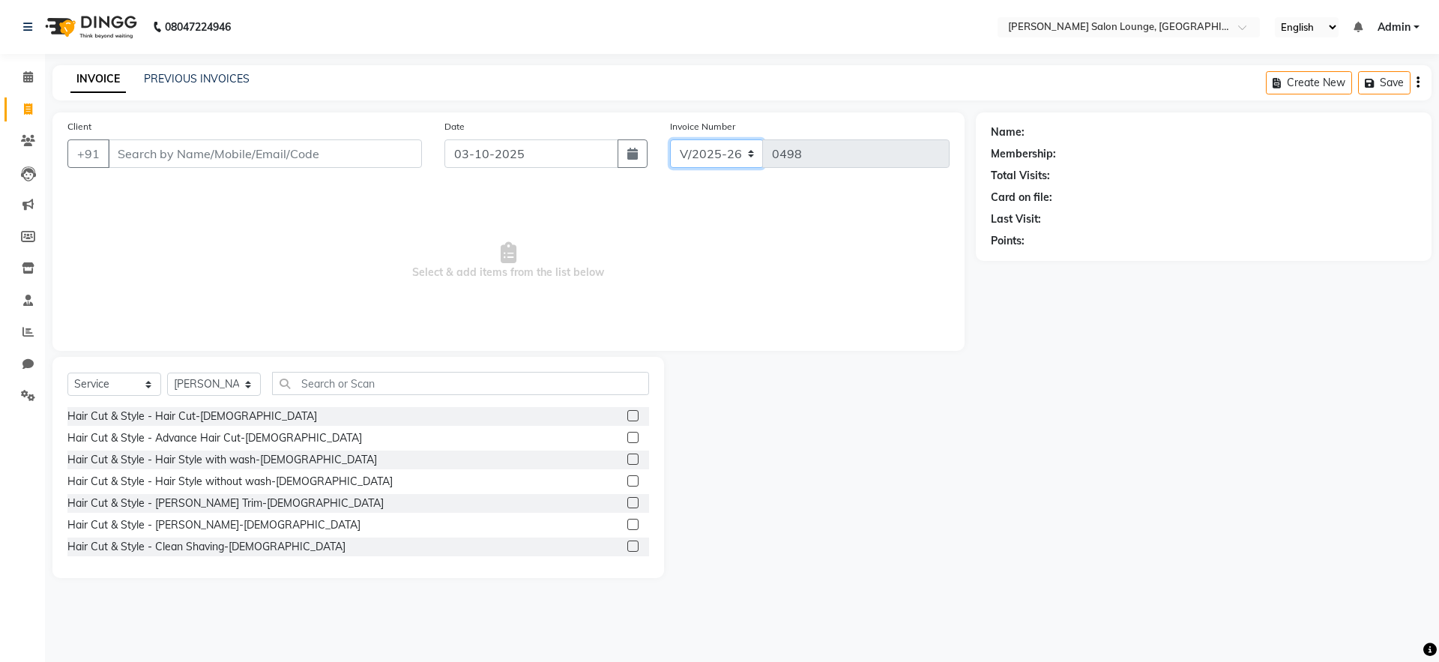
click at [756, 159] on select "V/2025 V/2025-26" at bounding box center [717, 153] width 94 height 28
click at [239, 80] on link "PREVIOUS INVOICES" at bounding box center [197, 78] width 106 height 13
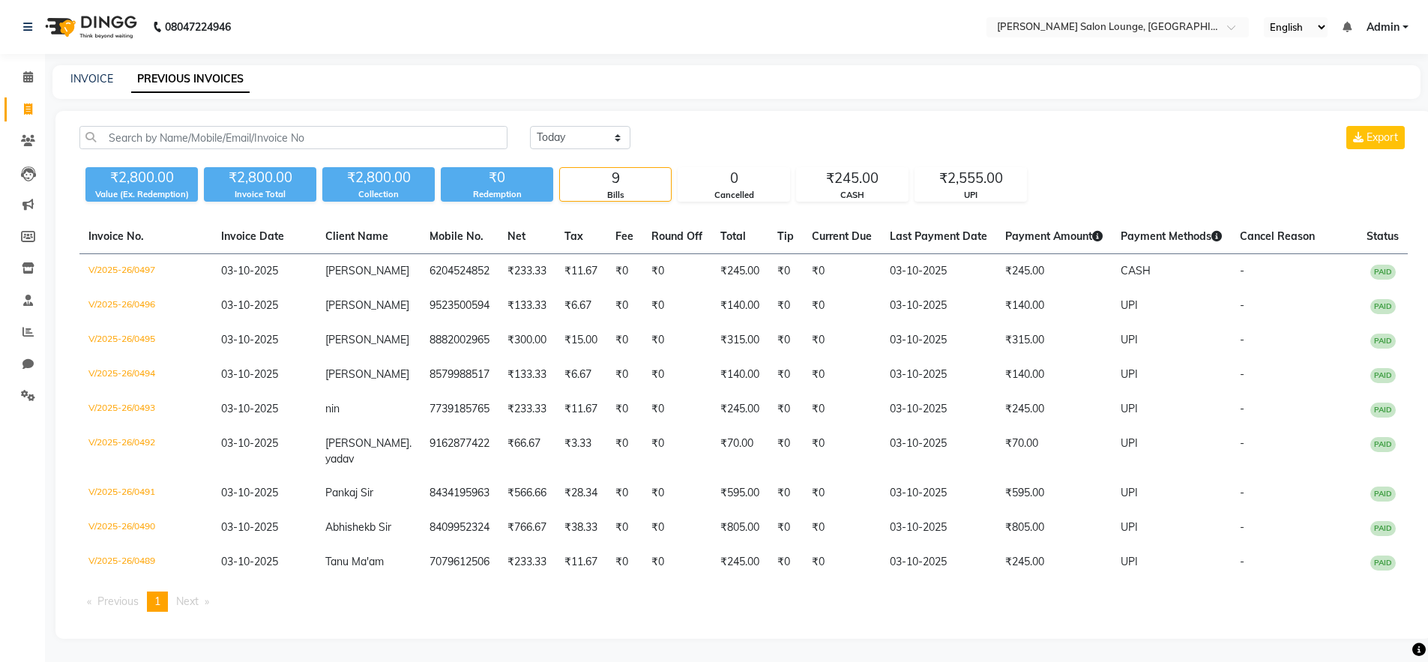
click at [52, 79] on div "INVOICE PREVIOUS INVOICES" at bounding box center [727, 79] width 1350 height 16
click at [81, 78] on link "INVOICE" at bounding box center [91, 78] width 43 height 13
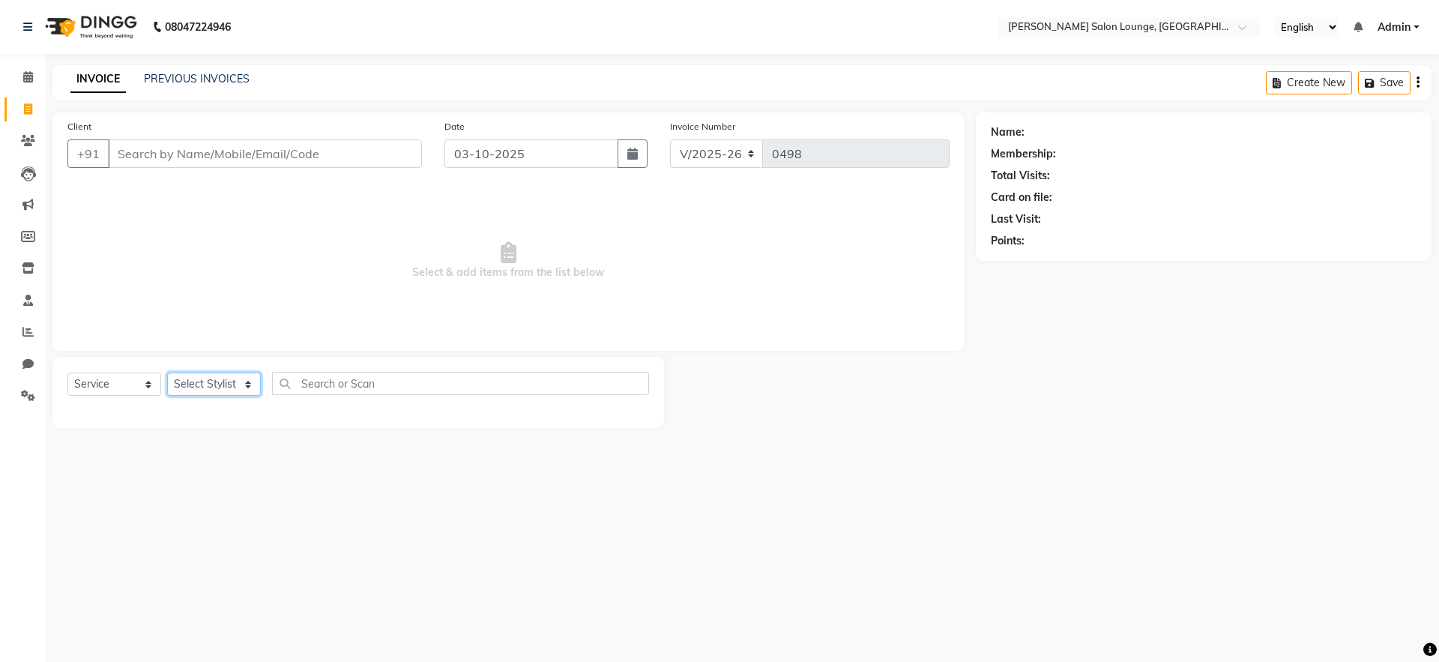
click at [226, 381] on select "Select Stylist [PERSON_NAME] Admin Ningma [PERSON_NAME] [PERSON_NAME][DATE]" at bounding box center [214, 384] width 94 height 23
click at [167, 373] on select "Select Stylist [PERSON_NAME] Admin Ningma [PERSON_NAME] [PERSON_NAME][DATE]" at bounding box center [214, 384] width 94 height 23
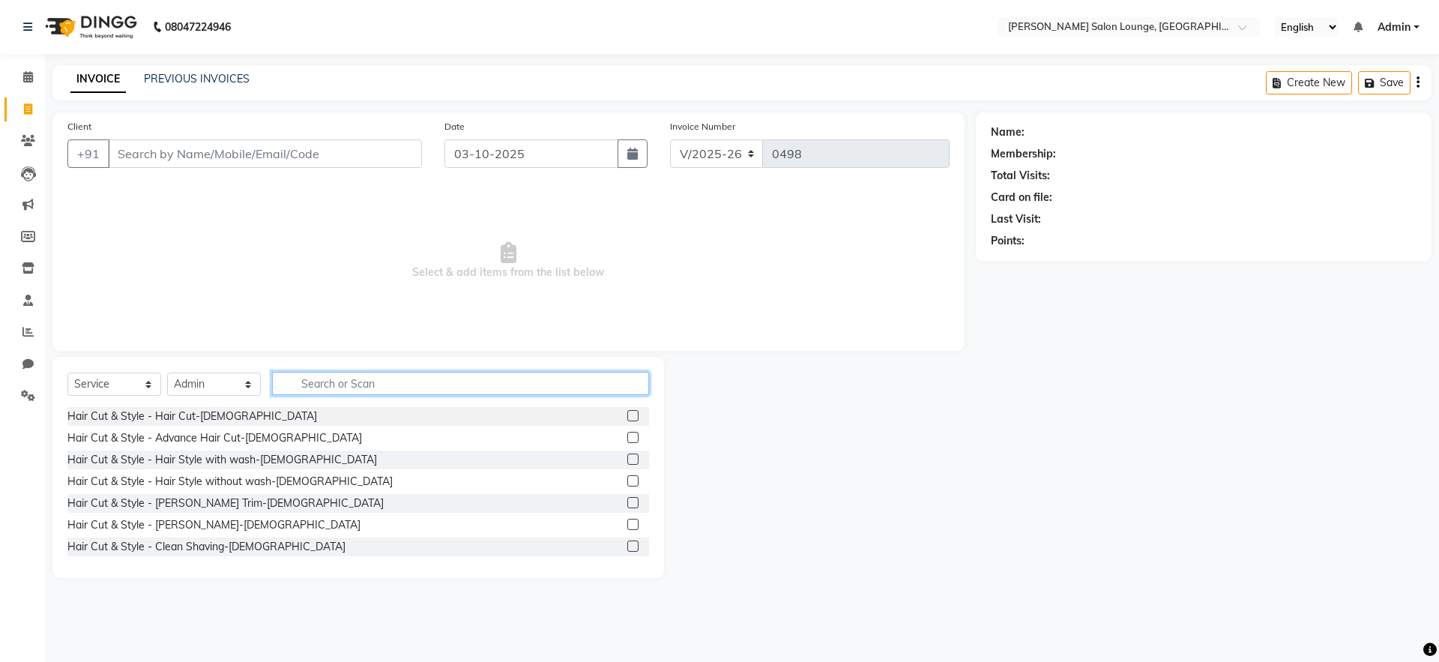
click at [357, 383] on input "text" at bounding box center [460, 383] width 377 height 23
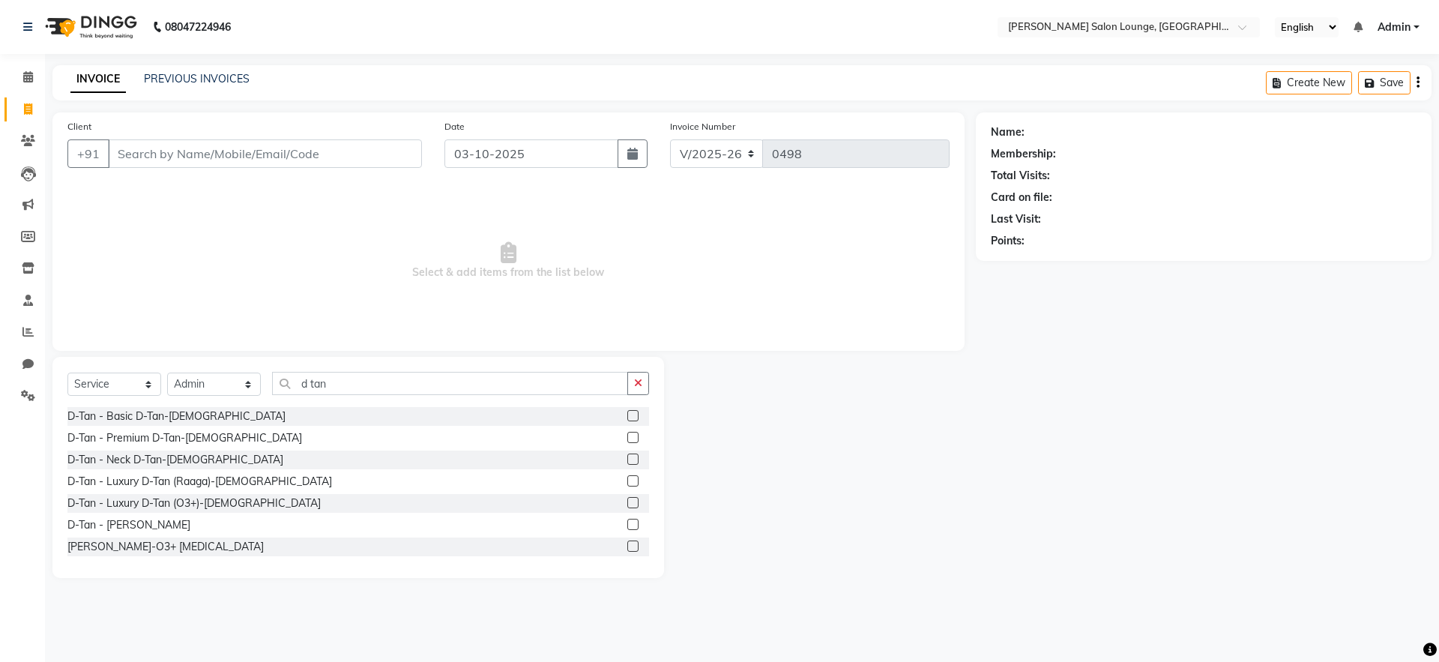
click at [627, 414] on label at bounding box center [632, 415] width 11 height 11
click at [627, 414] on input "checkbox" at bounding box center [632, 416] width 10 height 10
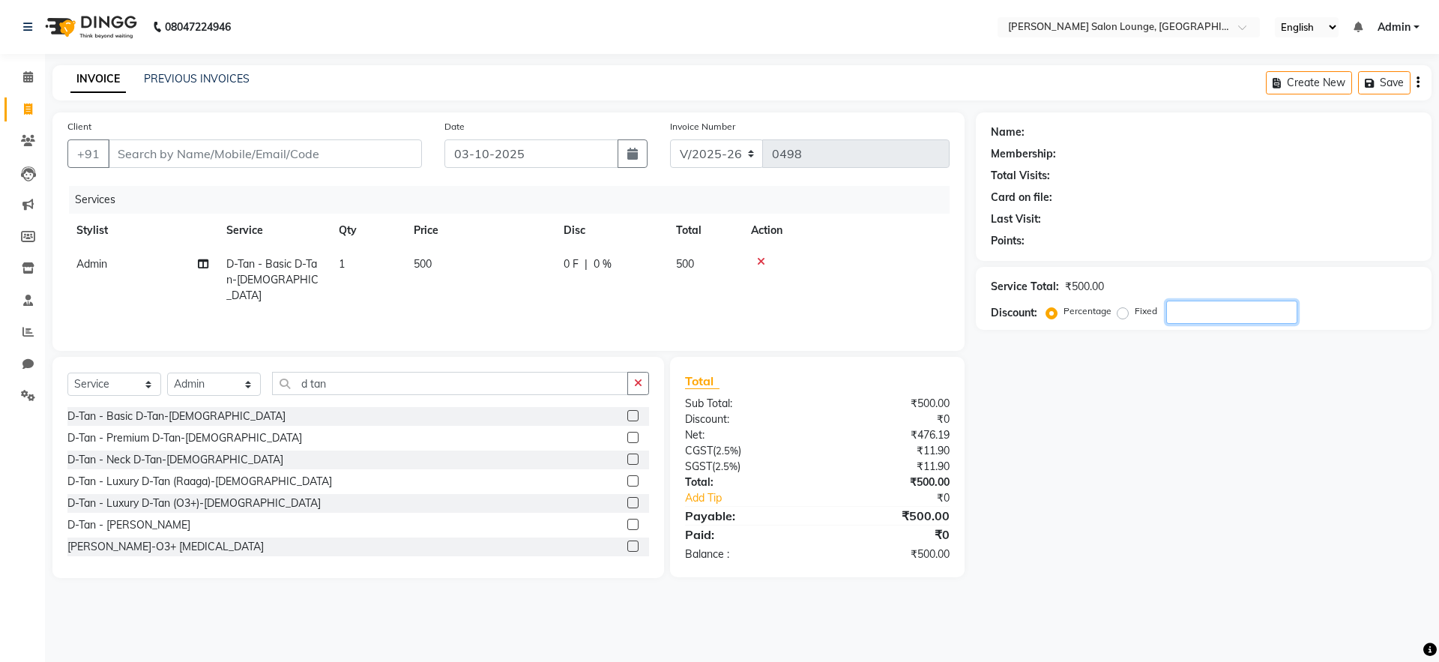
click at [1202, 322] on input "number" at bounding box center [1231, 312] width 131 height 23
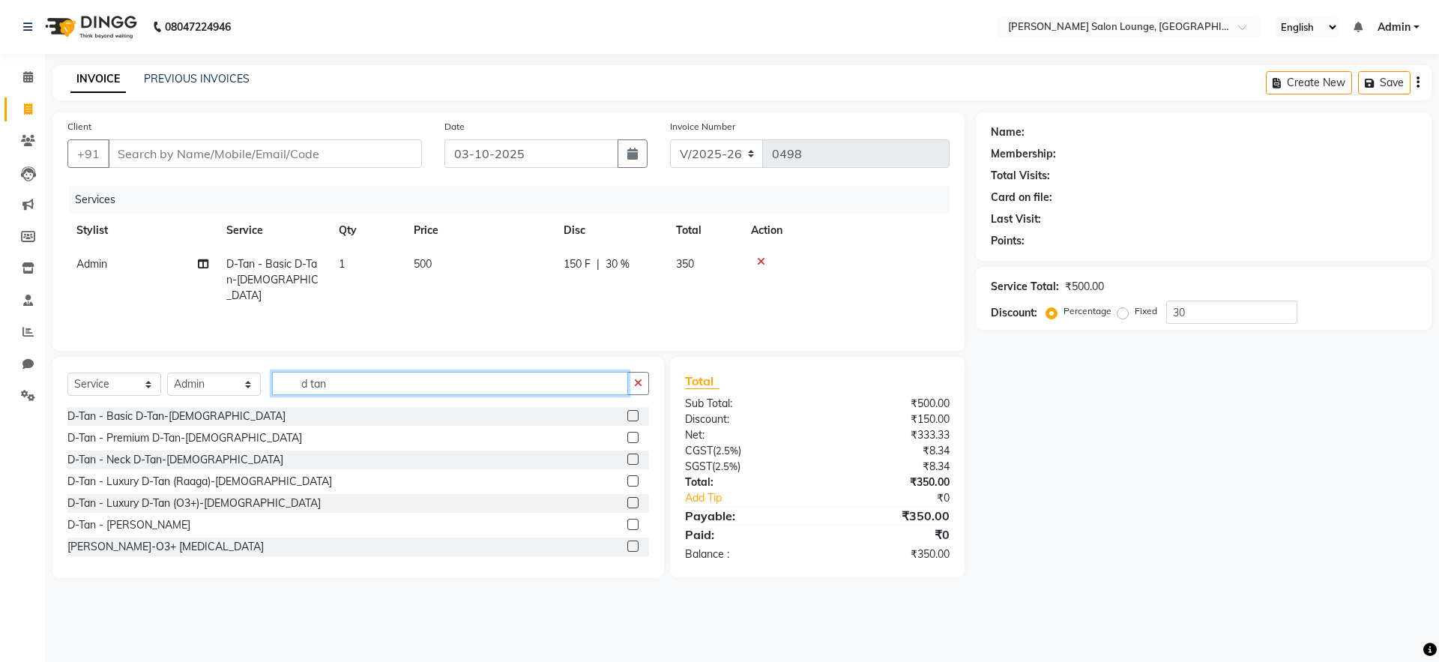
click at [385, 385] on input "d tan" at bounding box center [450, 383] width 356 height 23
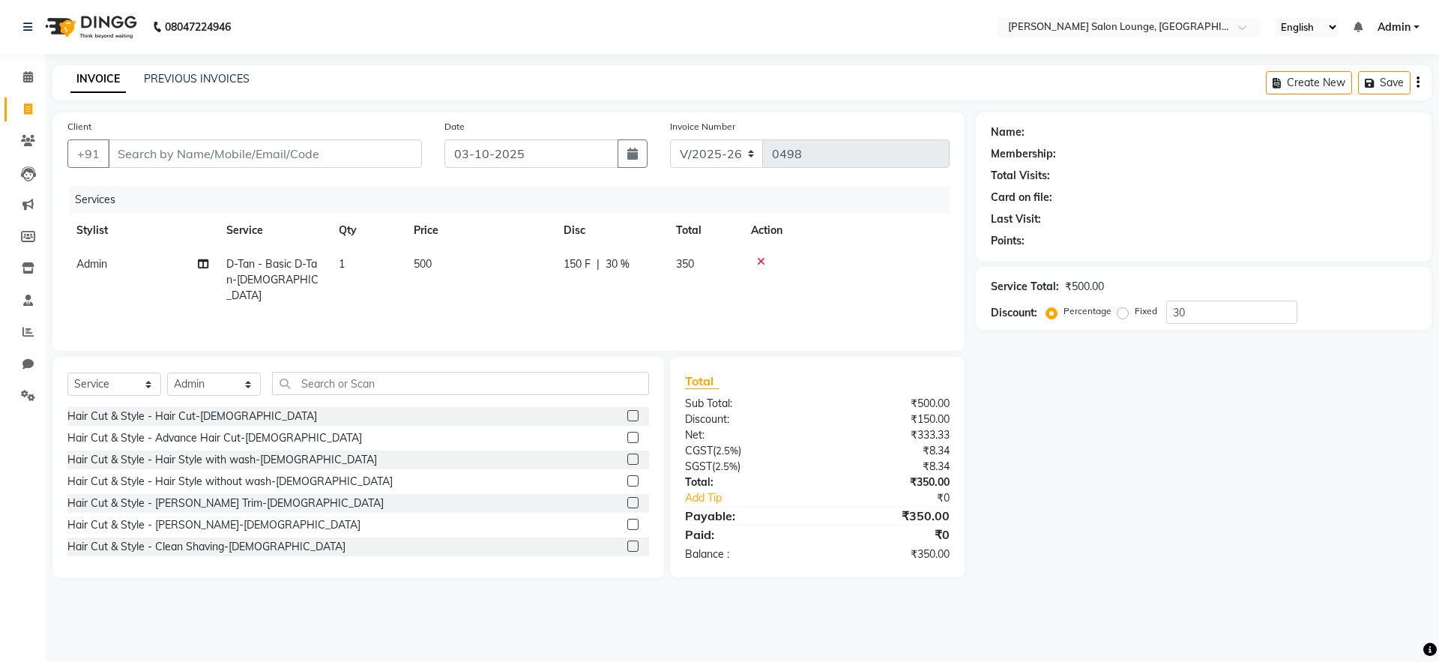
click at [764, 265] on div at bounding box center [846, 261] width 190 height 10
click at [762, 262] on icon at bounding box center [761, 261] width 8 height 10
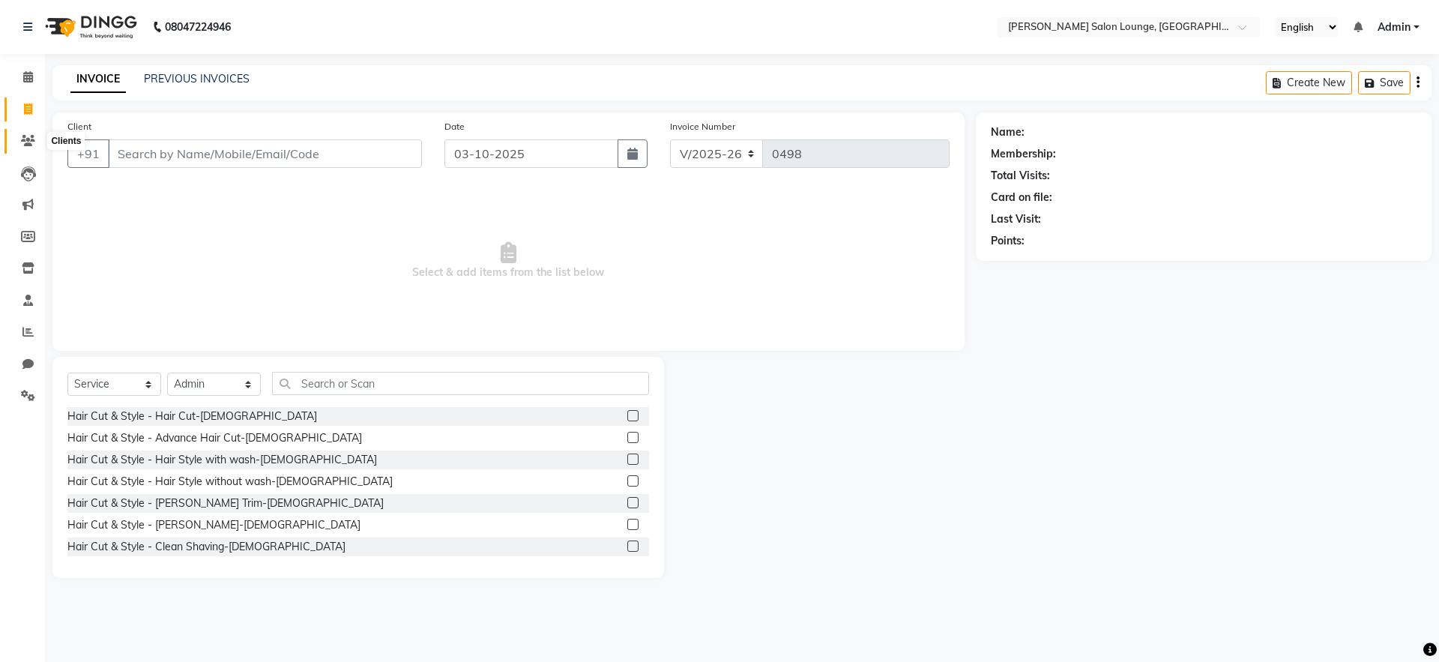
click at [21, 145] on icon at bounding box center [28, 140] width 14 height 11
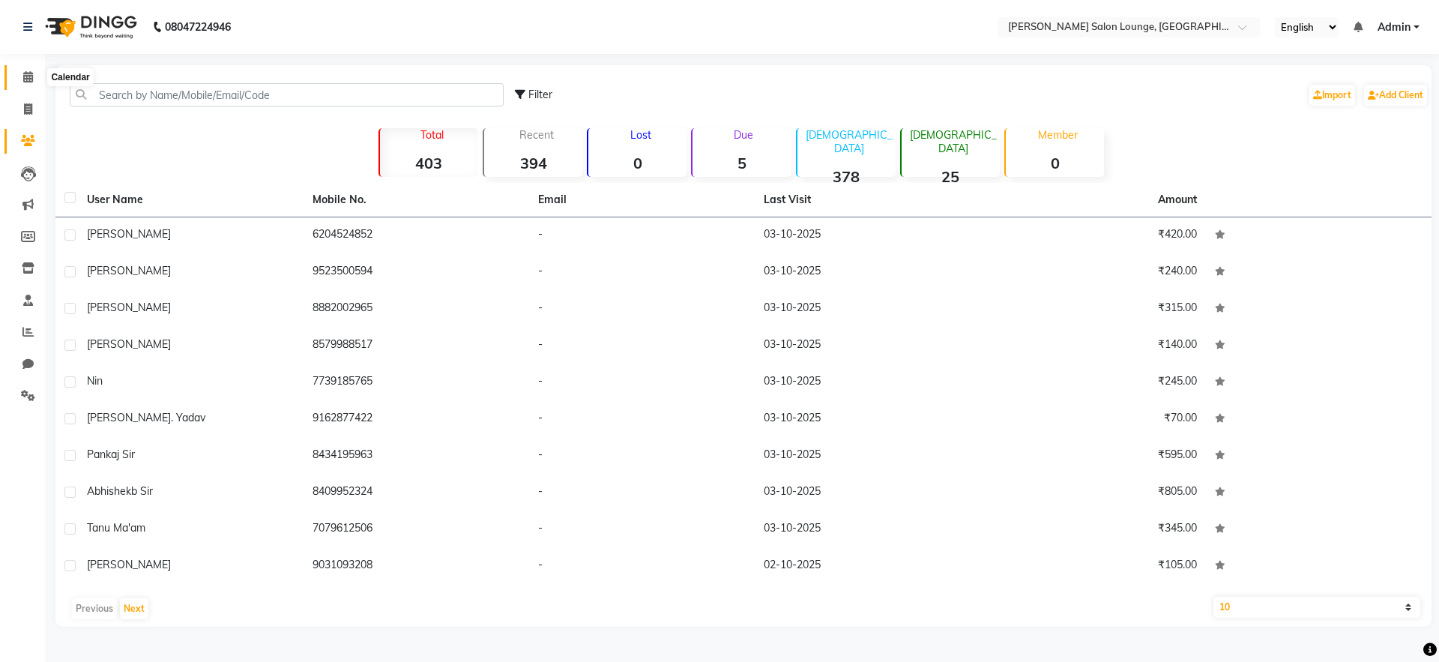
click at [26, 71] on icon at bounding box center [28, 76] width 10 height 11
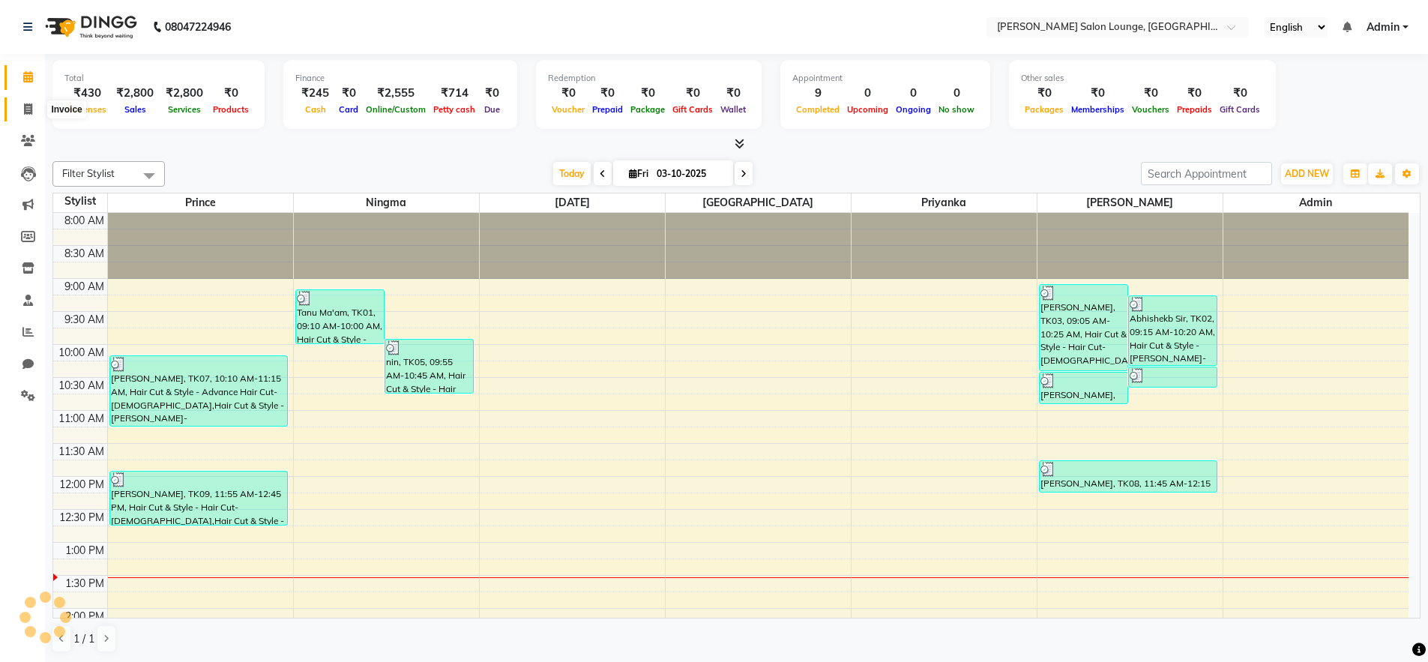
click at [31, 109] on icon at bounding box center [28, 108] width 8 height 11
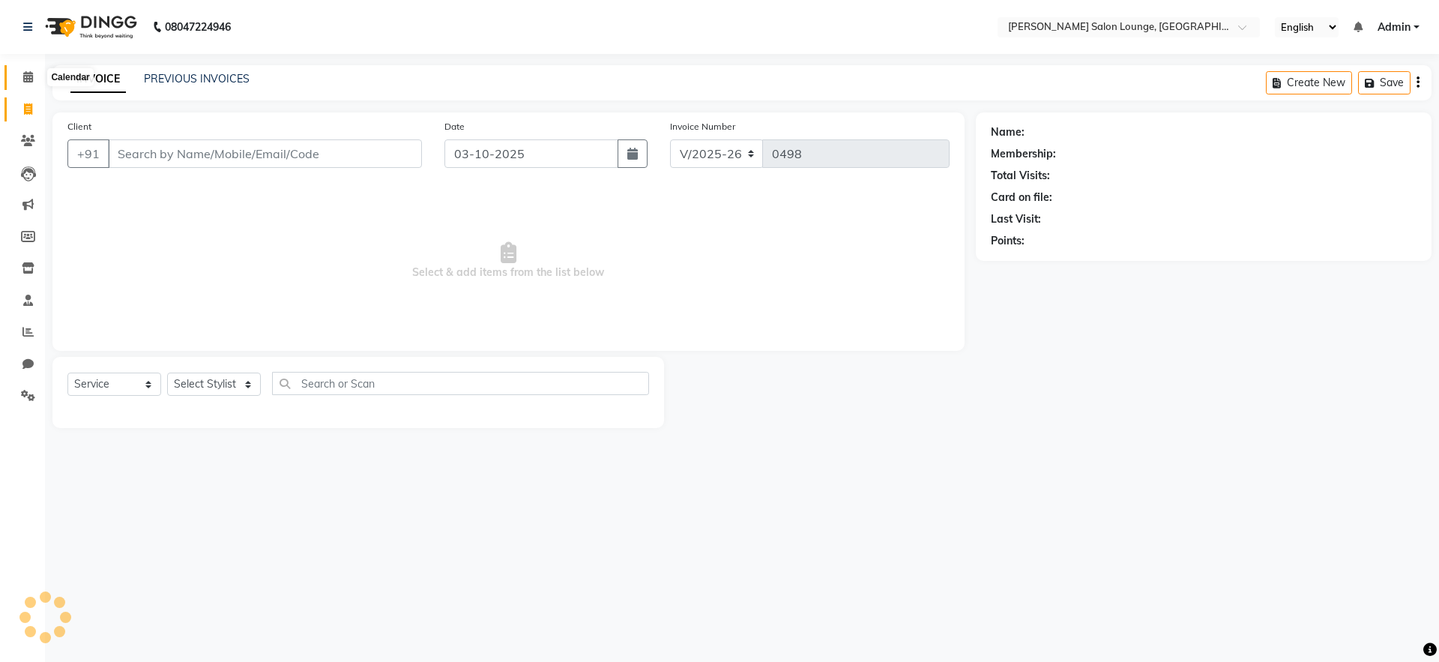
click at [28, 81] on icon at bounding box center [28, 76] width 10 height 11
